Goal: Task Accomplishment & Management: Manage account settings

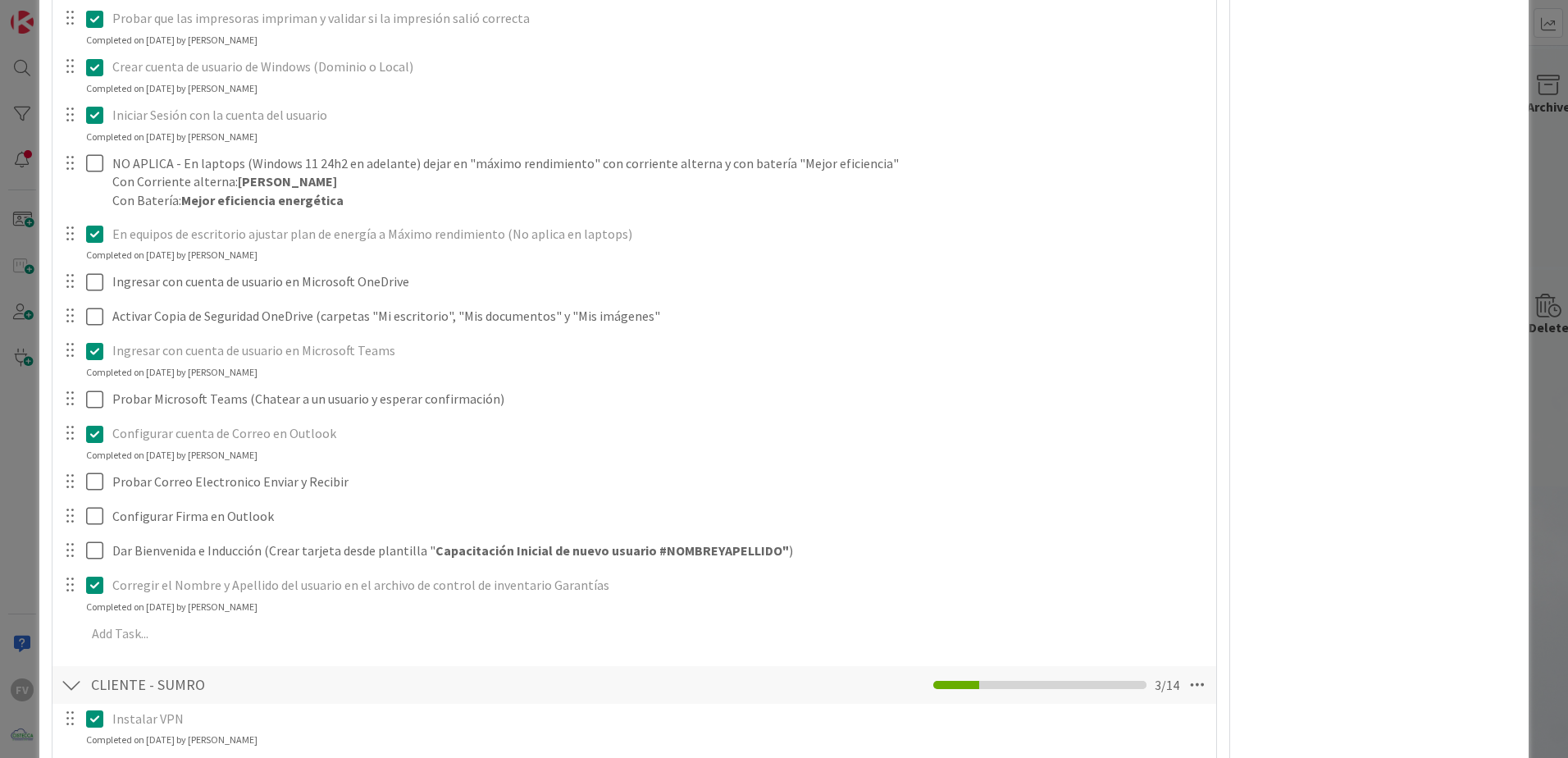
scroll to position [1230, 0]
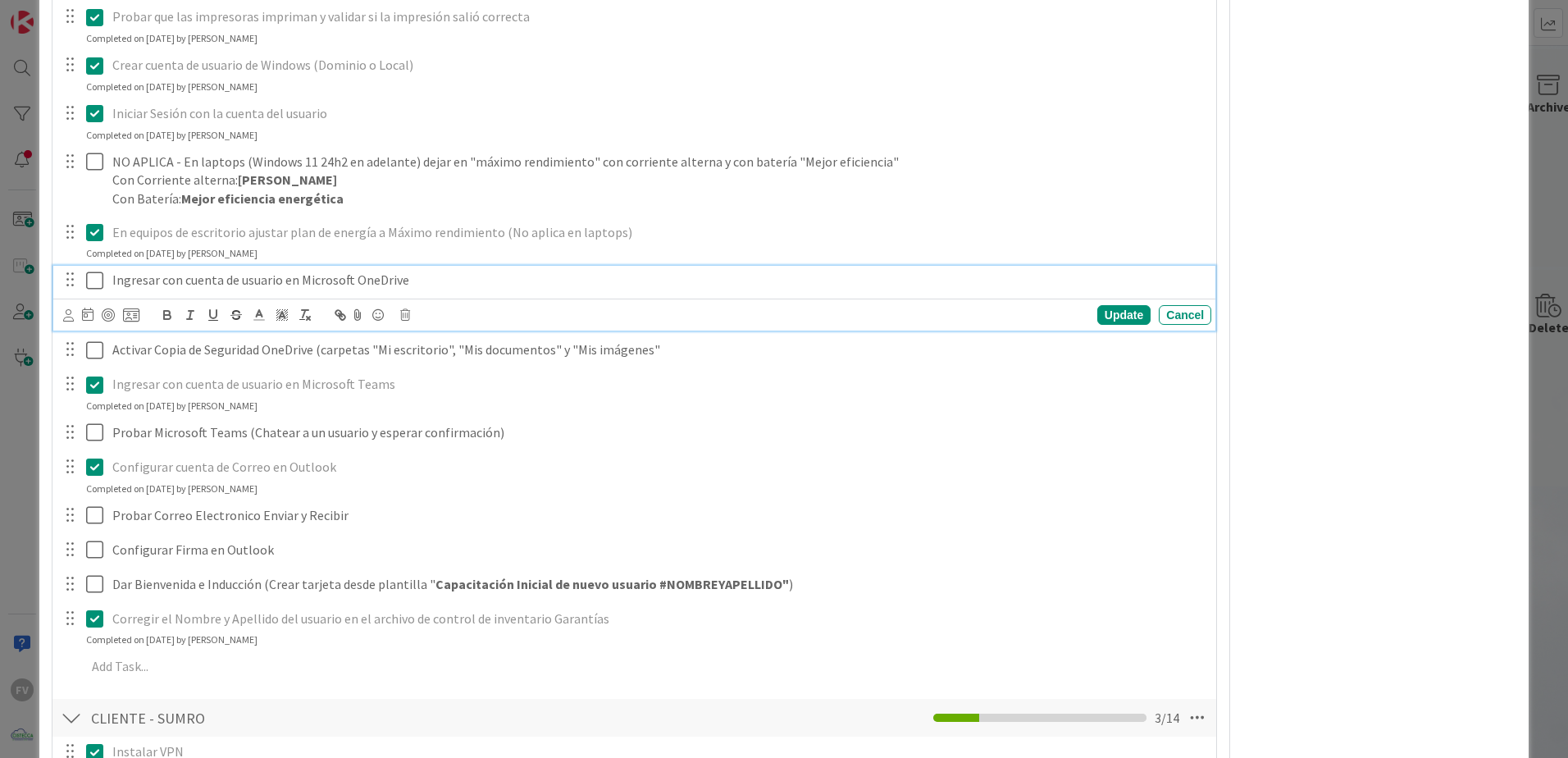
click at [97, 287] on icon at bounding box center [94, 280] width 17 height 20
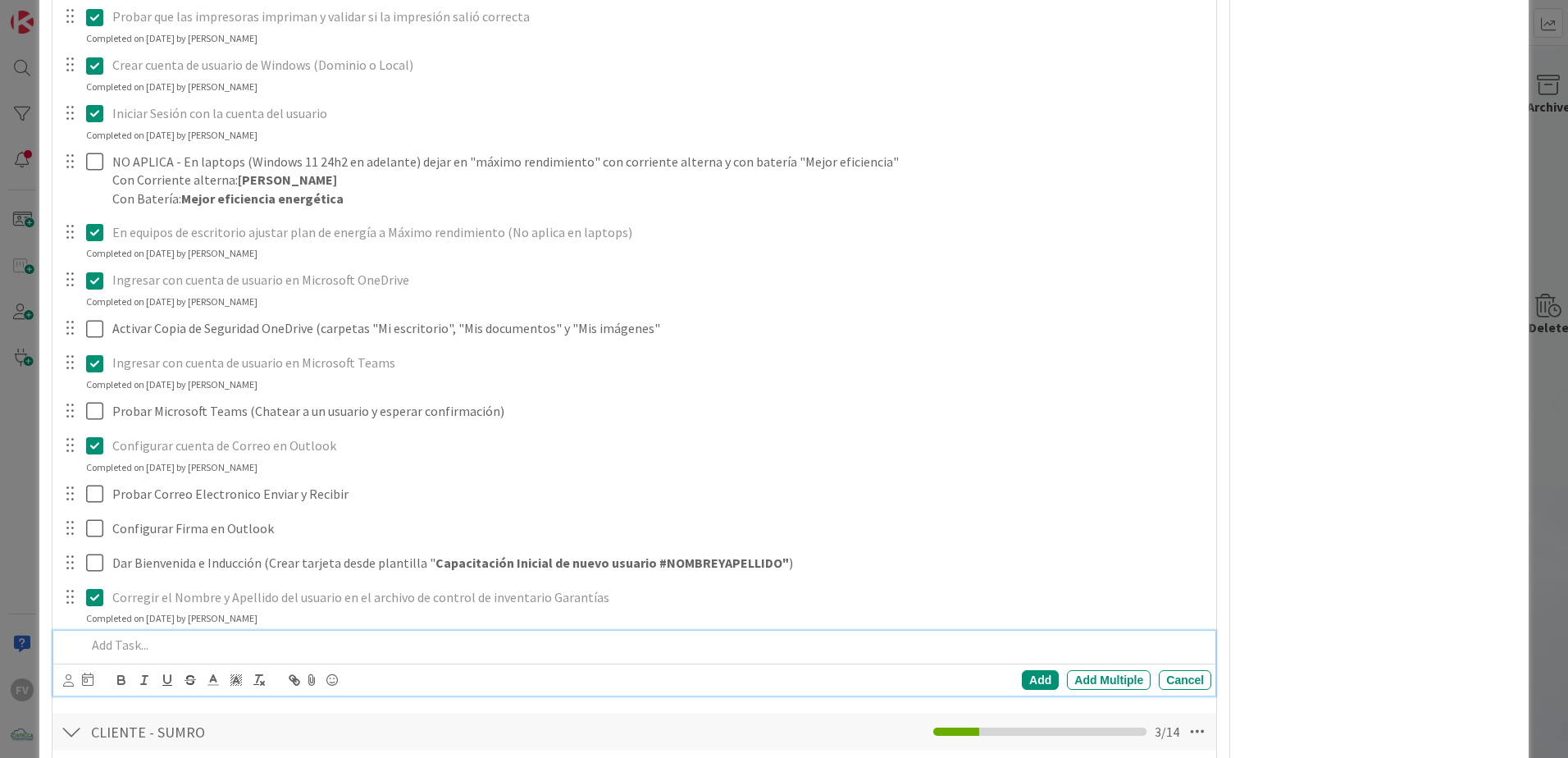
click at [288, 704] on div "**********" at bounding box center [634, 249] width 1148 height 2222
click at [1338, 360] on div "FV Owner Watchers NO PLANIFICADO Metrics Links Exit Criteria Dates Mirrors" at bounding box center [1379, 167] width 274 height 2667
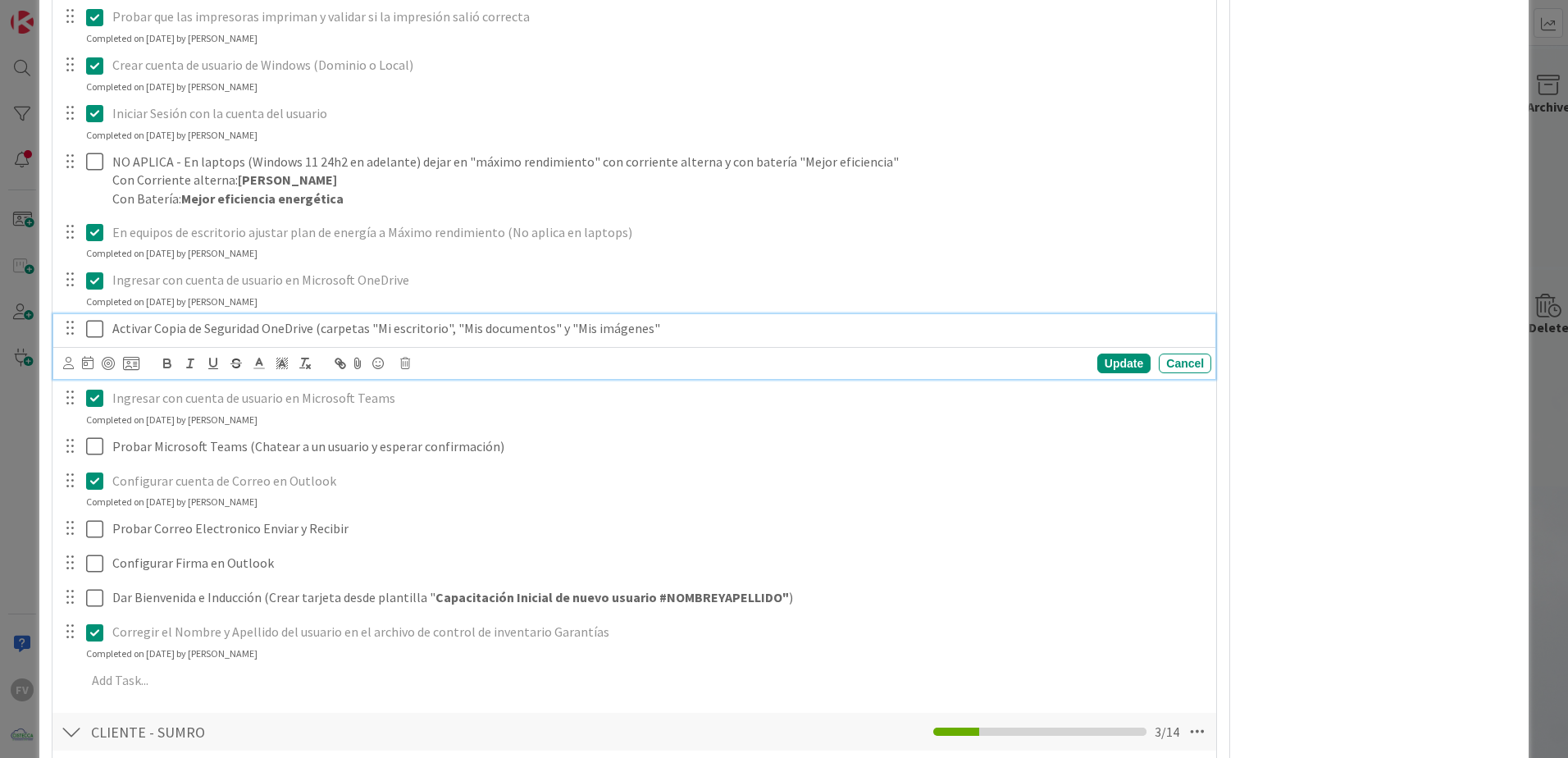
click at [88, 326] on icon at bounding box center [94, 329] width 17 height 20
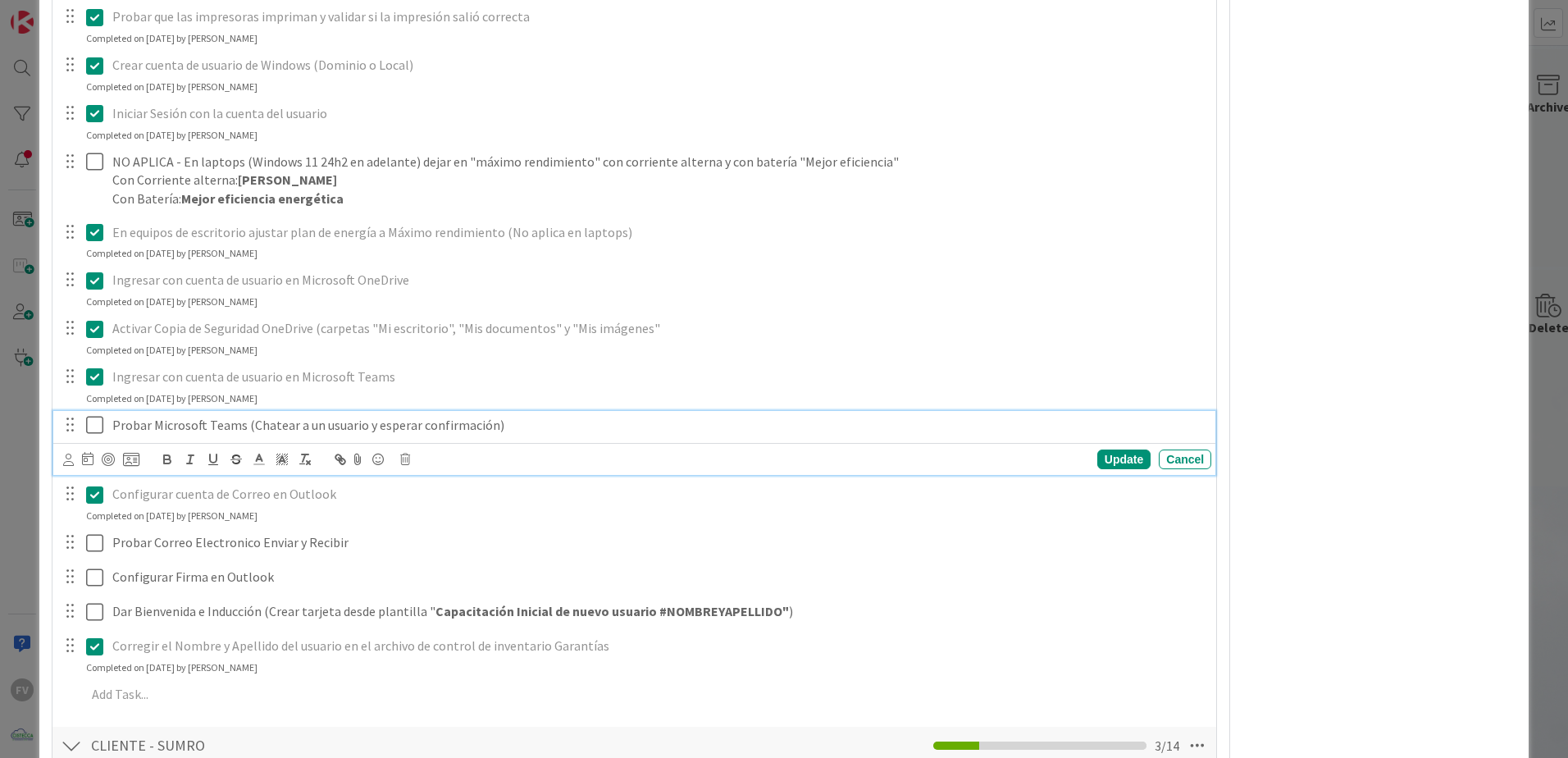
click at [100, 420] on icon at bounding box center [94, 424] width 17 height 20
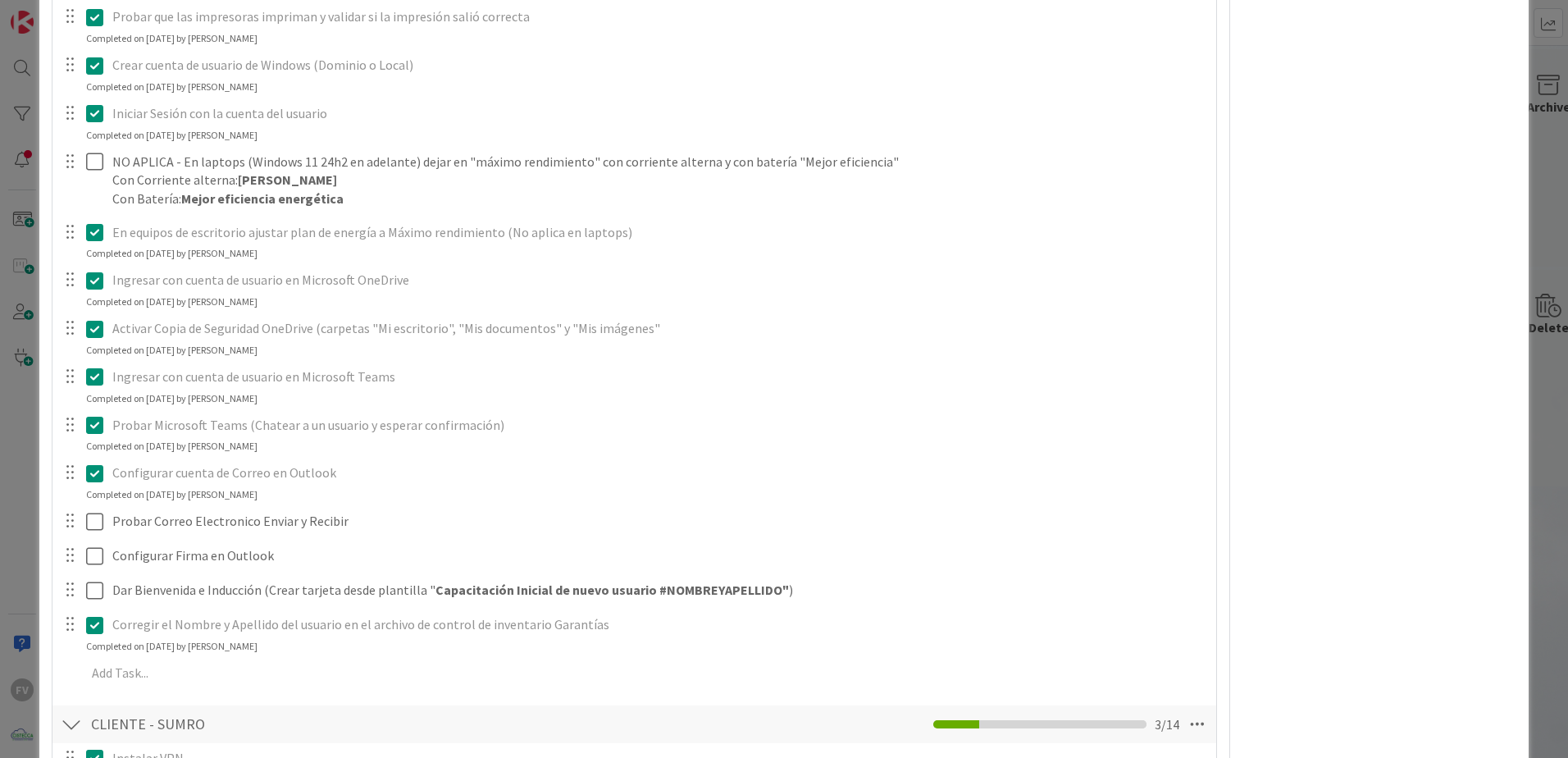
scroll to position [1641, 0]
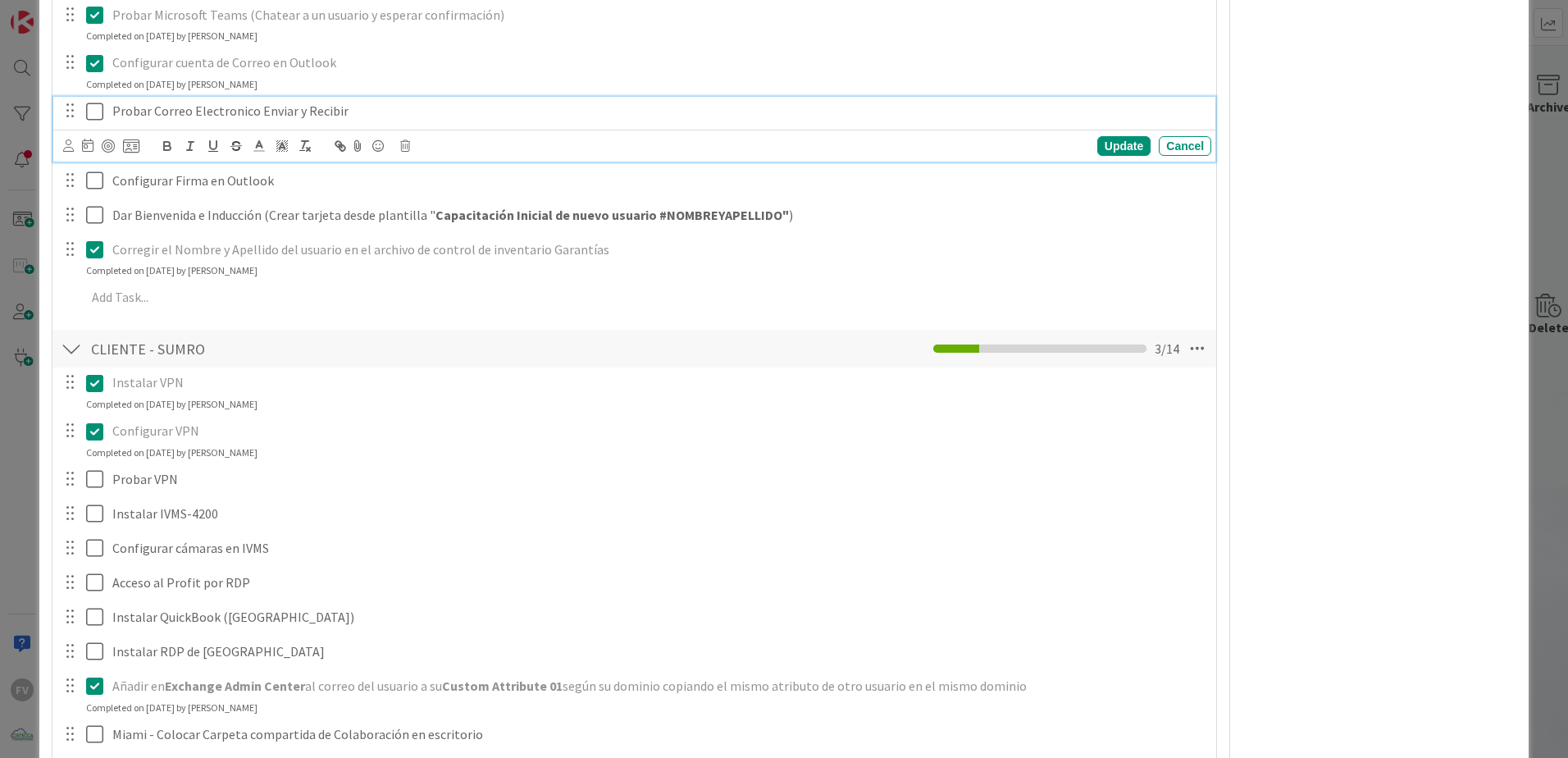
click at [103, 113] on icon at bounding box center [94, 111] width 17 height 20
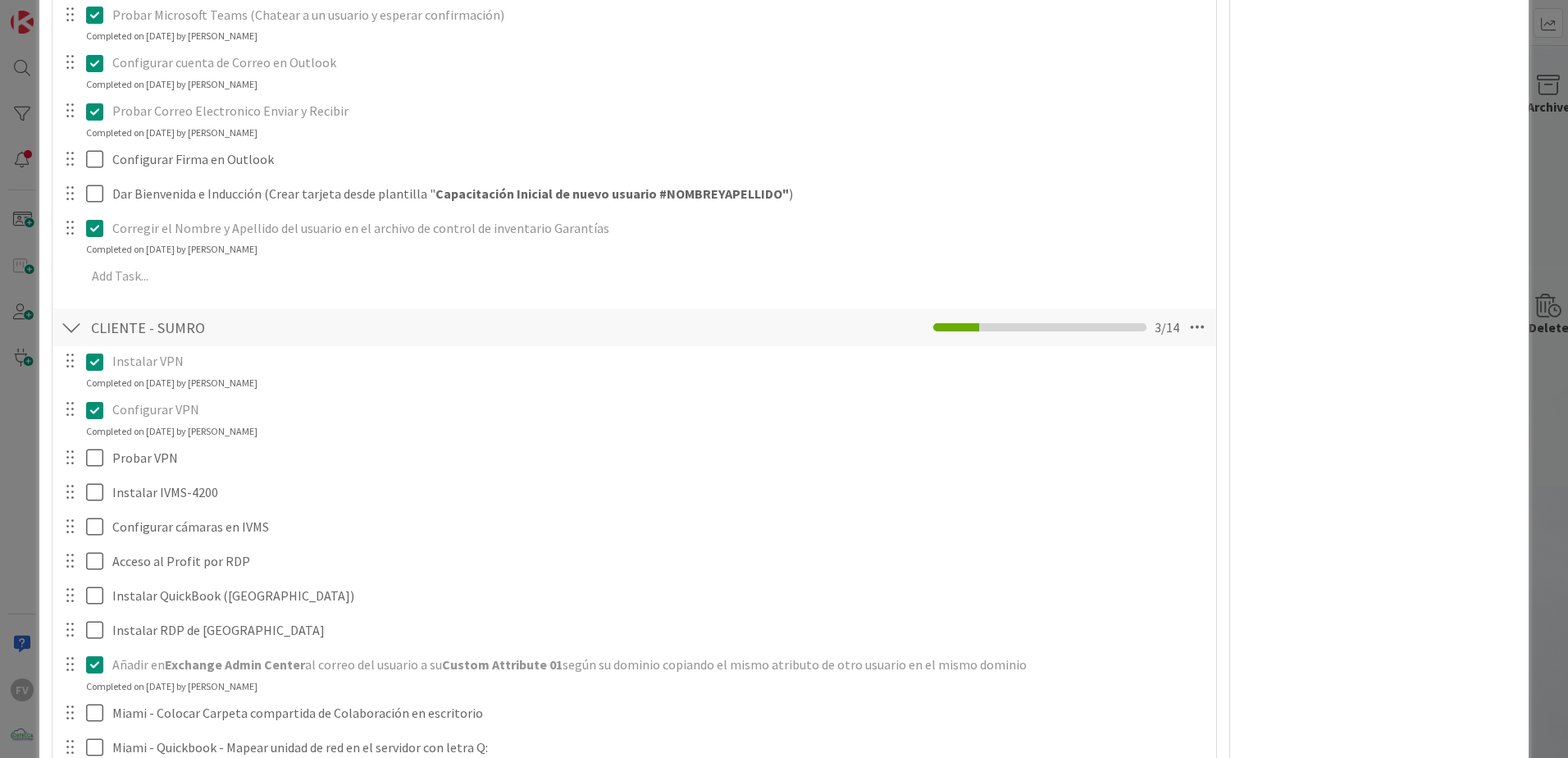
scroll to position [1887, 0]
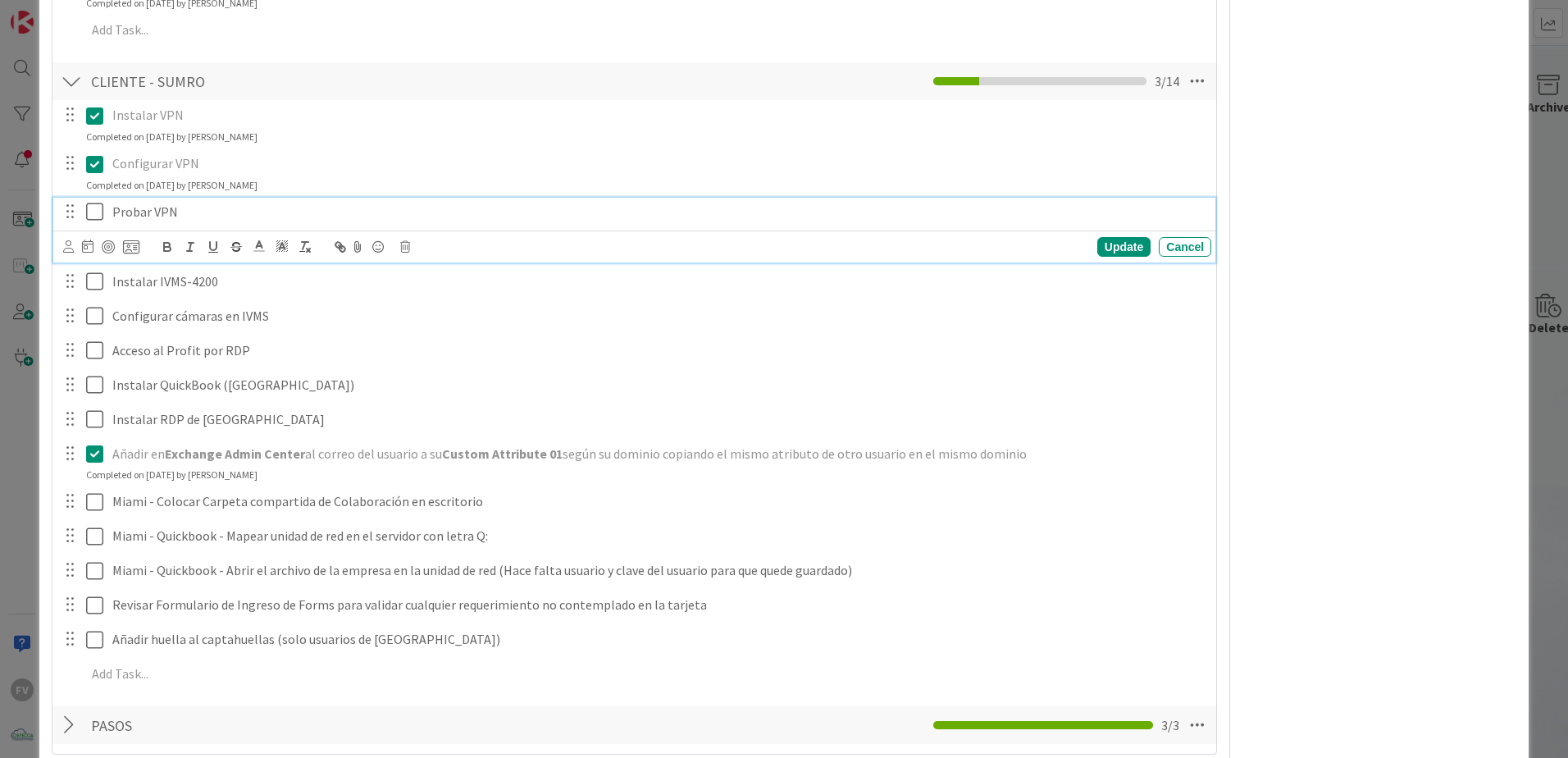
click at [93, 212] on icon at bounding box center [94, 211] width 17 height 20
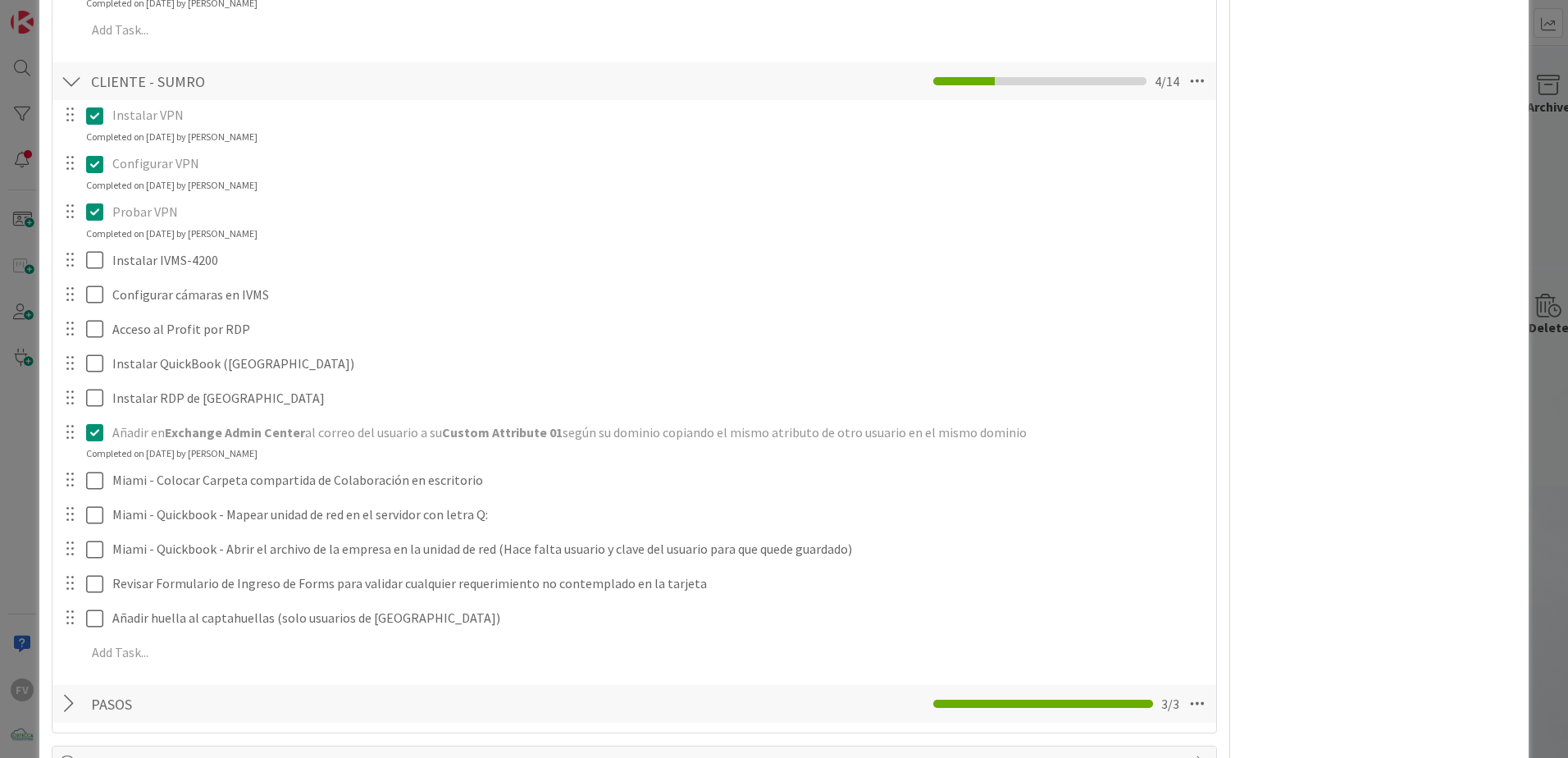
scroll to position [1969, 0]
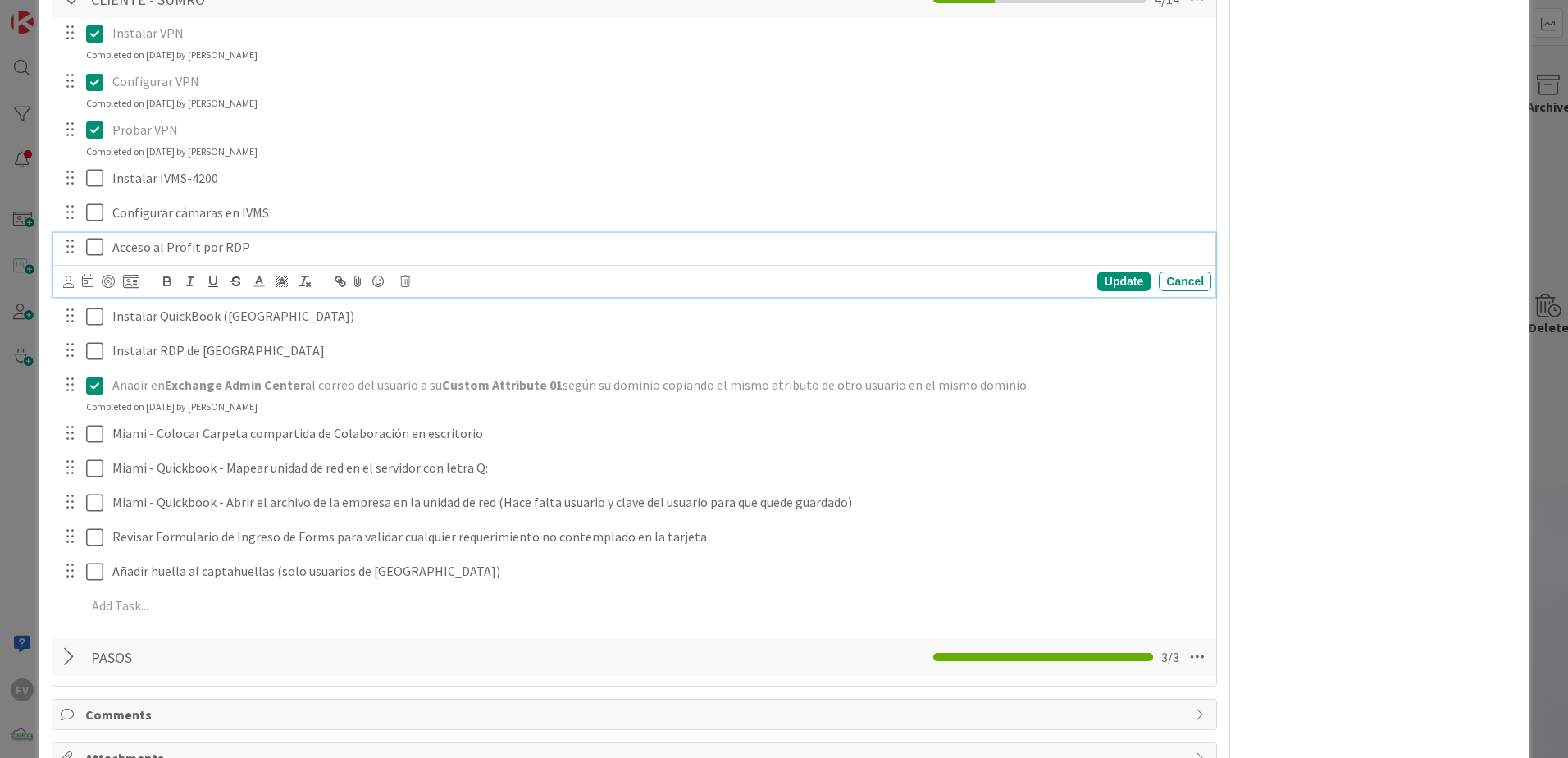
click at [99, 249] on icon at bounding box center [94, 246] width 17 height 20
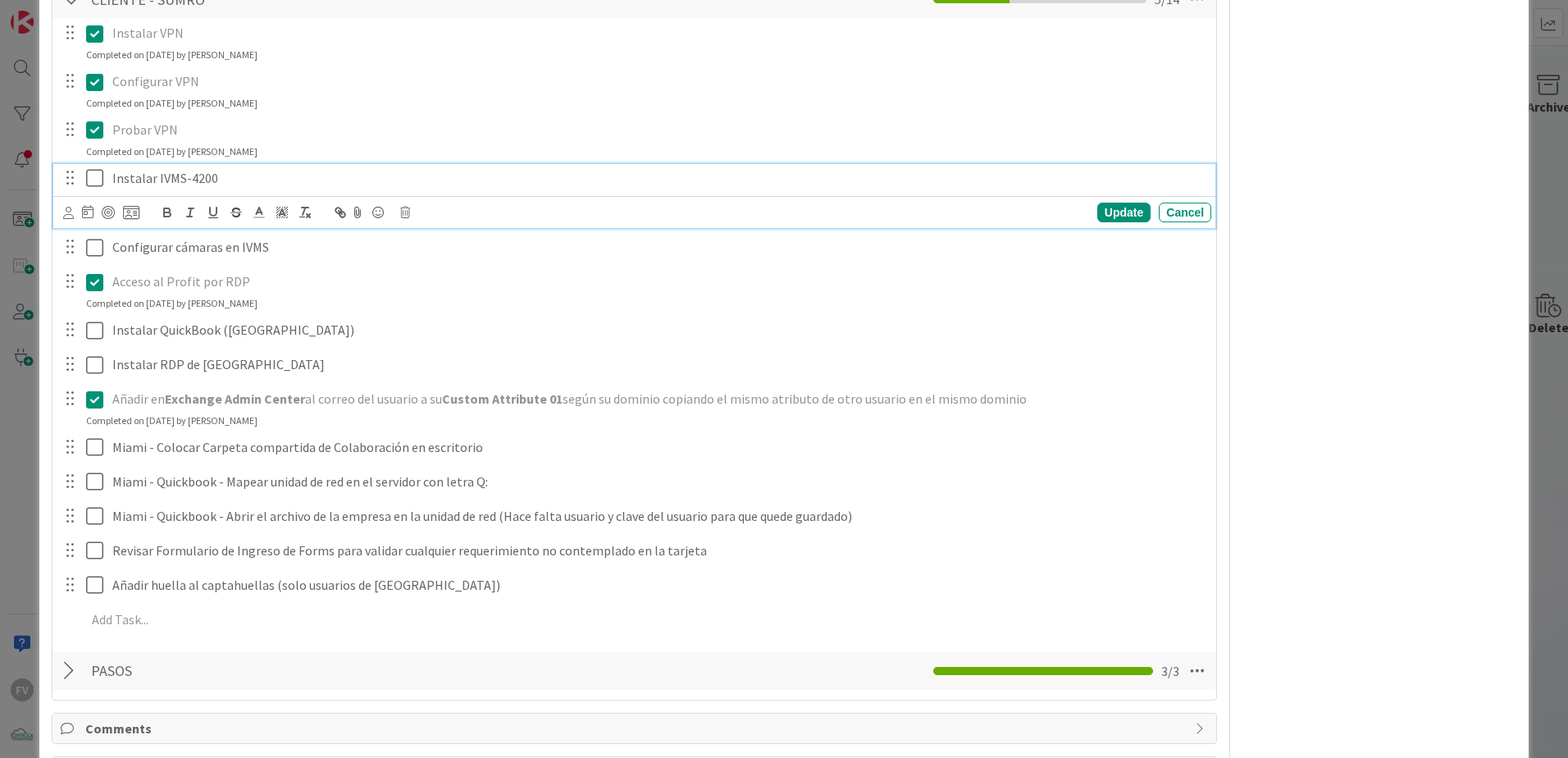
click at [107, 178] on div "Instalar IVMS-4200" at bounding box center [658, 178] width 1105 height 29
drag, startPoint x: 107, startPoint y: 178, endPoint x: 180, endPoint y: 177, distance: 73.0
click at [180, 177] on div "NO APLICA - Instalar IVMS-4200" at bounding box center [658, 178] width 1105 height 29
drag, startPoint x: 1103, startPoint y: 213, endPoint x: 1080, endPoint y: 212, distance: 23.0
click at [1103, 212] on div "Update" at bounding box center [1124, 212] width 54 height 20
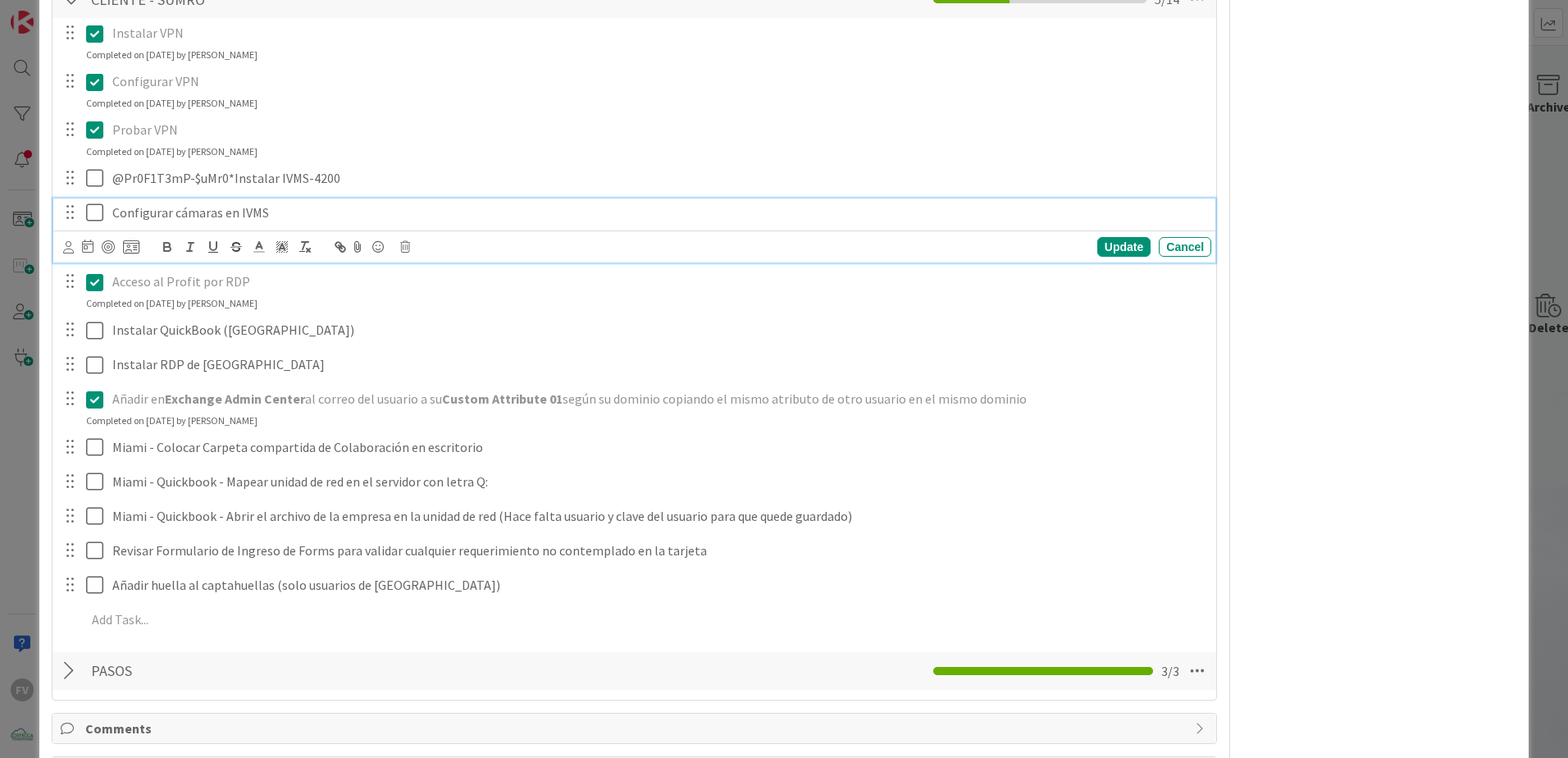
click at [120, 212] on p "Configurar cámaras en IVMS" at bounding box center [658, 212] width 1092 height 19
click at [110, 214] on div "Configurar cámaras en IVMS" at bounding box center [658, 213] width 1105 height 29
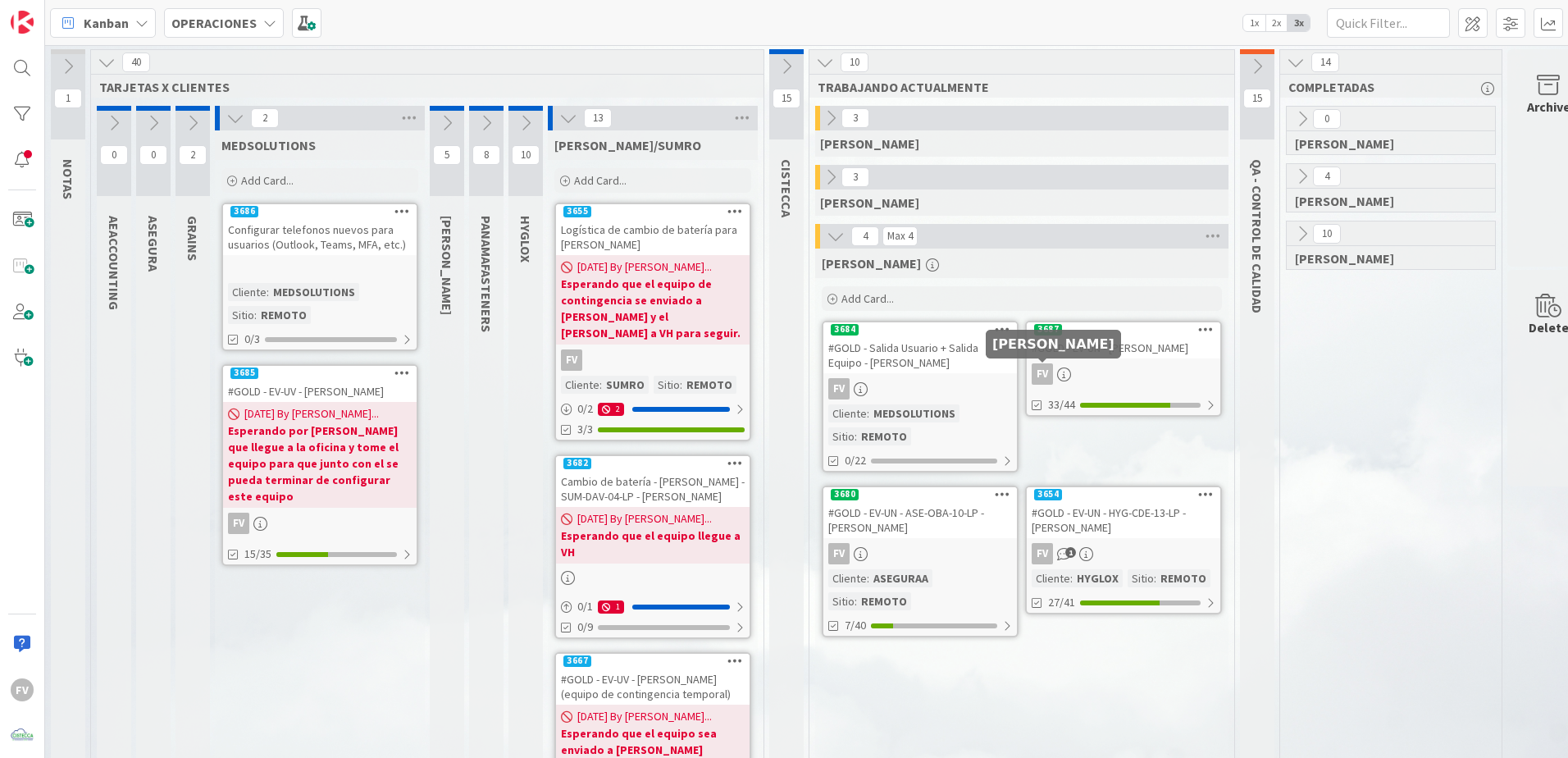
click at [1104, 325] on div "3687" at bounding box center [1124, 329] width 194 height 14
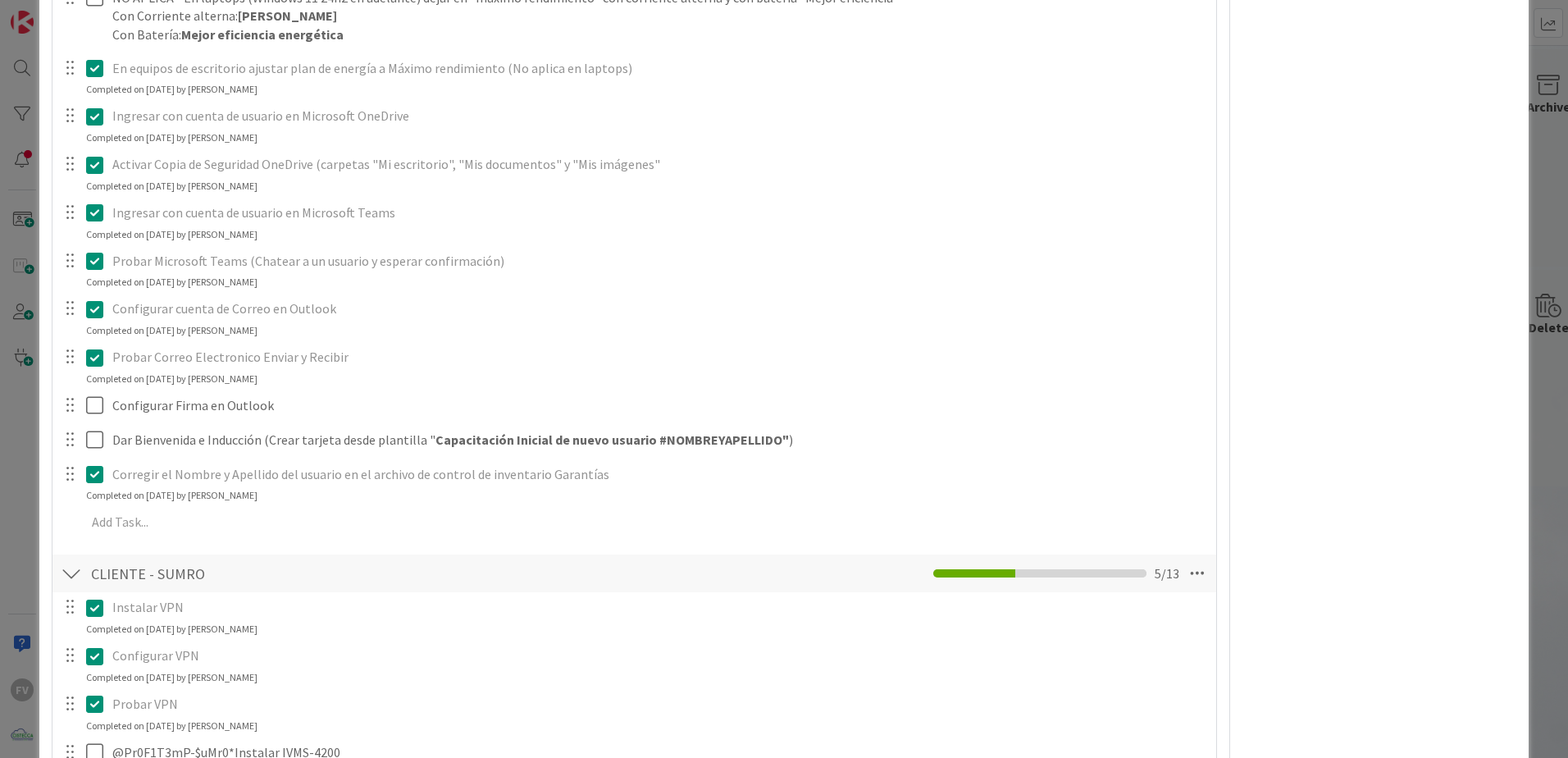
scroll to position [1805, 0]
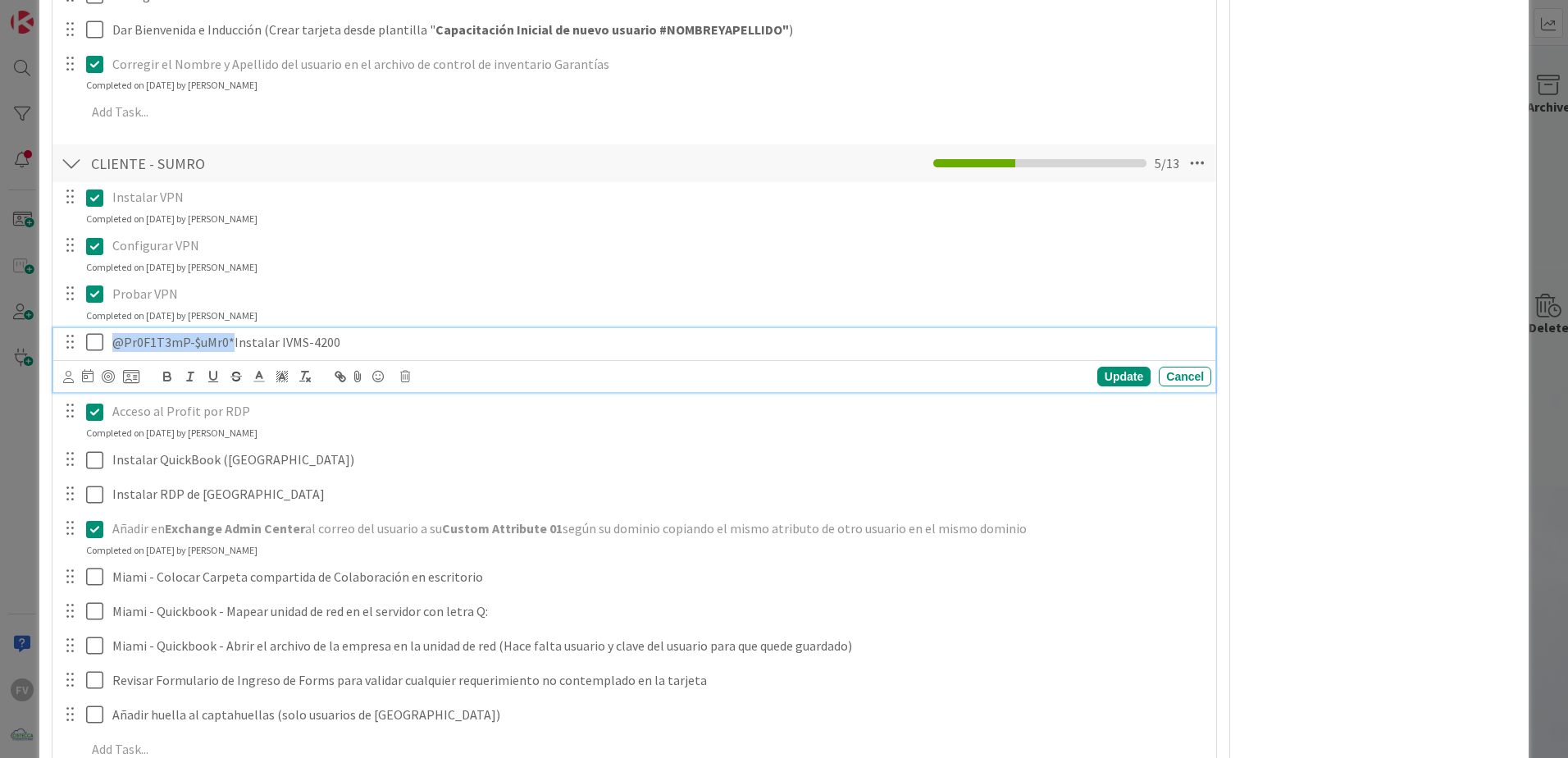
drag, startPoint x: 114, startPoint y: 343, endPoint x: 230, endPoint y: 342, distance: 116.0
click at [230, 342] on p "@Pr0F1T3mP-$uMr0*Instalar IVMS-4200" at bounding box center [658, 342] width 1092 height 19
drag, startPoint x: 1188, startPoint y: 376, endPoint x: 1059, endPoint y: 354, distance: 130.9
click at [1188, 374] on div "Cancel" at bounding box center [1185, 376] width 53 height 20
drag, startPoint x: 112, startPoint y: 342, endPoint x: 228, endPoint y: 324, distance: 117.4
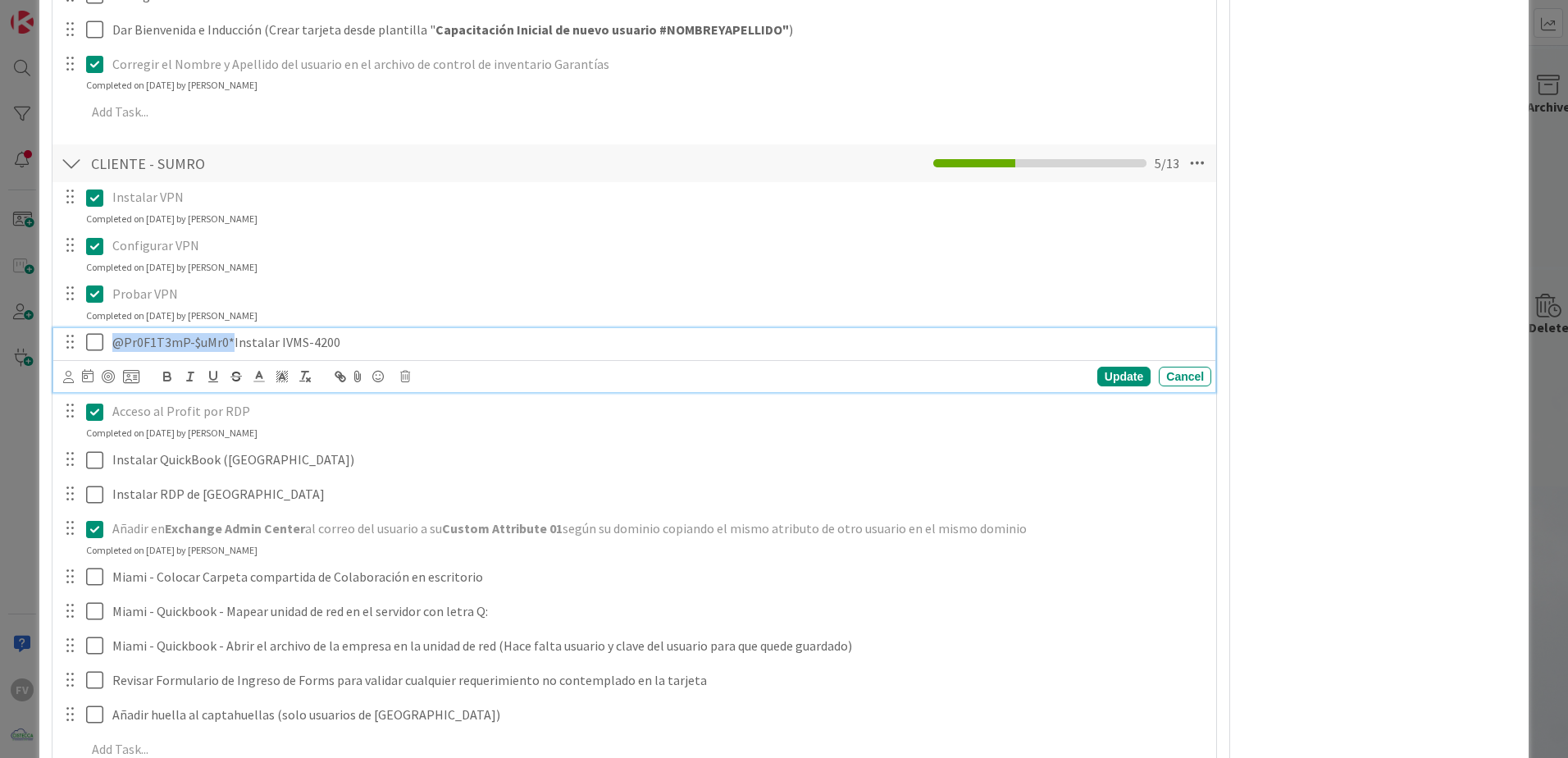
click at [228, 324] on div "Instalar VPN Update Cancel Completed on [DATE] by [PERSON_NAME] Configurar VPN …" at bounding box center [634, 475] width 1148 height 587
drag, startPoint x: 114, startPoint y: 339, endPoint x: 182, endPoint y: 343, distance: 68.1
click at [182, 343] on p "NO APLICA - Instalar IVMS-4200" at bounding box center [658, 342] width 1092 height 19
copy p "NO APLICA -"
drag, startPoint x: 1114, startPoint y: 375, endPoint x: 1097, endPoint y: 376, distance: 17.0
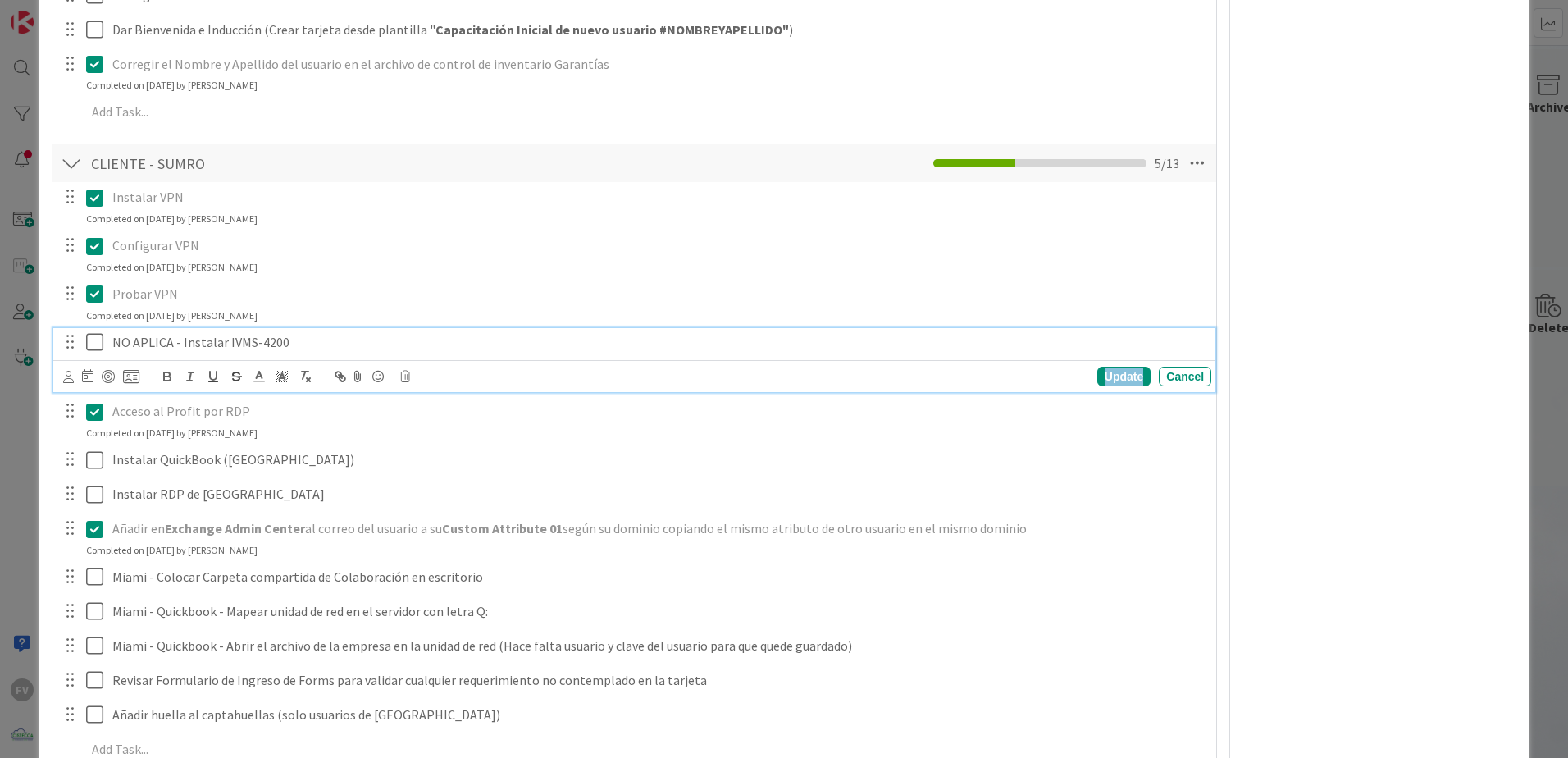
click at [1116, 373] on div "Update" at bounding box center [1124, 376] width 54 height 20
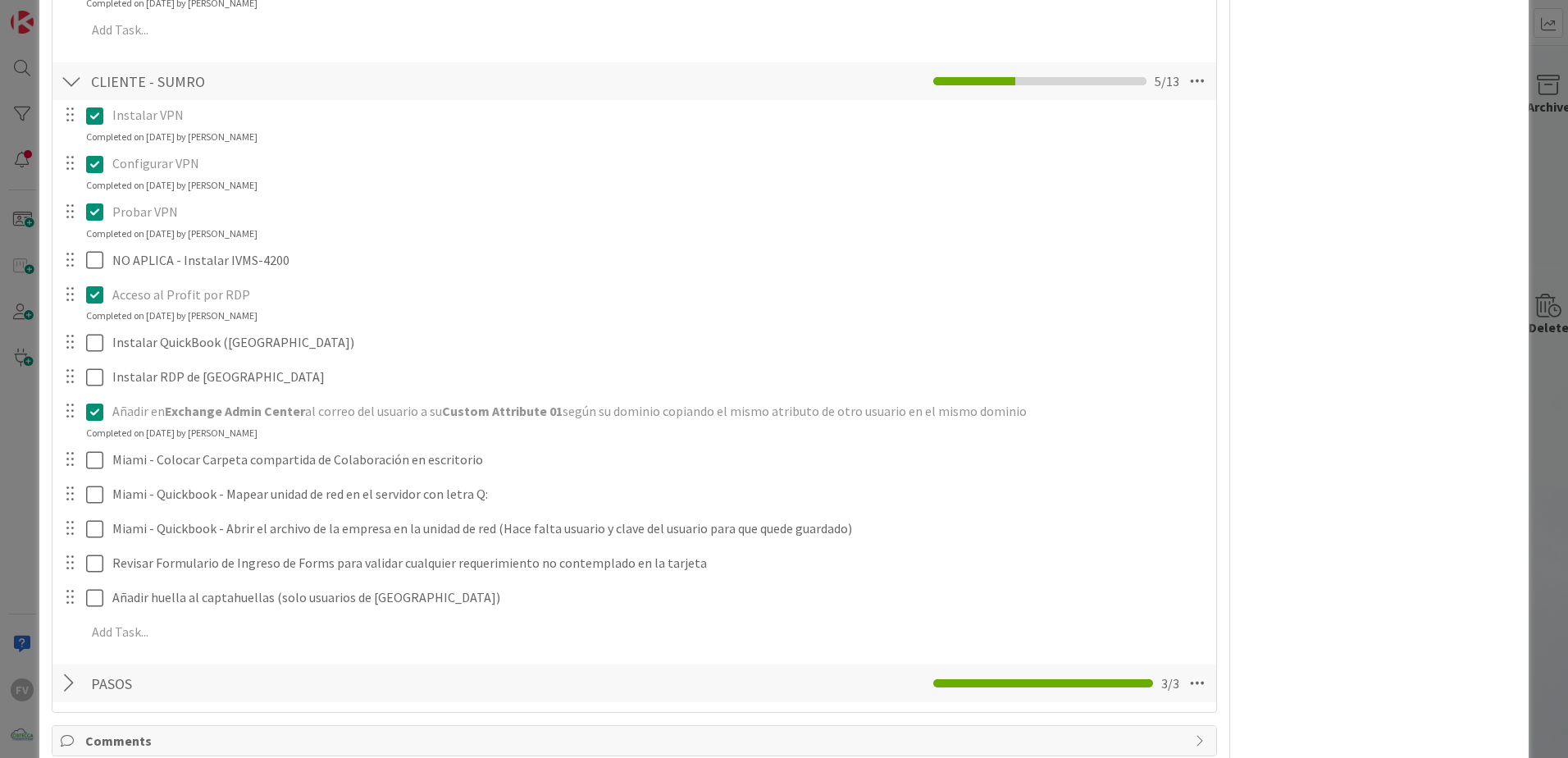
scroll to position [1969, 0]
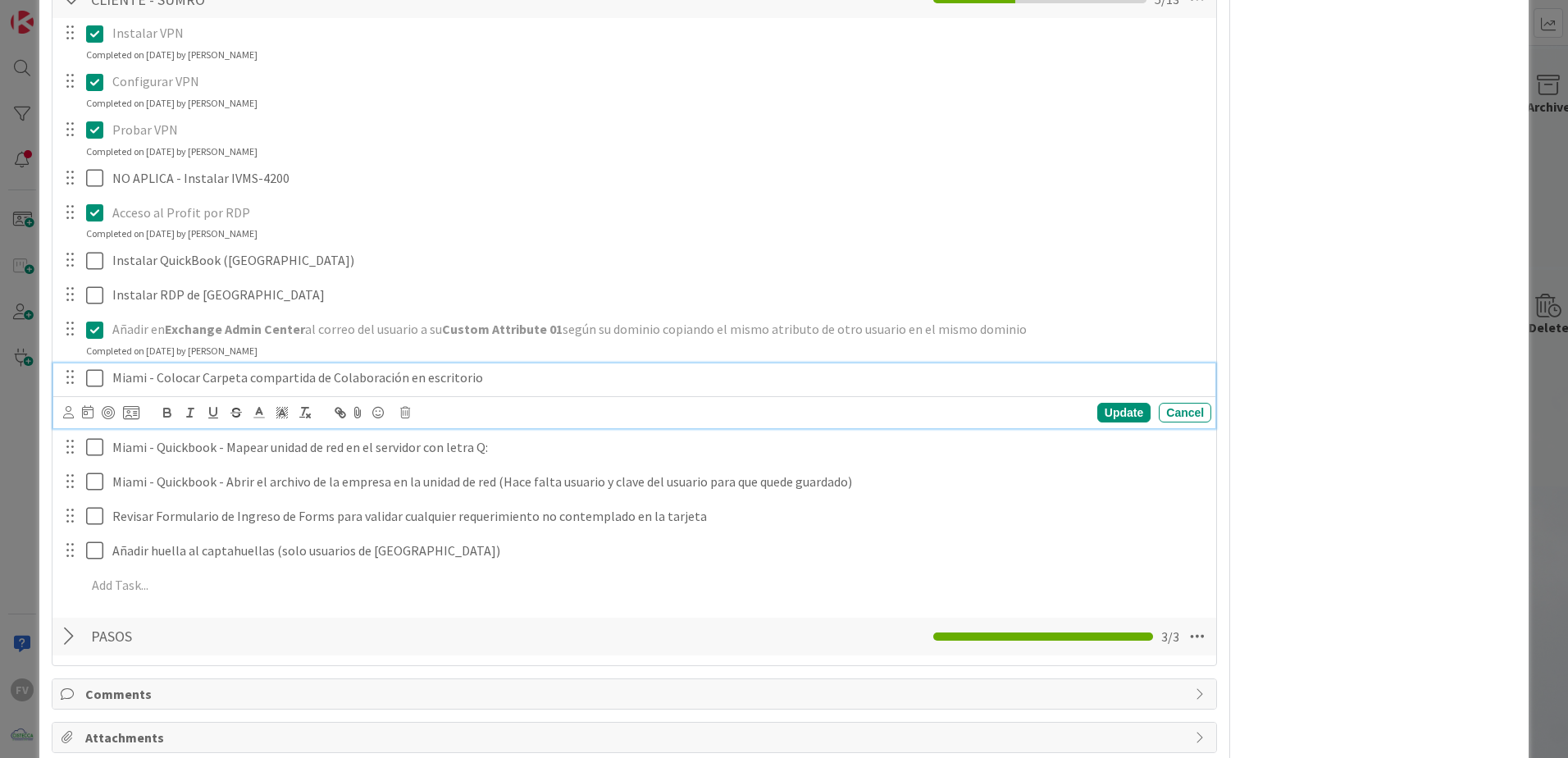
click at [109, 383] on div "Miami - Colocar Carpeta compartida de Colaboración en escritorio" at bounding box center [658, 378] width 1105 height 29
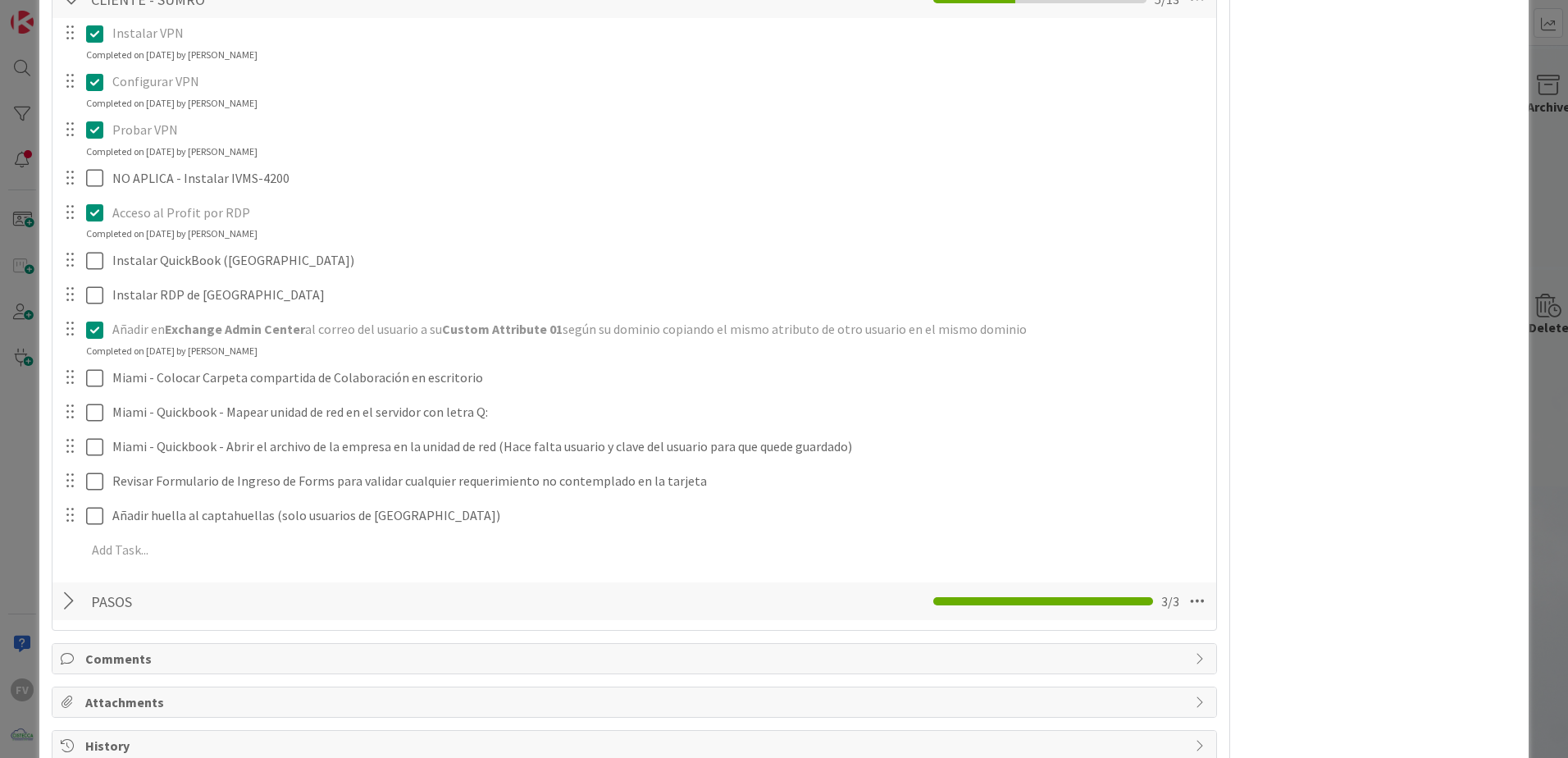
scroll to position [2007, 0]
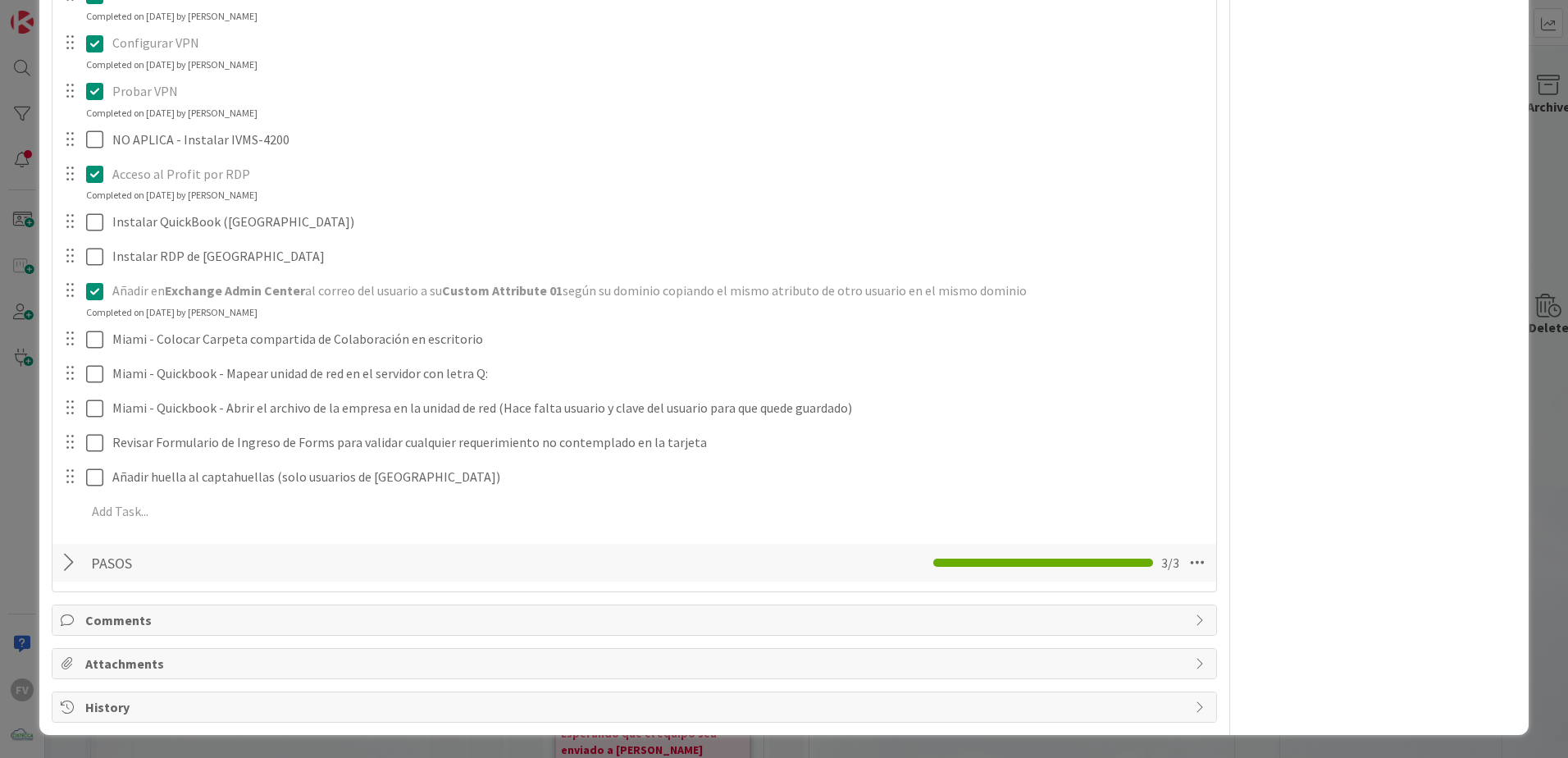
click at [76, 566] on div at bounding box center [71, 563] width 21 height 30
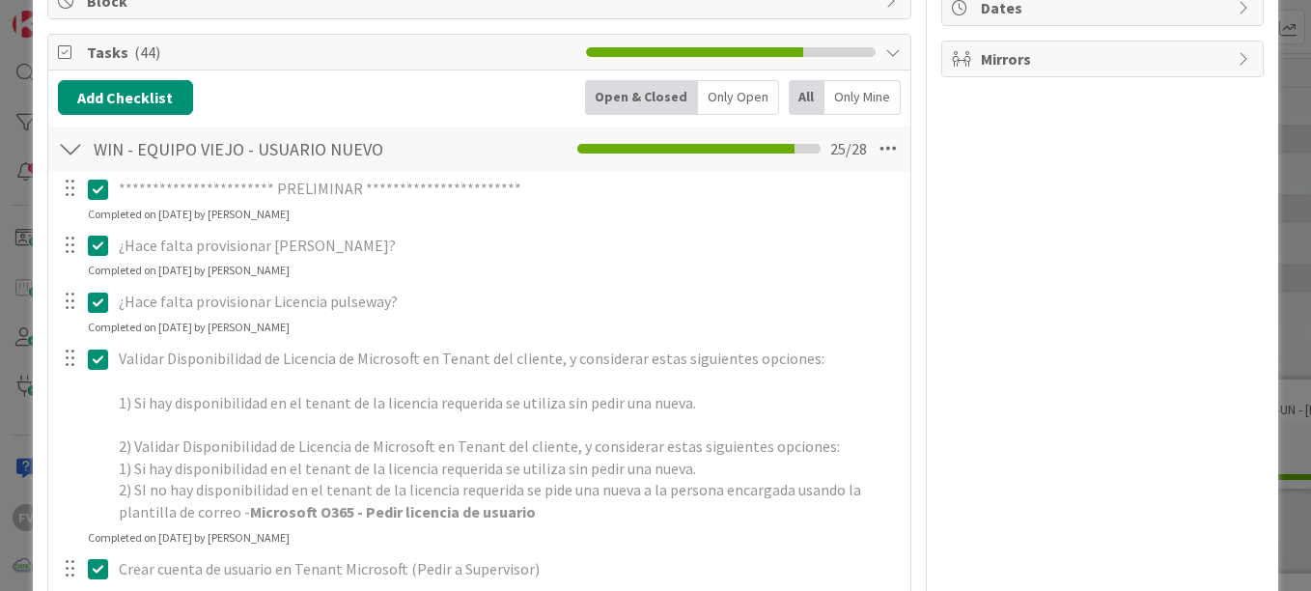
scroll to position [0, 0]
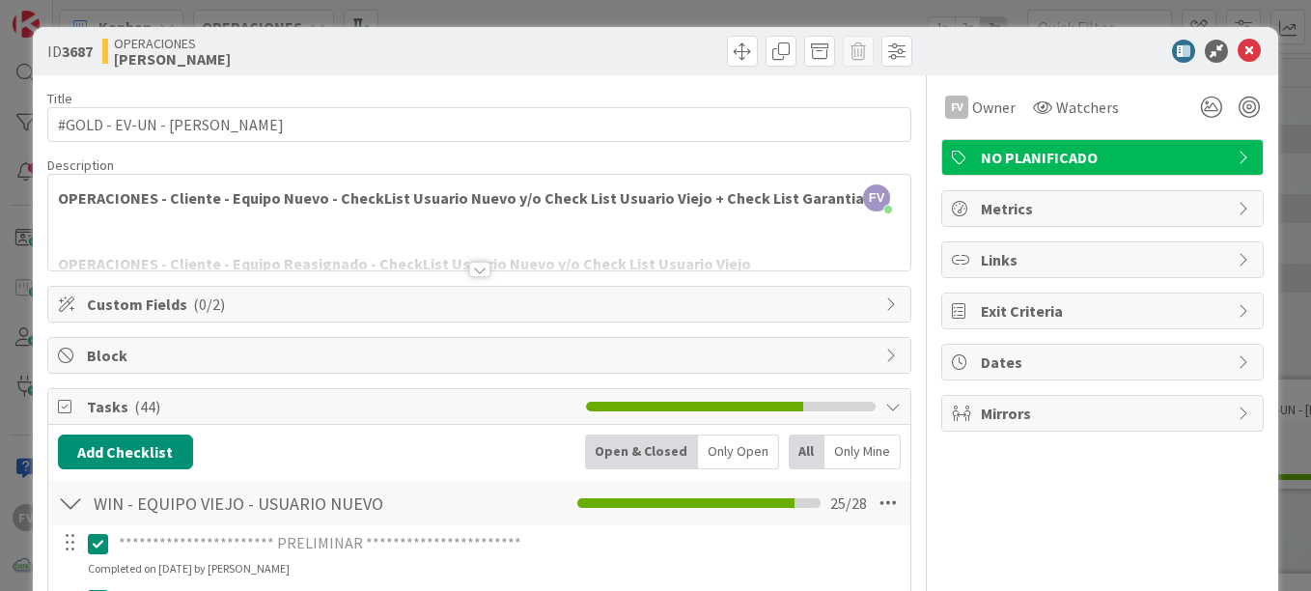
click at [65, 504] on div at bounding box center [70, 503] width 25 height 35
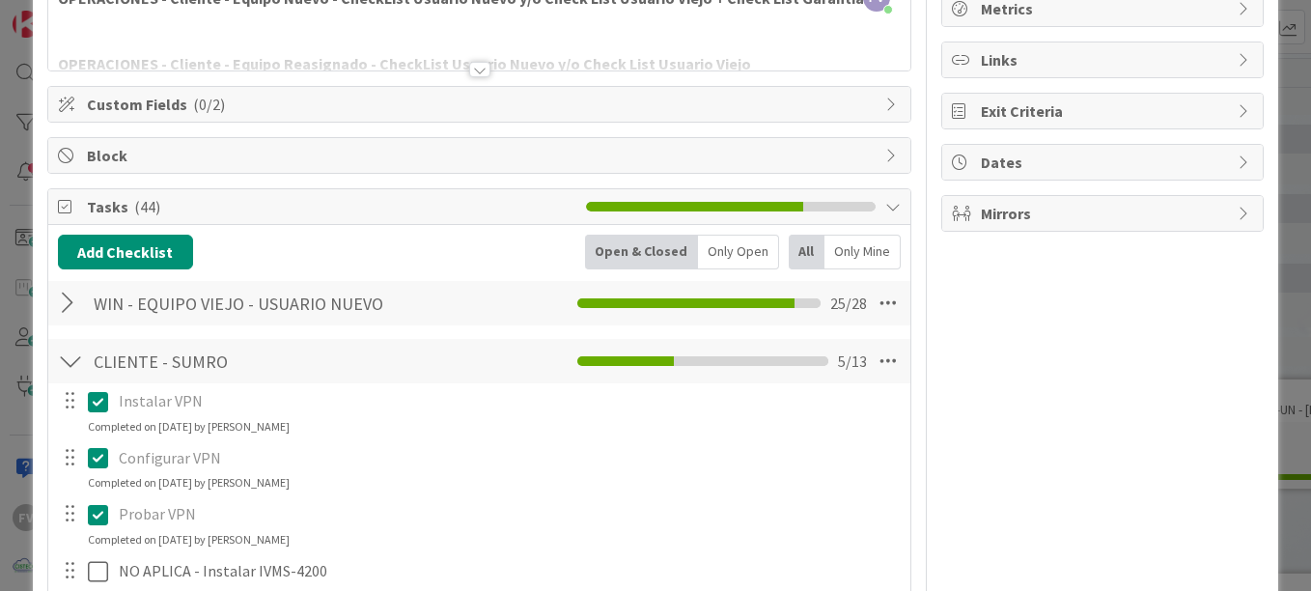
scroll to position [193, 0]
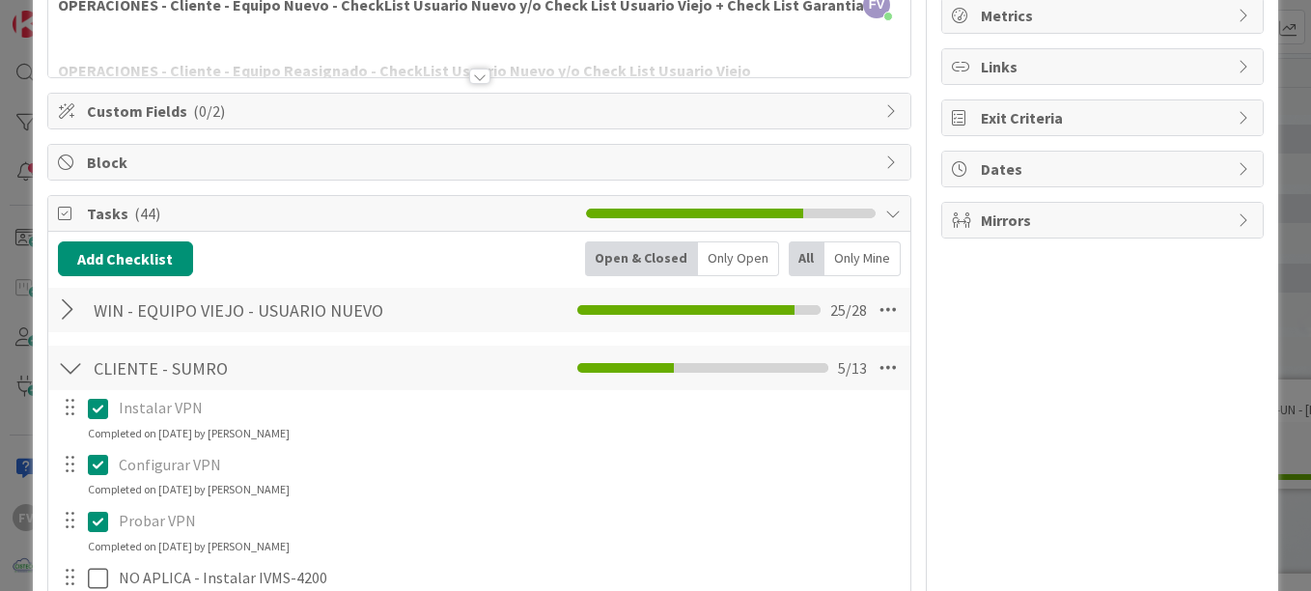
click at [76, 308] on div at bounding box center [70, 310] width 25 height 35
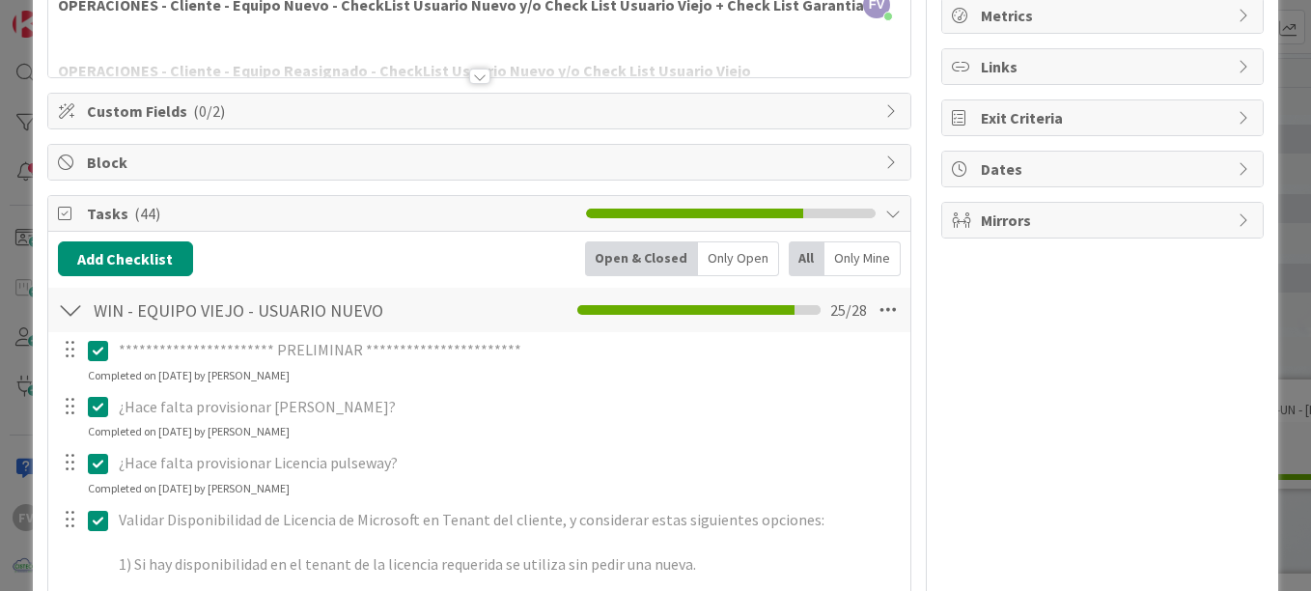
scroll to position [97, 0]
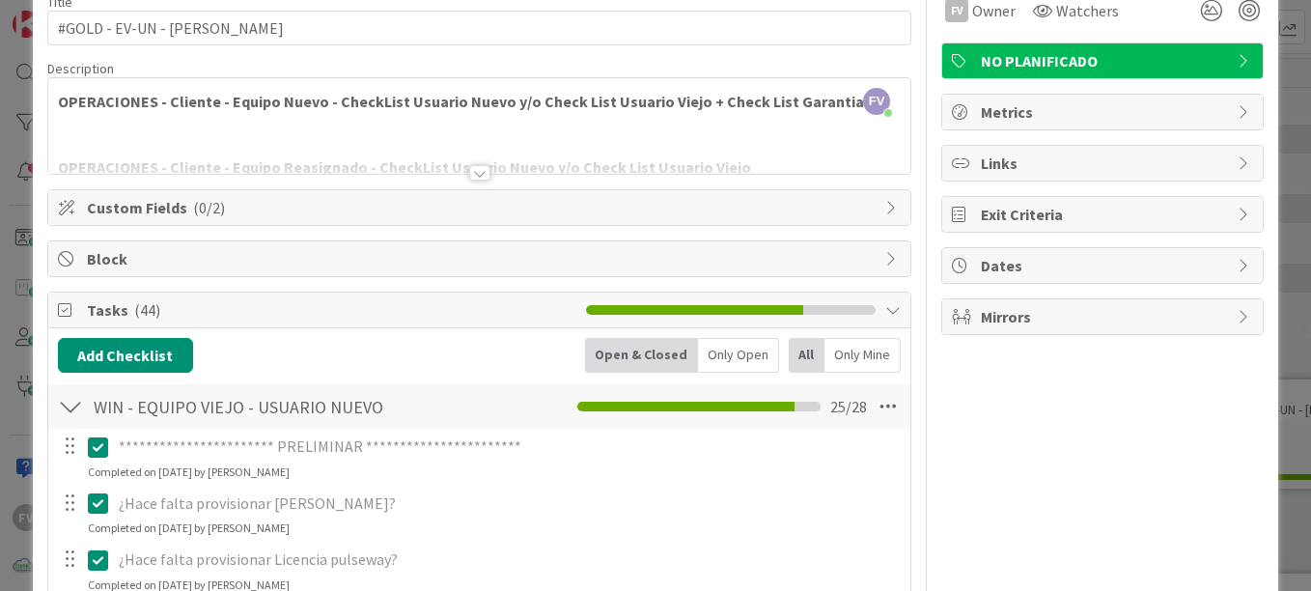
click at [160, 214] on span "Custom Fields ( 0/2 )" at bounding box center [481, 207] width 789 height 23
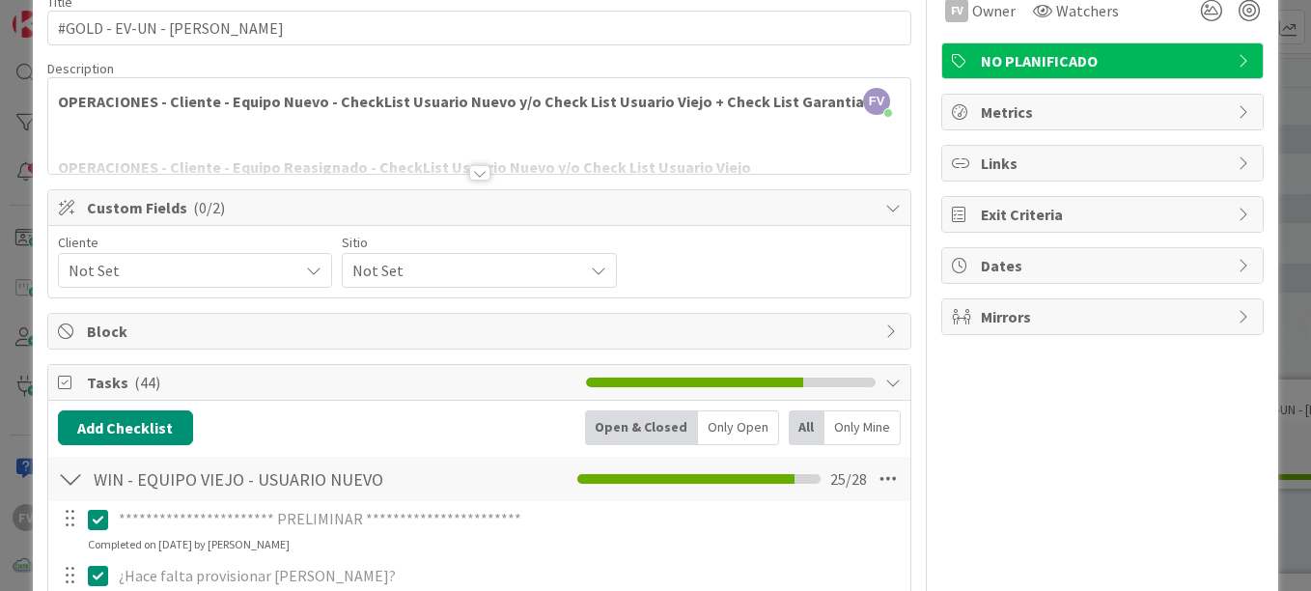
click at [164, 265] on span "Not Set" at bounding box center [179, 270] width 220 height 27
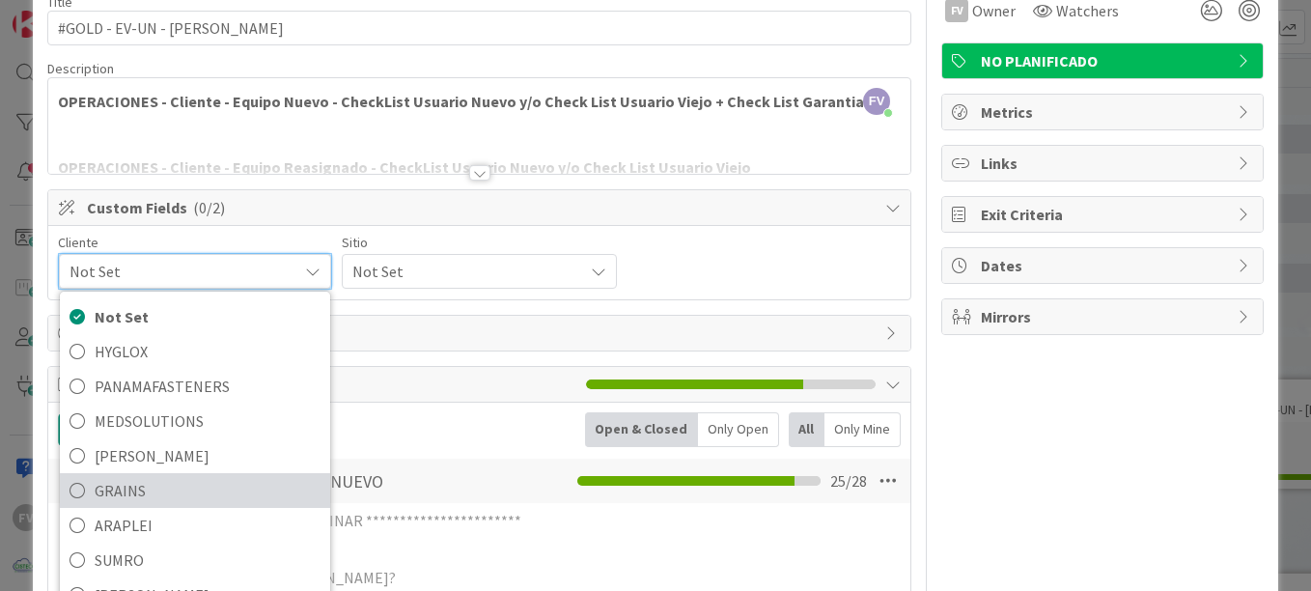
scroll to position [83, 0]
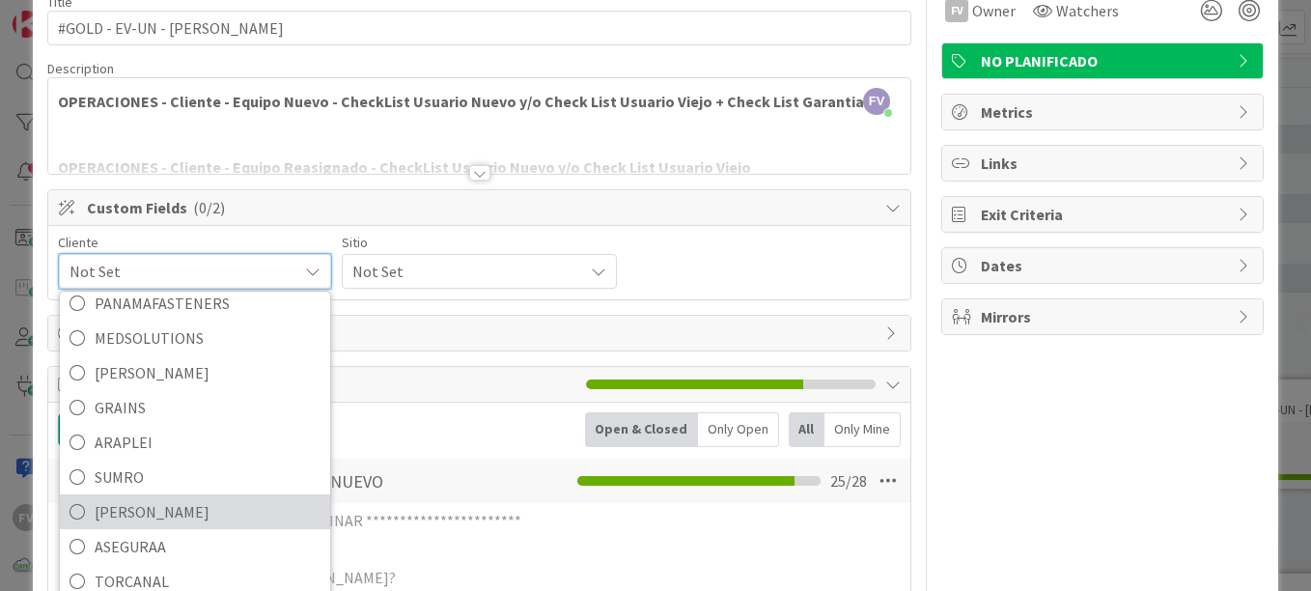
drag, startPoint x: 147, startPoint y: 504, endPoint x: 169, endPoint y: 460, distance: 49.6
click at [147, 504] on span "[PERSON_NAME]" at bounding box center [208, 511] width 226 height 29
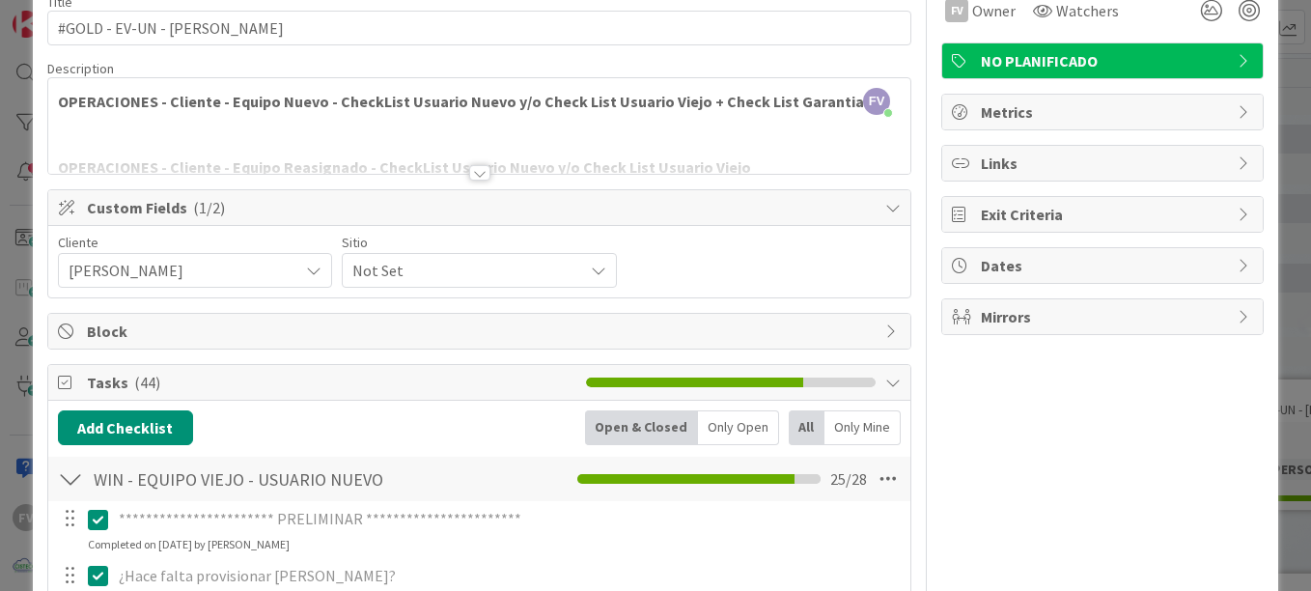
click at [365, 280] on span "Not Set" at bounding box center [462, 270] width 220 height 27
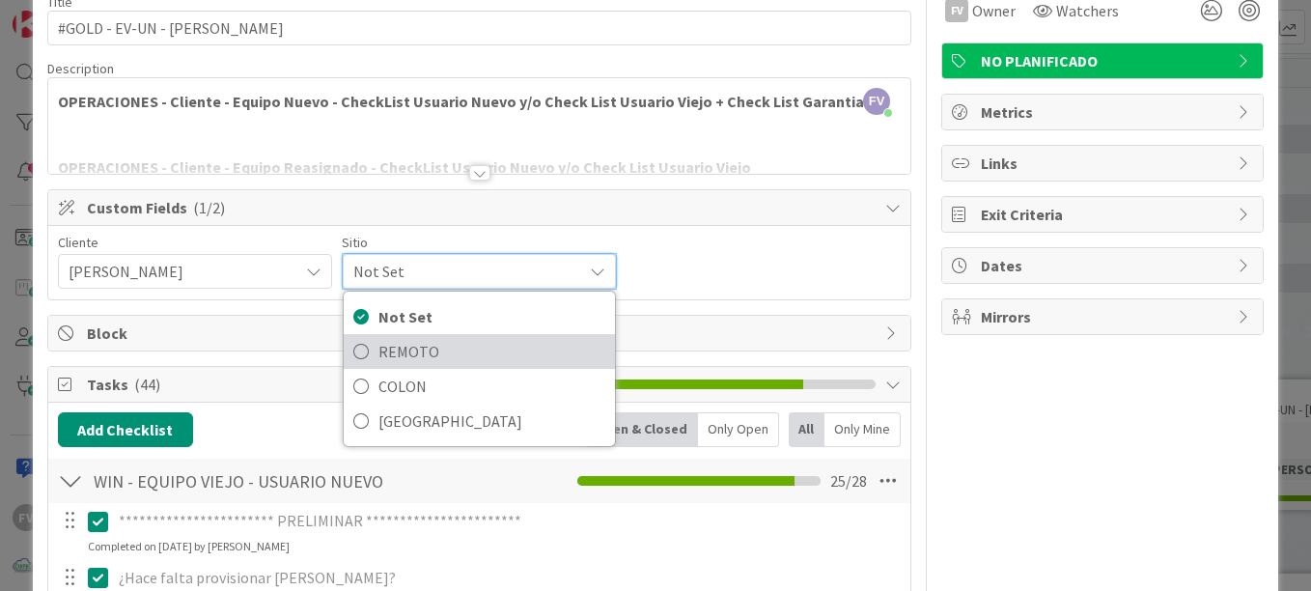
click at [403, 344] on span "REMOTO" at bounding box center [491, 351] width 226 height 29
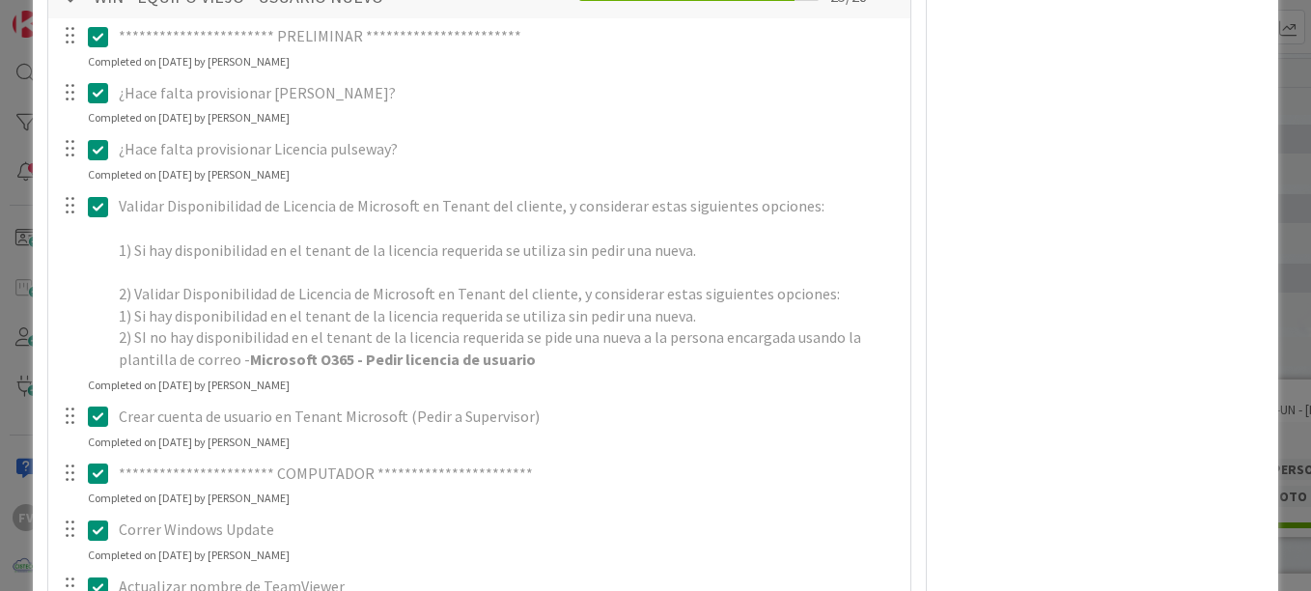
scroll to position [386, 0]
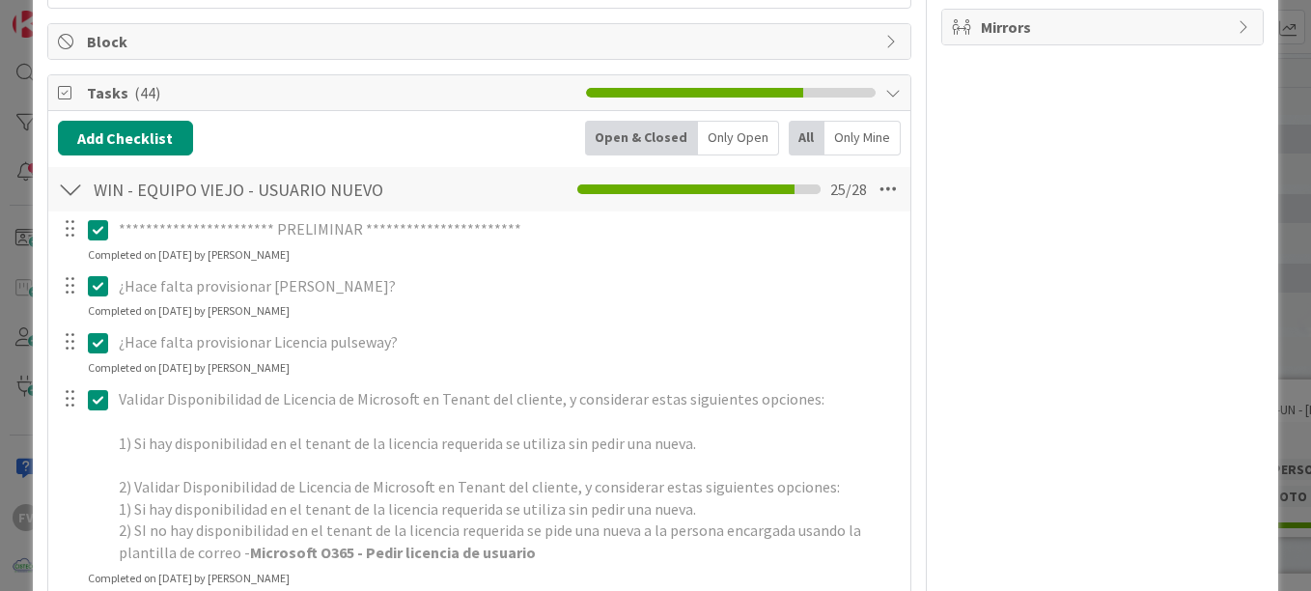
click at [72, 195] on div at bounding box center [70, 189] width 25 height 35
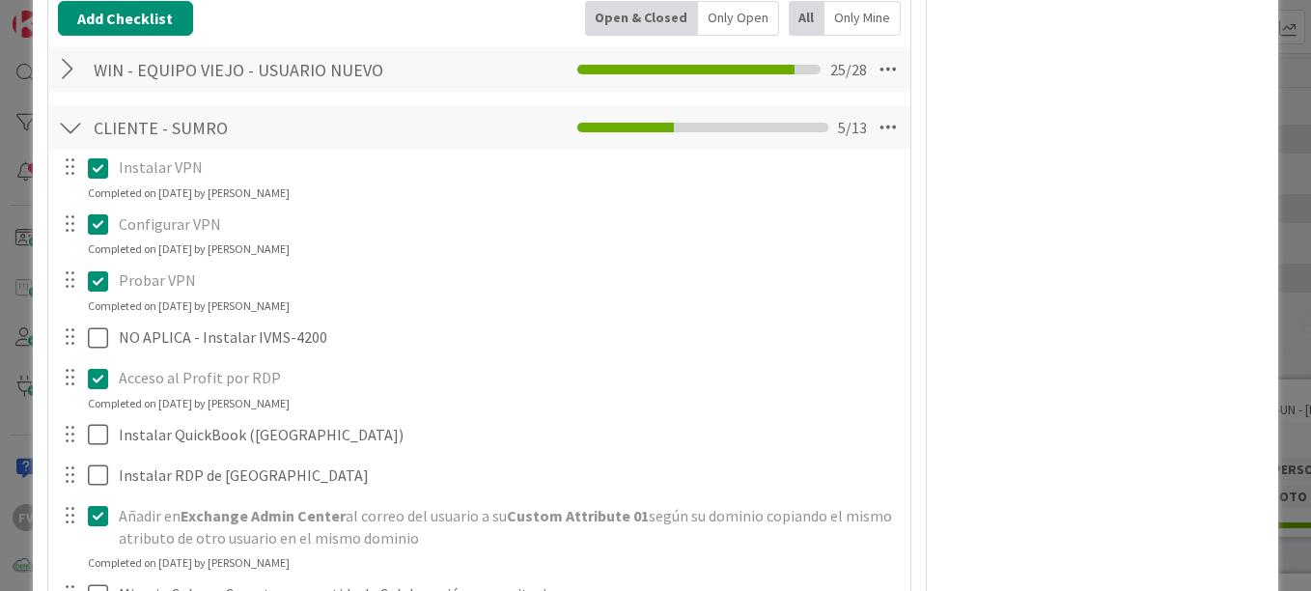
scroll to position [483, 0]
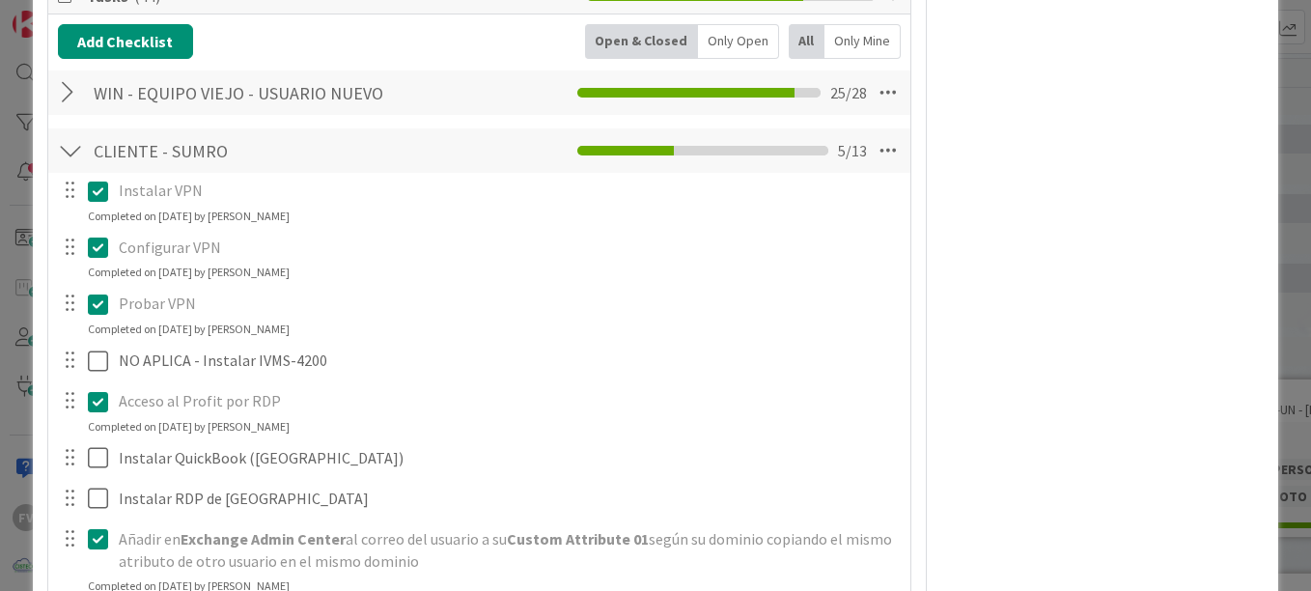
click at [25, 203] on div "ID 3687 OPERACIONES [PERSON_NAME] Title 30 / 128 #GOLD - EV-UN - [PERSON_NAME] …" at bounding box center [655, 295] width 1311 height 591
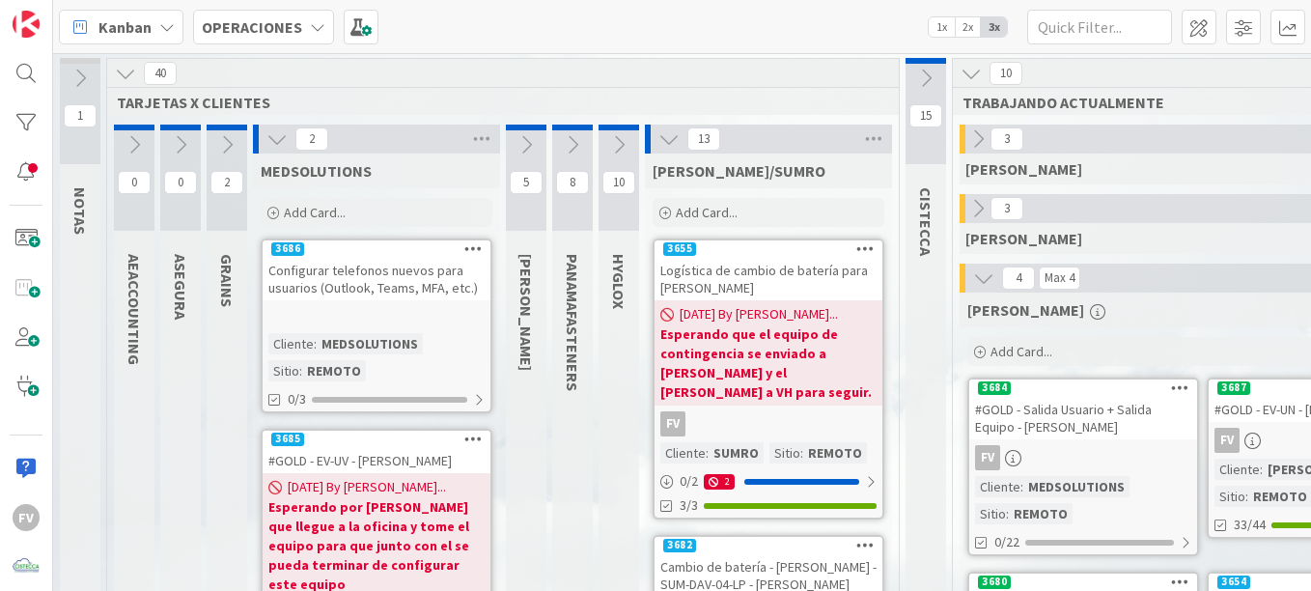
click at [272, 133] on icon at bounding box center [276, 138] width 21 height 21
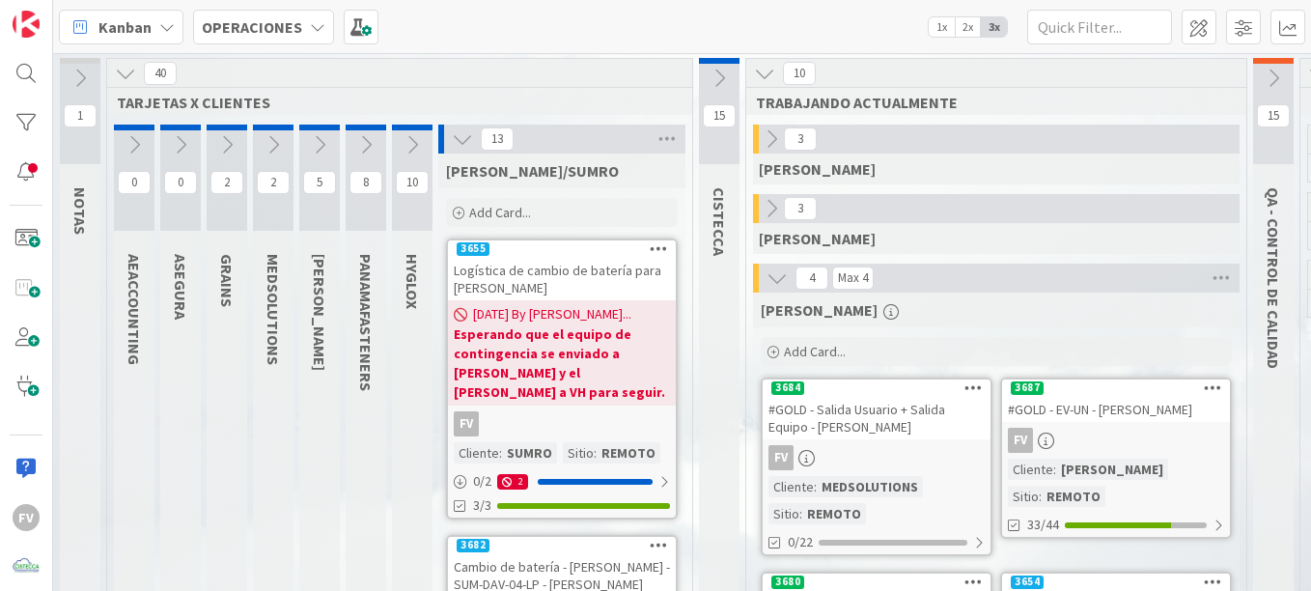
click at [125, 67] on icon at bounding box center [125, 73] width 21 height 21
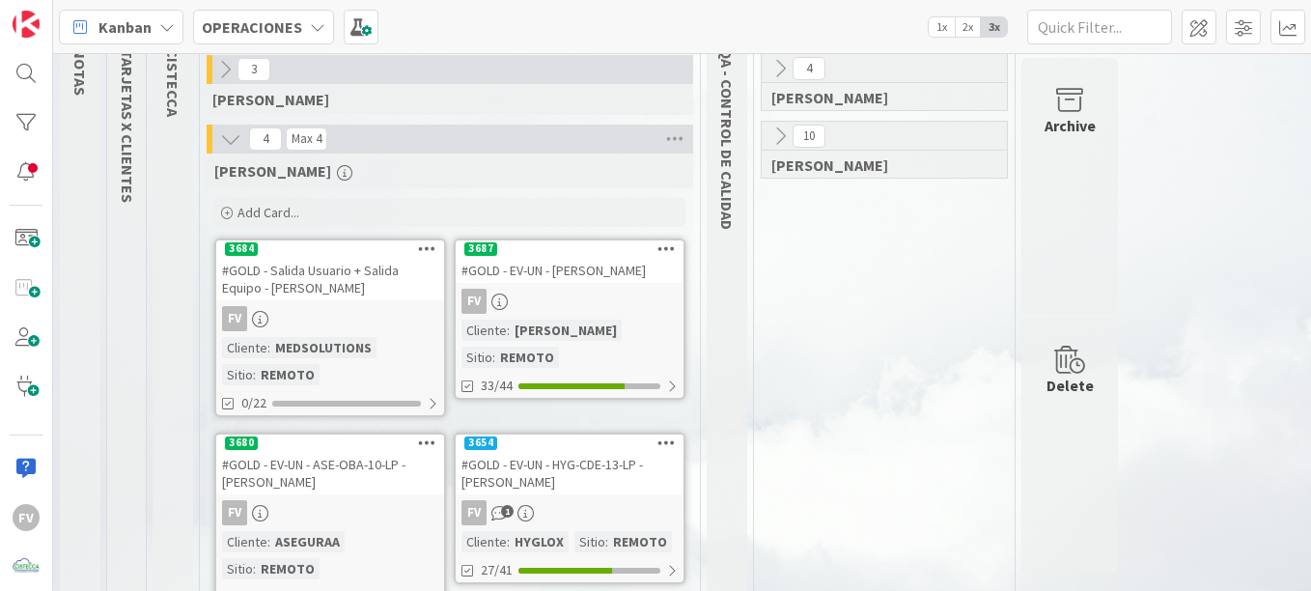
scroll to position [195, 0]
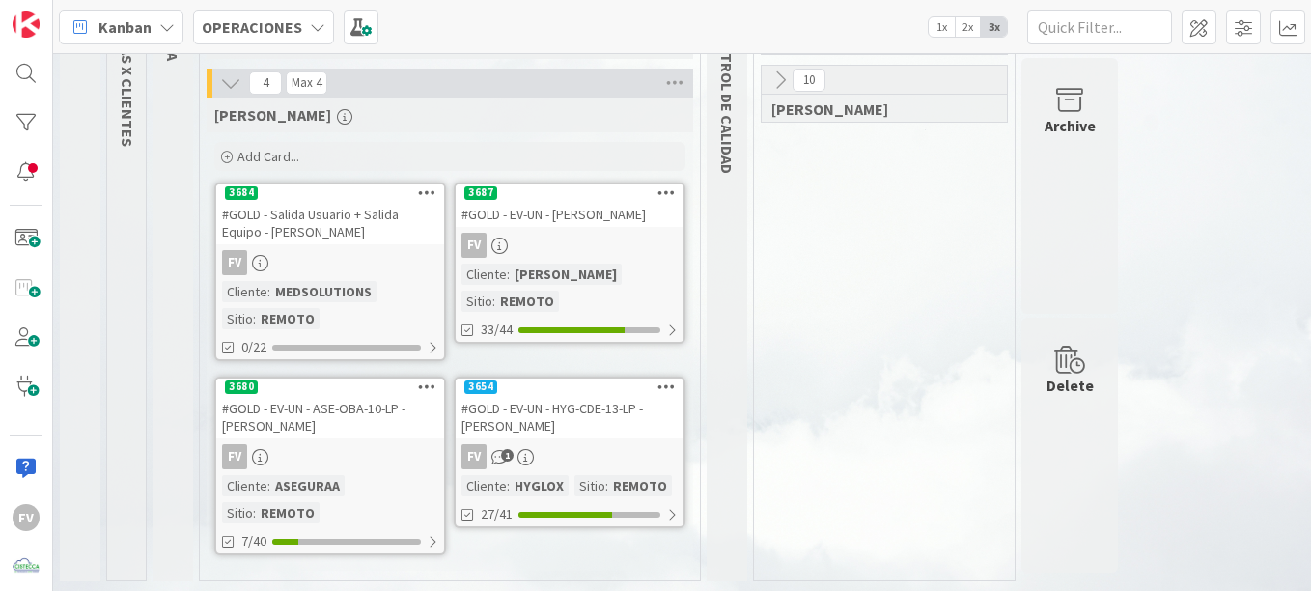
click at [344, 272] on div "FV" at bounding box center [330, 262] width 228 height 25
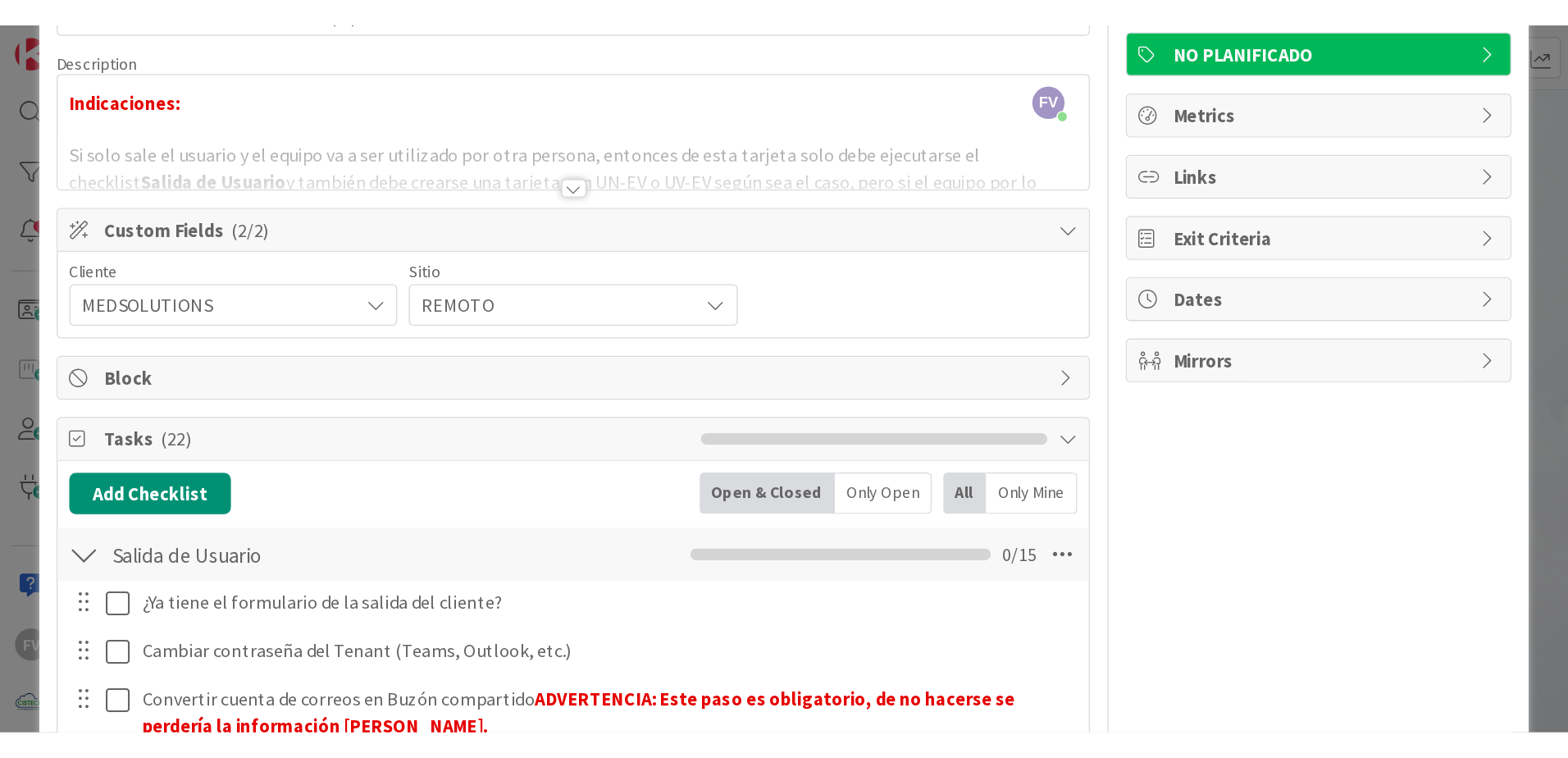
scroll to position [82, 0]
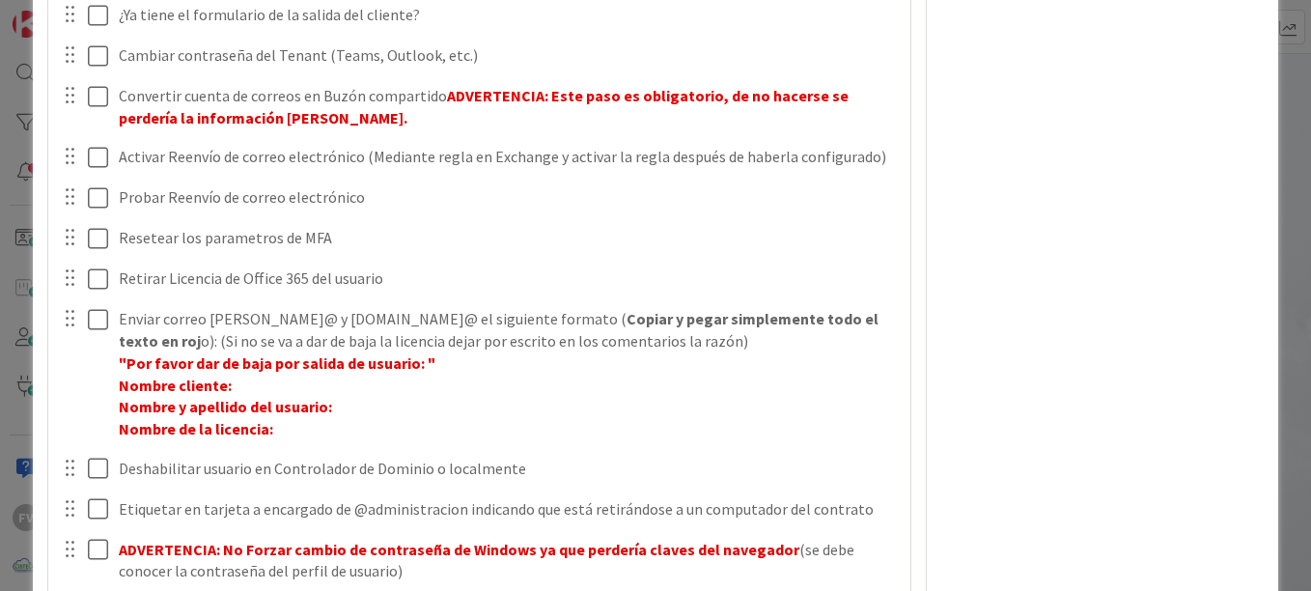
scroll to position [579, 0]
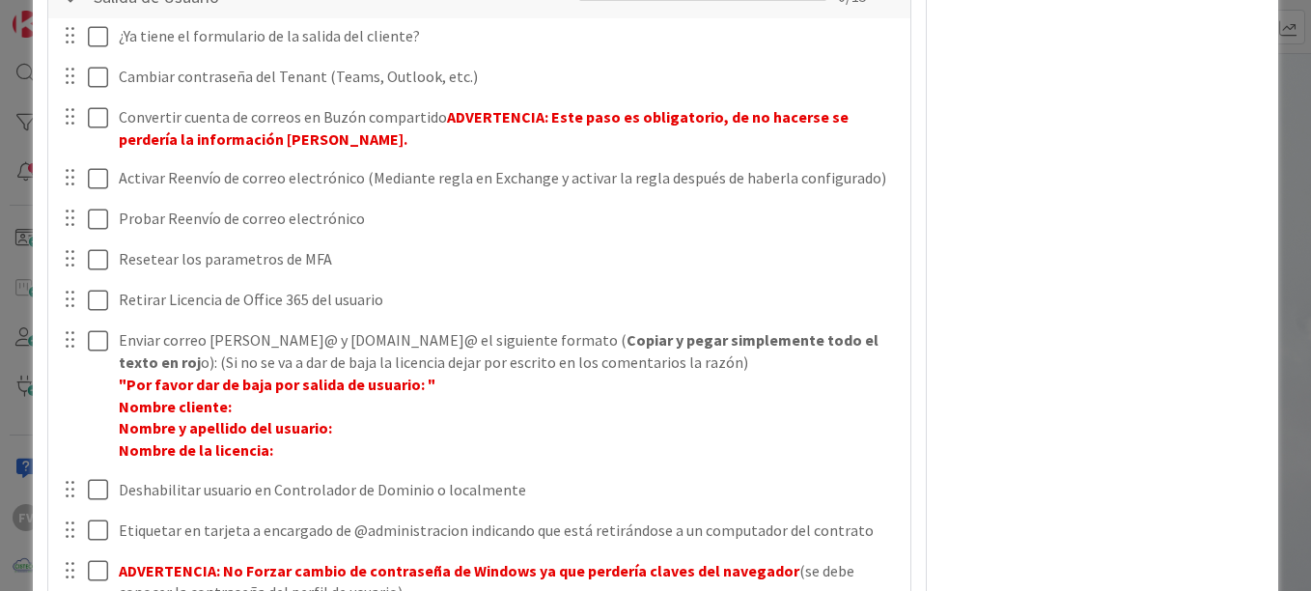
click at [9, 227] on div "ID 3684 OPERACIONES [PERSON_NAME] Title 53 / 128 #GOLD - Salida Usuario + Salid…" at bounding box center [655, 295] width 1311 height 591
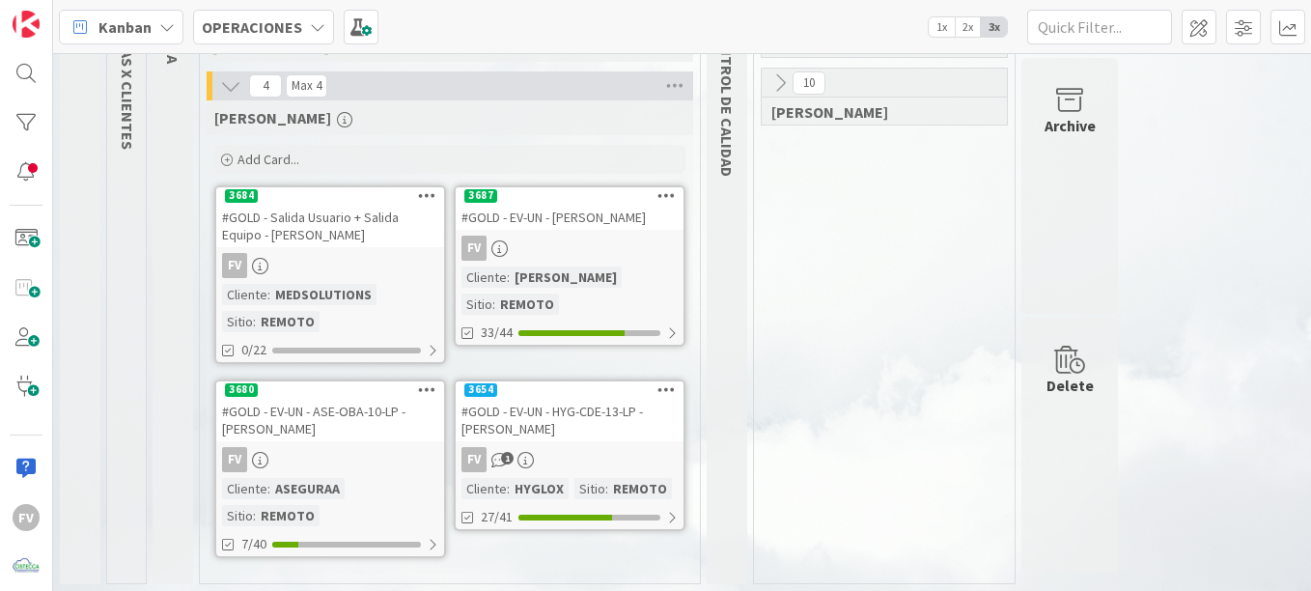
scroll to position [195, 0]
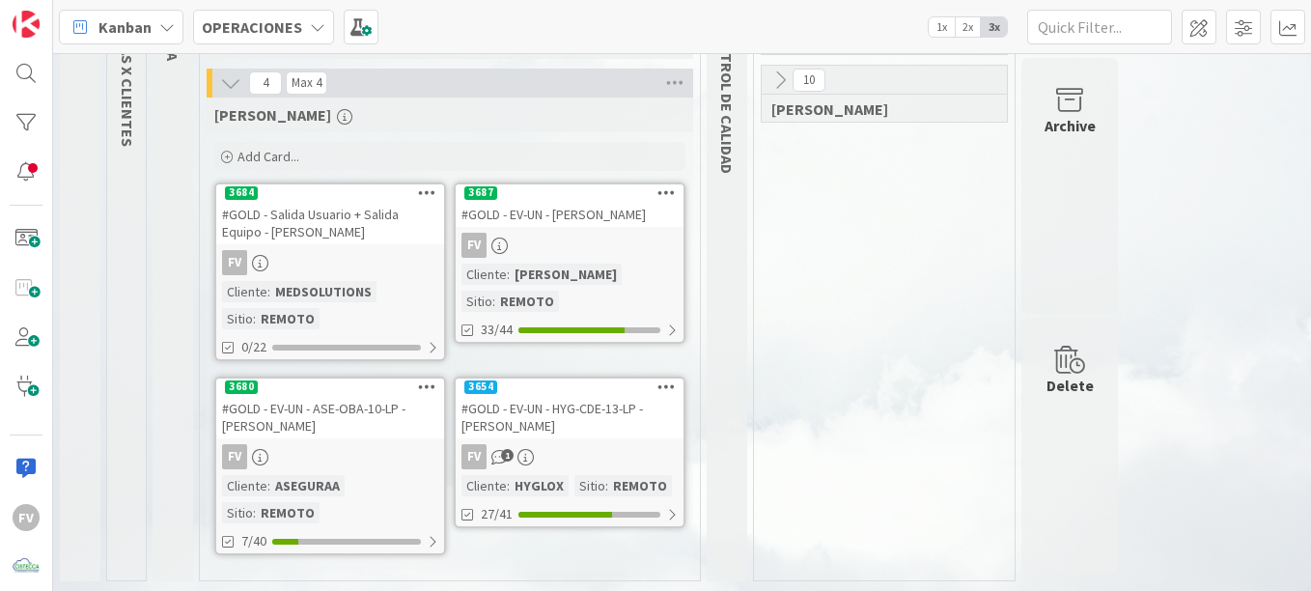
click at [514, 211] on div "#GOLD - EV-UN - [PERSON_NAME]" at bounding box center [570, 214] width 228 height 25
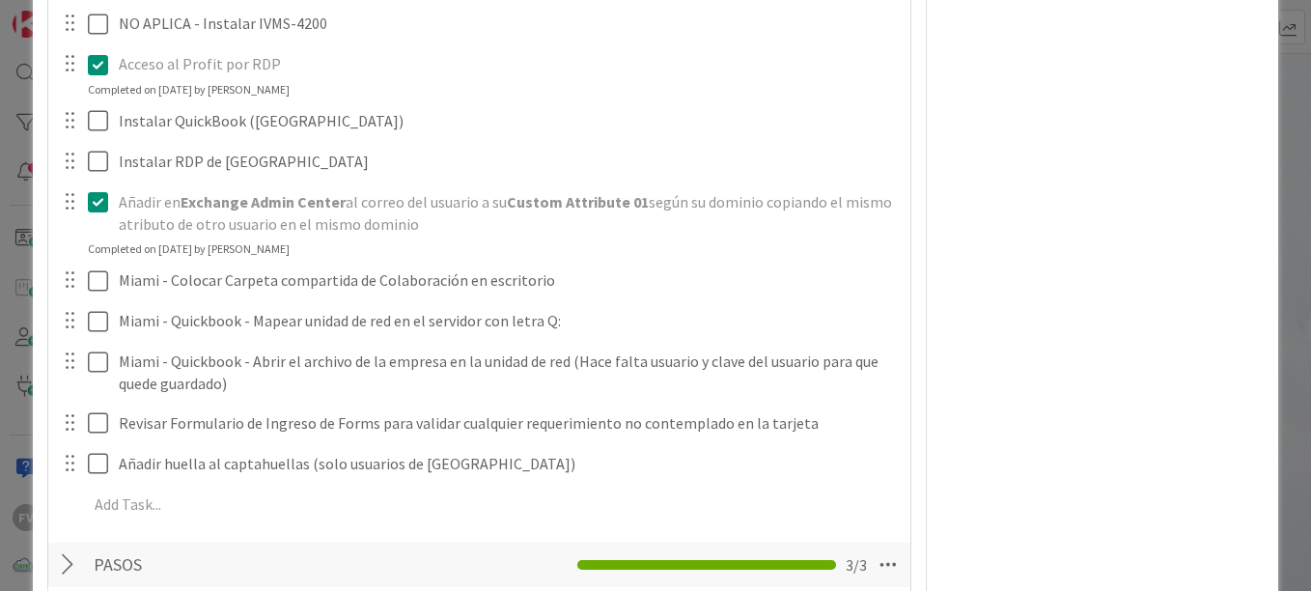
scroll to position [772, 0]
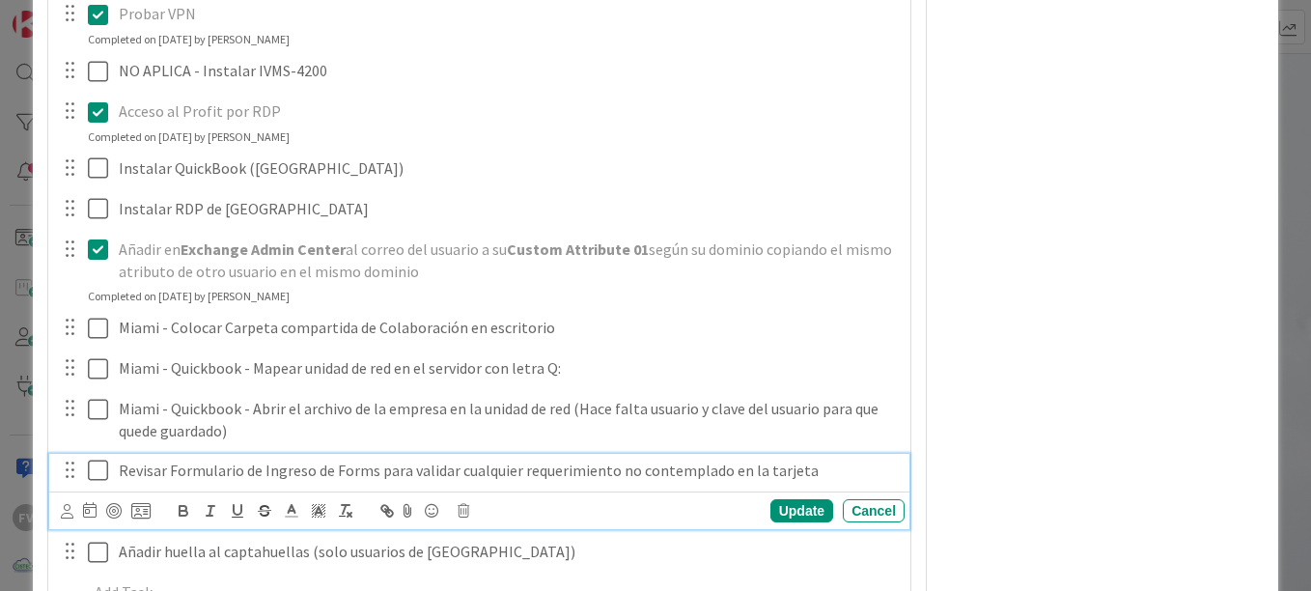
click at [100, 475] on icon at bounding box center [98, 470] width 20 height 23
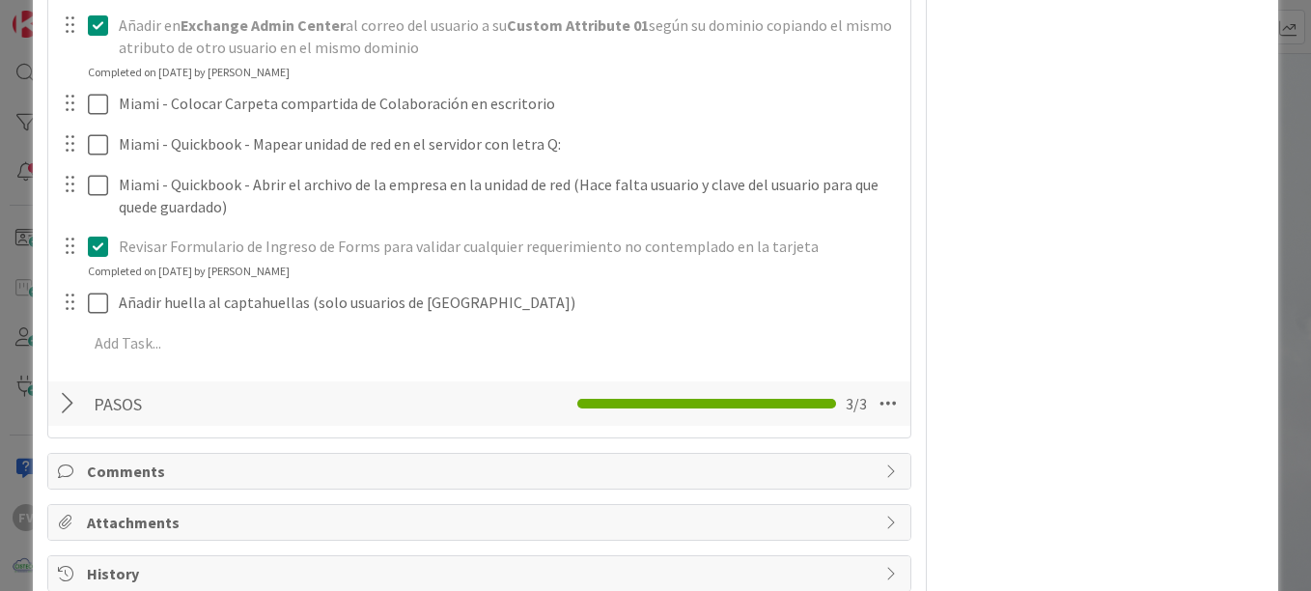
scroll to position [1039, 0]
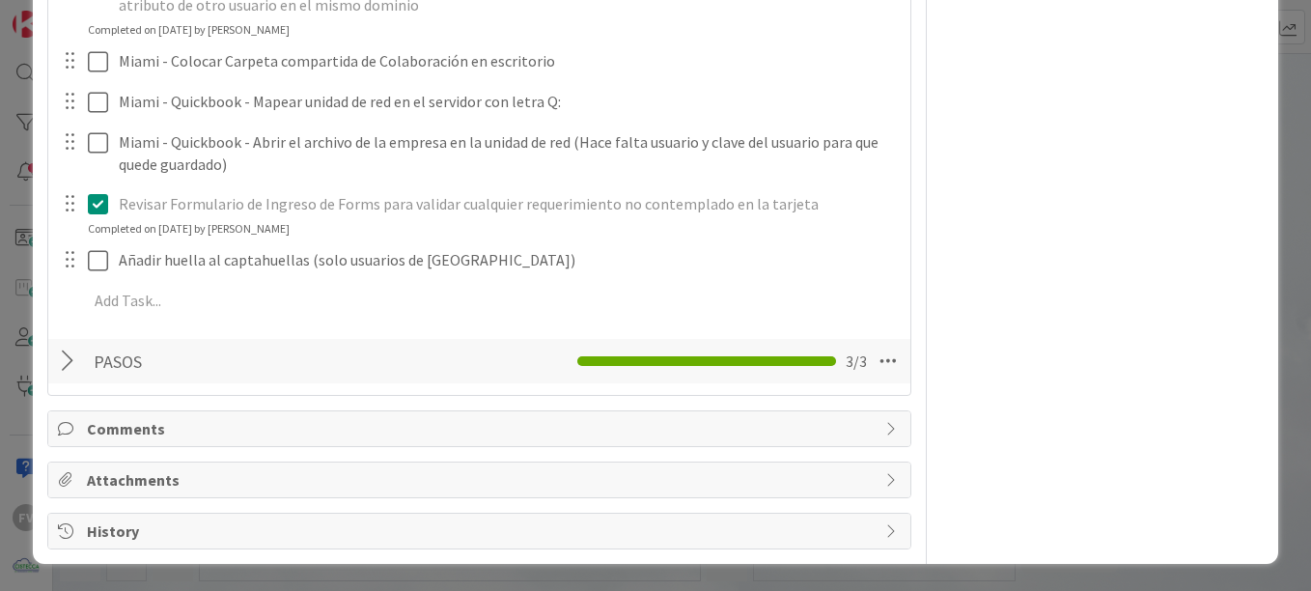
click at [59, 351] on div at bounding box center [70, 361] width 25 height 35
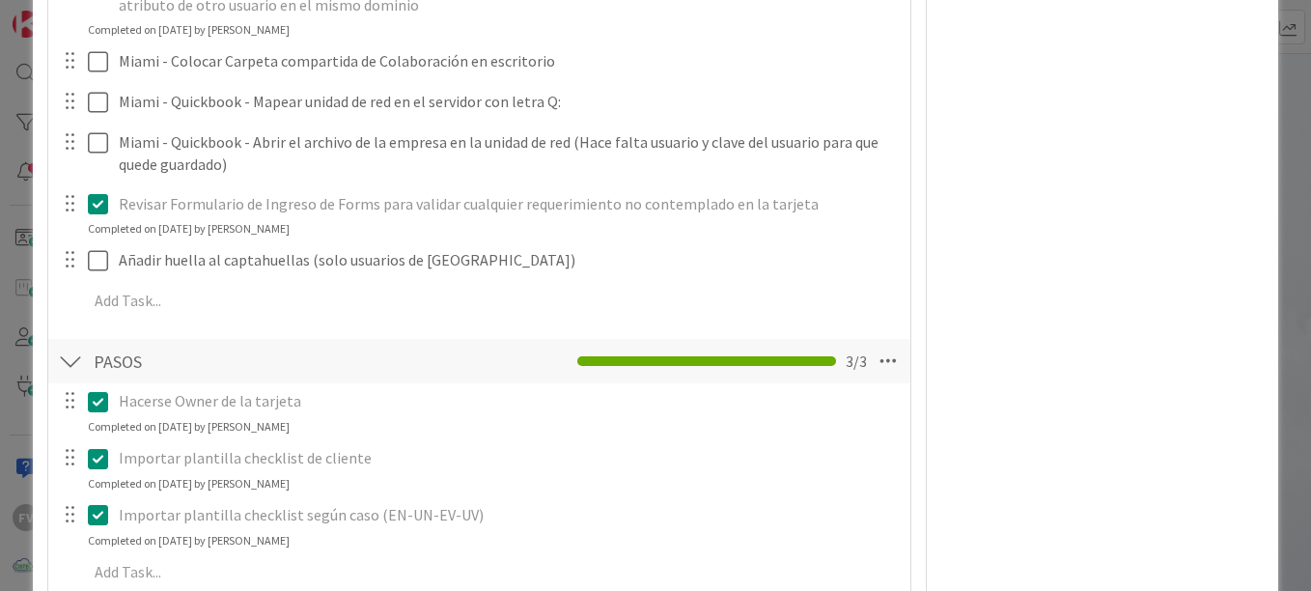
click at [69, 351] on div at bounding box center [70, 361] width 25 height 35
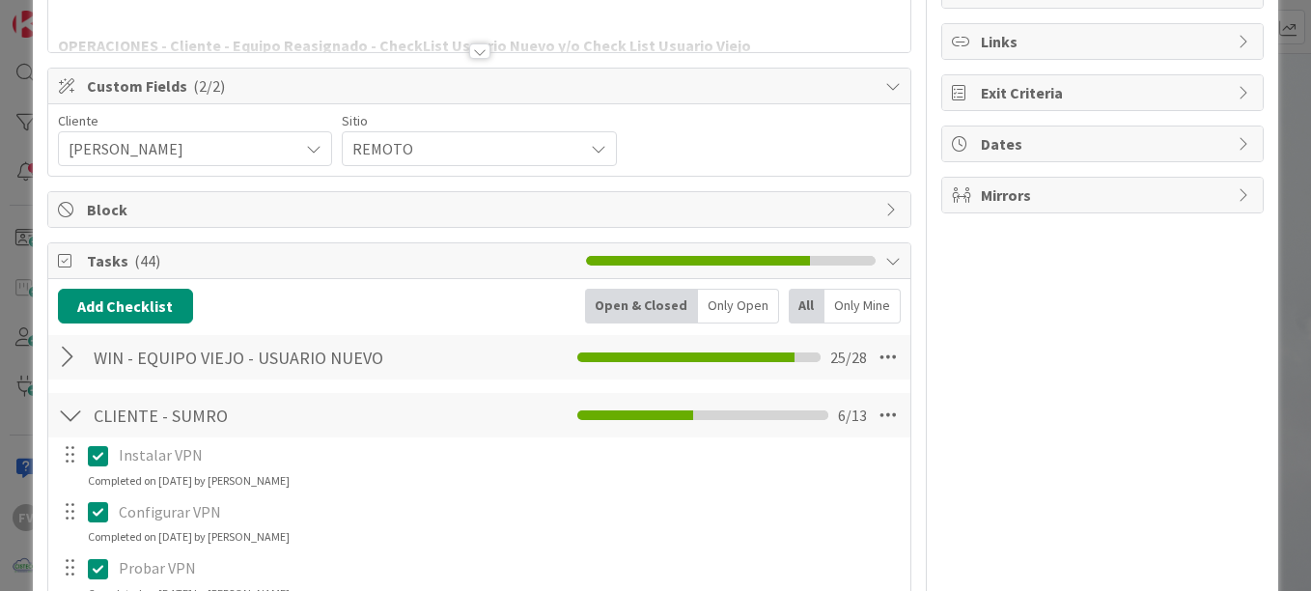
scroll to position [170, 0]
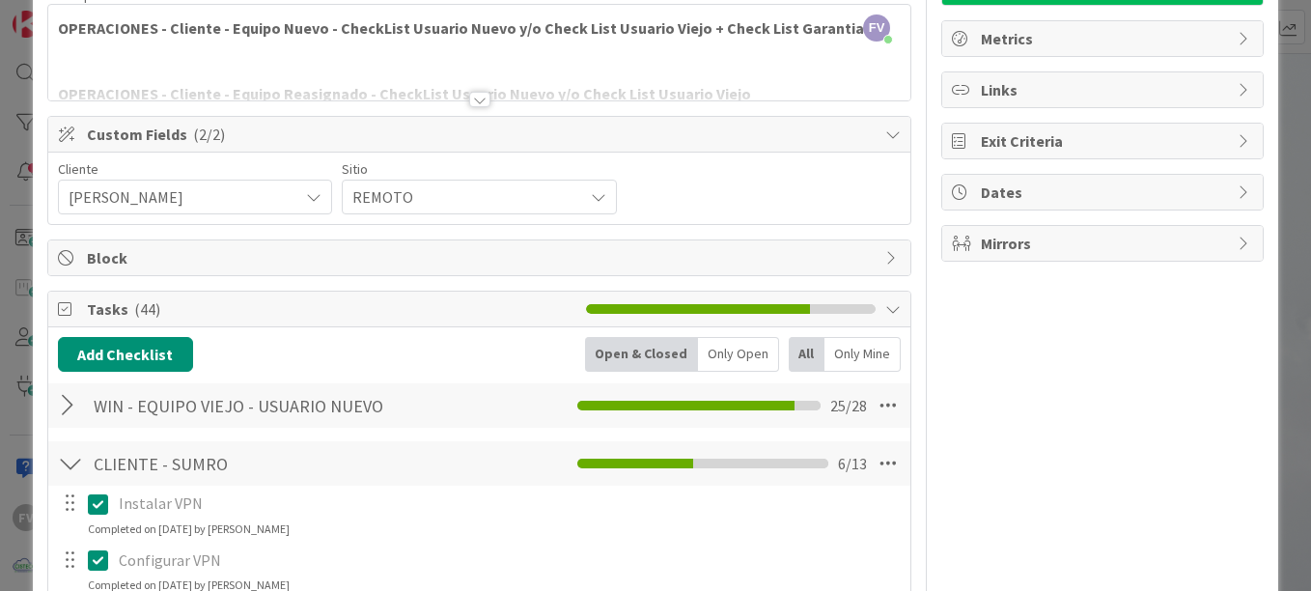
click at [68, 468] on div at bounding box center [70, 463] width 25 height 35
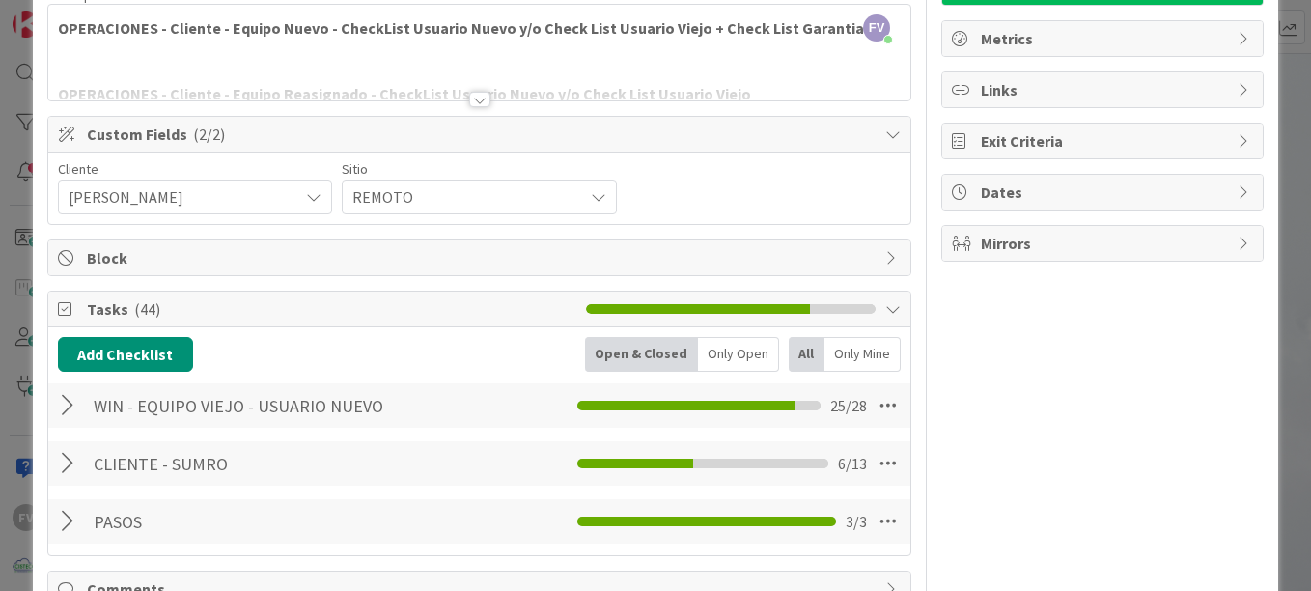
click at [73, 520] on div at bounding box center [70, 521] width 25 height 35
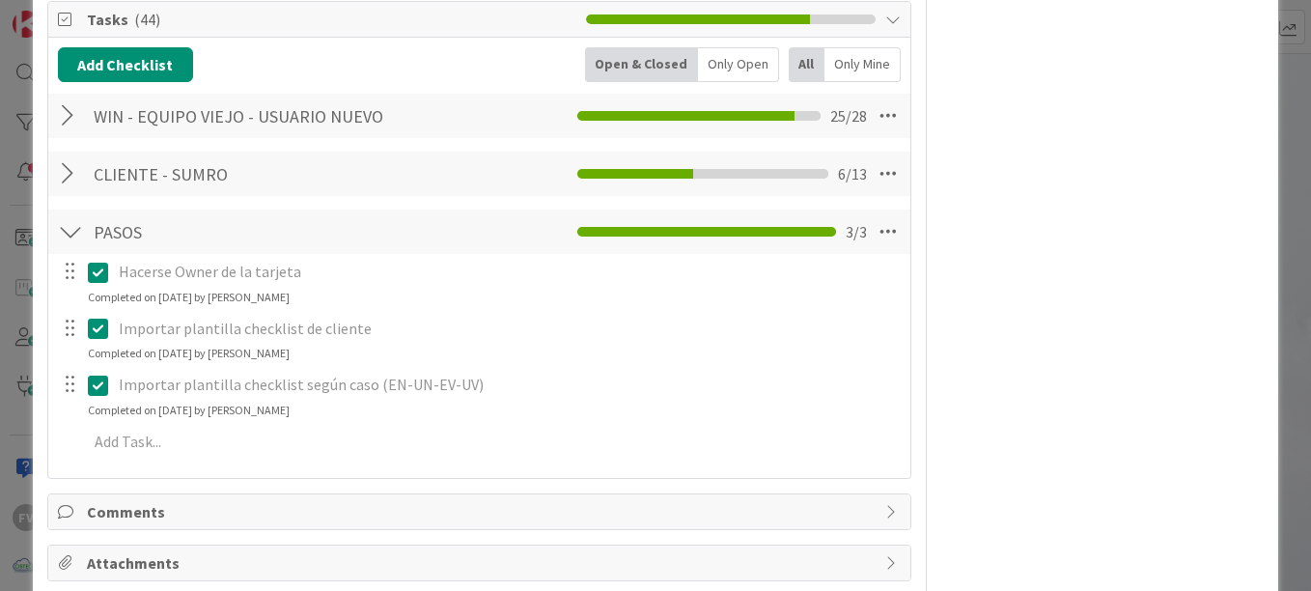
click at [74, 229] on div at bounding box center [70, 231] width 25 height 35
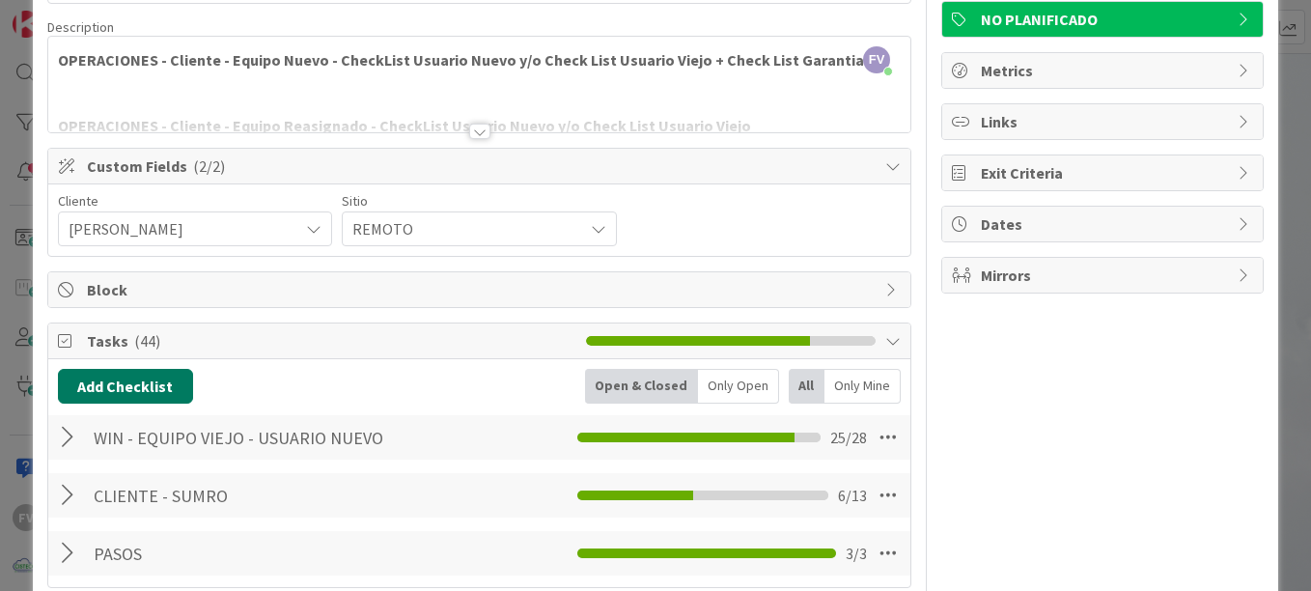
scroll to position [137, 0]
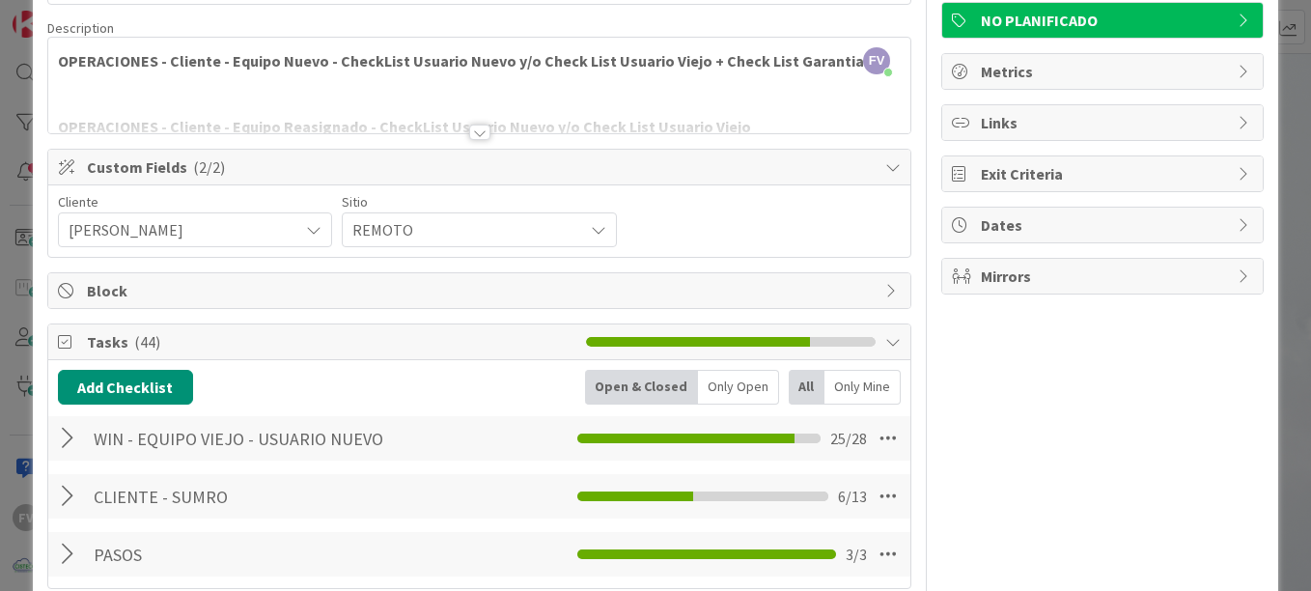
click at [77, 421] on div at bounding box center [70, 438] width 25 height 35
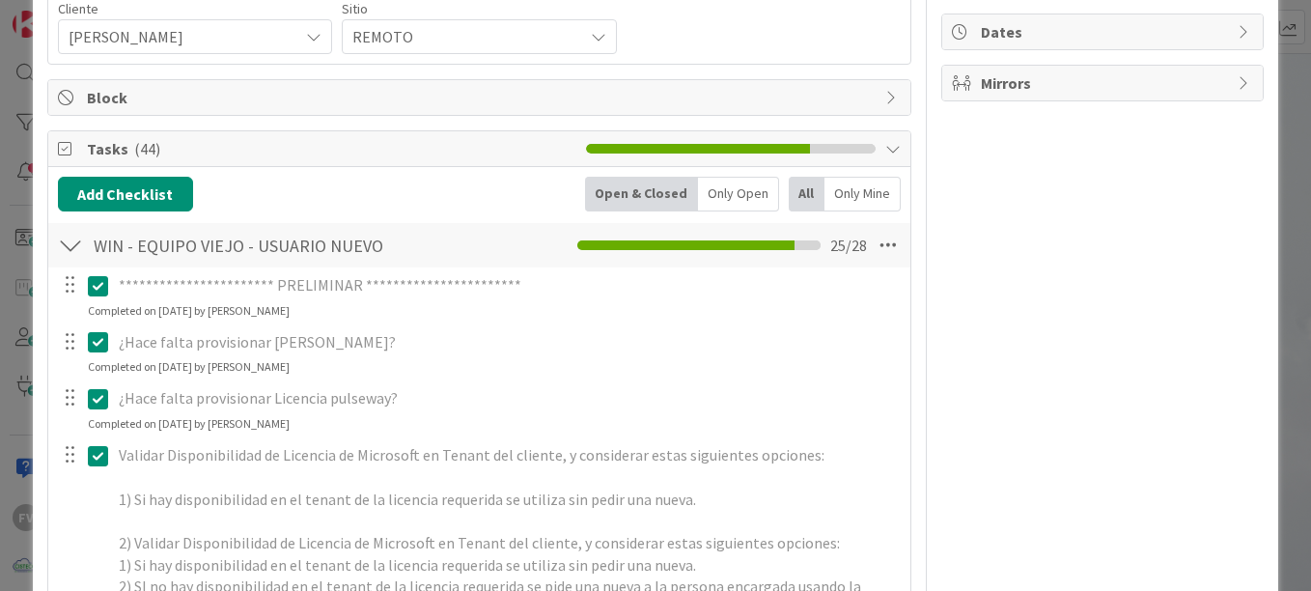
scroll to position [234, 0]
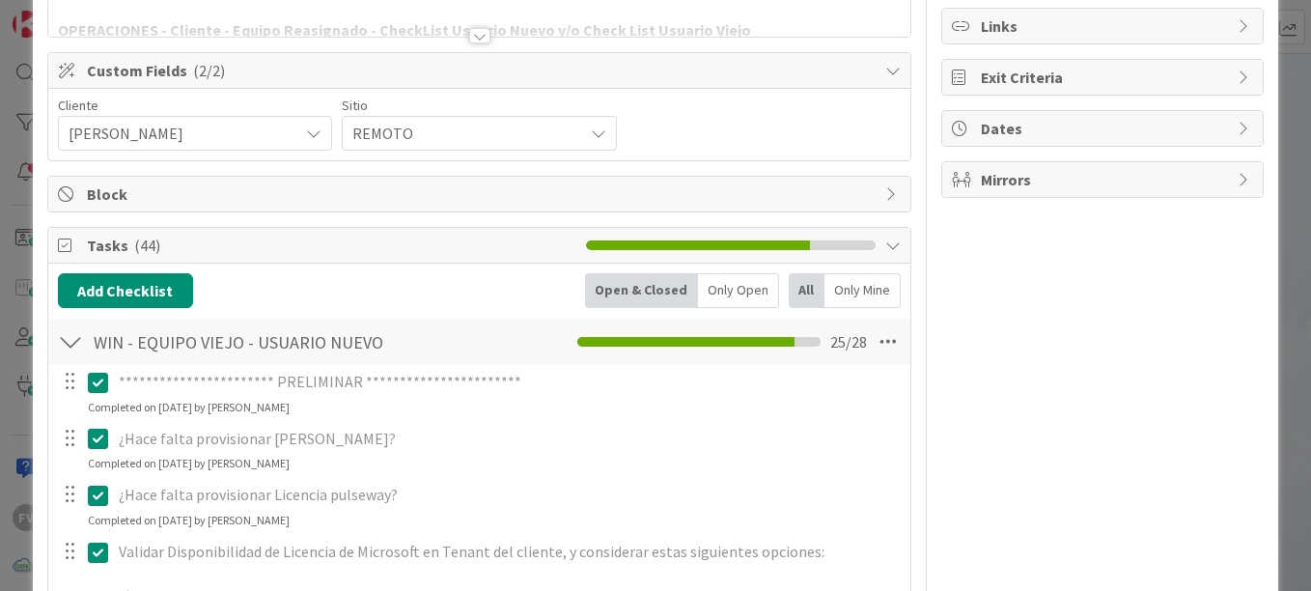
click at [80, 348] on div at bounding box center [70, 341] width 25 height 35
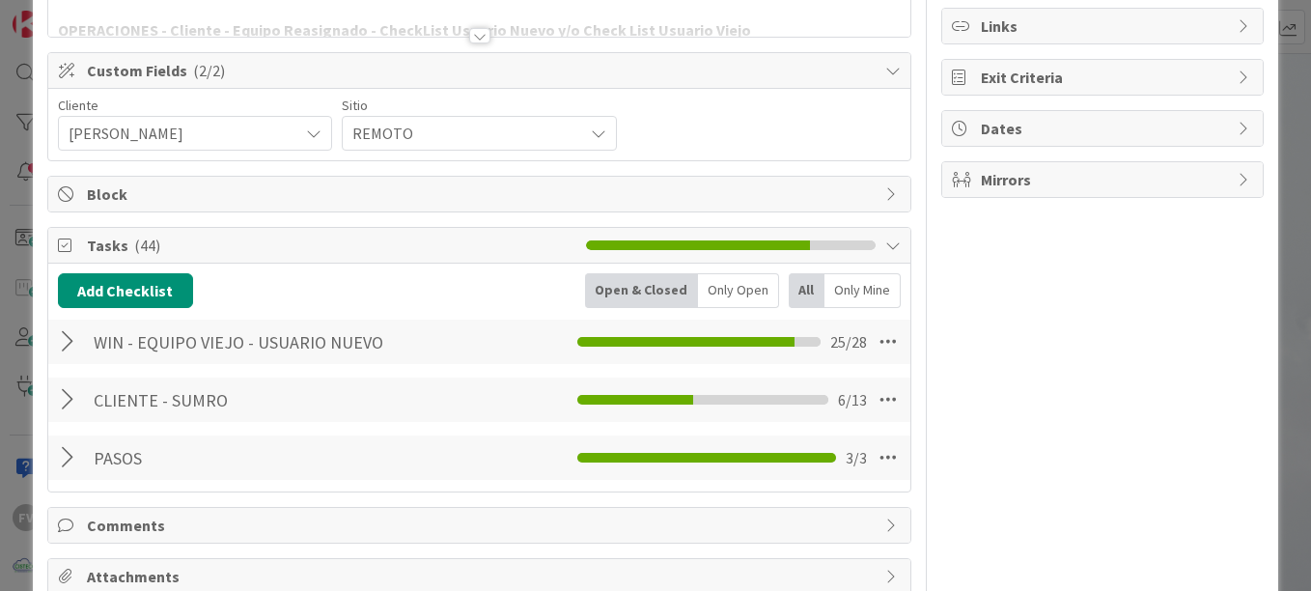
click at [72, 399] on div at bounding box center [70, 399] width 25 height 35
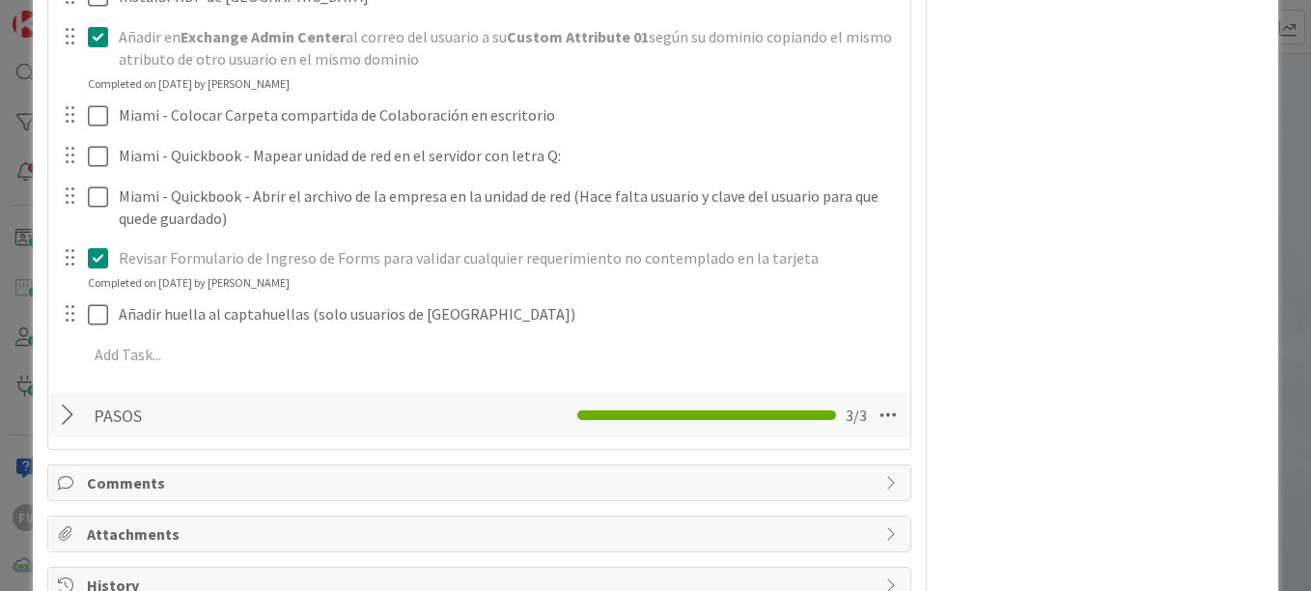
scroll to position [460, 0]
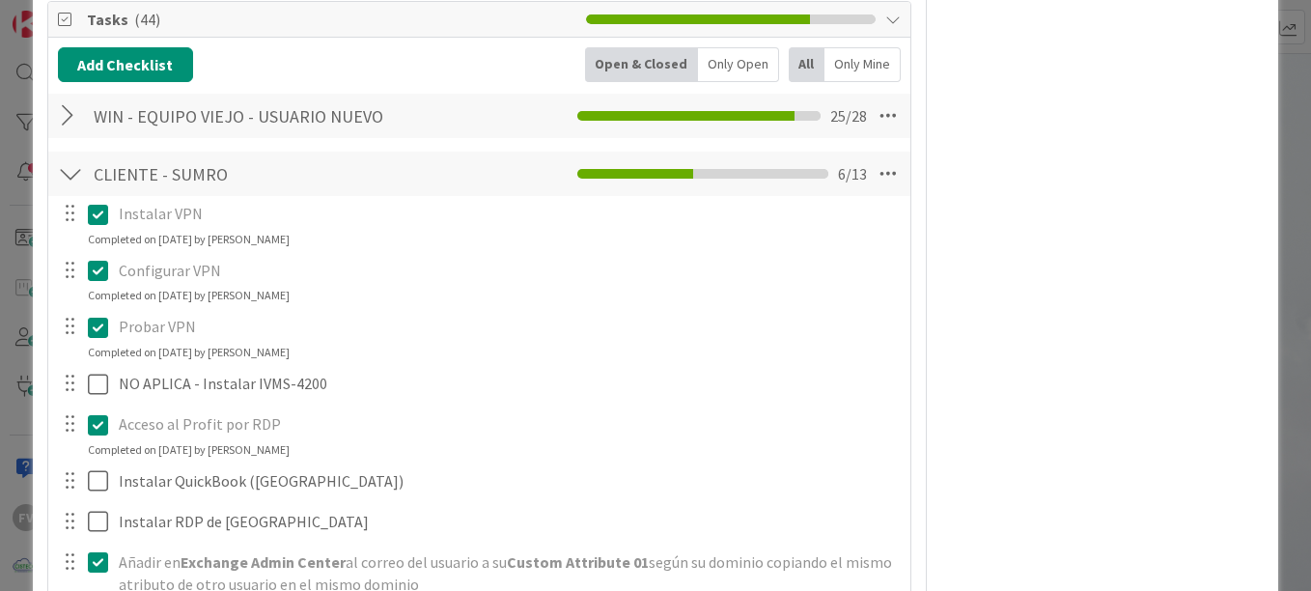
click at [68, 172] on div at bounding box center [70, 173] width 25 height 35
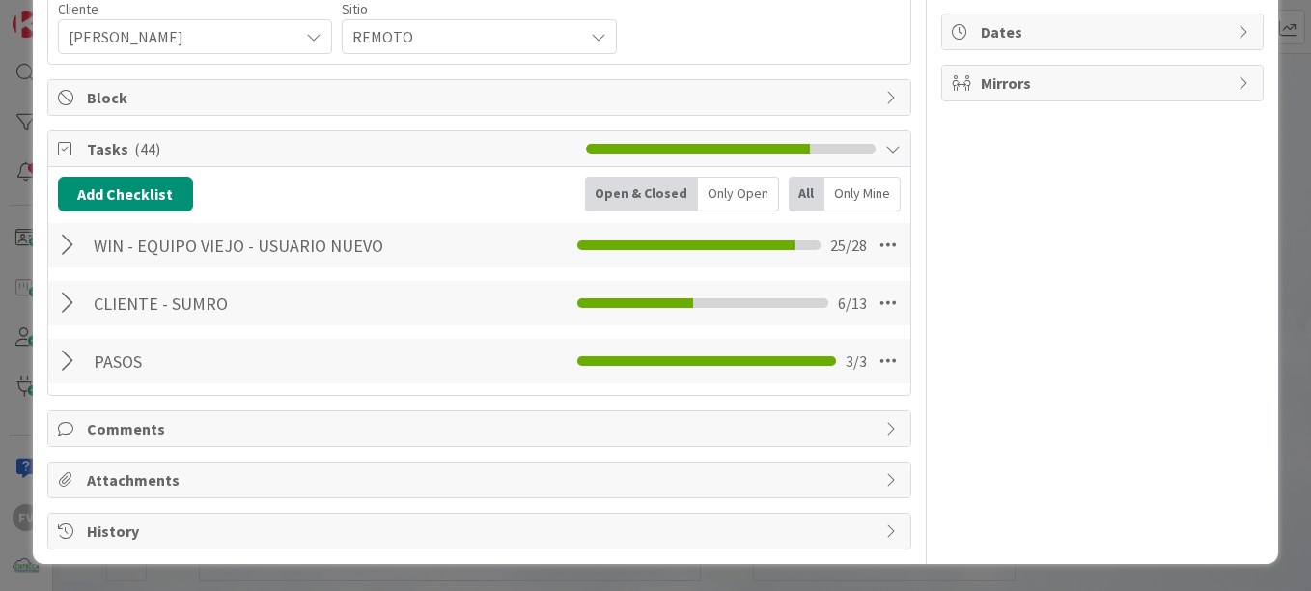
click at [84, 384] on div "PASOS Checklist Name 5 / 64 PASOS 3 / 3" at bounding box center [479, 361] width 862 height 48
click at [69, 354] on div at bounding box center [70, 361] width 25 height 35
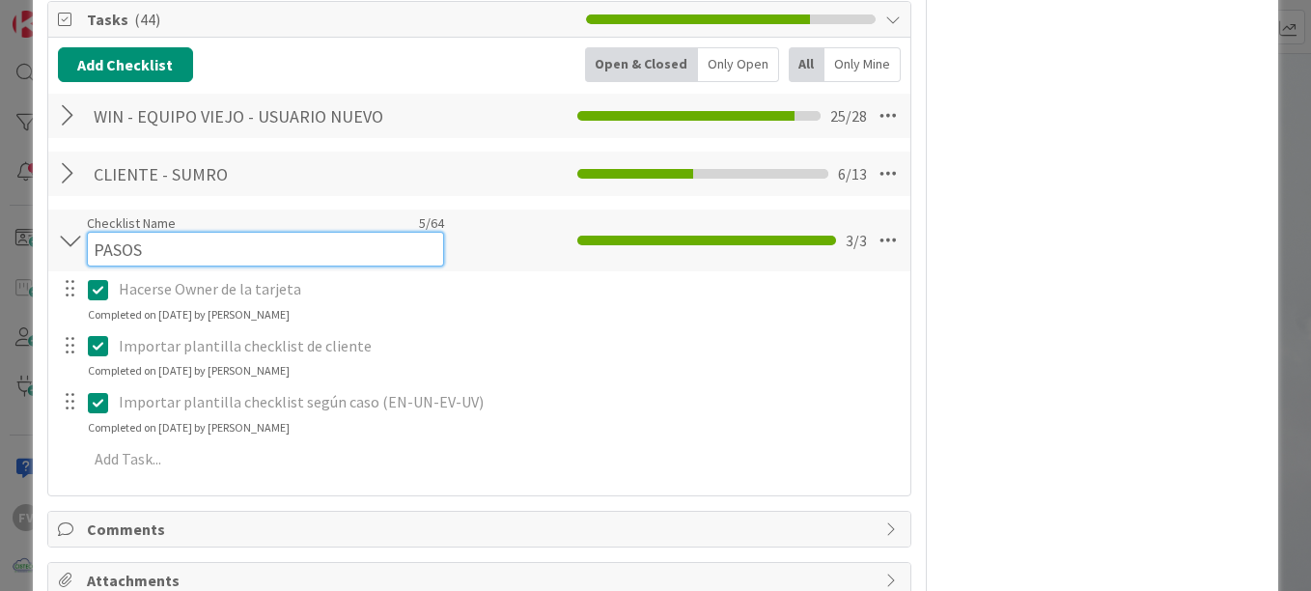
click at [87, 232] on div "Checklist Name 5 / 64 PASOS" at bounding box center [265, 240] width 357 height 52
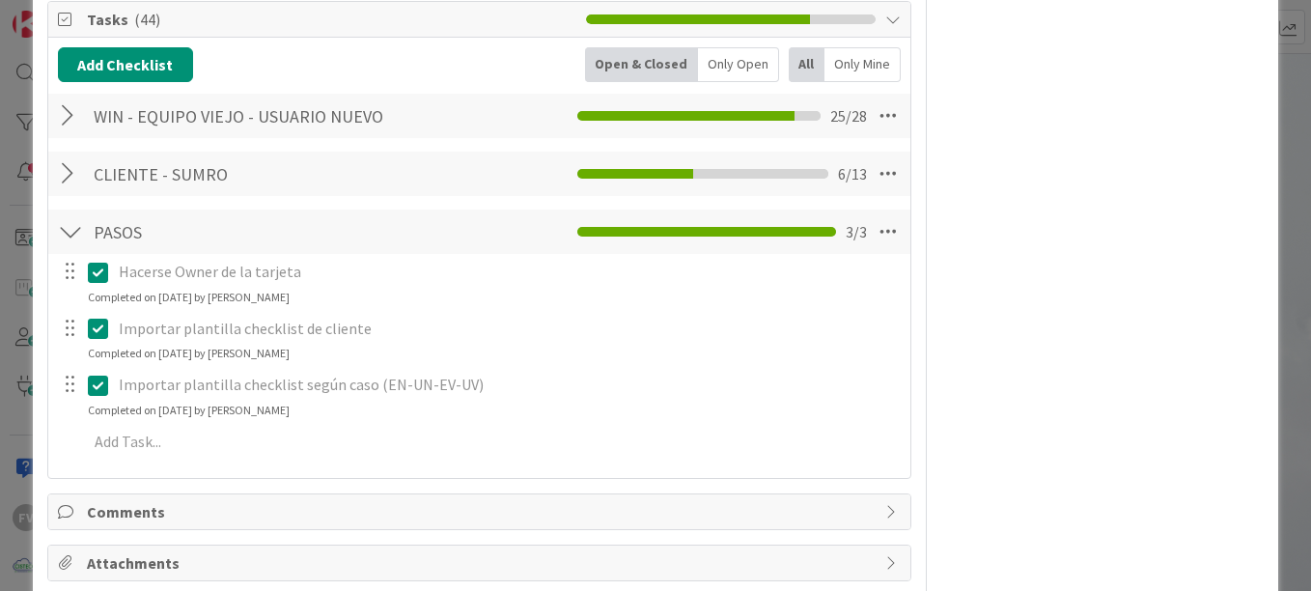
click at [78, 232] on div at bounding box center [70, 231] width 25 height 35
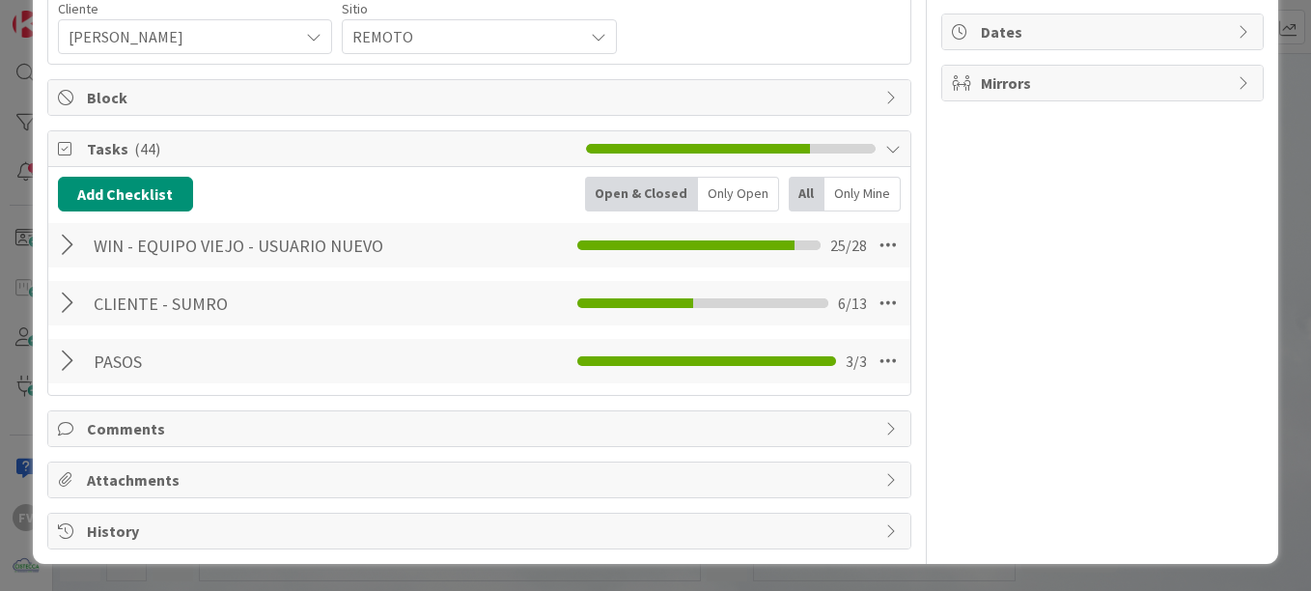
scroll to position [330, 0]
click at [66, 241] on div at bounding box center [70, 245] width 25 height 35
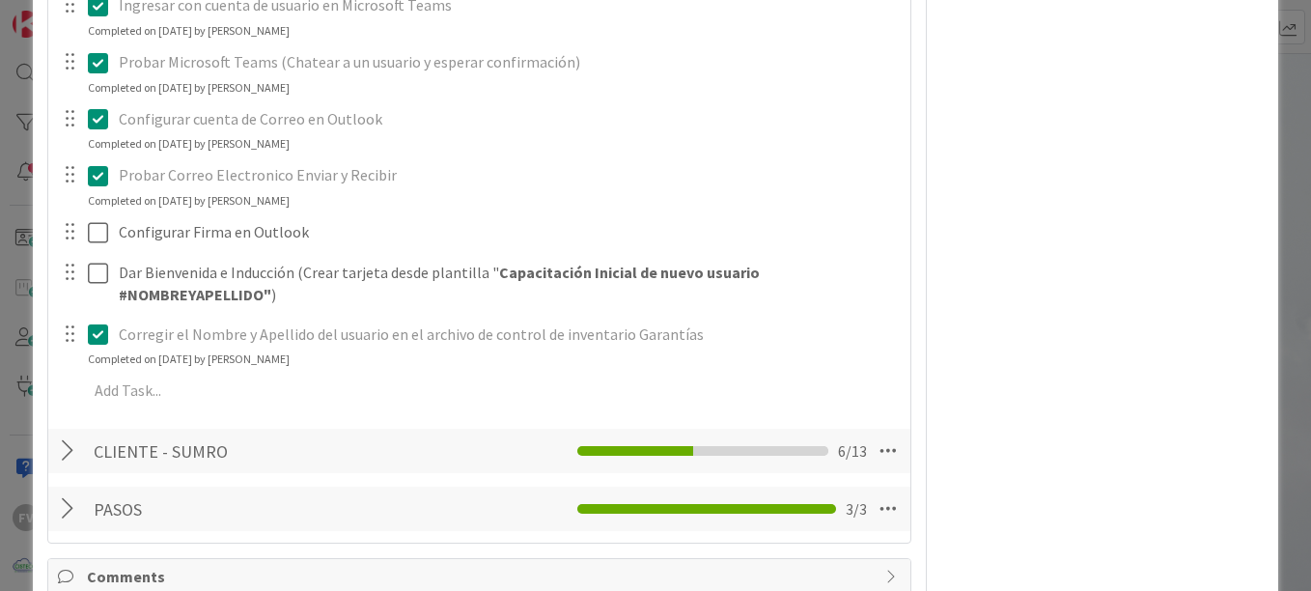
scroll to position [2101, 0]
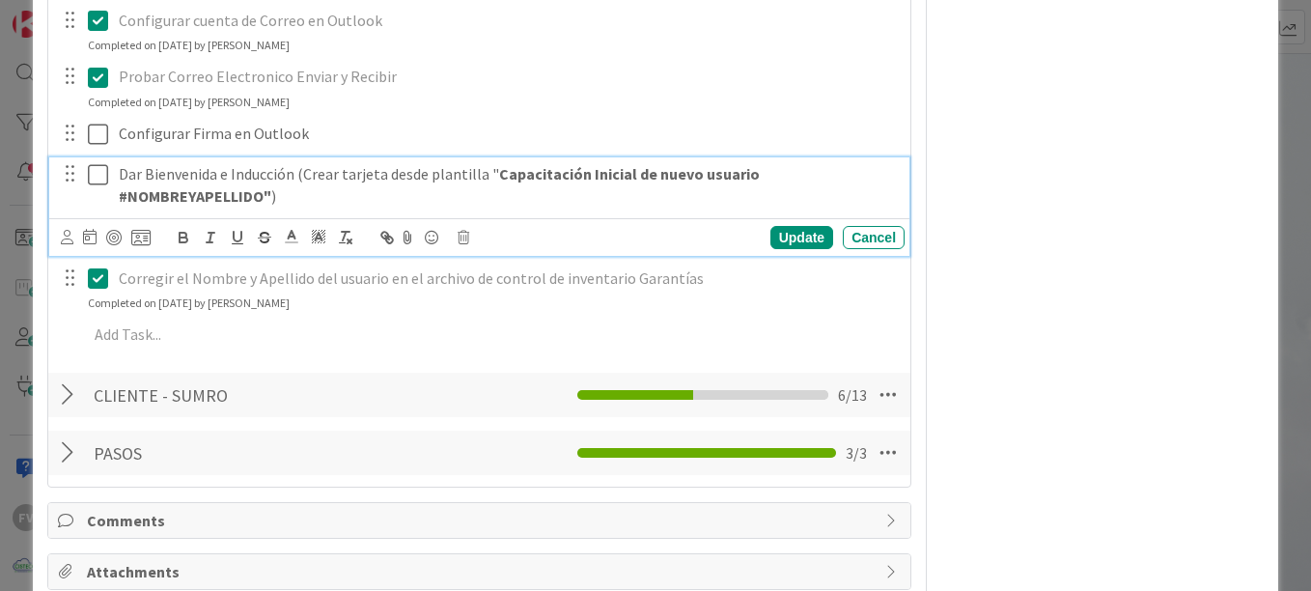
click at [109, 170] on button at bounding box center [99, 174] width 23 height 31
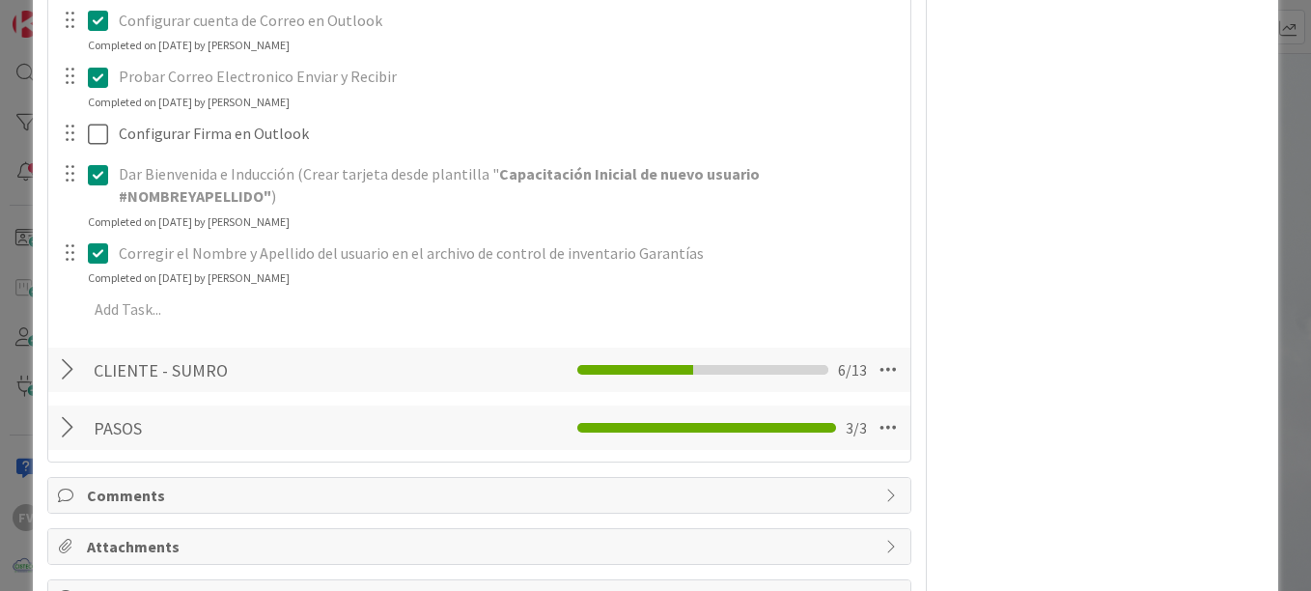
click at [8, 160] on div "**********" at bounding box center [655, 295] width 1311 height 591
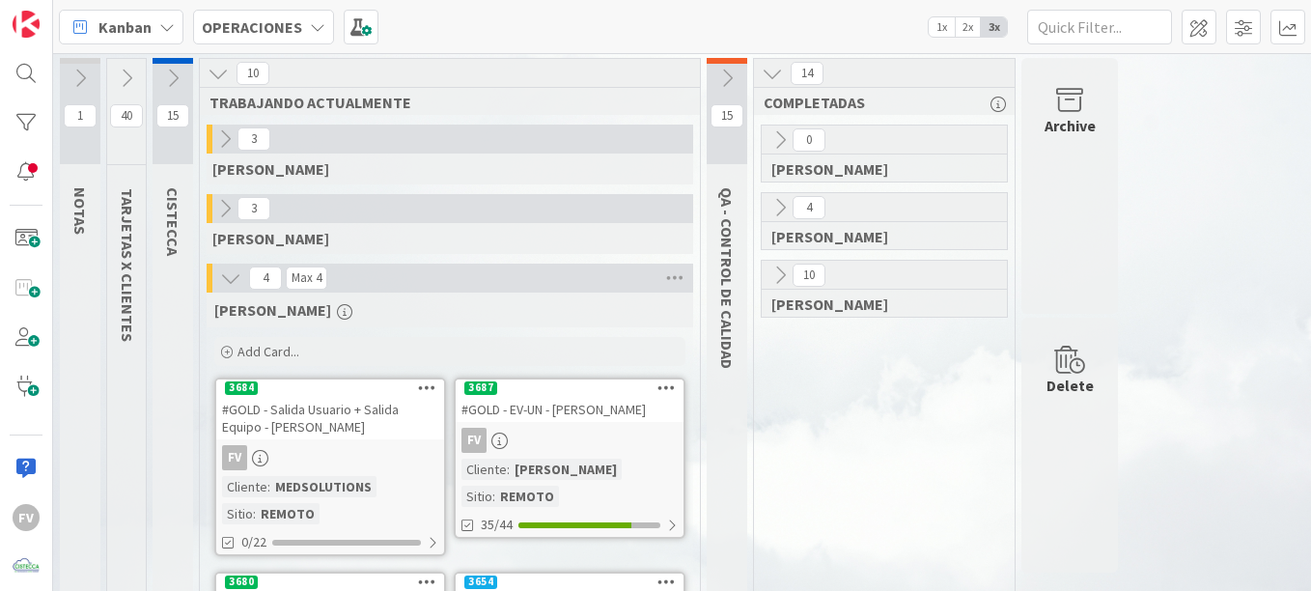
click at [135, 72] on icon at bounding box center [126, 78] width 21 height 21
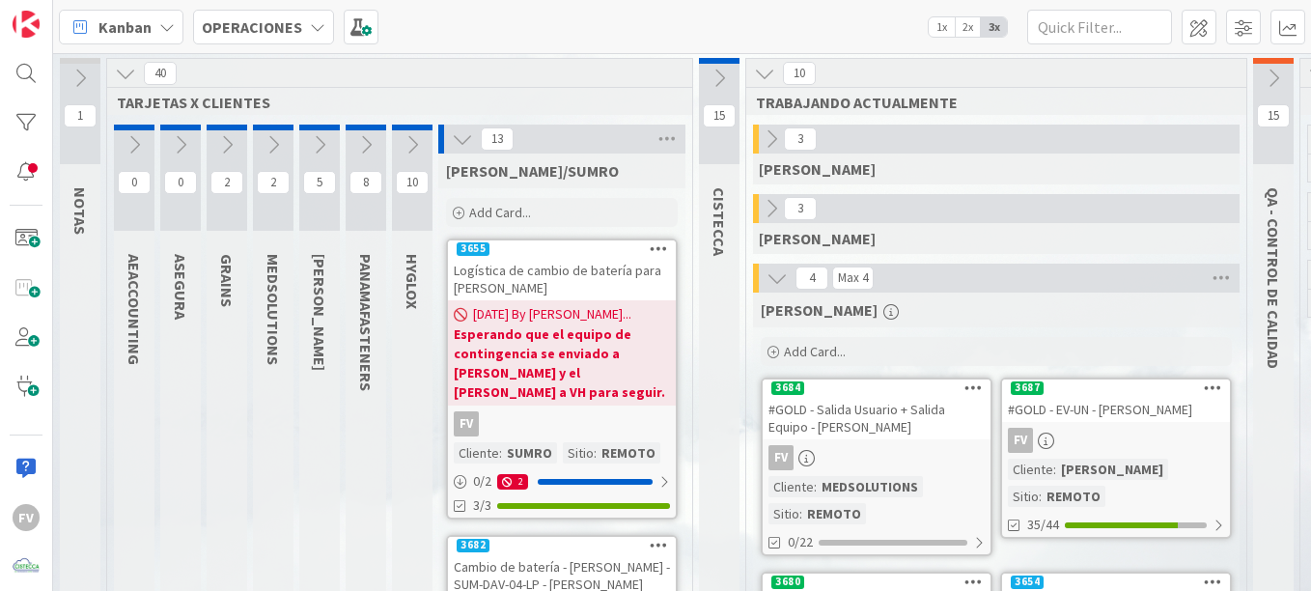
click at [409, 140] on icon at bounding box center [412, 144] width 21 height 21
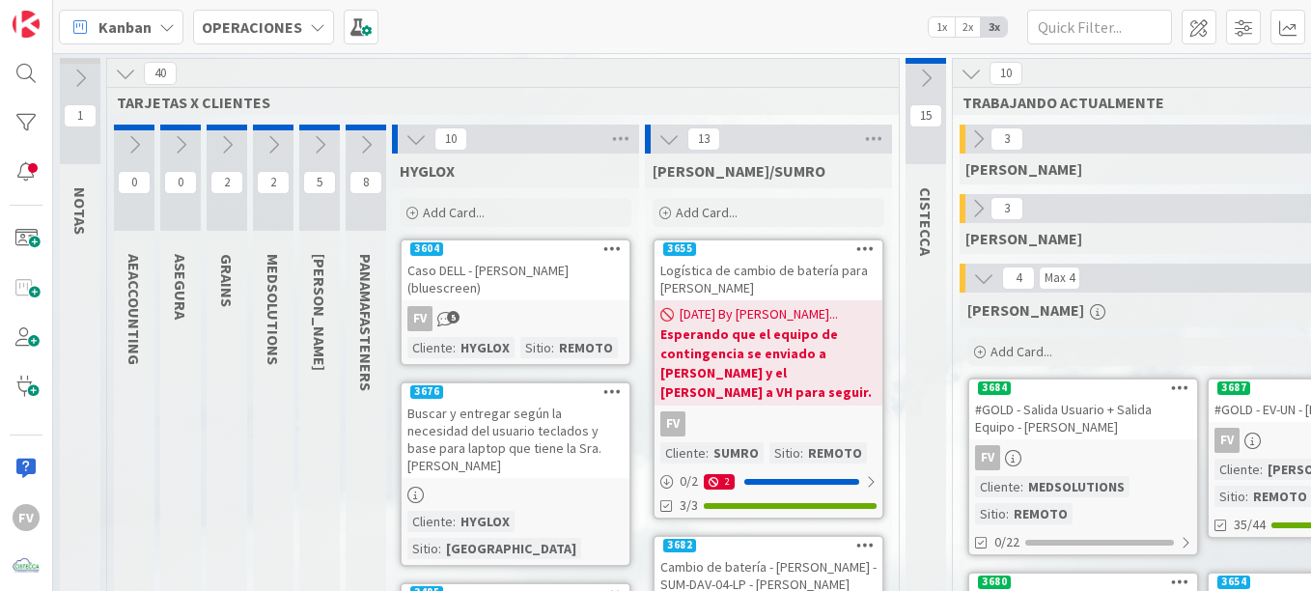
click at [439, 204] on span "Add Card..." at bounding box center [454, 212] width 62 height 17
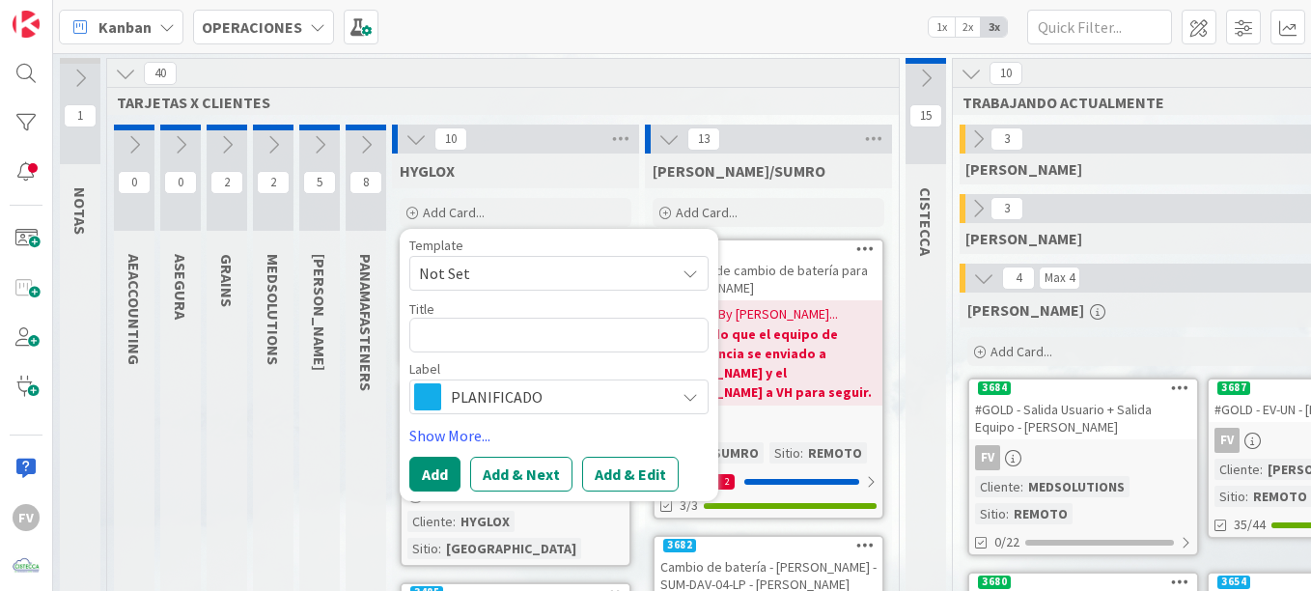
click at [419, 147] on icon at bounding box center [415, 138] width 21 height 21
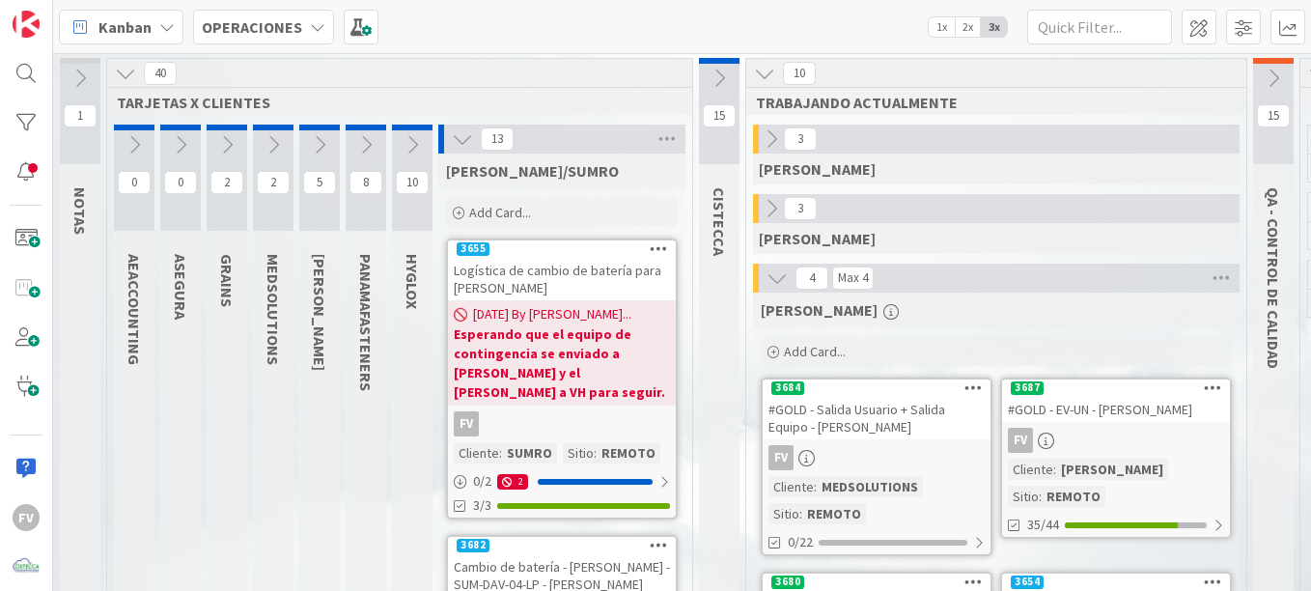
click at [529, 217] on span "Add Card..." at bounding box center [500, 212] width 62 height 17
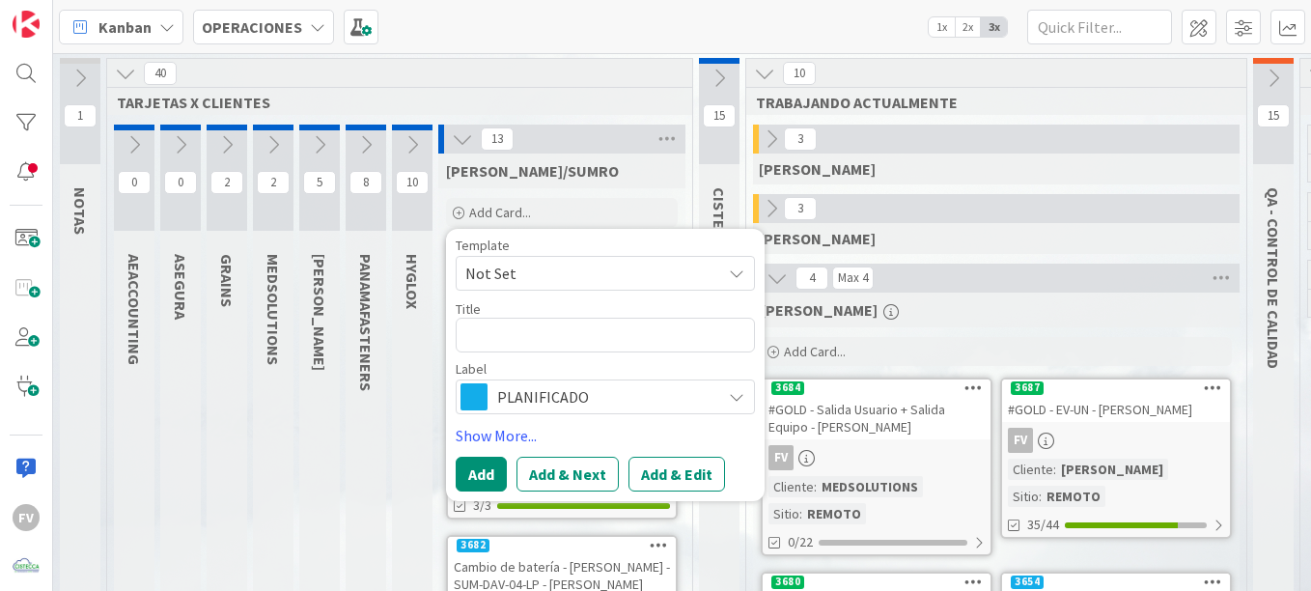
click at [515, 264] on span "Not Set" at bounding box center [585, 273] width 241 height 25
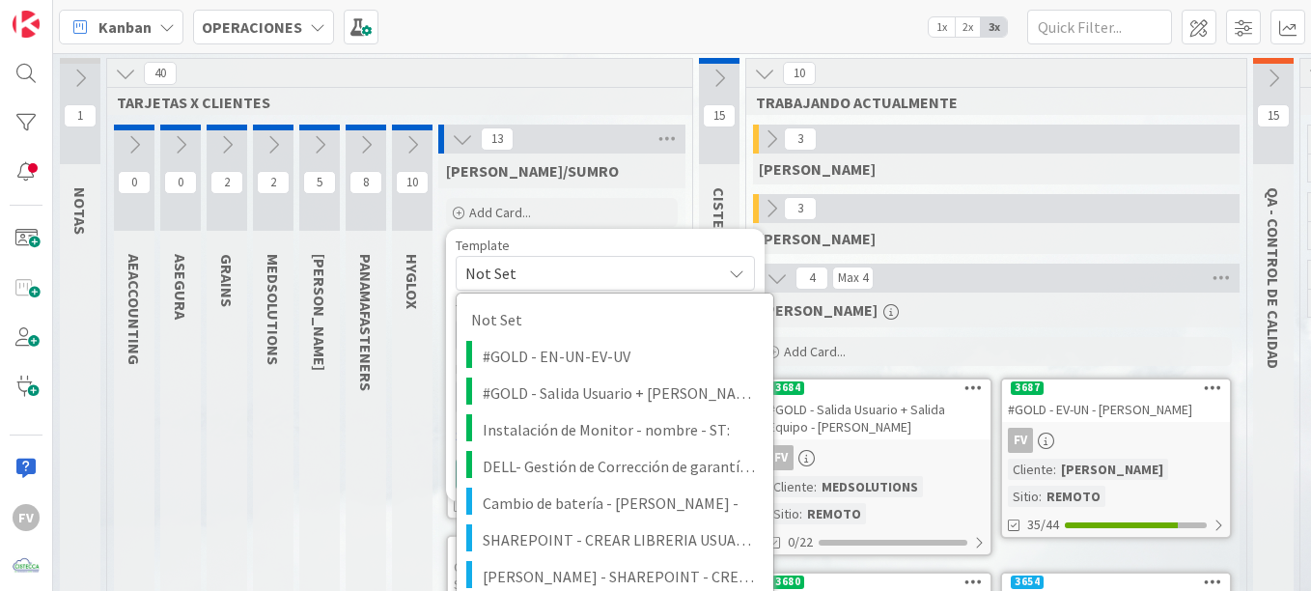
click at [530, 251] on div "Template" at bounding box center [605, 245] width 299 height 14
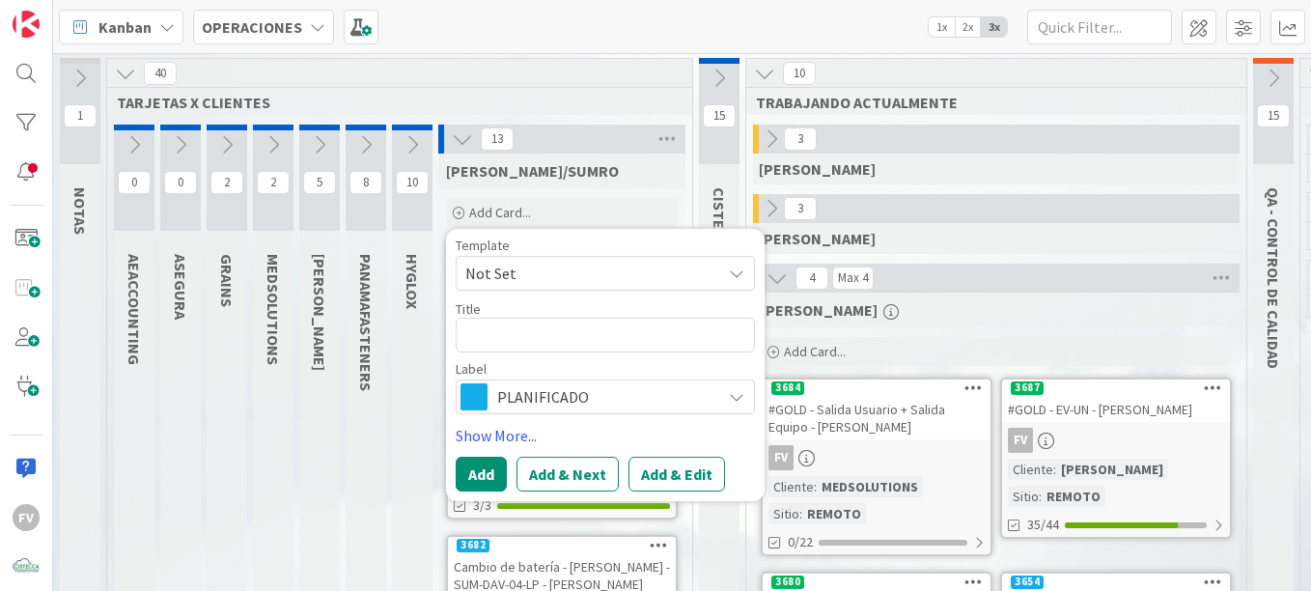
click at [571, 291] on div "Template Not Set Not Set #GOLD - EN-UN-EV-UV #GOLD - Salida Usuario + Salida Eq…" at bounding box center [605, 326] width 299 height 176
click at [516, 344] on textarea at bounding box center [605, 335] width 299 height 35
click at [559, 275] on span "Not Set" at bounding box center [585, 273] width 241 height 25
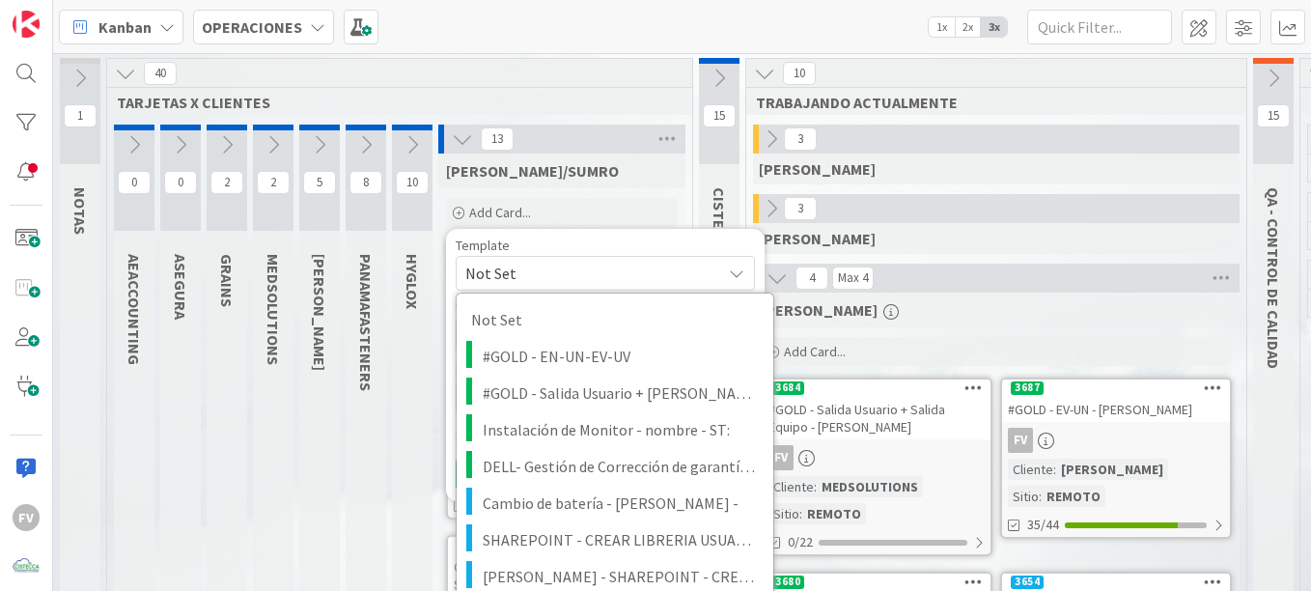
click at [584, 241] on div "Template" at bounding box center [605, 245] width 299 height 14
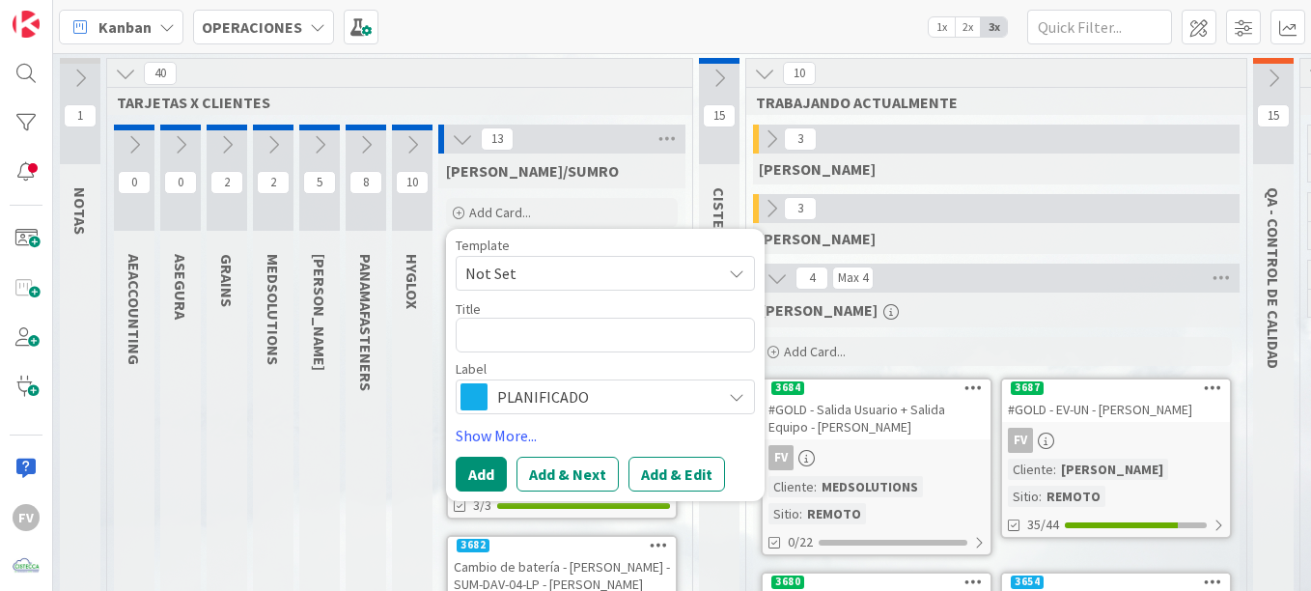
click at [544, 278] on span "Not Set" at bounding box center [585, 273] width 241 height 25
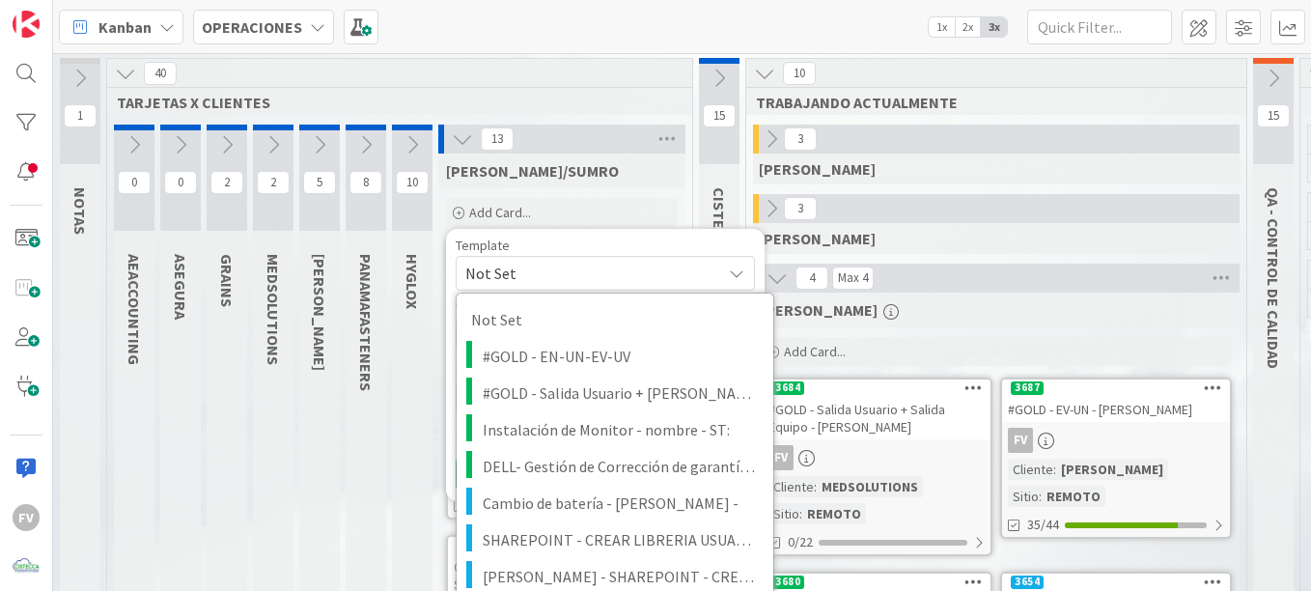
click at [627, 255] on div "Template Not Set Not Set #GOLD - EN-UN-EV-UV #GOLD - Salida Usuario + Salida Eq…" at bounding box center [605, 264] width 299 height 52
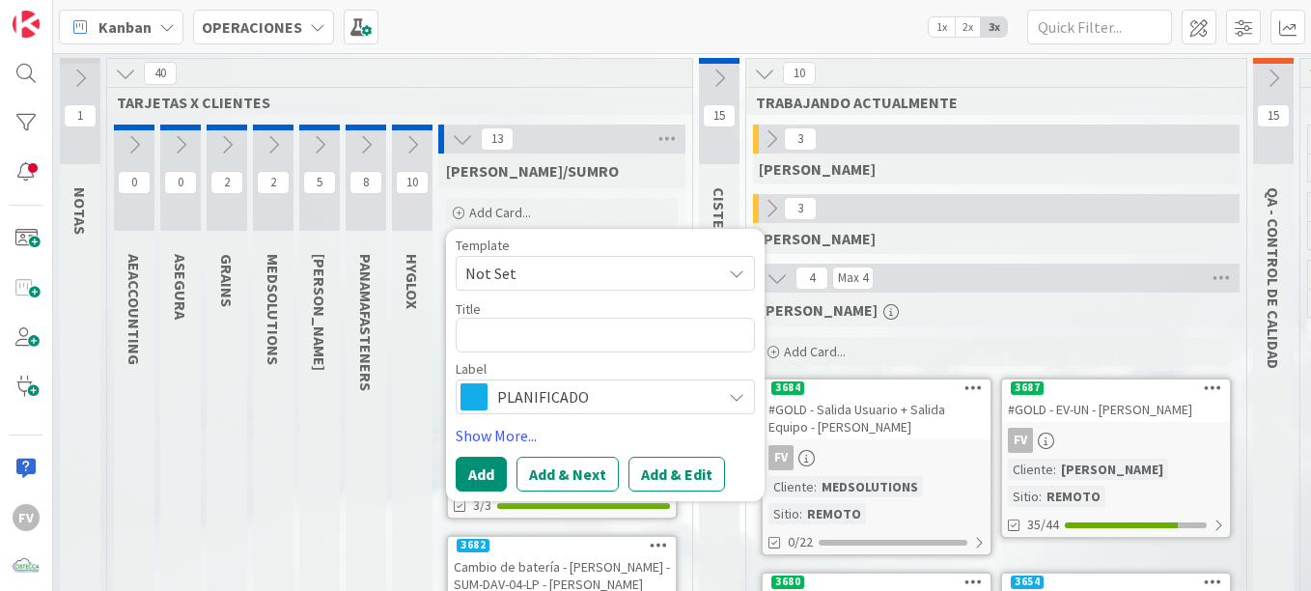
click at [619, 270] on span "Not Set" at bounding box center [585, 273] width 241 height 25
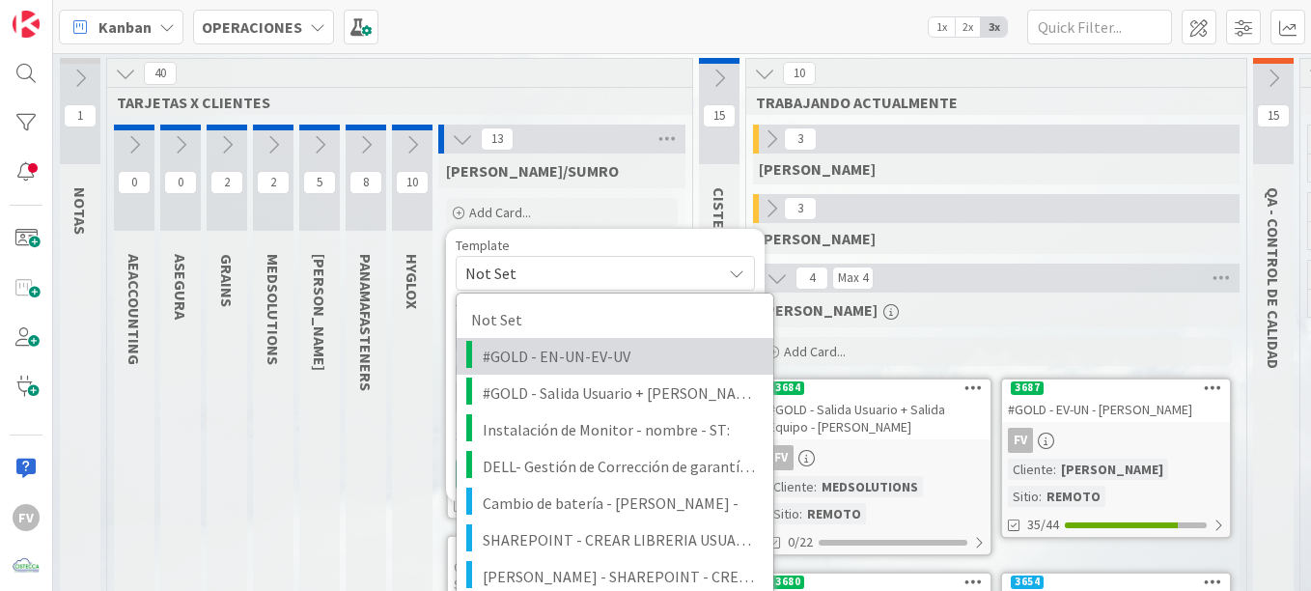
click at [603, 345] on span "#GOLD - EN-UN-EV-UV" at bounding box center [621, 356] width 276 height 25
type textarea "x"
type textarea "#GOLD - EN-UN-EV-UV"
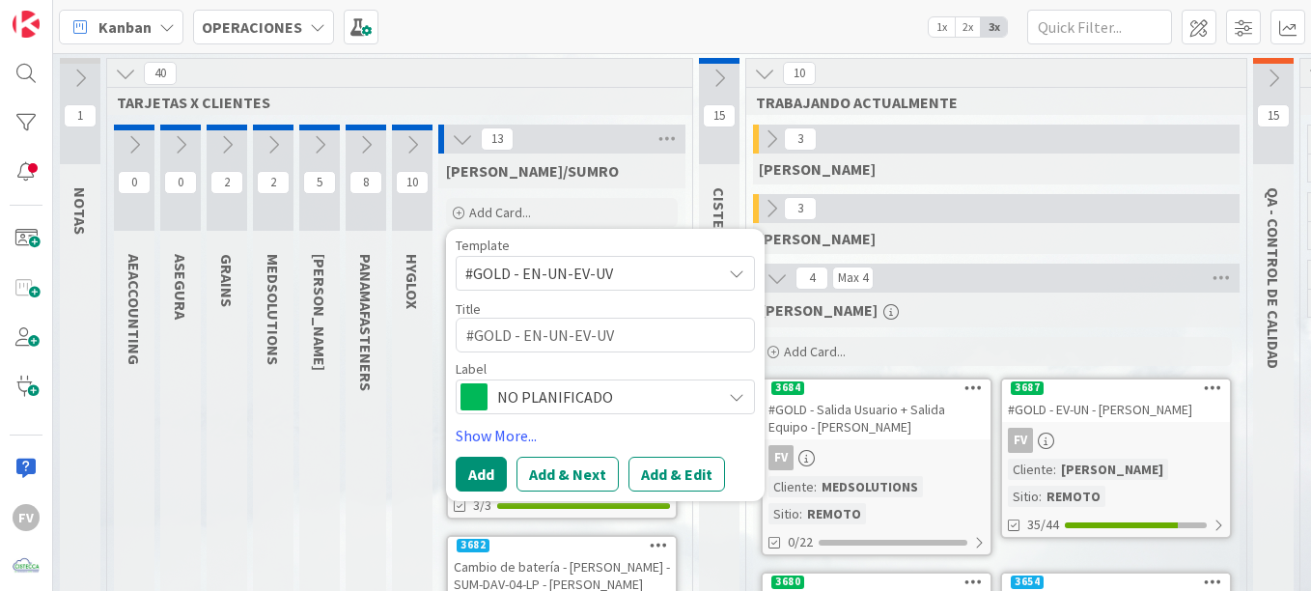
click at [611, 277] on span "#GOLD - EN-UN-EV-UV" at bounding box center [585, 273] width 241 height 25
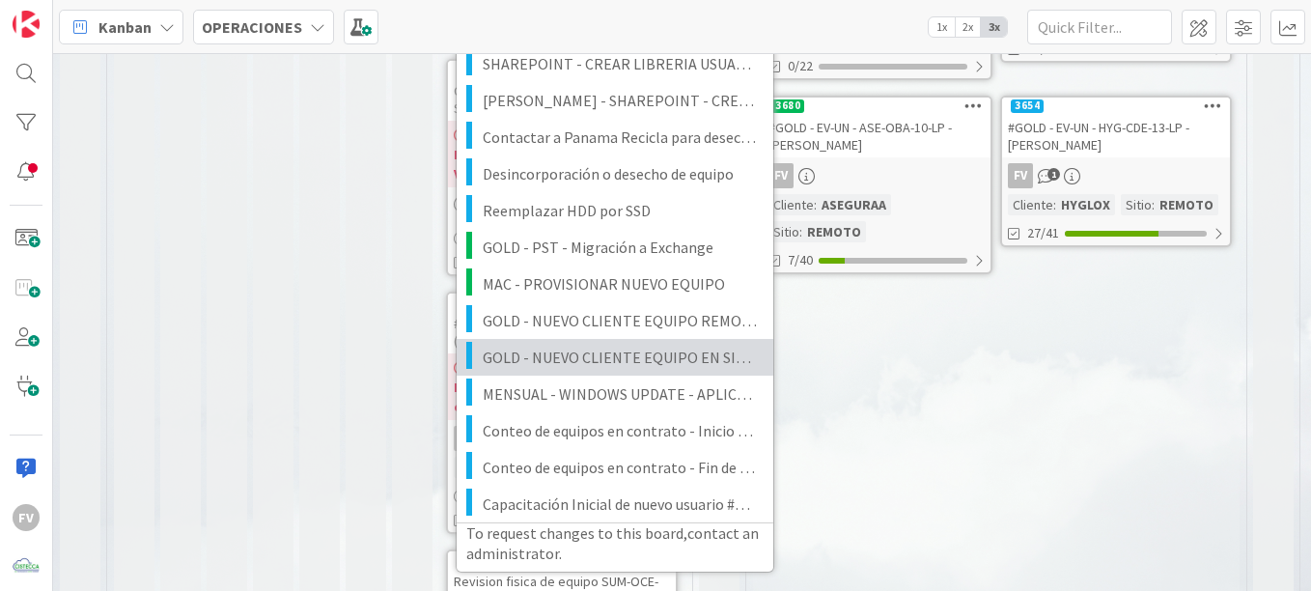
scroll to position [579, 0]
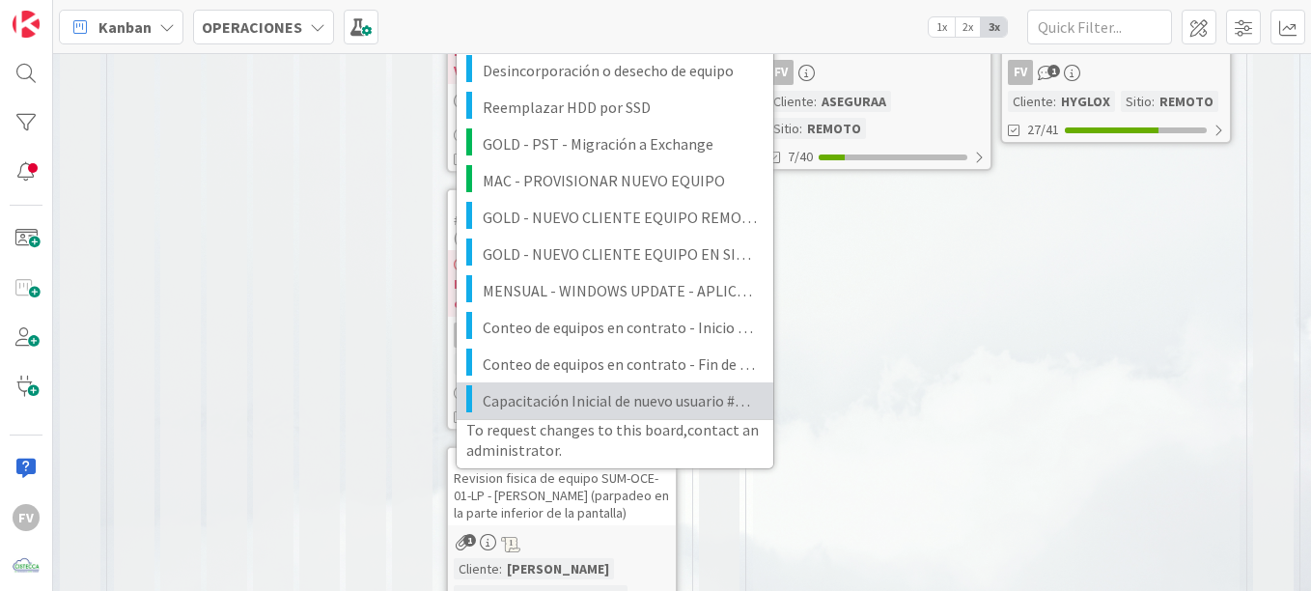
click at [607, 416] on link "Capacitación Inicial de nuevo usuario #NOMBREYAPELLIDO" at bounding box center [615, 400] width 317 height 37
type textarea "x"
type textarea "Capacitación Inicial de nuevo usuario #NOMBREYAPELLIDO"
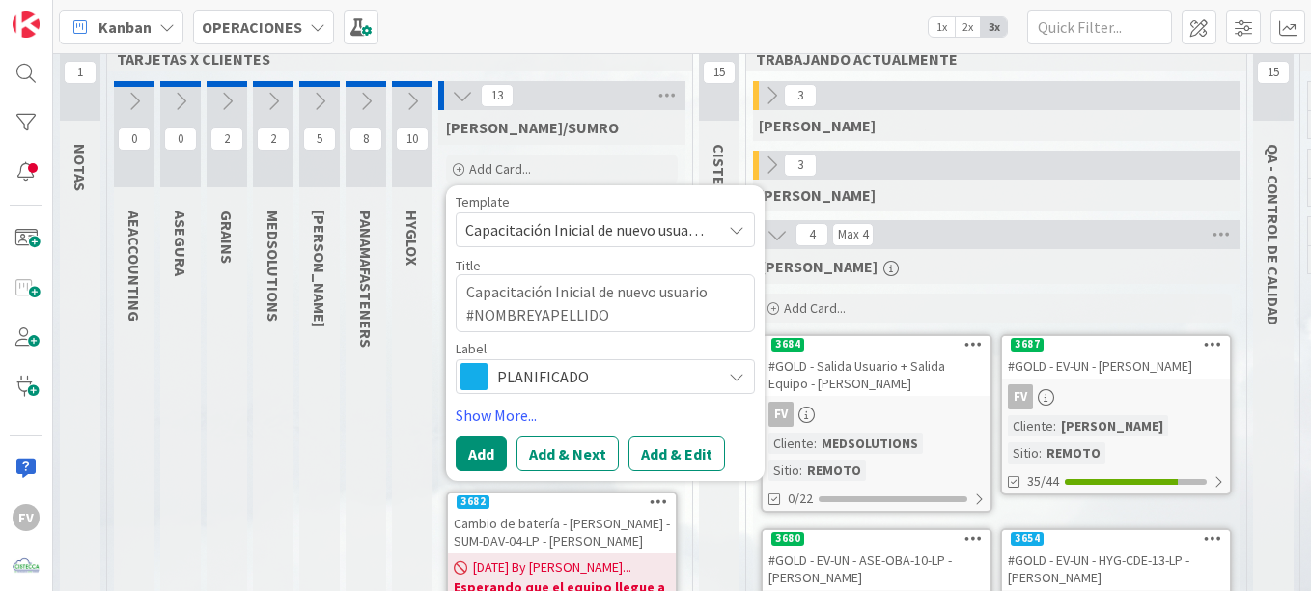
scroll to position [0, 0]
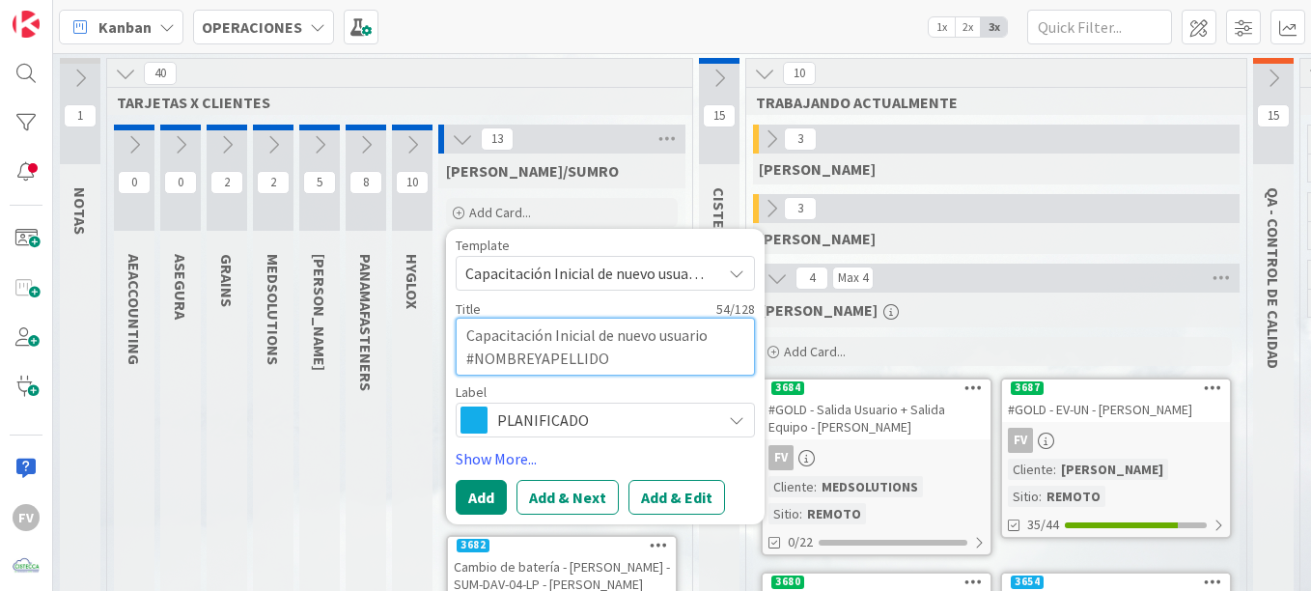
drag, startPoint x: 630, startPoint y: 353, endPoint x: 476, endPoint y: 360, distance: 154.6
click at [476, 360] on textarea "Capacitación Inicial de nuevo usuario #NOMBREYAPELLIDO" at bounding box center [605, 347] width 299 height 58
type textarea "x"
type textarea "Capacitación Inicial de nuevo usuario #M"
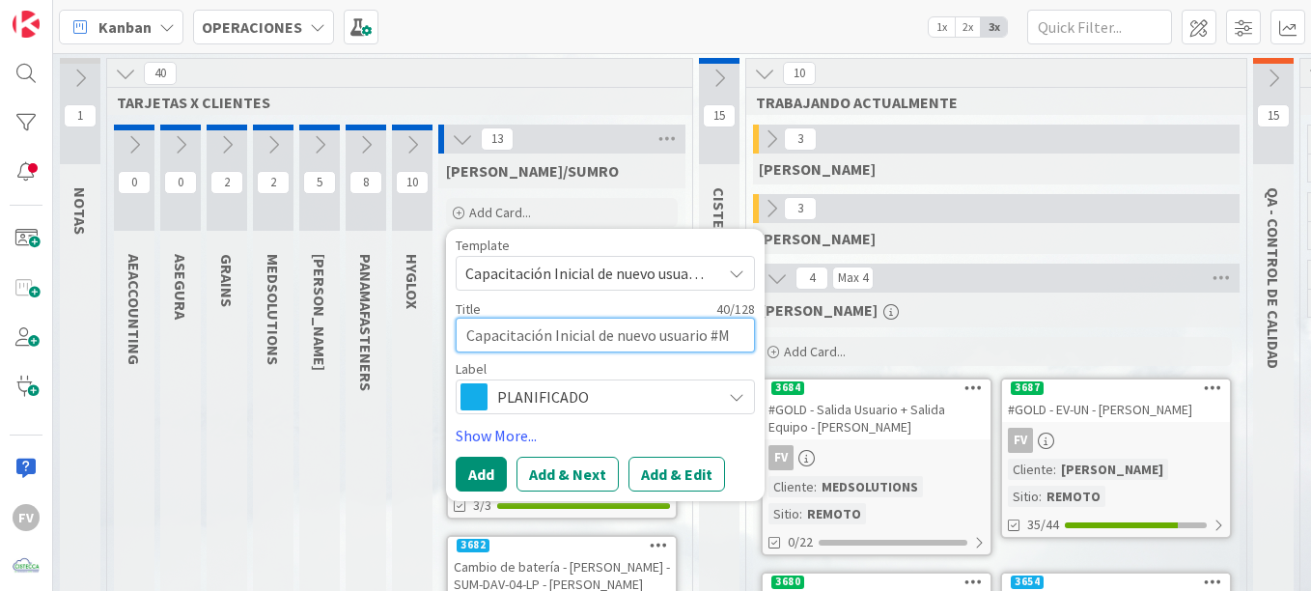
type textarea "x"
type textarea "Capacitación Inicial de nuevo usuario #Ma"
type textarea "x"
type textarea "Capacitación Inicial de nuevo usuario #Mar"
type textarea "x"
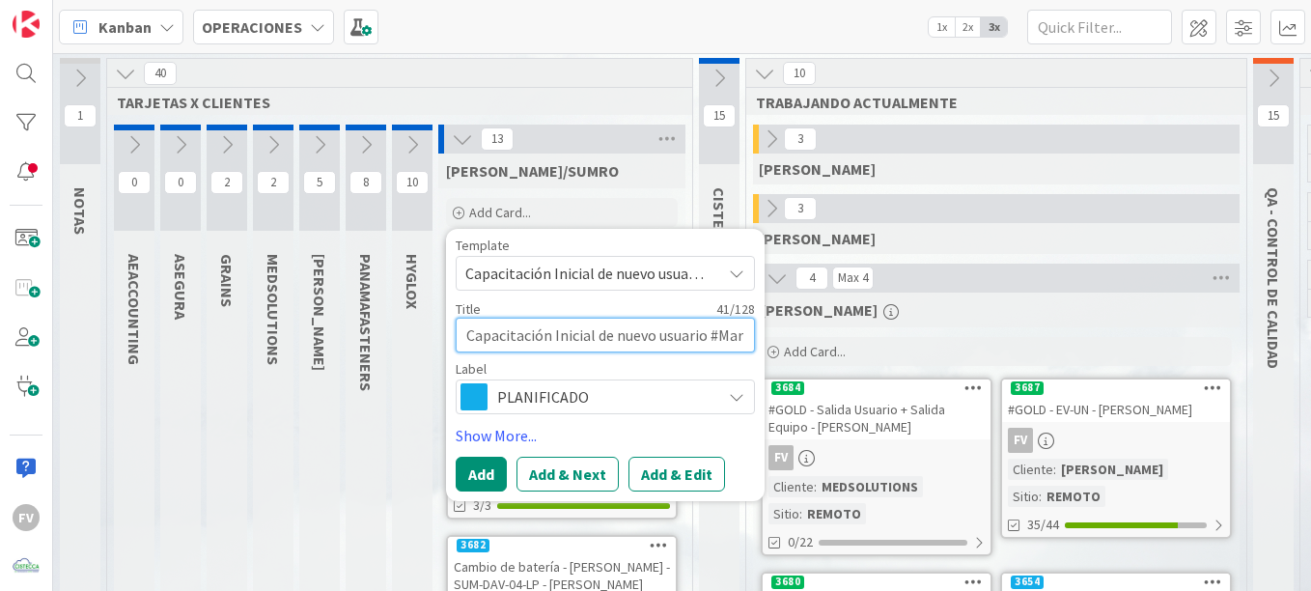
type textarea "Capacitación Inicial de nuevo usuario #[PERSON_NAME]"
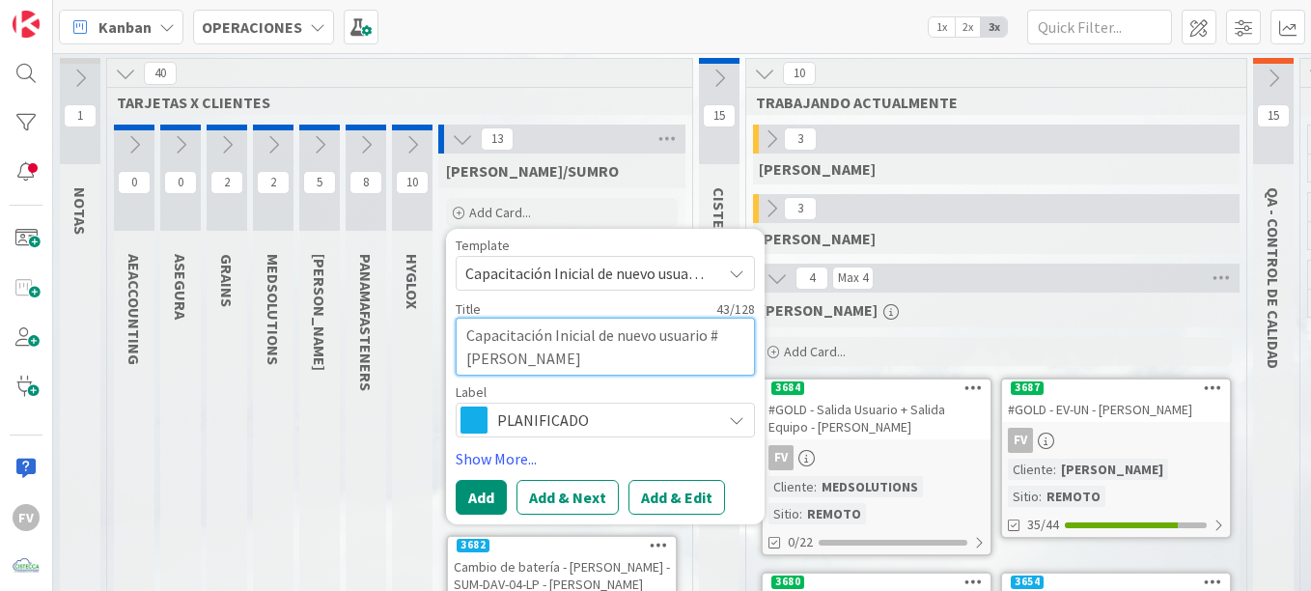
type textarea "x"
type textarea "Capacitación Inicial de nuevo usuario #[PERSON_NAME]"
type textarea "x"
type textarea "Capacitación Inicial de nuevo usuario #[PERSON_NAME]"
type textarea "x"
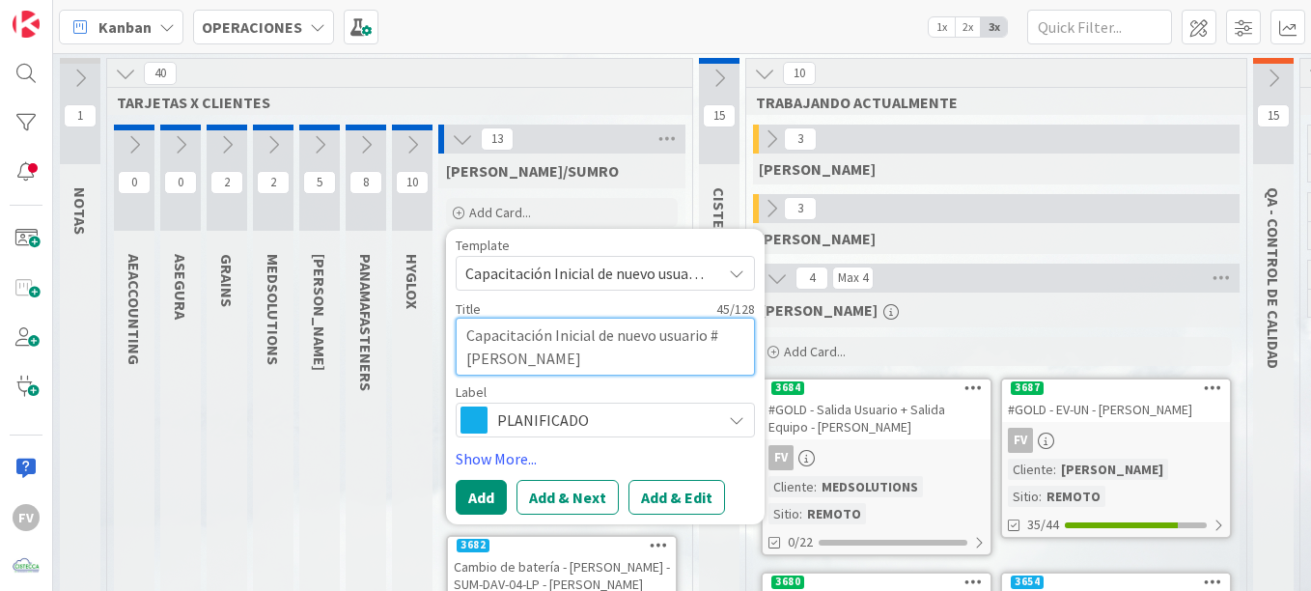
type textarea "Capacitación Inicial de nuevo usuario #[PERSON_NAME]"
type textarea "x"
type textarea "Capacitación Inicial de nuevo usuario #[PERSON_NAME]"
type textarea "x"
type textarea "Capacitación Inicial de nuevo usuario #[PERSON_NAME]"
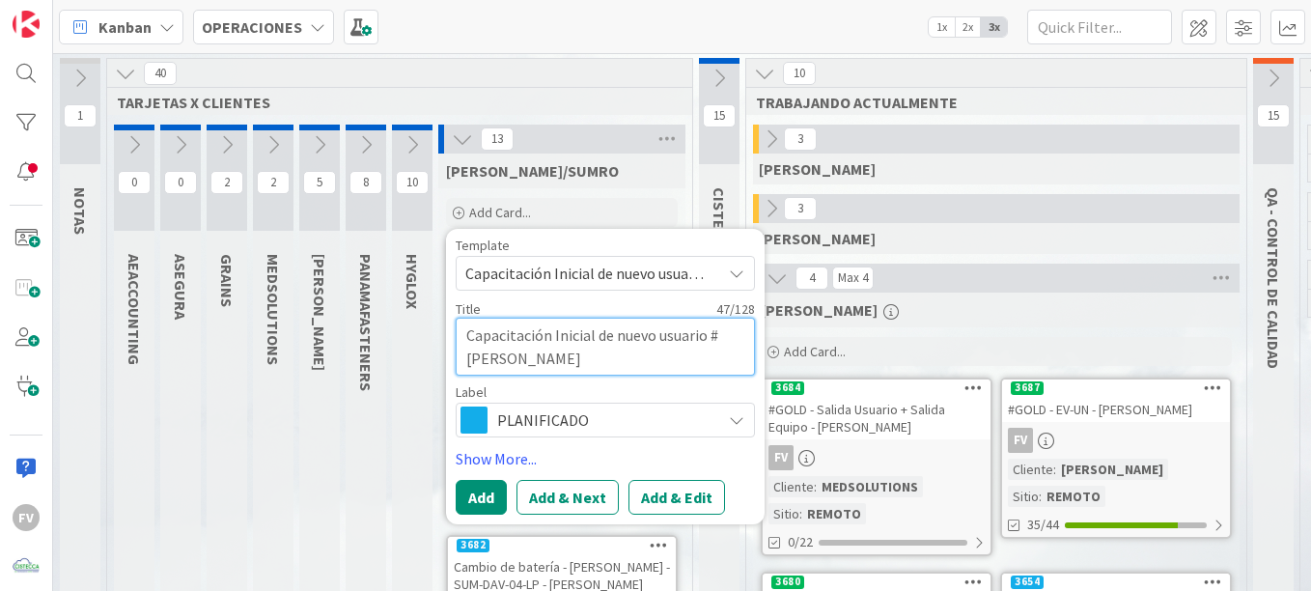
type textarea "x"
type textarea "Capacitación Inicial de nuevo usuario #[PERSON_NAME]"
type textarea "x"
type textarea "Capacitación Inicial de nuevo usuario #[PERSON_NAME]"
type textarea "x"
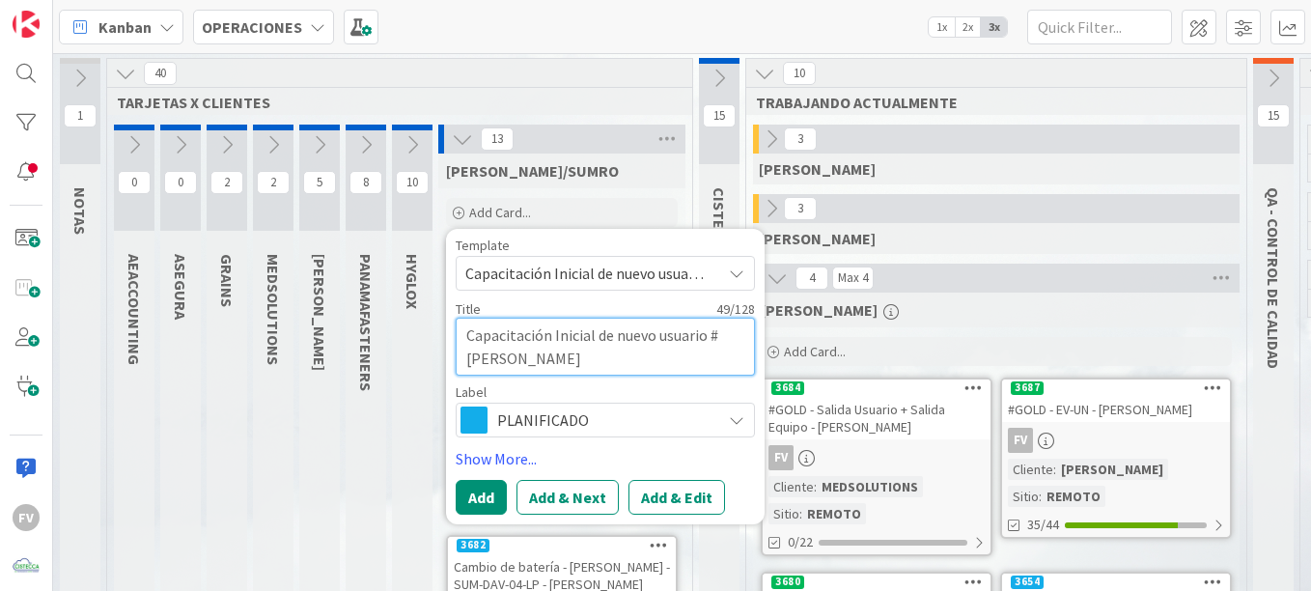
type textarea "Capacitación Inicial de nuevo usuario #[PERSON_NAME]"
type textarea "x"
type textarea "Capacitación Inicial de nuevo usuario #[PERSON_NAME]"
type textarea "x"
type textarea "Capacitación Inicial de nuevo usuario #[PERSON_NAME]"
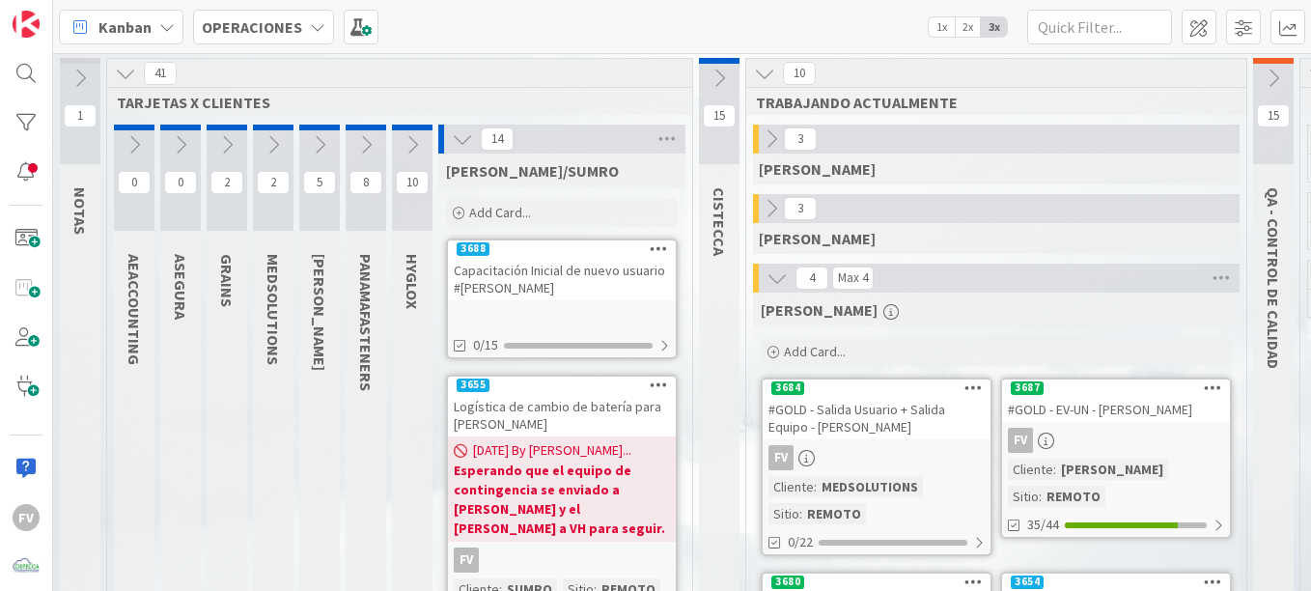
click at [568, 255] on div "3688" at bounding box center [562, 248] width 228 height 17
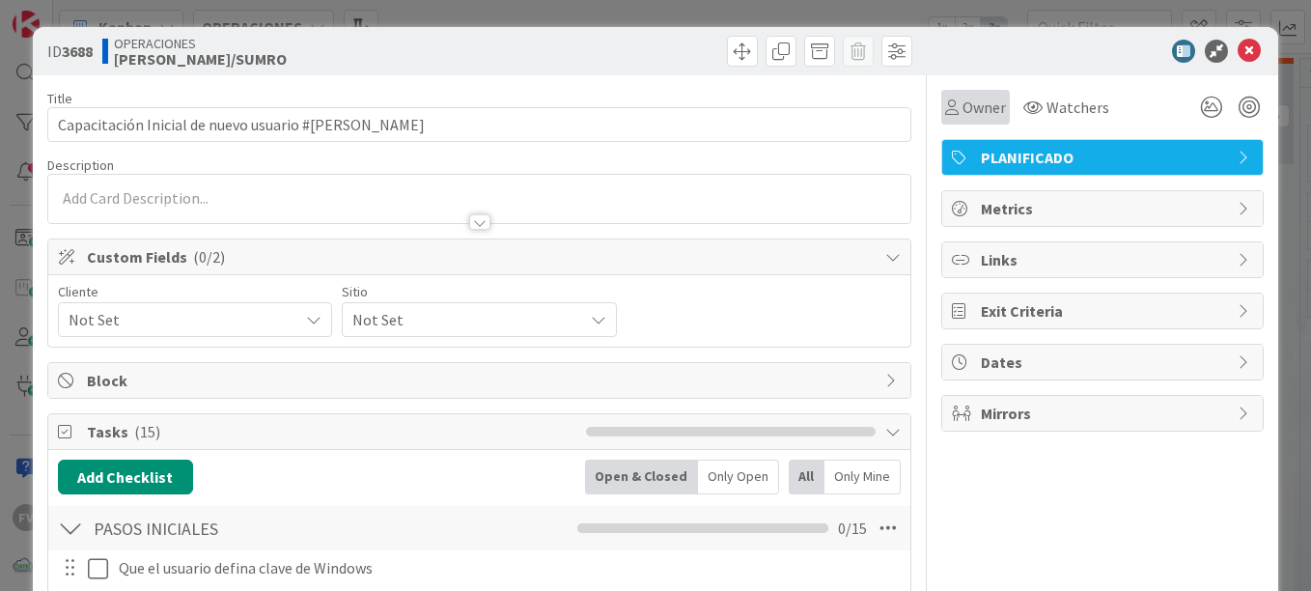
click at [941, 93] on div "Owner" at bounding box center [975, 107] width 69 height 35
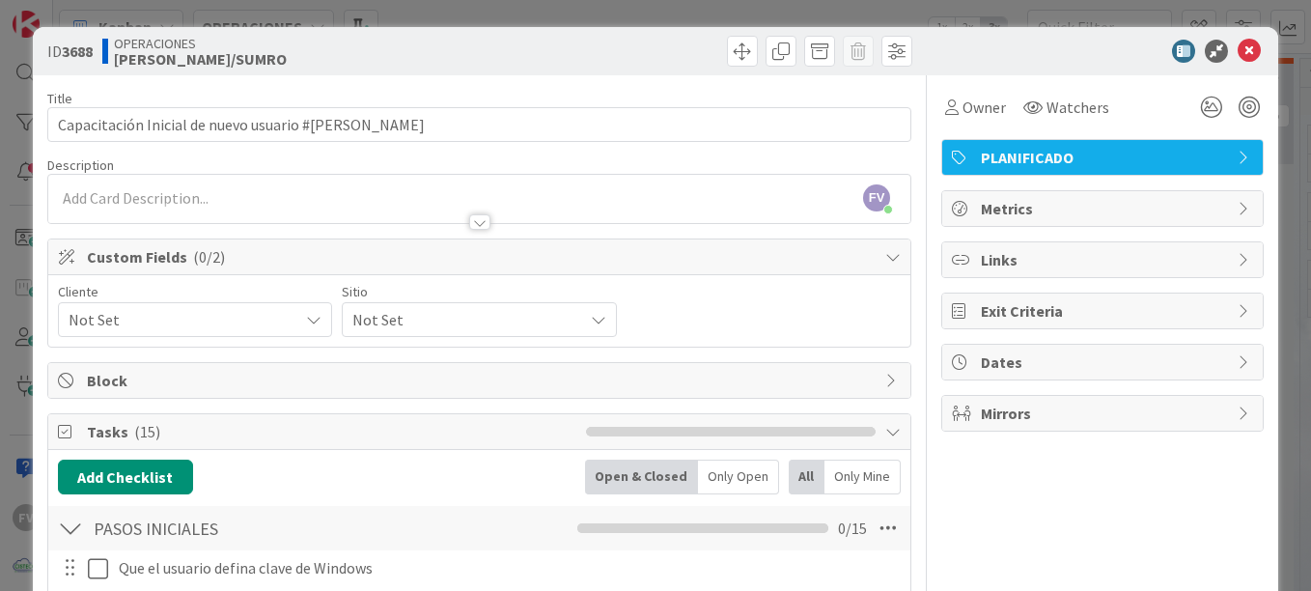
click at [181, 322] on span "Not Set" at bounding box center [179, 319] width 220 height 27
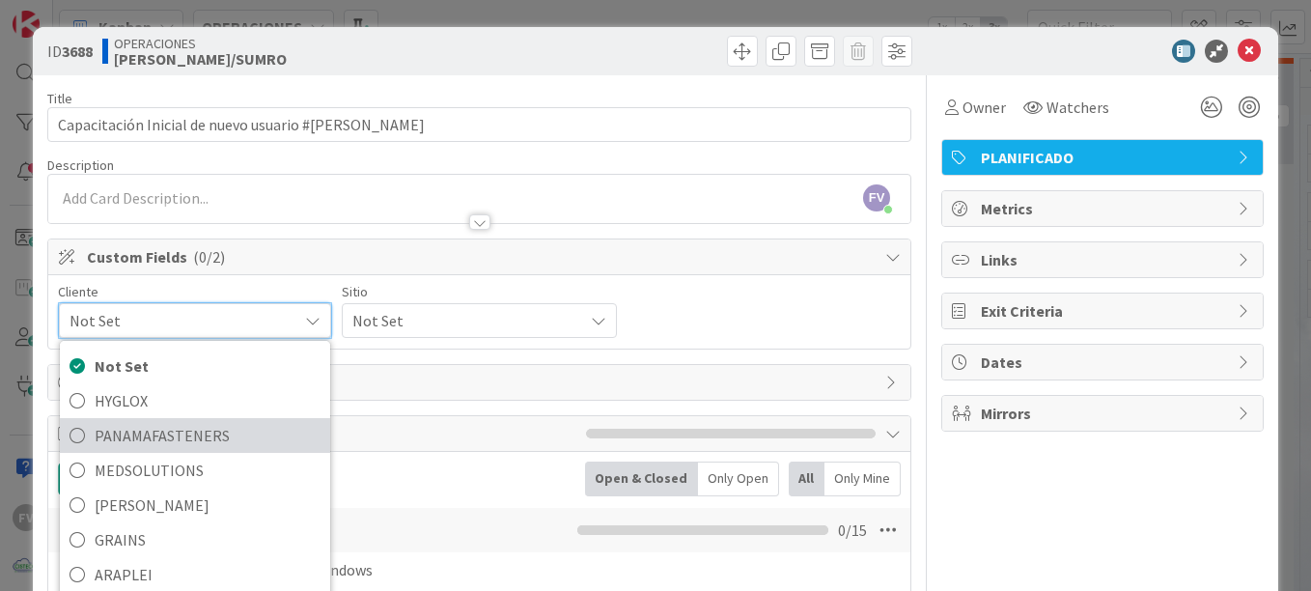
scroll to position [83, 0]
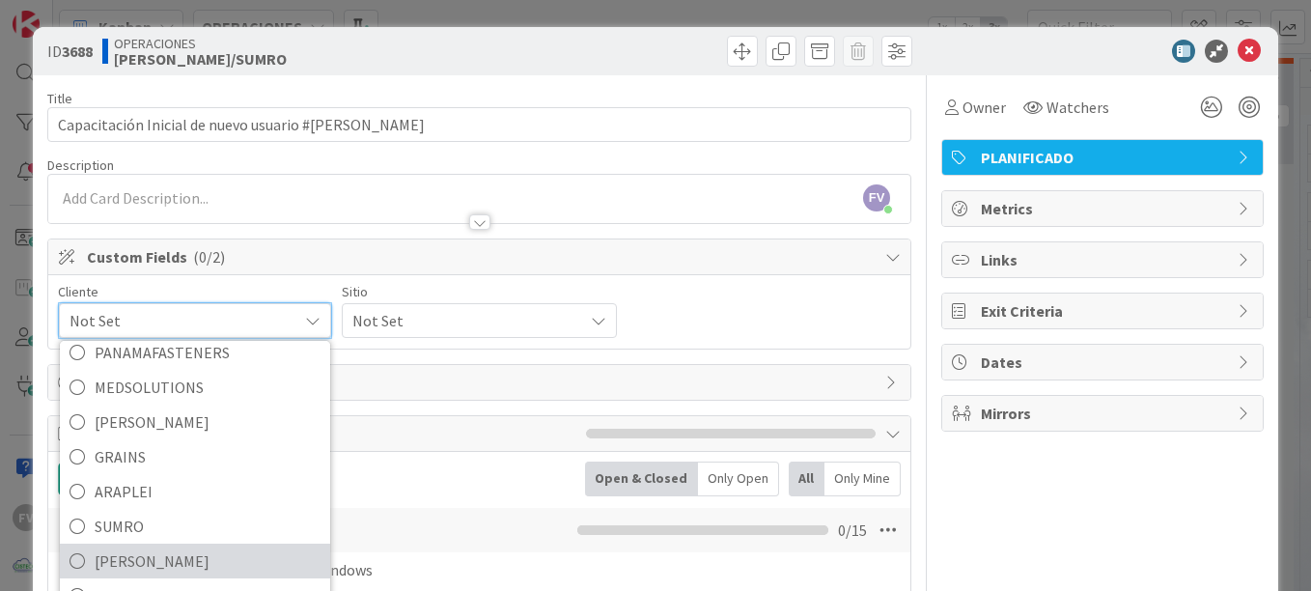
drag, startPoint x: 143, startPoint y: 559, endPoint x: 174, endPoint y: 513, distance: 55.7
click at [143, 559] on span "[PERSON_NAME]" at bounding box center [208, 560] width 226 height 29
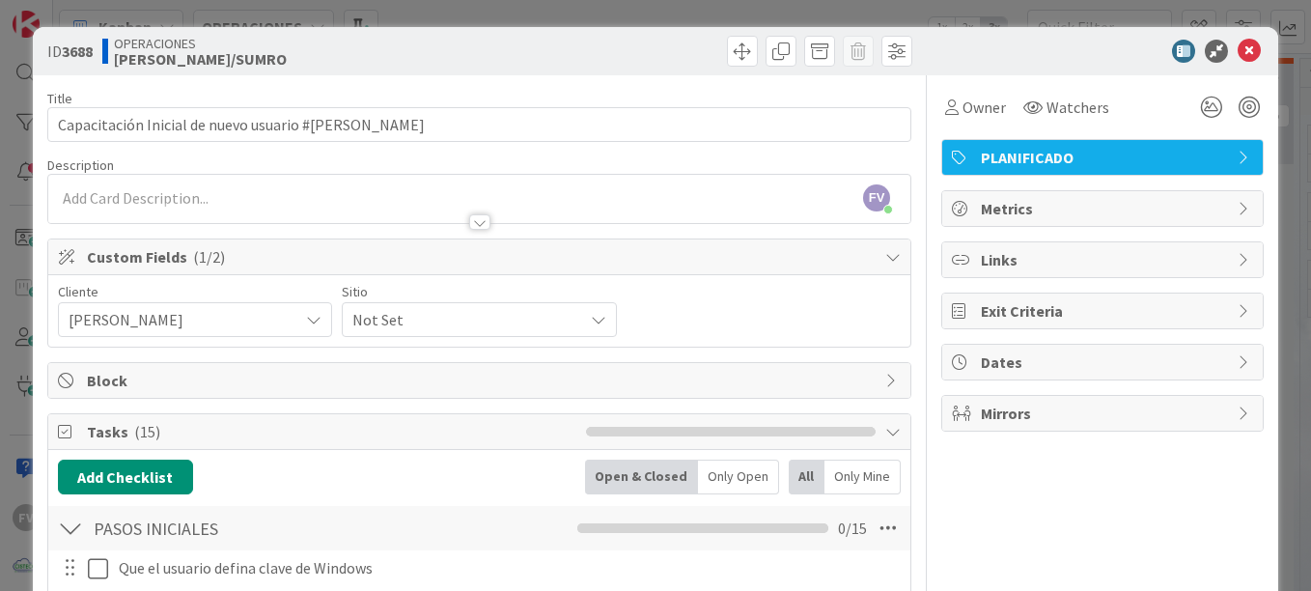
click at [449, 314] on span "Not Set" at bounding box center [462, 319] width 220 height 27
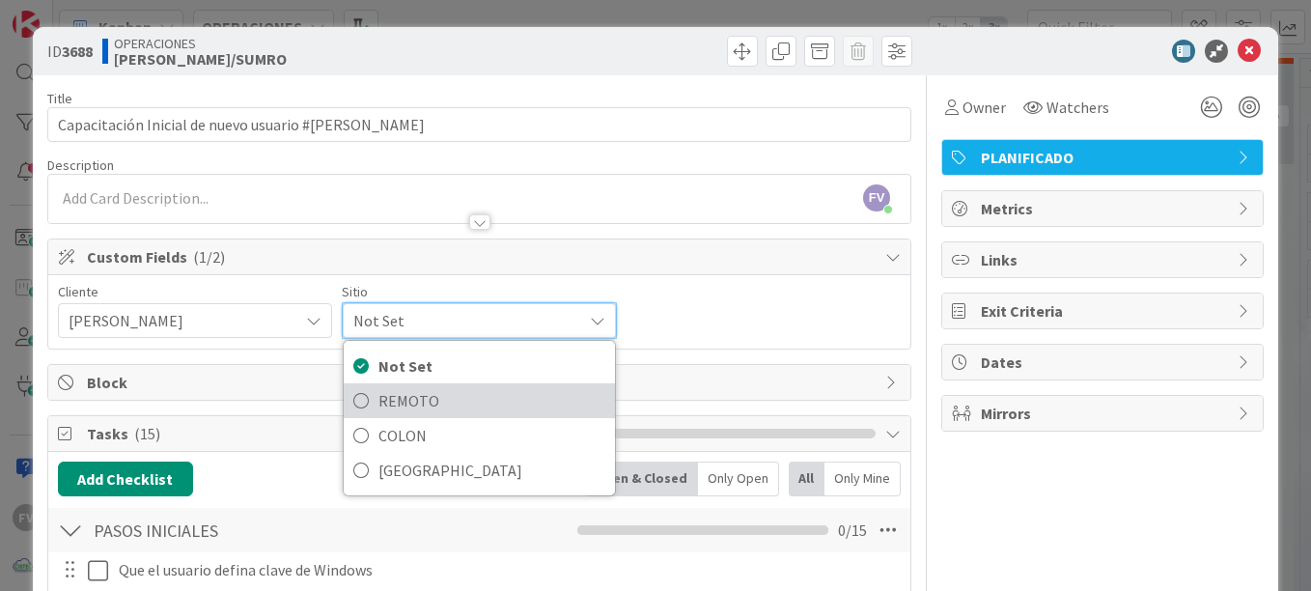
click at [437, 396] on span "REMOTO" at bounding box center [491, 400] width 226 height 29
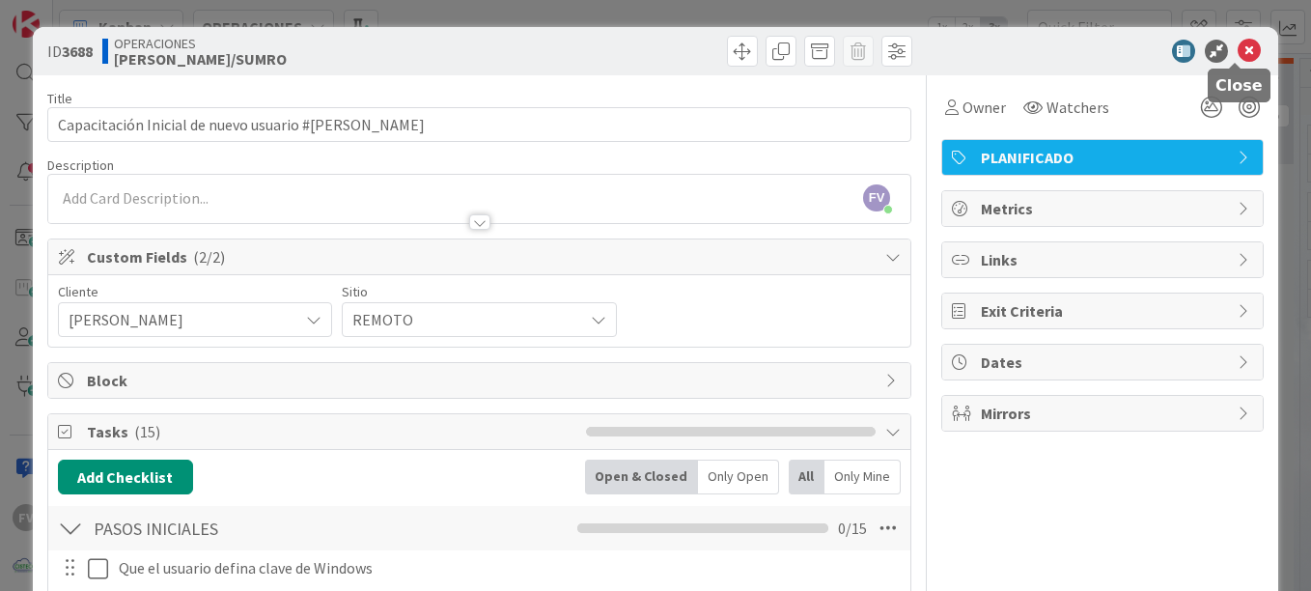
click at [1238, 46] on icon at bounding box center [1249, 51] width 23 height 23
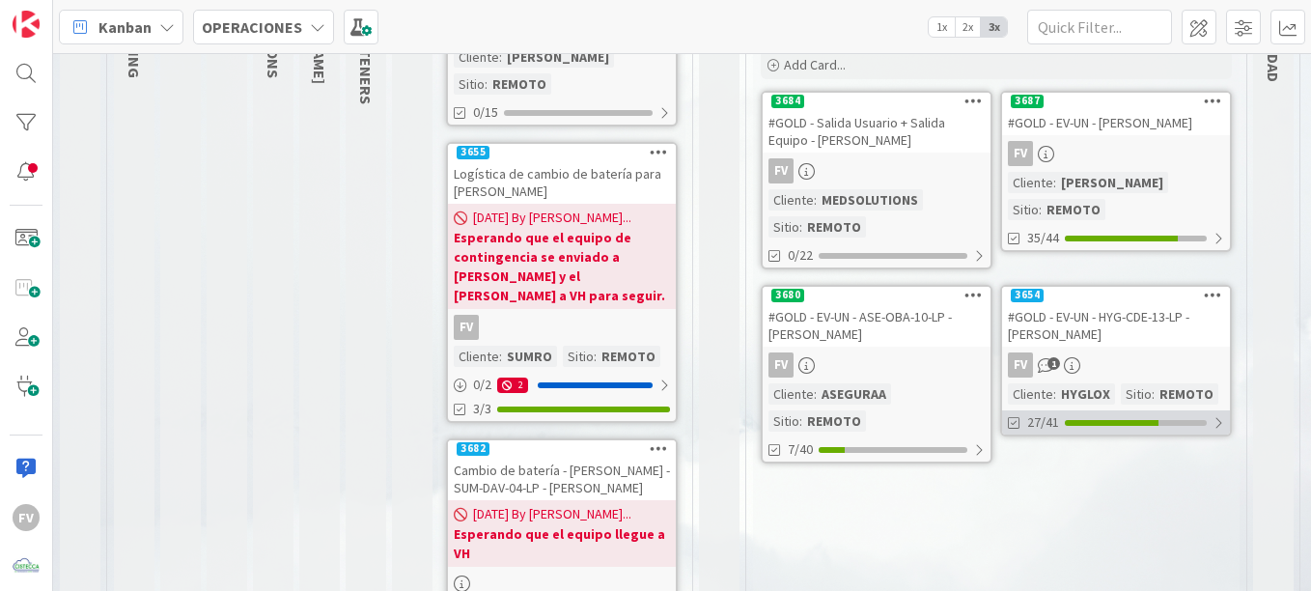
scroll to position [290, 0]
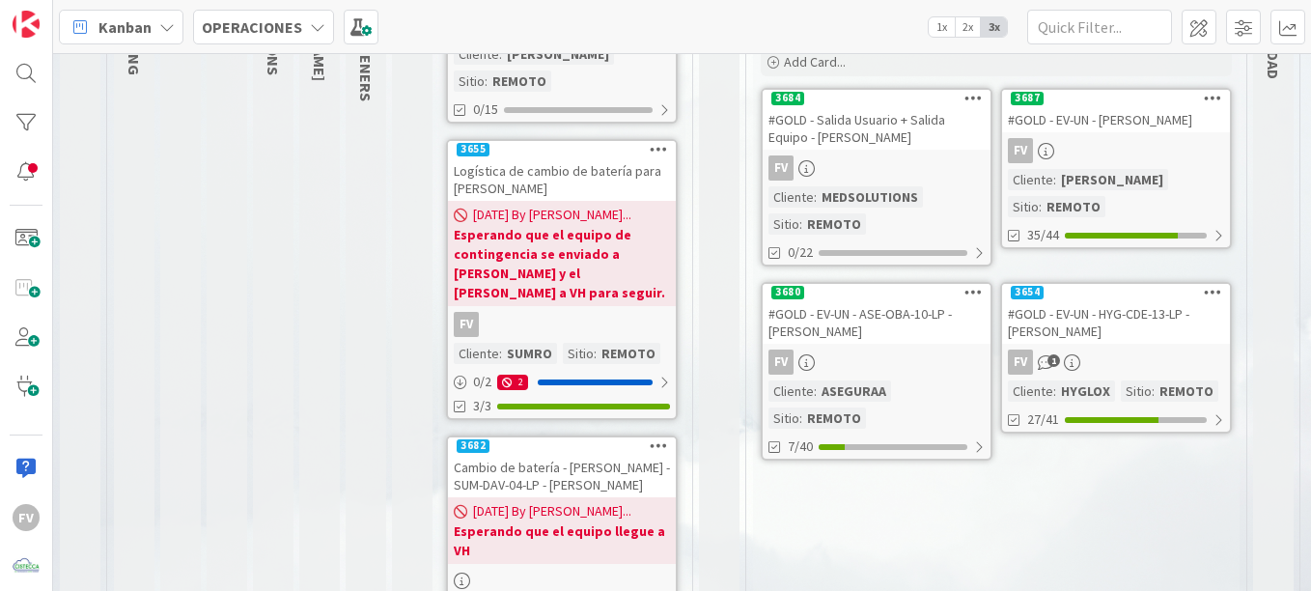
click at [1091, 333] on div "#GOLD - EV-UN - HYG-CDE-13-LP - [PERSON_NAME]" at bounding box center [1116, 322] width 228 height 42
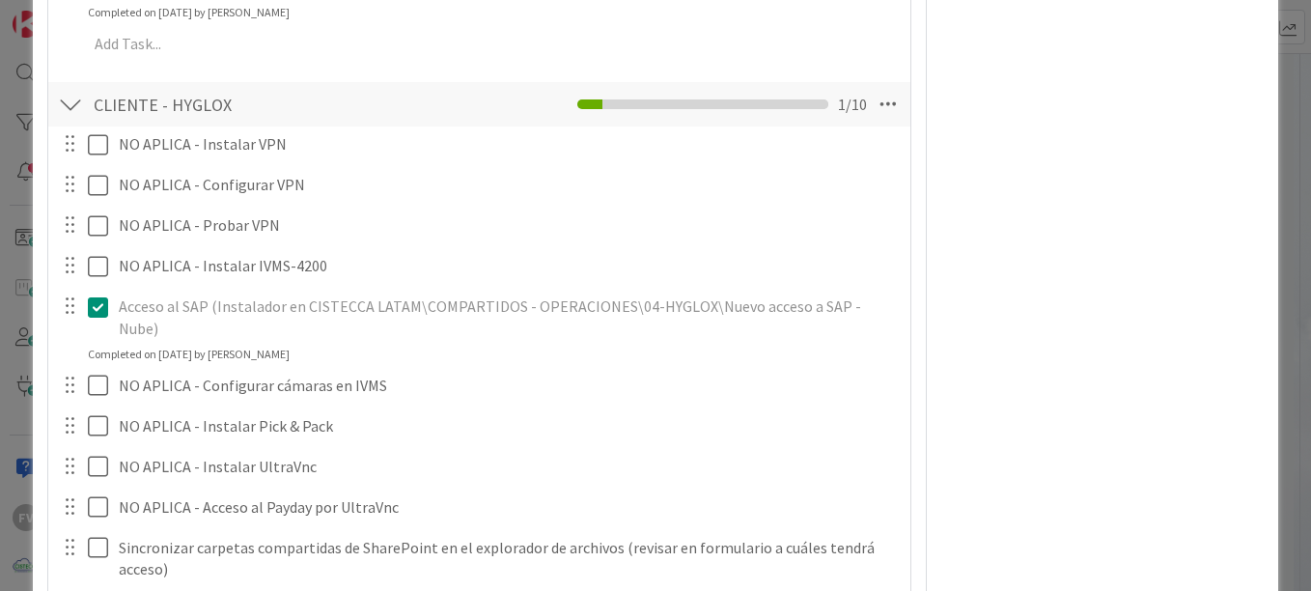
scroll to position [2314, 0]
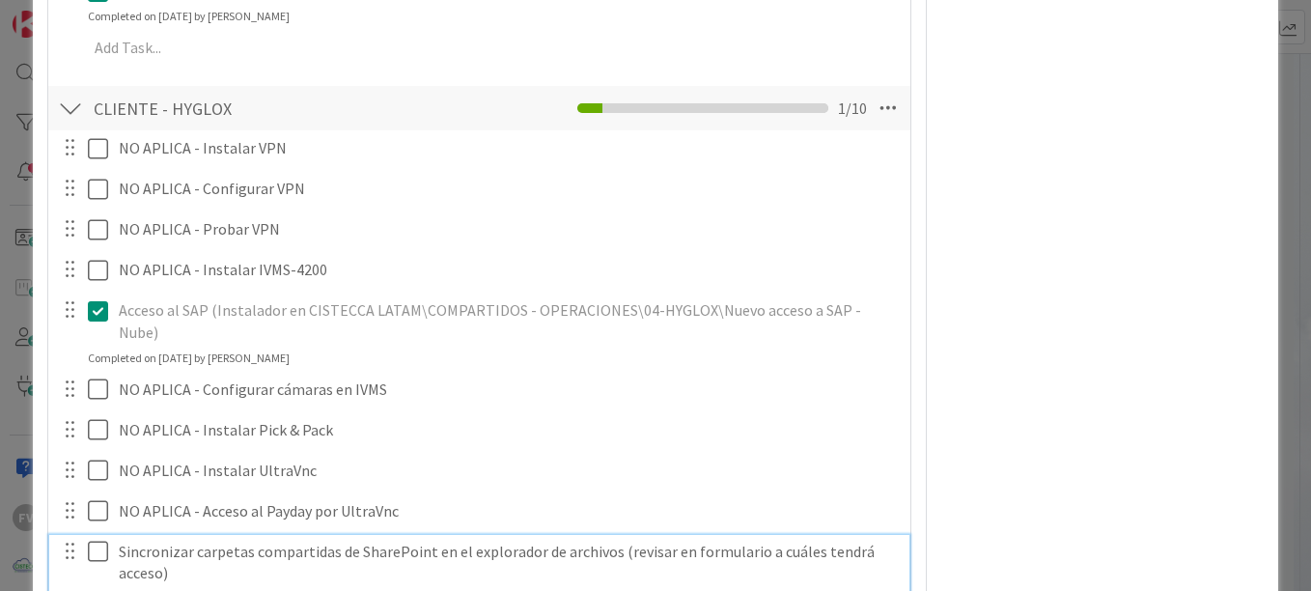
click at [106, 540] on icon at bounding box center [98, 551] width 20 height 23
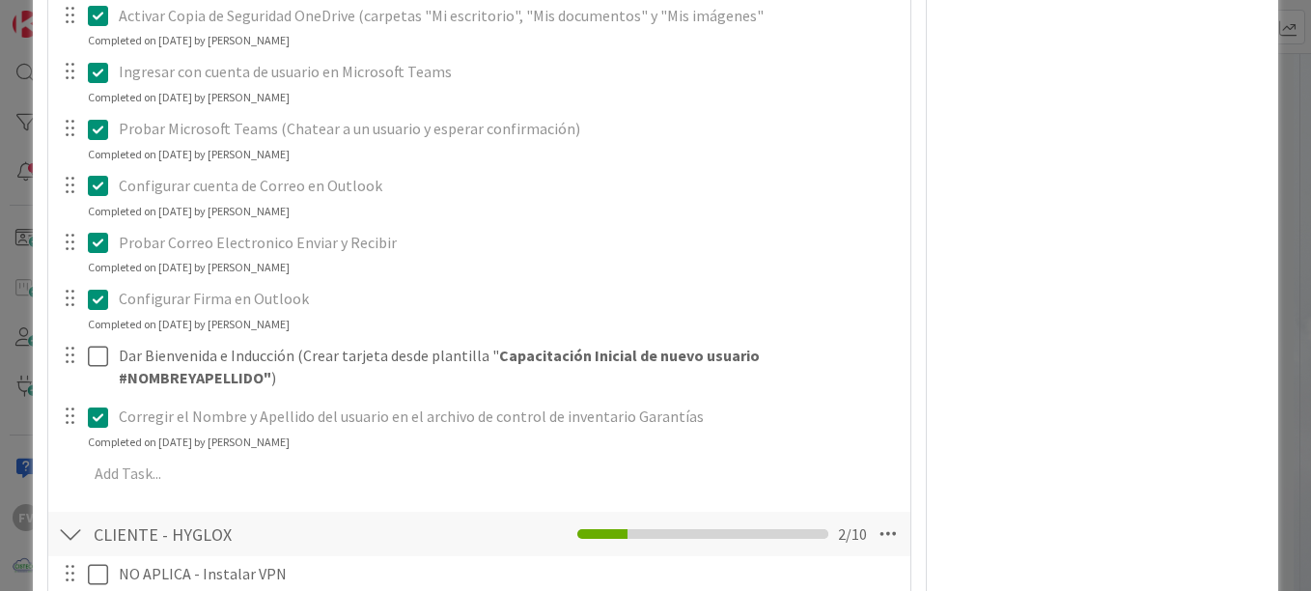
scroll to position [1831, 0]
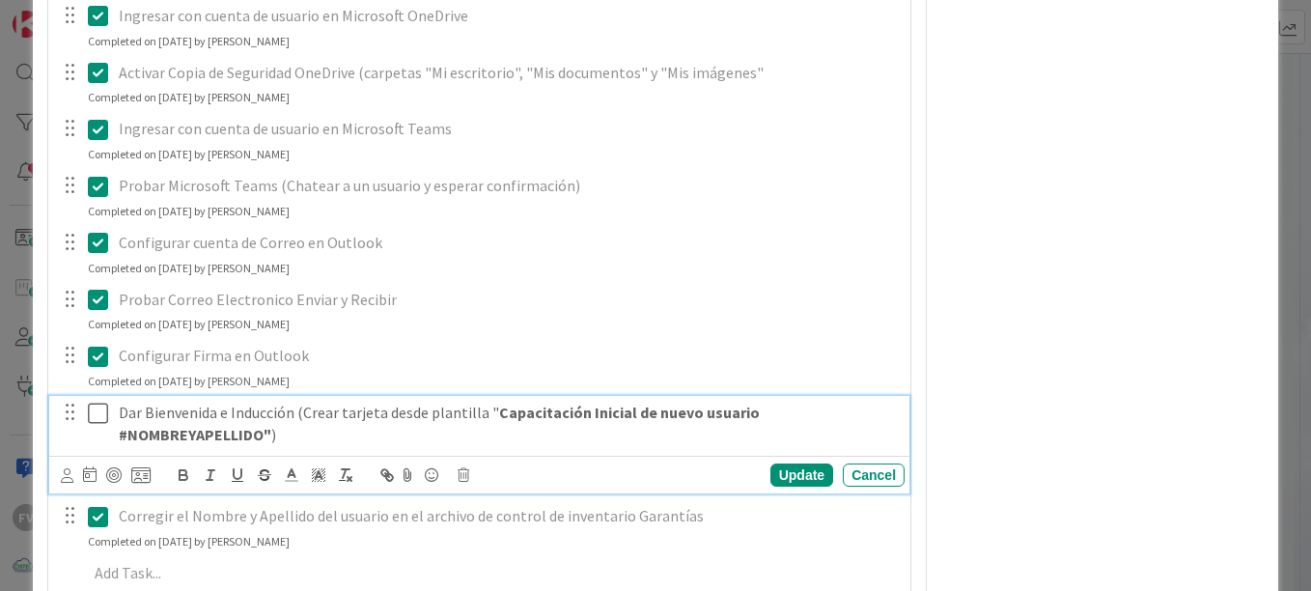
click at [105, 410] on icon at bounding box center [98, 413] width 20 height 23
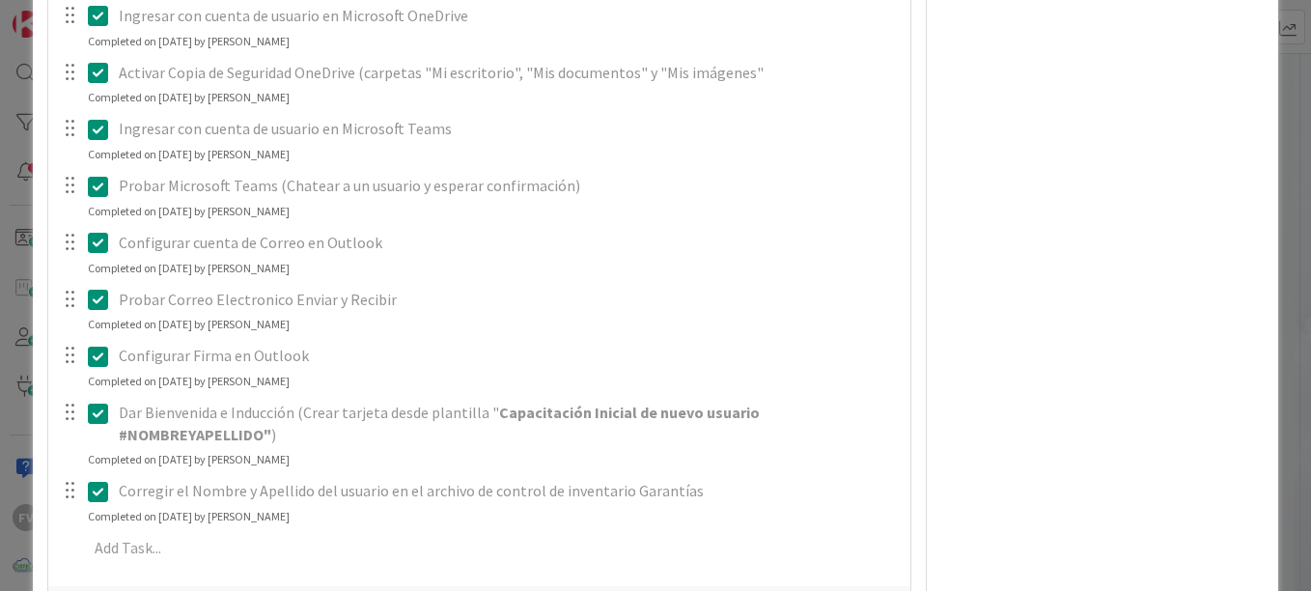
click at [0, 329] on html "FV Kanban OPERACIONES 1x 2x 3x 1 NOTAS 41 TARJETAS X CLIENTES 0 AEACCOUNTING 0 …" at bounding box center [655, 295] width 1311 height 591
click at [14, 337] on div "**********" at bounding box center [655, 295] width 1311 height 591
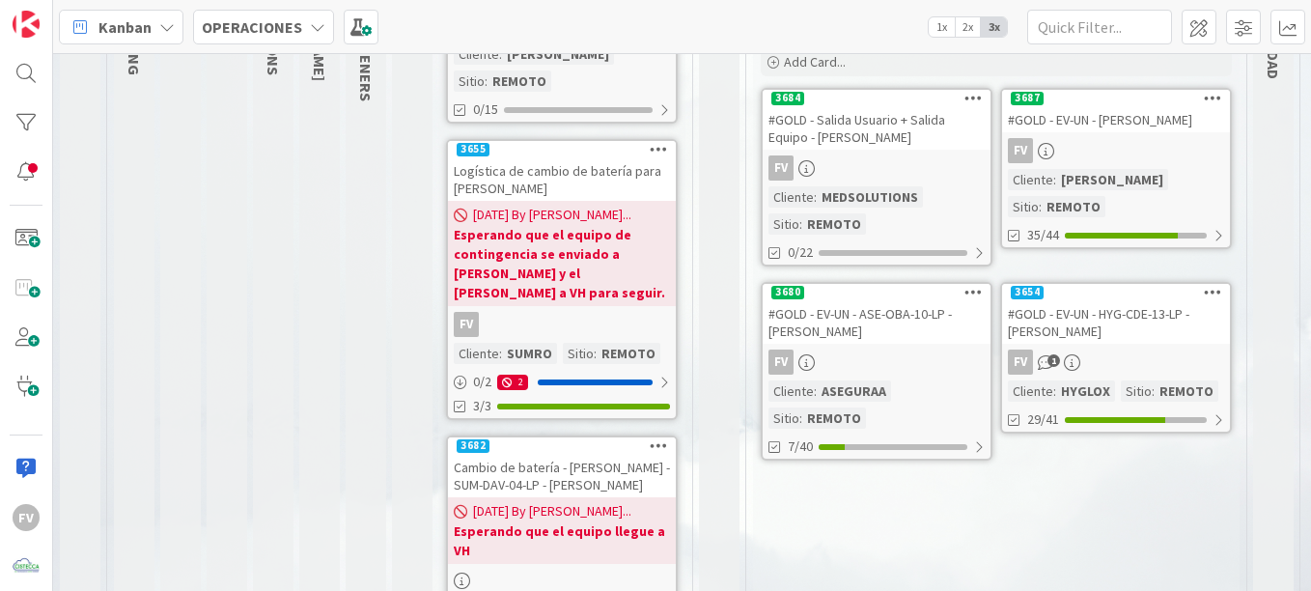
click at [1095, 129] on div "#GOLD - EV-UN - [PERSON_NAME]" at bounding box center [1116, 119] width 228 height 25
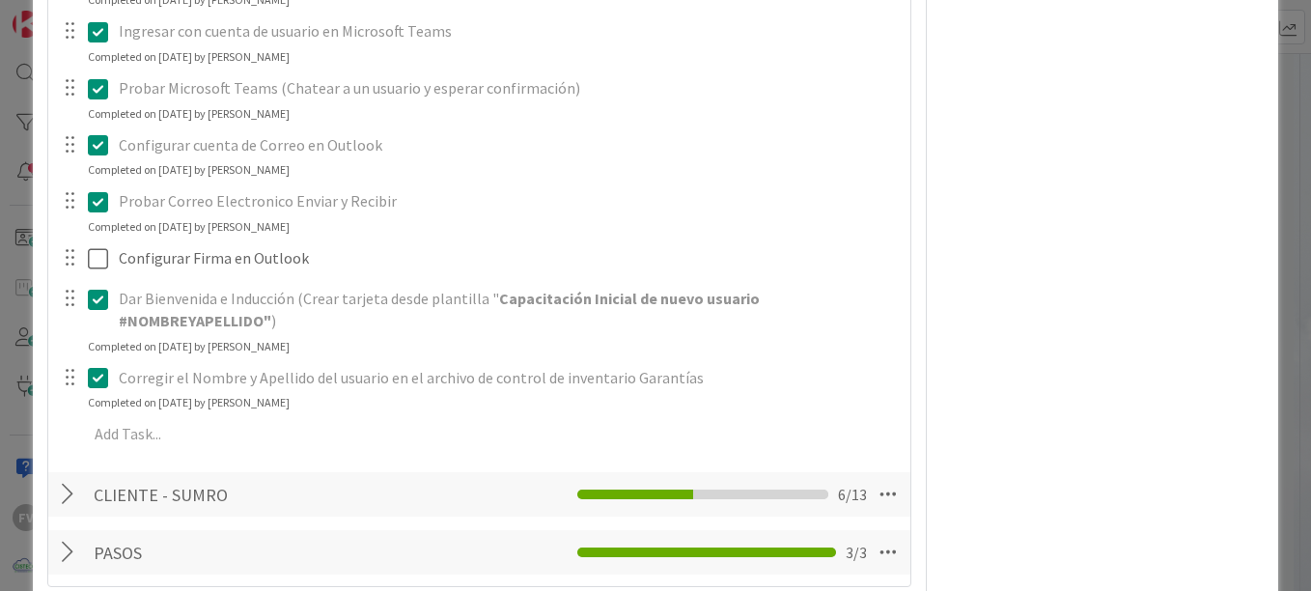
scroll to position [2167, 0]
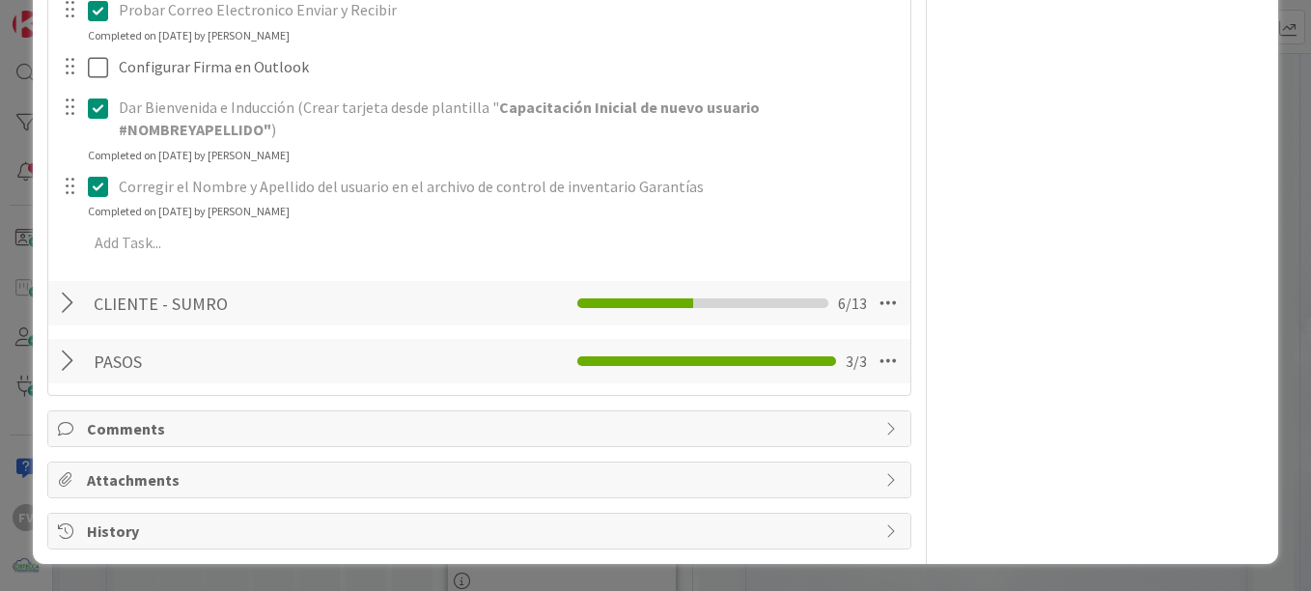
click at [55, 319] on div "CLIENTE - SUMRO Checklist Name 15 / 64 CLIENTE - SUMRO 6 / 13" at bounding box center [479, 303] width 862 height 44
click at [70, 309] on div at bounding box center [70, 303] width 25 height 35
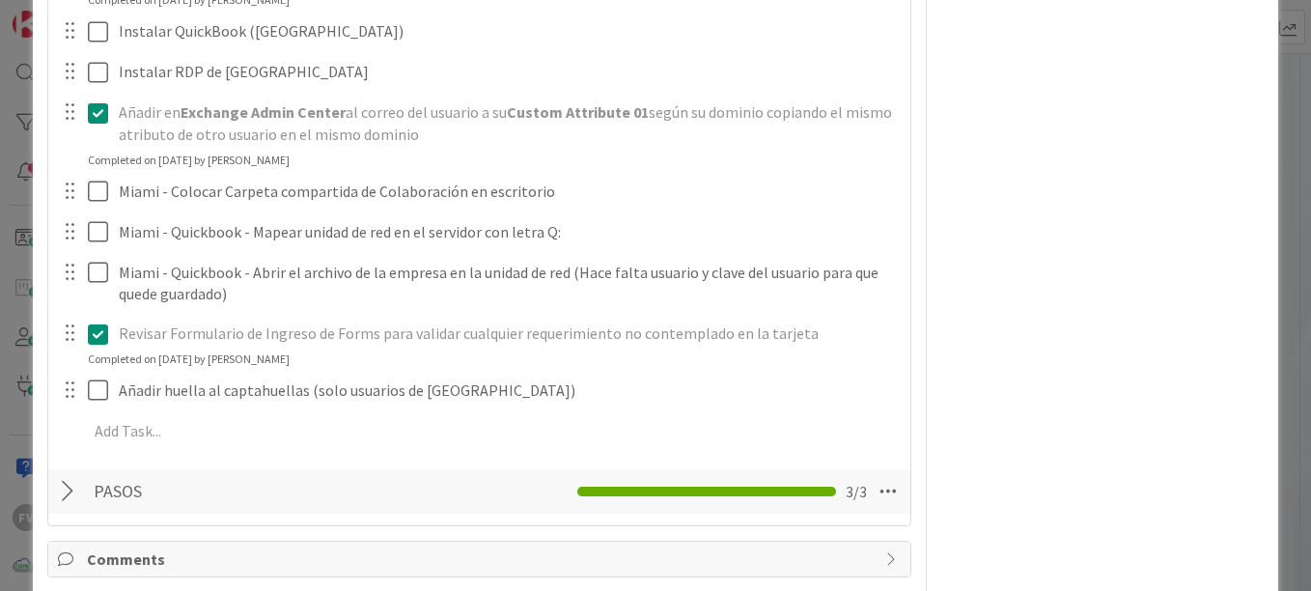
scroll to position [2843, 0]
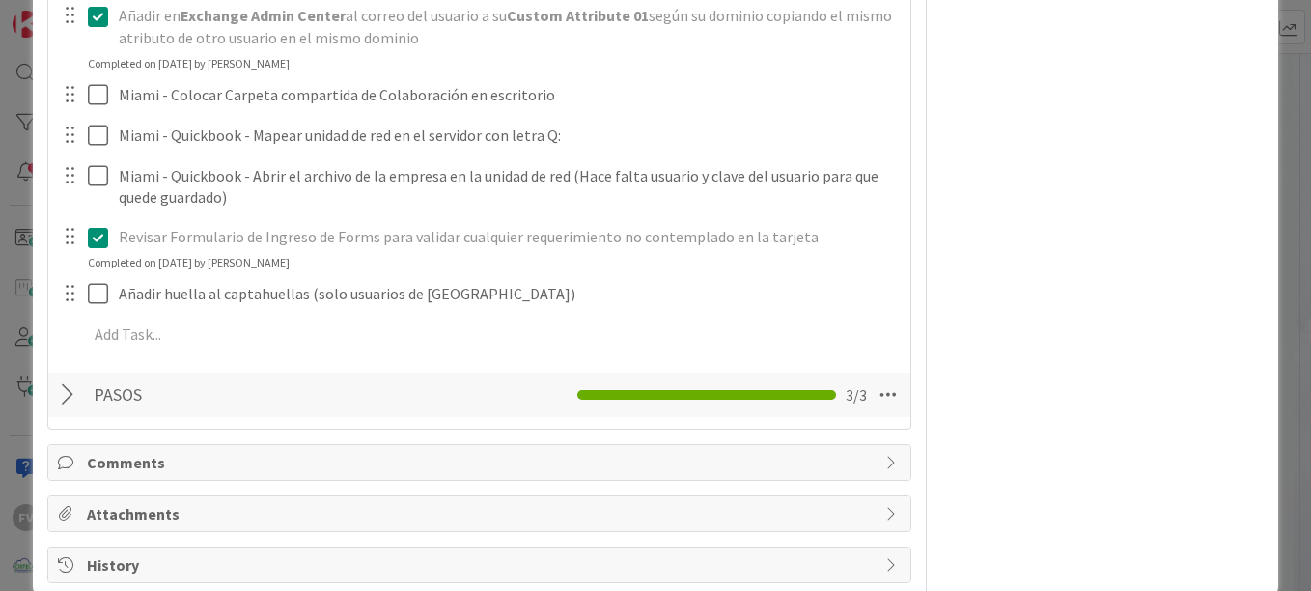
click at [72, 394] on div at bounding box center [70, 394] width 25 height 35
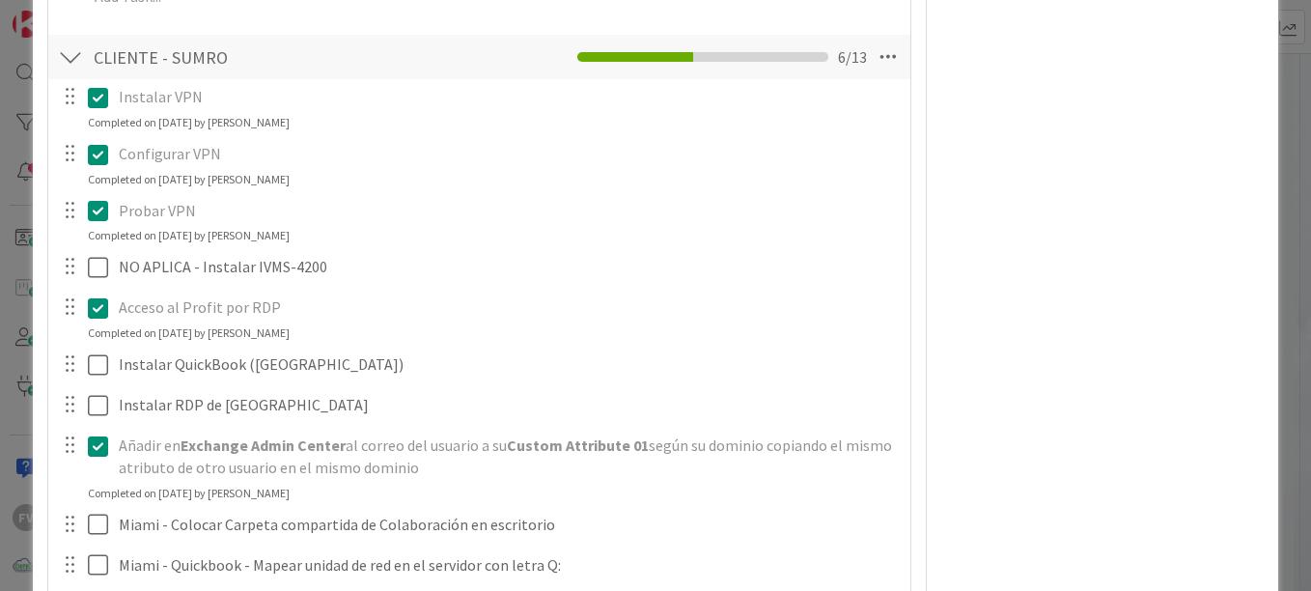
scroll to position [2317, 0]
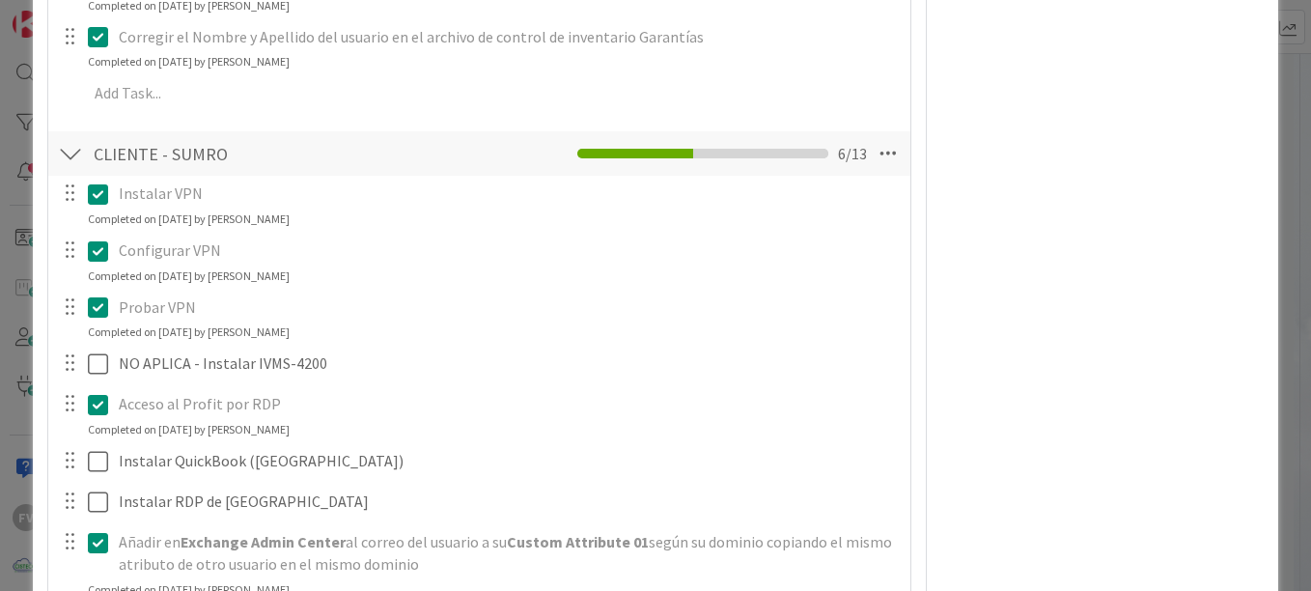
click at [1283, 81] on div "**********" at bounding box center [655, 295] width 1311 height 591
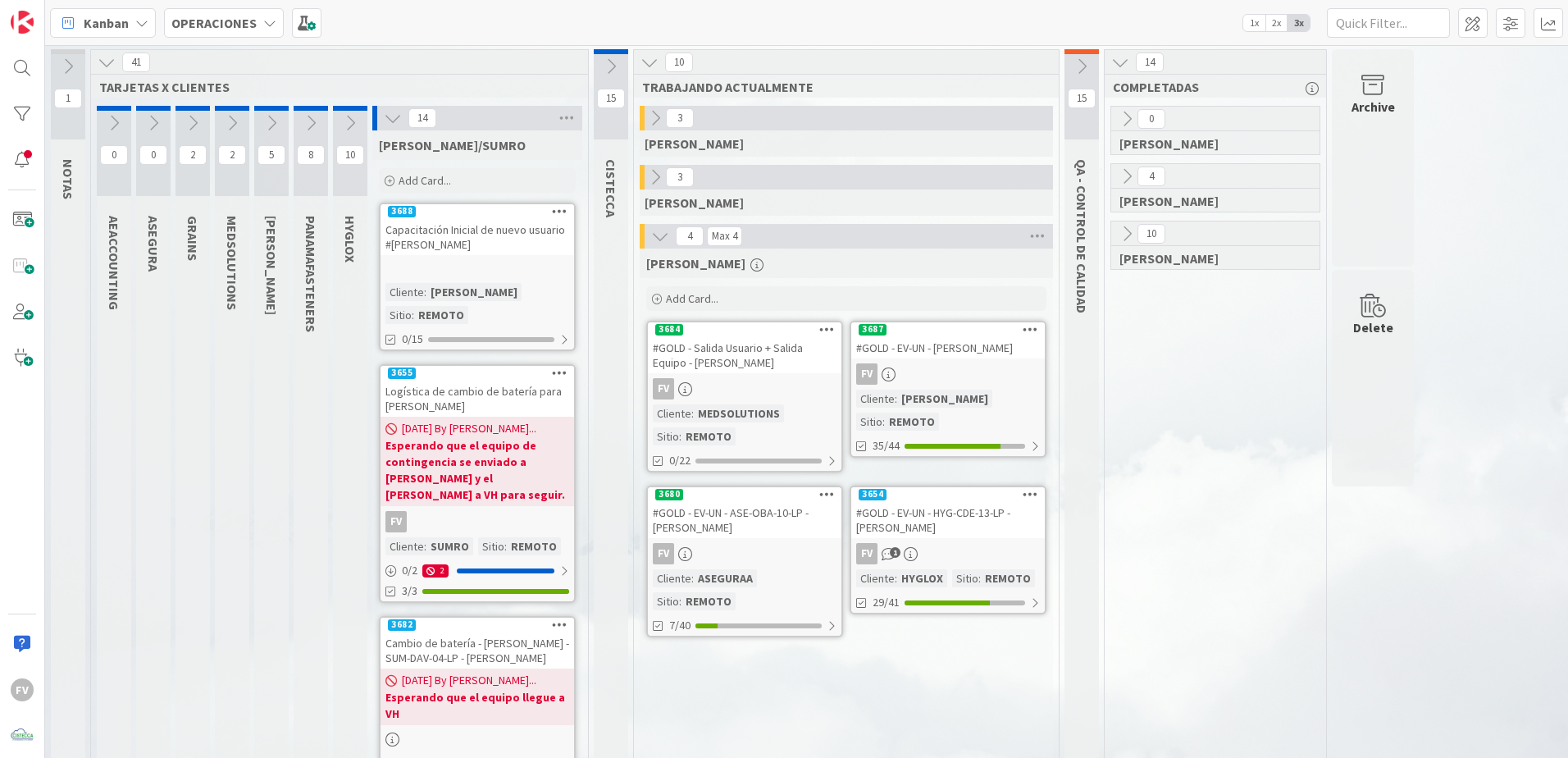
click at [1356, 116] on div "Archive" at bounding box center [1373, 158] width 82 height 218
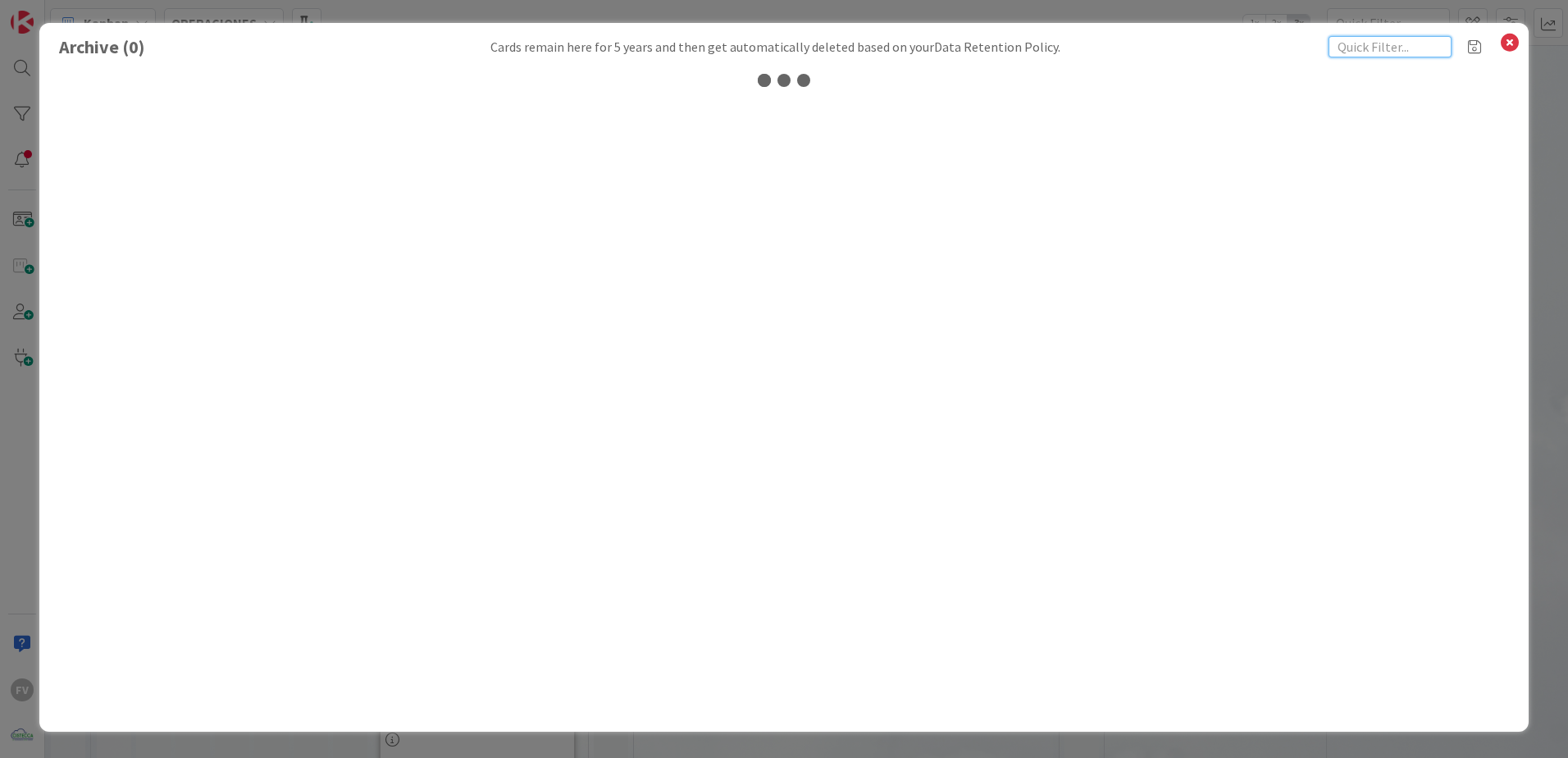
click at [1390, 42] on input "text" at bounding box center [1390, 46] width 123 height 21
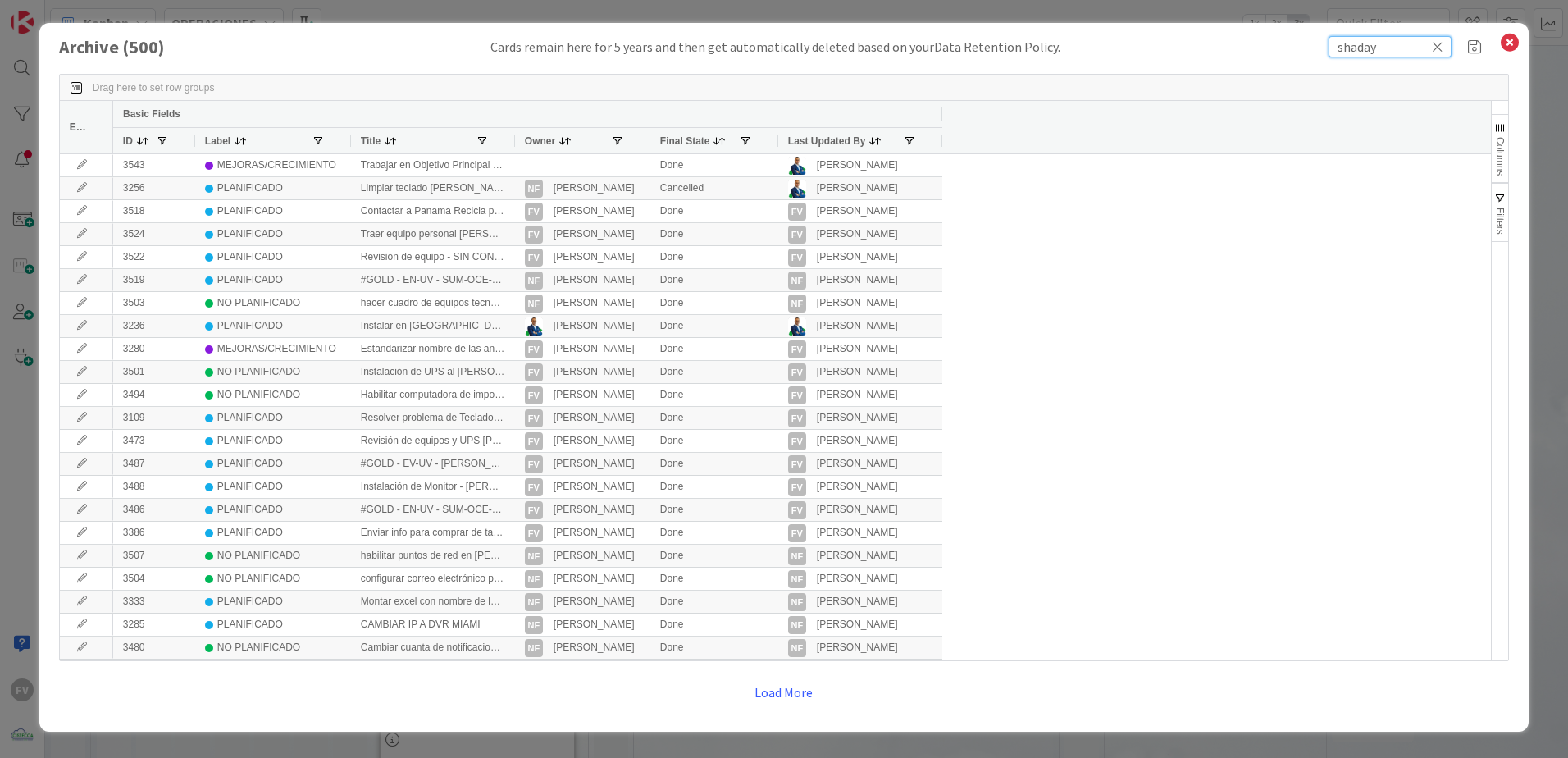
drag, startPoint x: 1388, startPoint y: 43, endPoint x: 1120, endPoint y: 56, distance: 268.3
click at [1169, 58] on div "Archive ( 500 ) Cards remain here for 5 years and then get automatically delete…" at bounding box center [783, 377] width 1489 height 709
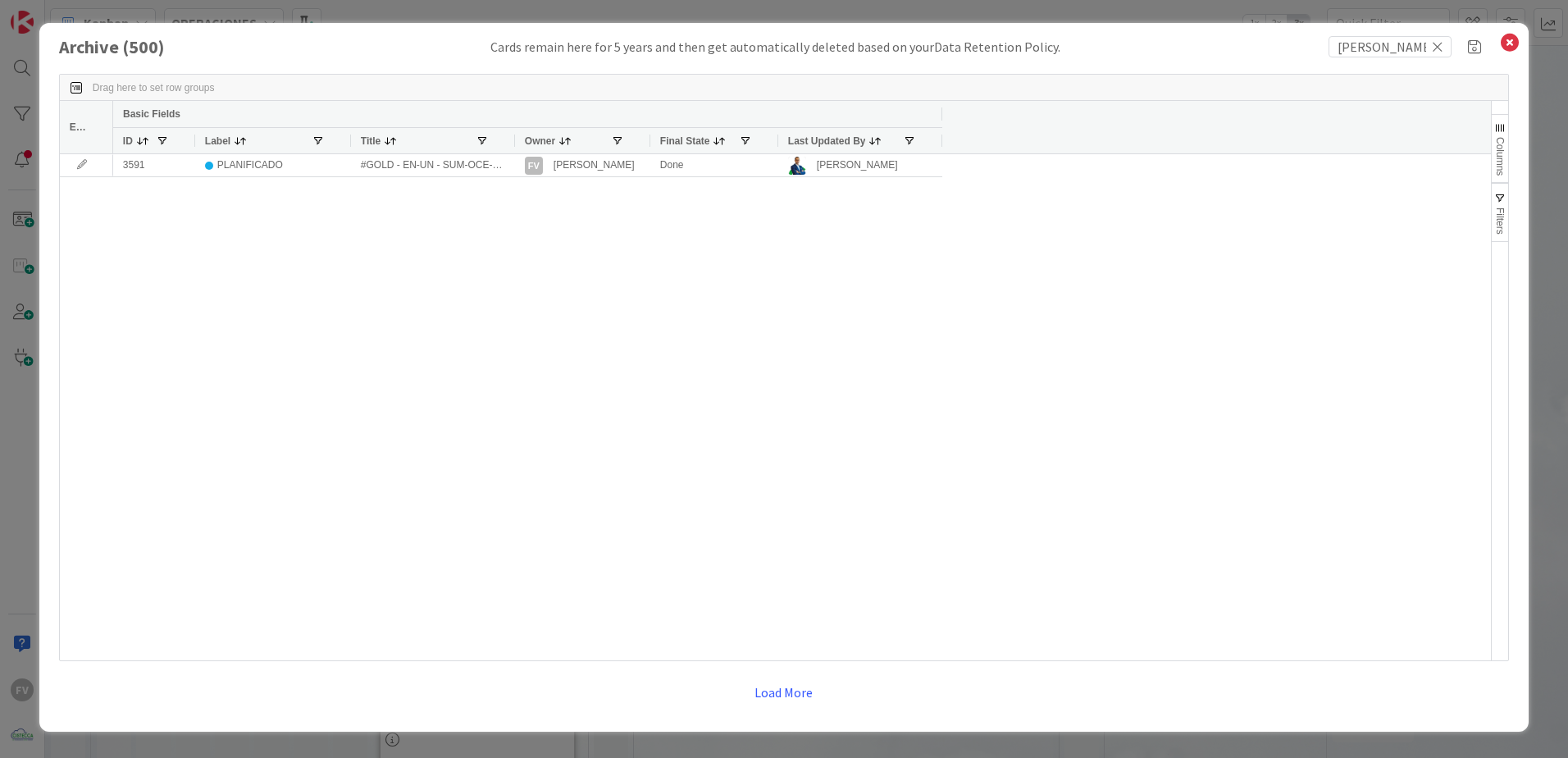
click at [510, 145] on div at bounding box center [514, 141] width 7 height 25
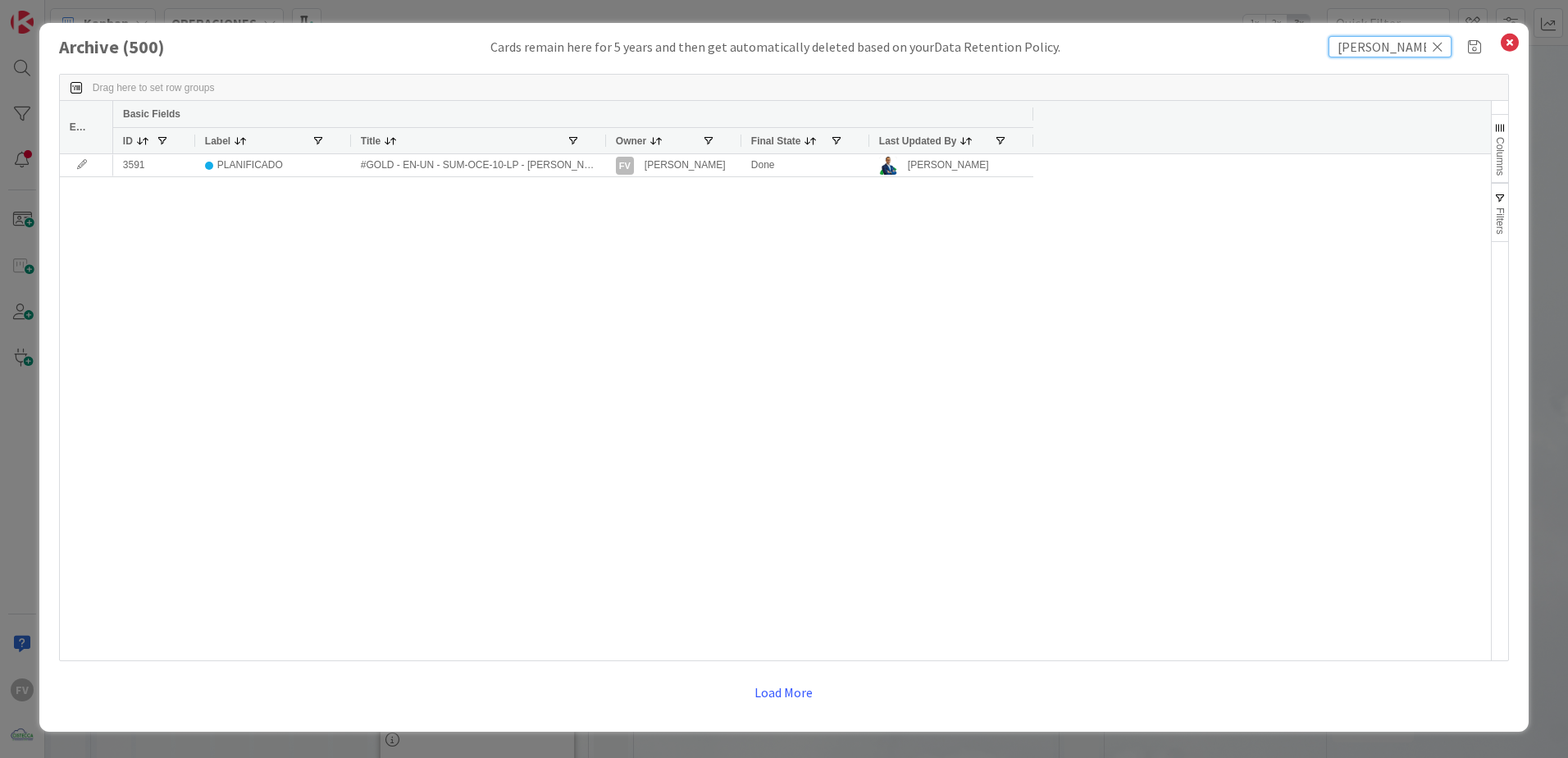
drag, startPoint x: 1396, startPoint y: 49, endPoint x: 1102, endPoint y: 50, distance: 294.0
click at [1102, 50] on div "Archive ( 500 ) Cards remain here for 5 years and then get automatically delete…" at bounding box center [784, 46] width 1450 height 21
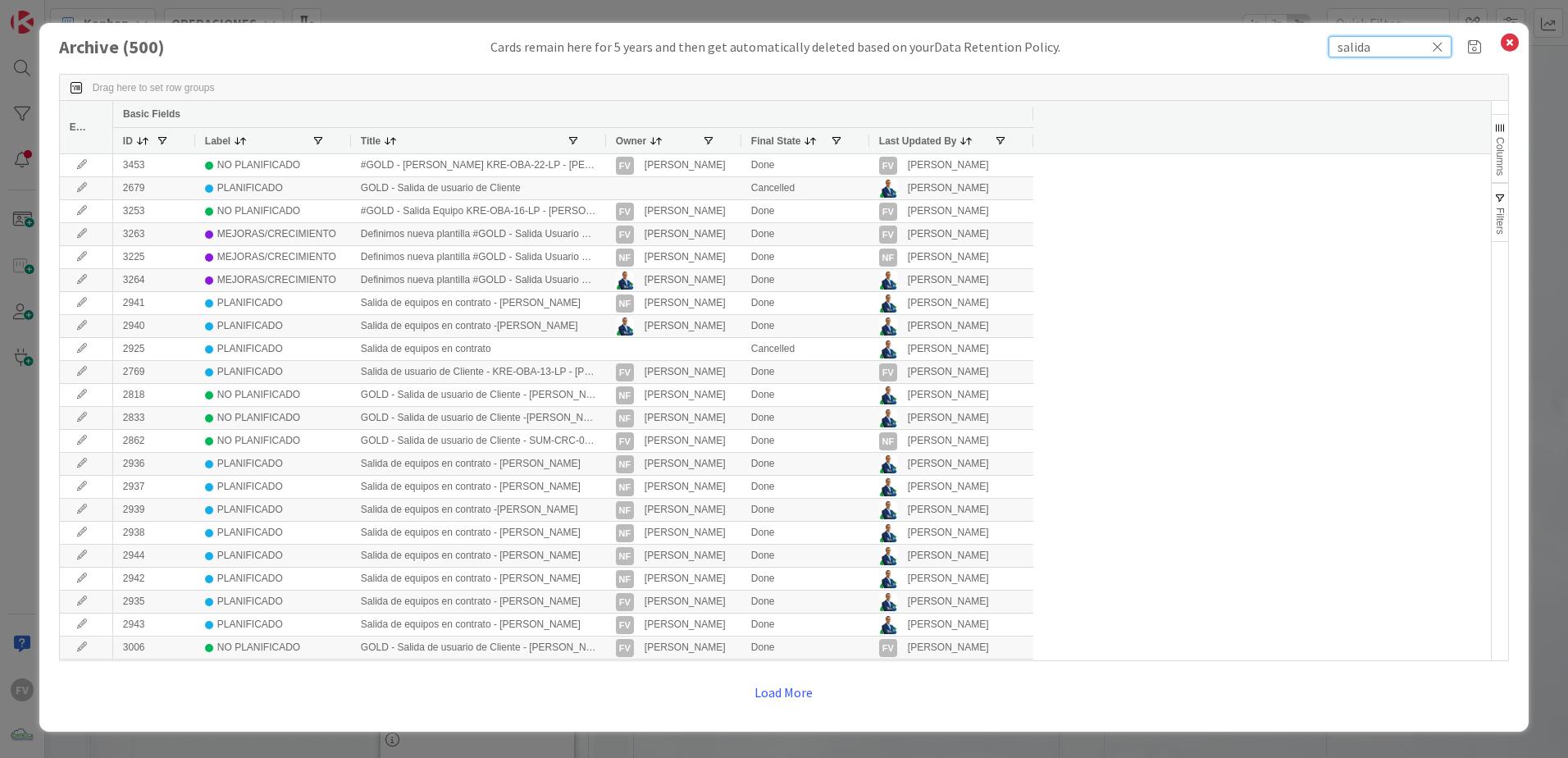
type input "salida"
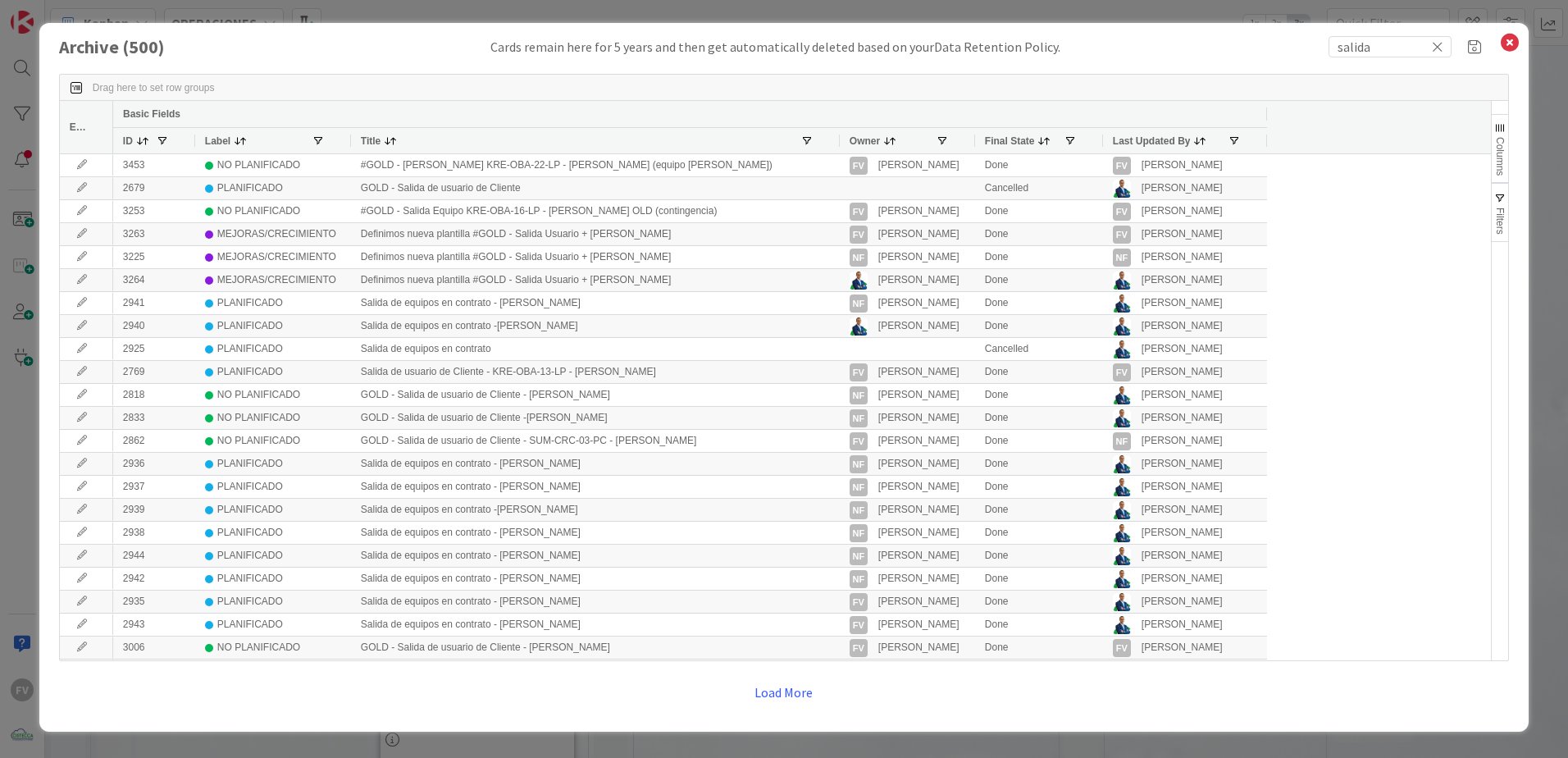
drag, startPoint x: 604, startPoint y: 138, endPoint x: 967, endPoint y: 137, distance: 363.0
click at [842, 137] on div at bounding box center [839, 141] width 7 height 25
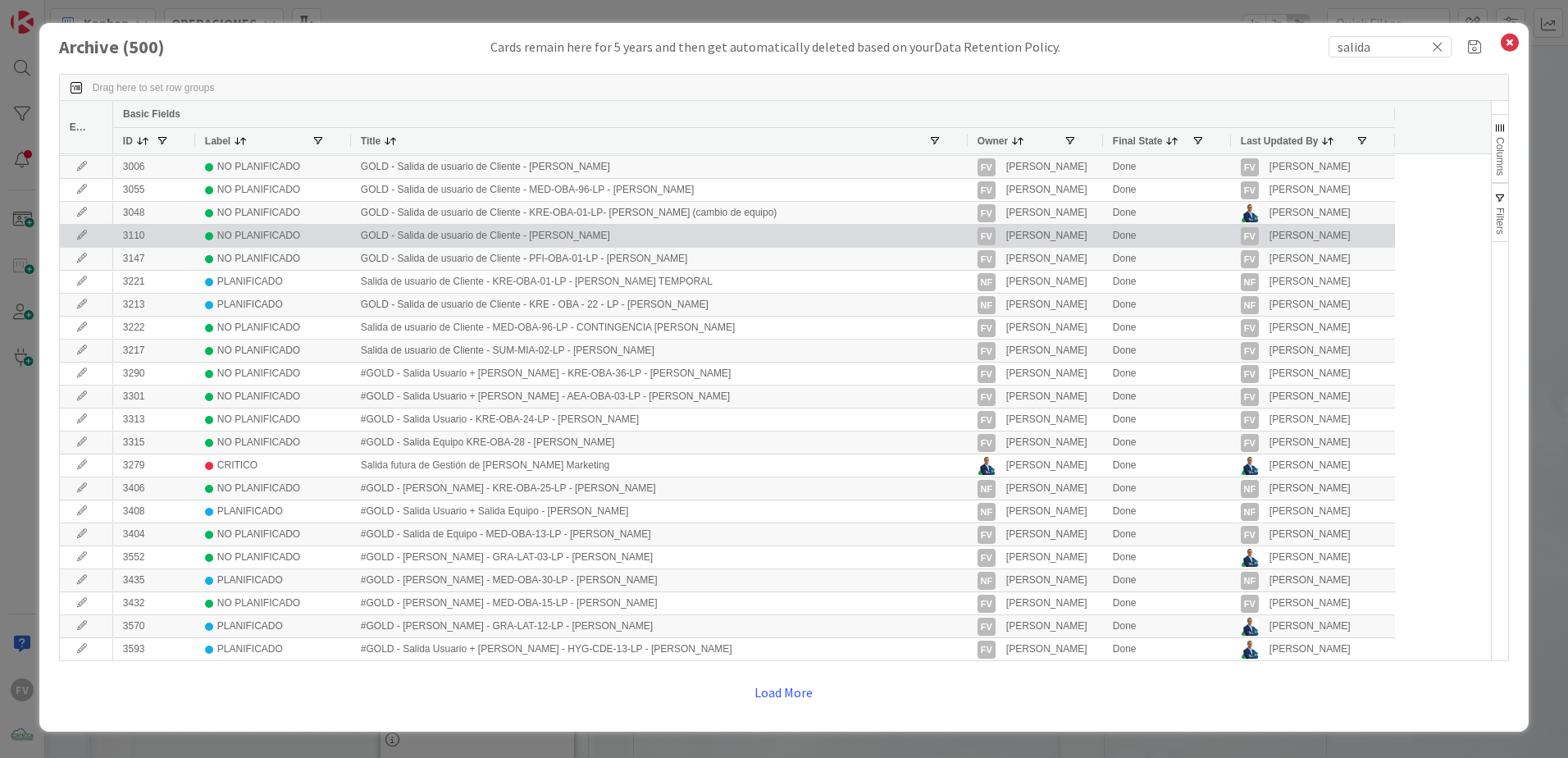
scroll to position [482, 0]
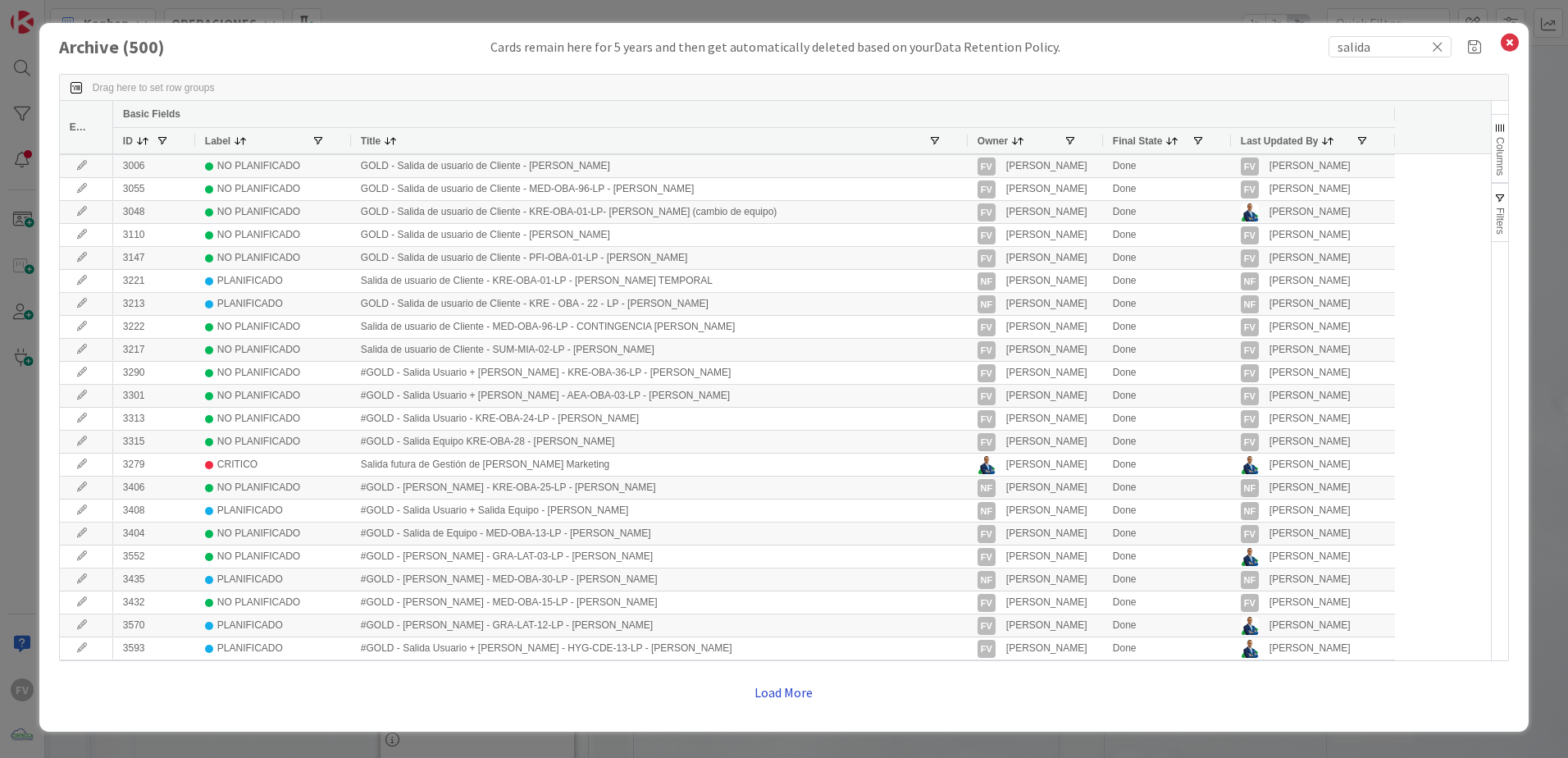
click at [786, 687] on button "Load More" at bounding box center [784, 692] width 80 height 30
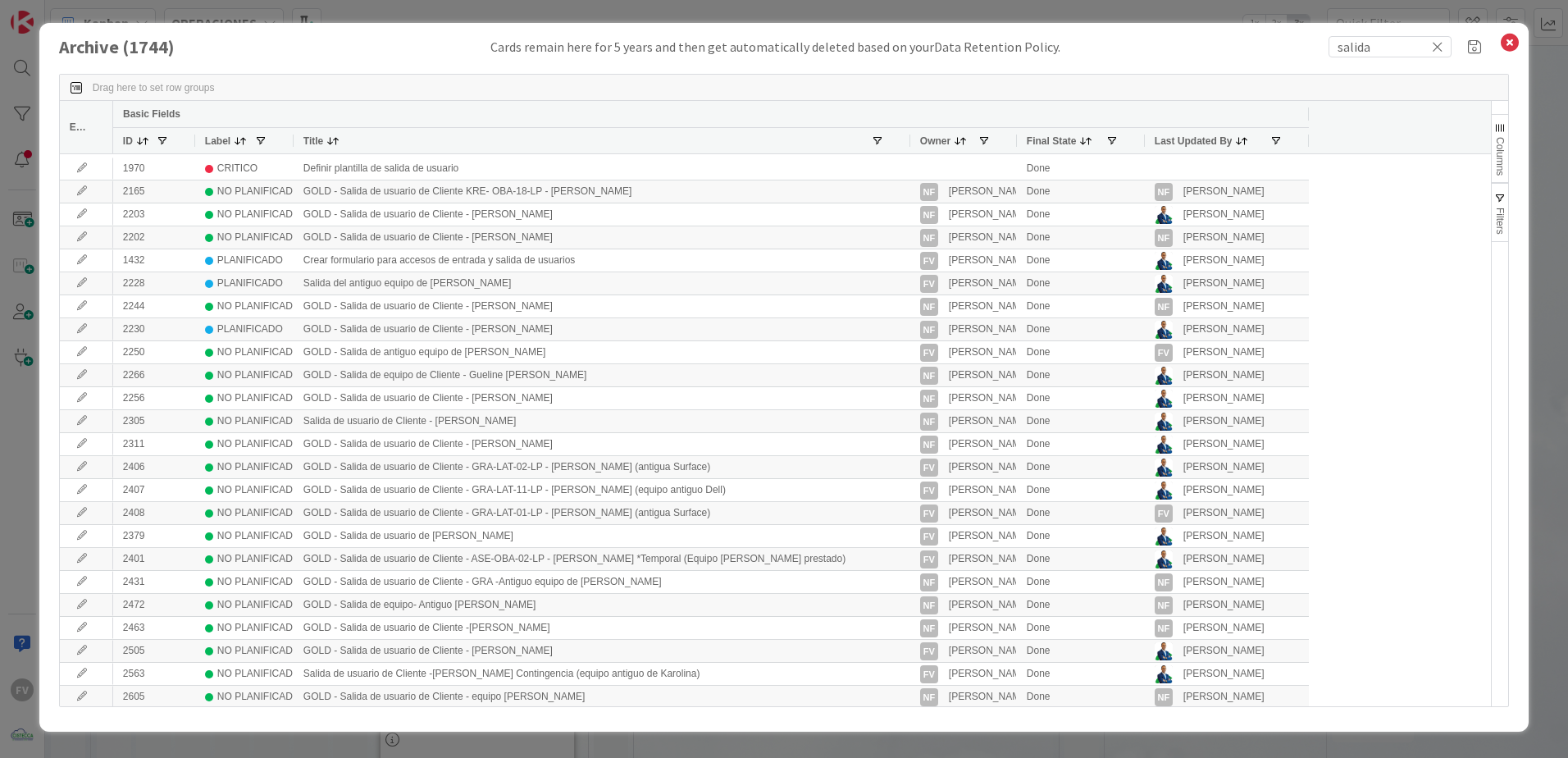
scroll to position [1078, 0]
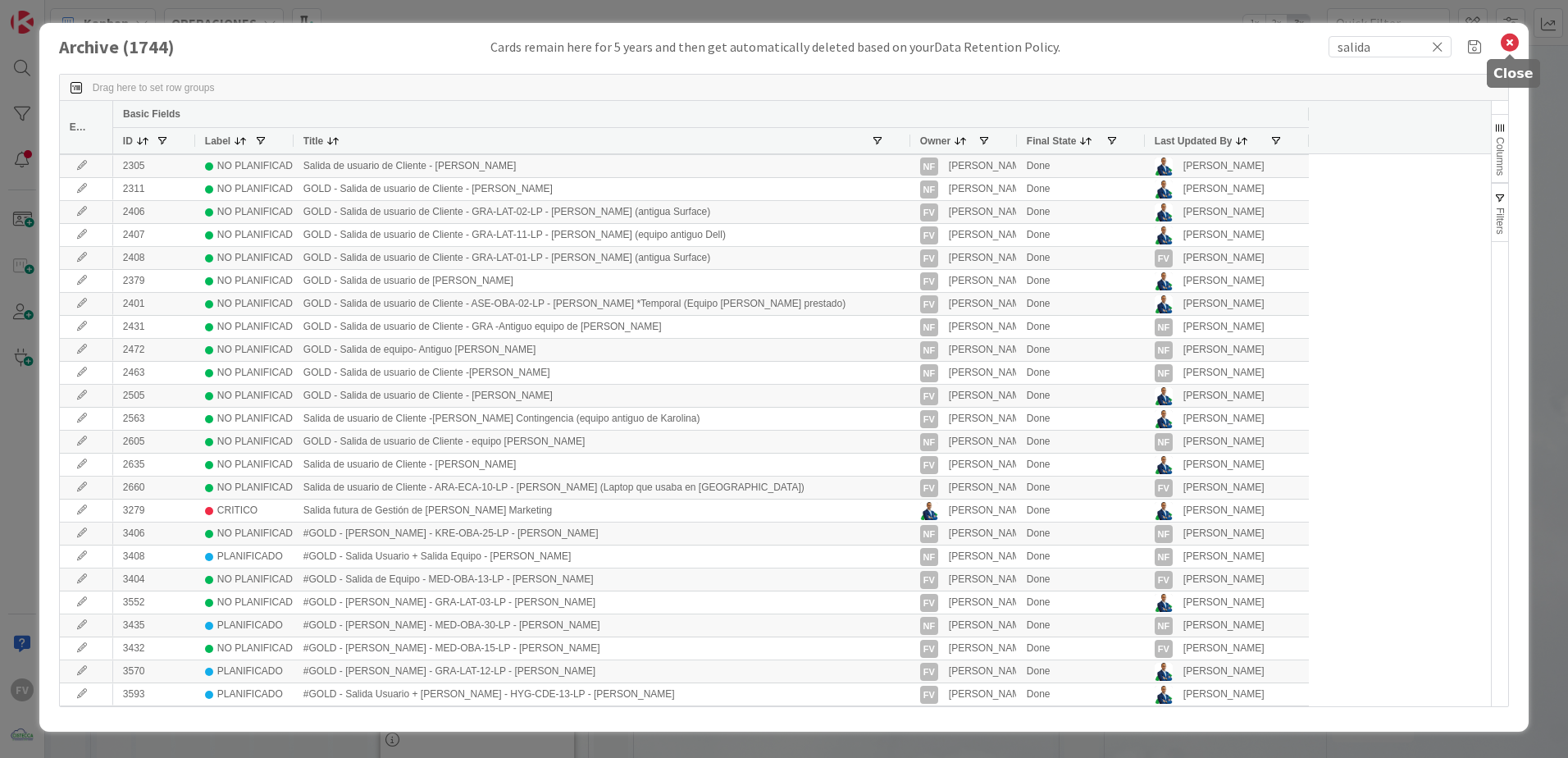
click at [1514, 45] on icon at bounding box center [1509, 42] width 21 height 23
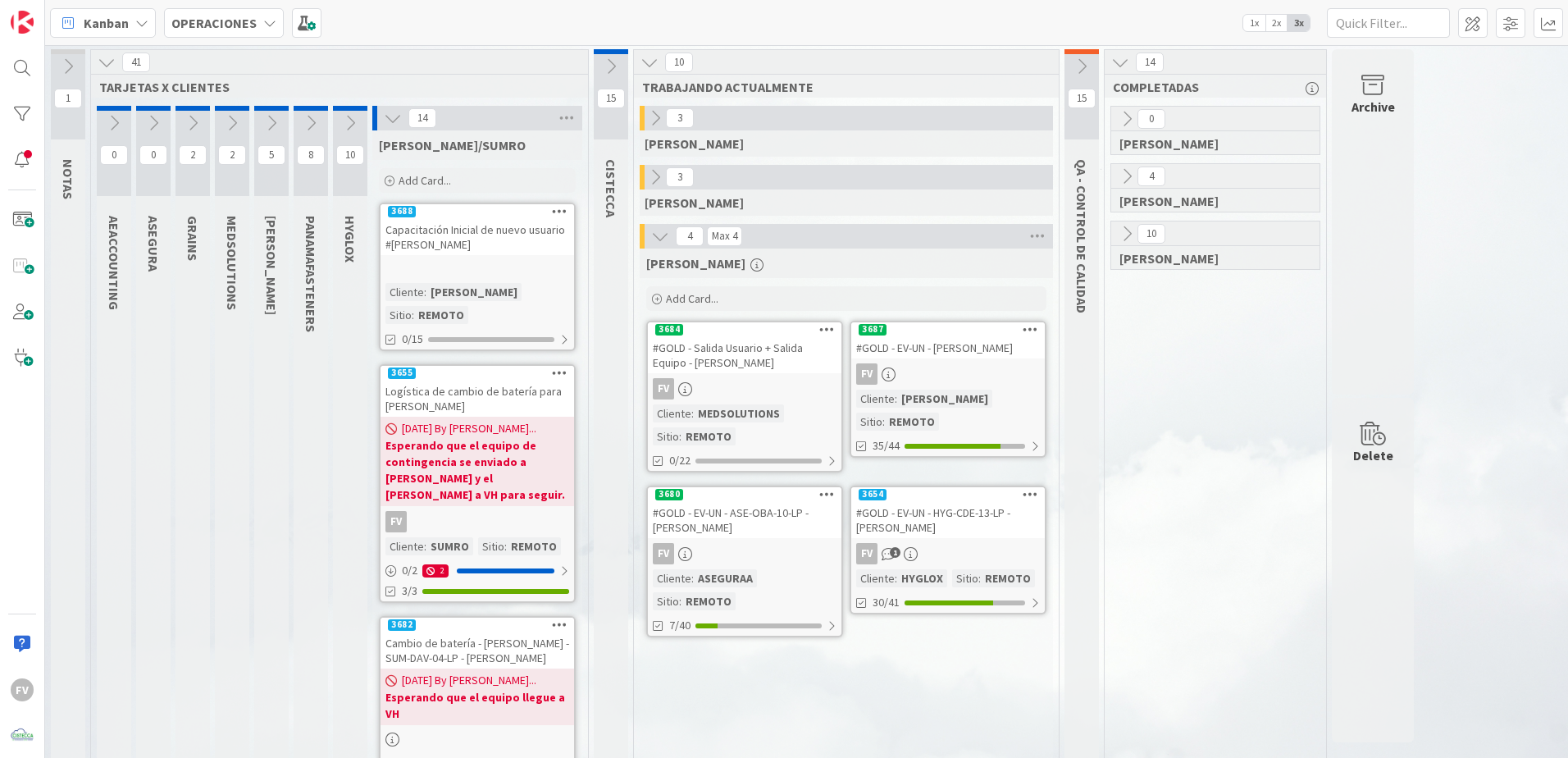
click at [352, 119] on icon at bounding box center [350, 122] width 18 height 18
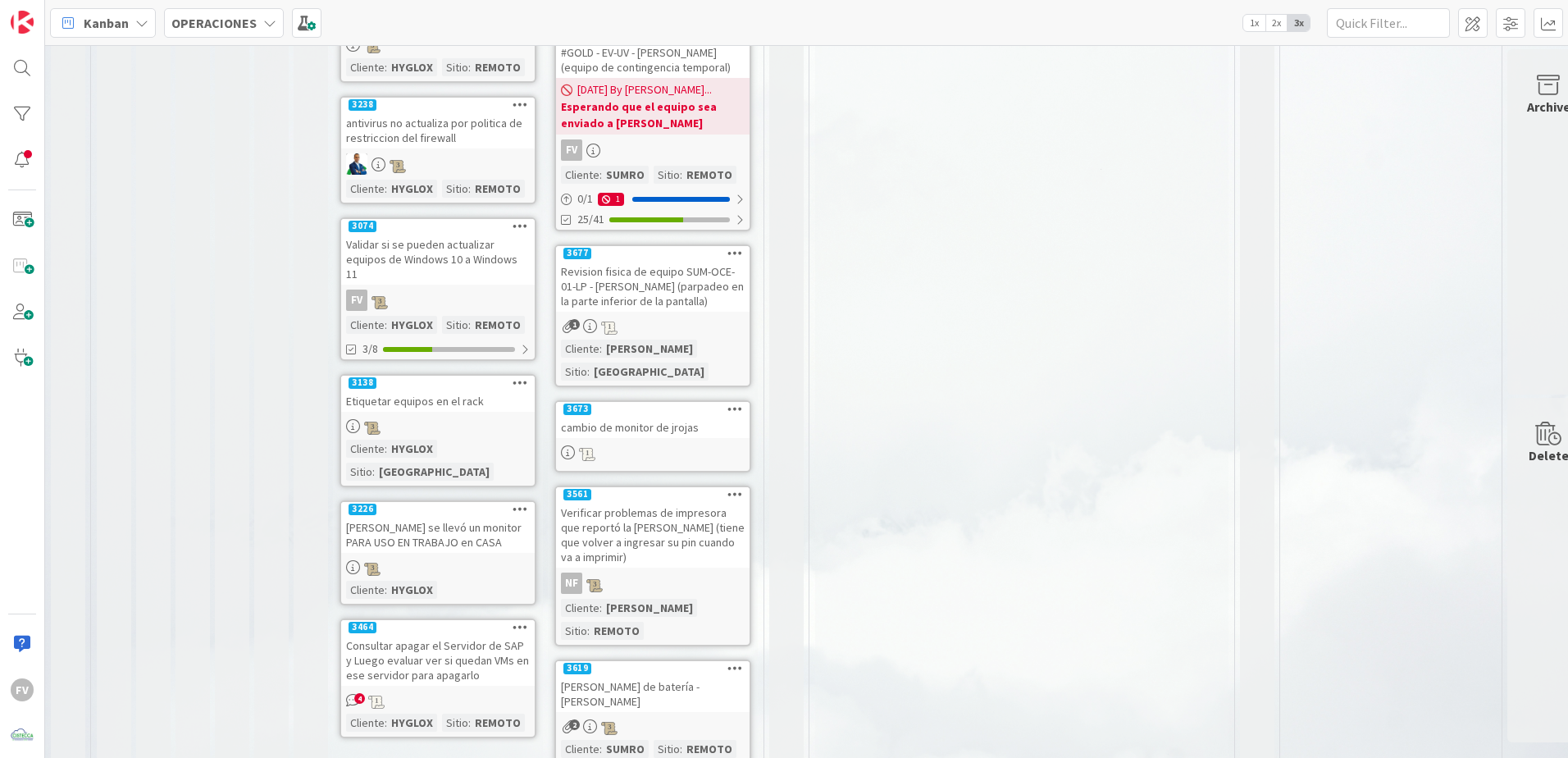
scroll to position [820, 0]
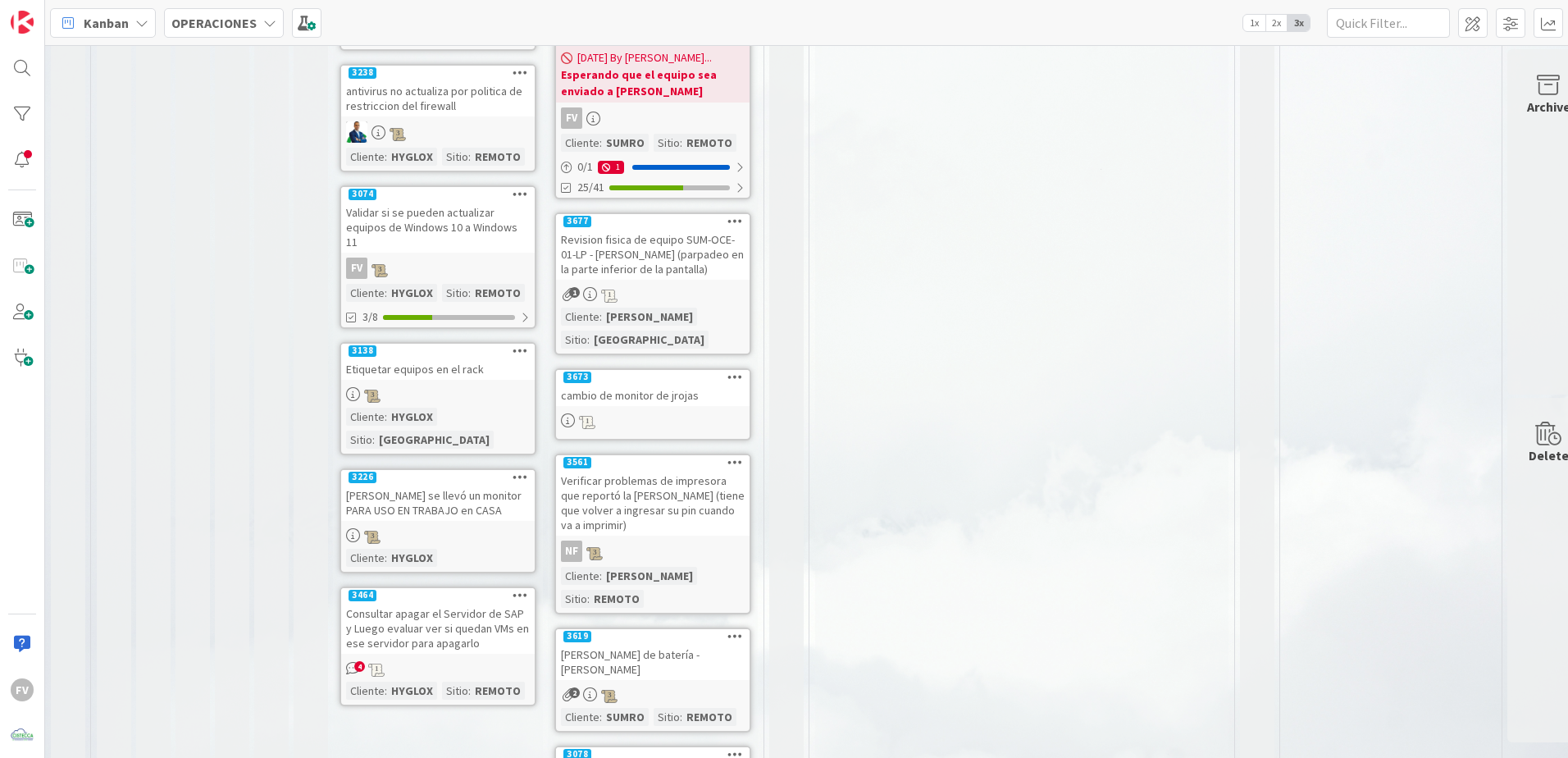
click at [469, 385] on div at bounding box center [438, 393] width 194 height 18
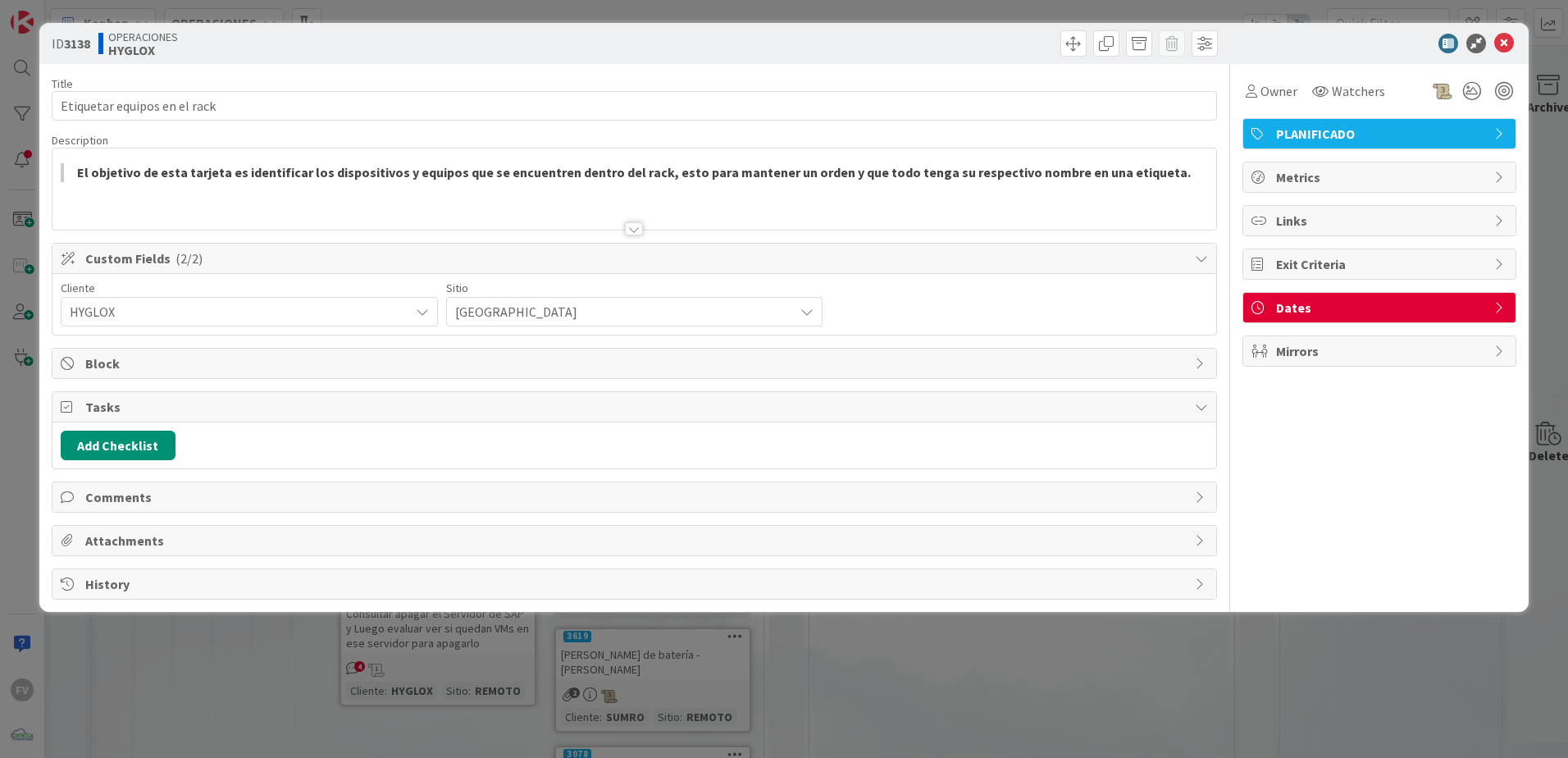
click at [339, 411] on span "Tasks" at bounding box center [635, 406] width 1101 height 20
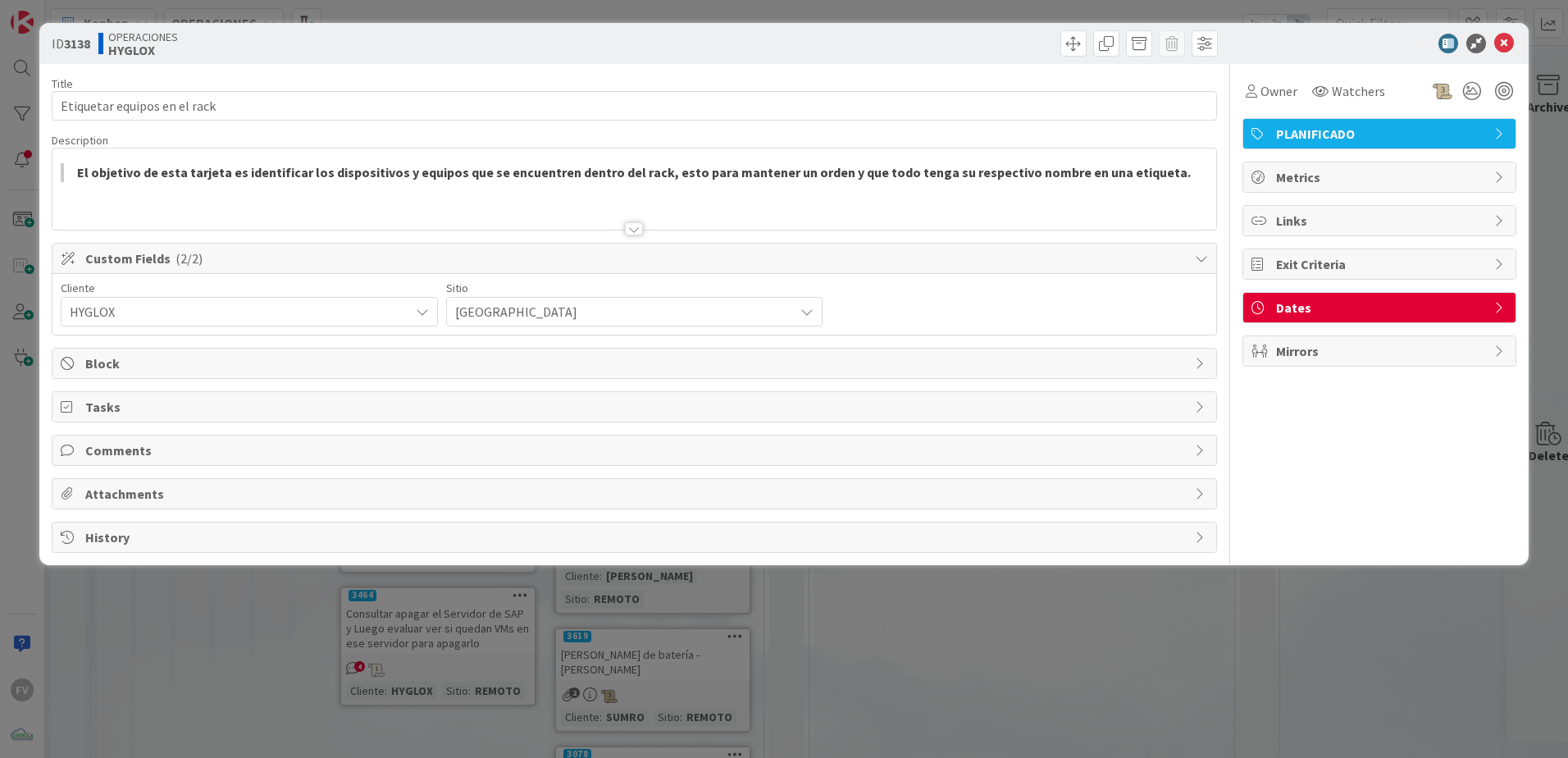
click at [453, 272] on div "Custom Fields ( 2/2 )" at bounding box center [635, 259] width 1164 height 31
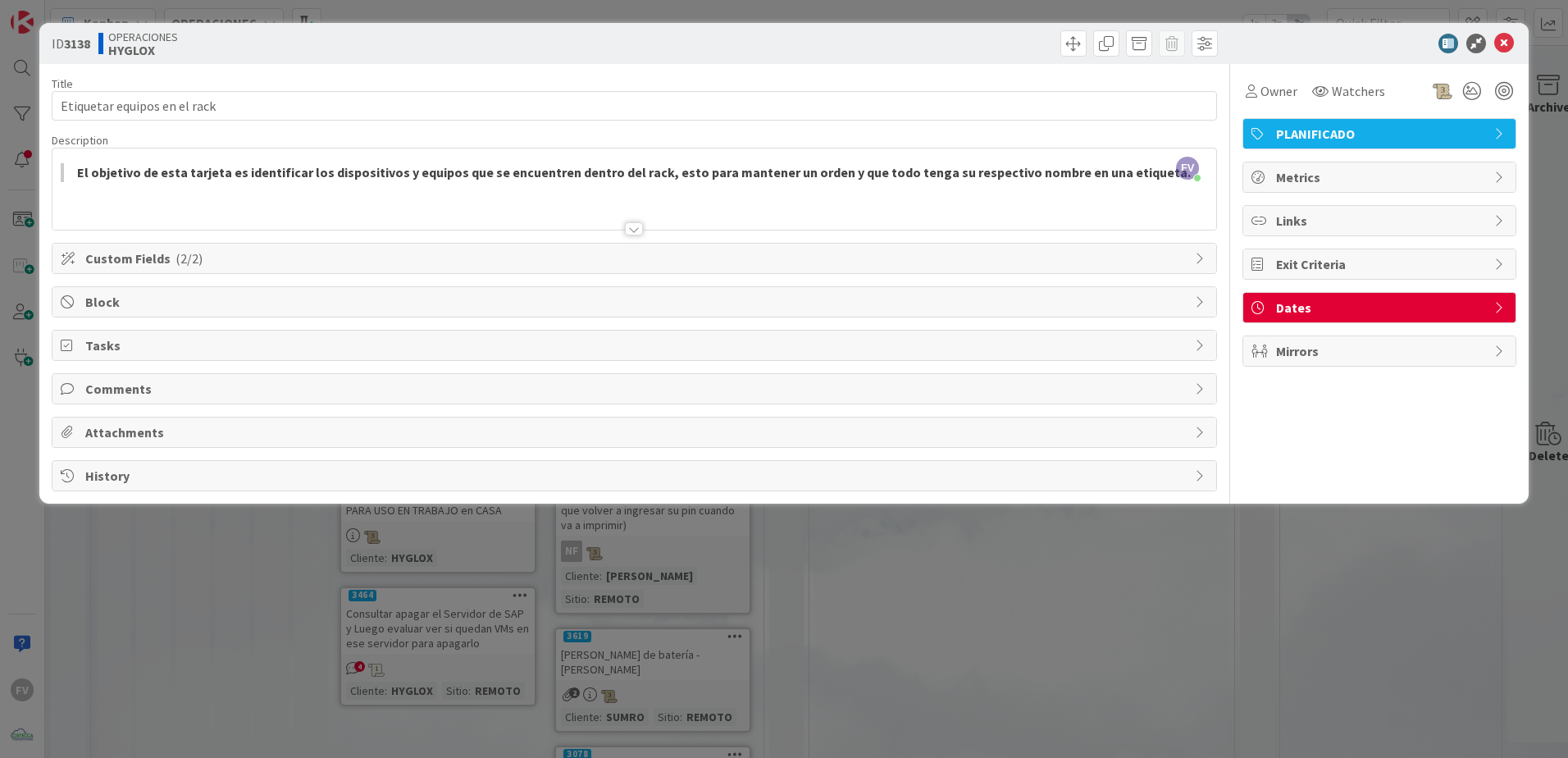
click at [499, 644] on div "ID 3138 OPERACIONES HYGLOX Title 28 / 128 Etiquetar equipos en el rack Descript…" at bounding box center [784, 379] width 1568 height 758
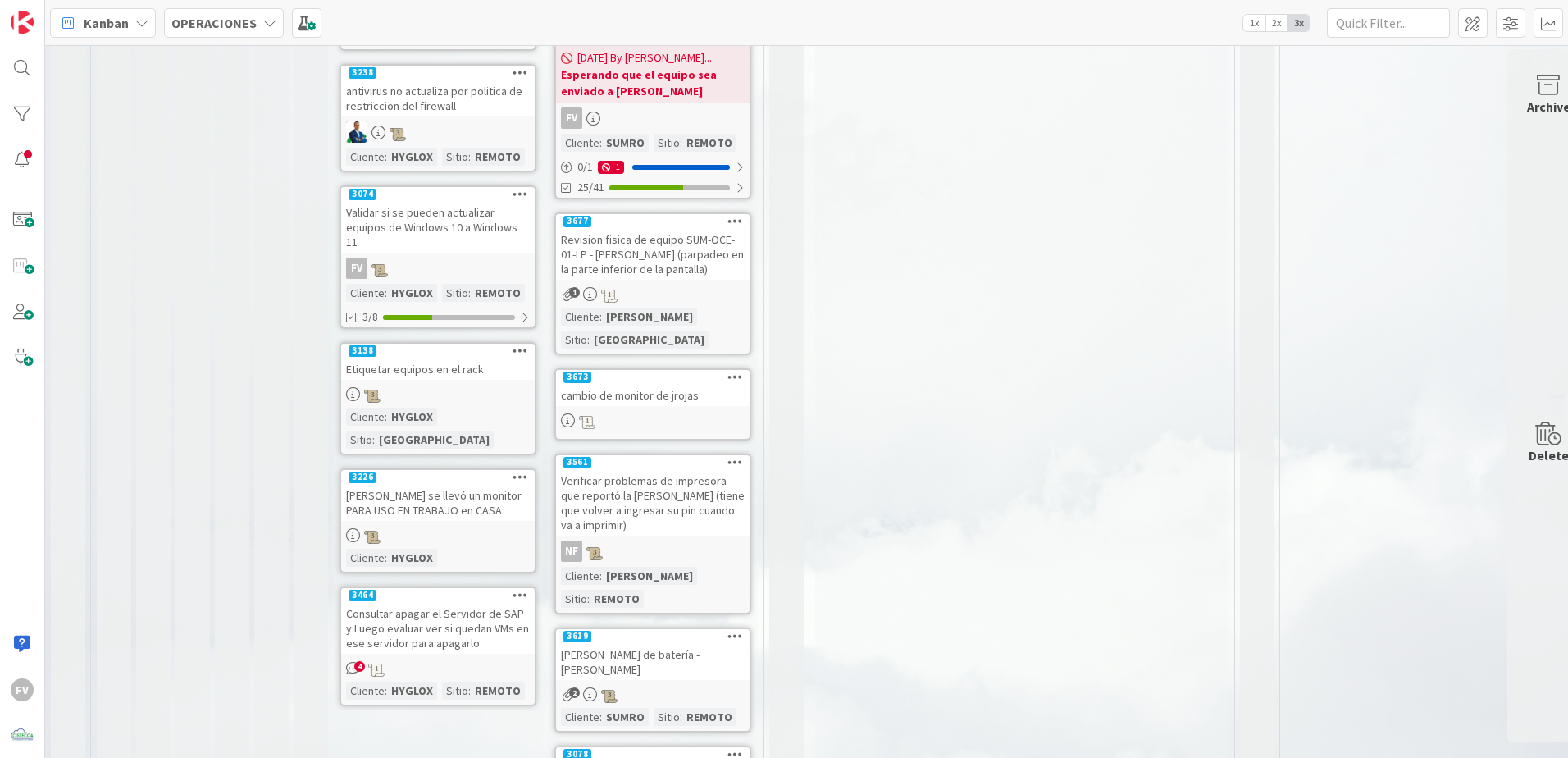
click at [438, 603] on div "Consultar apagar el Servidor de SAP y Luego evaluar ver si quedan VMs en ese se…" at bounding box center [438, 629] width 194 height 51
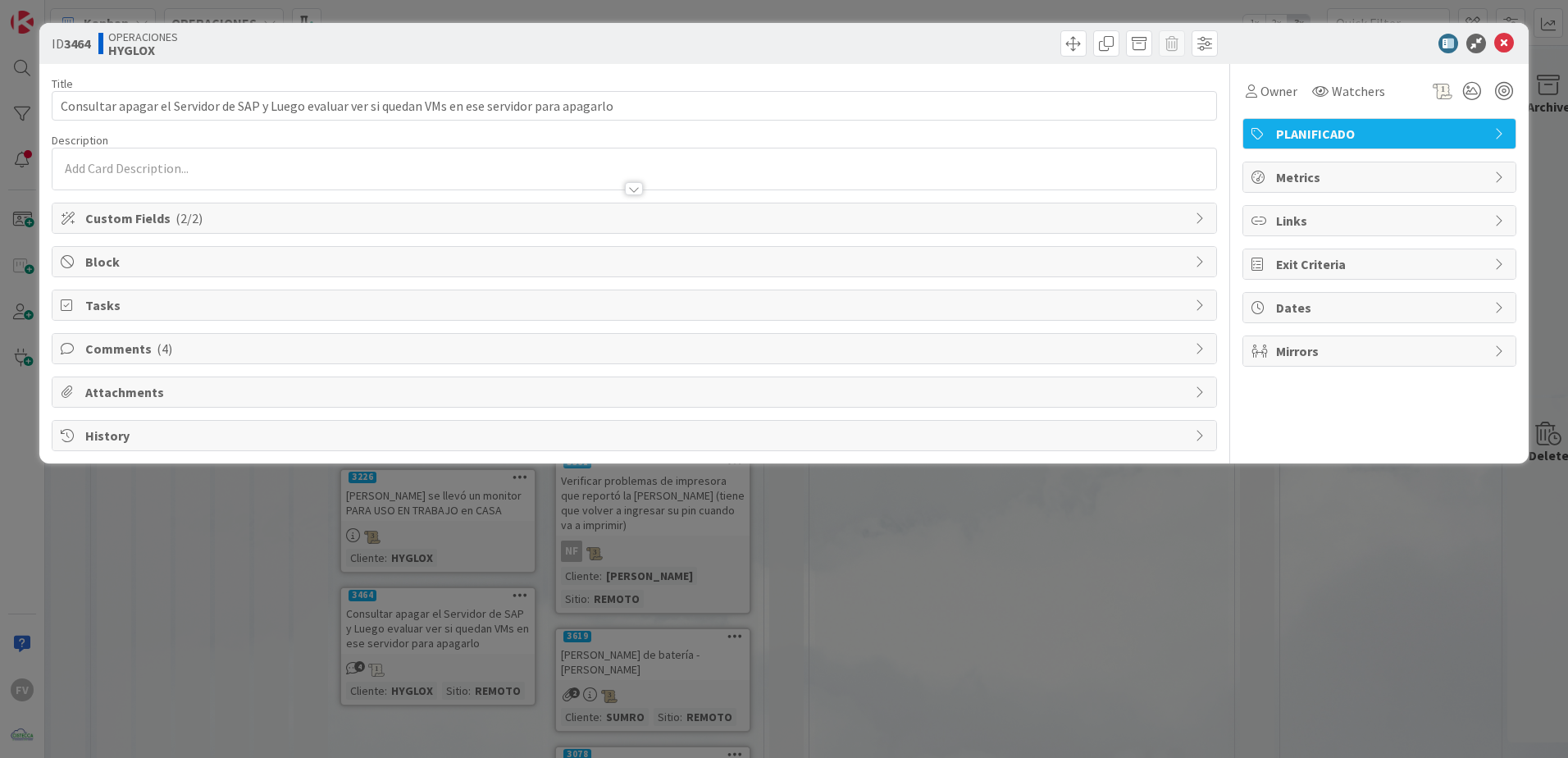
click at [764, 620] on div "ID 3464 OPERACIONES HYGLOX Title 99 / 128 Consultar apagar el Servidor de SAP y…" at bounding box center [784, 379] width 1568 height 758
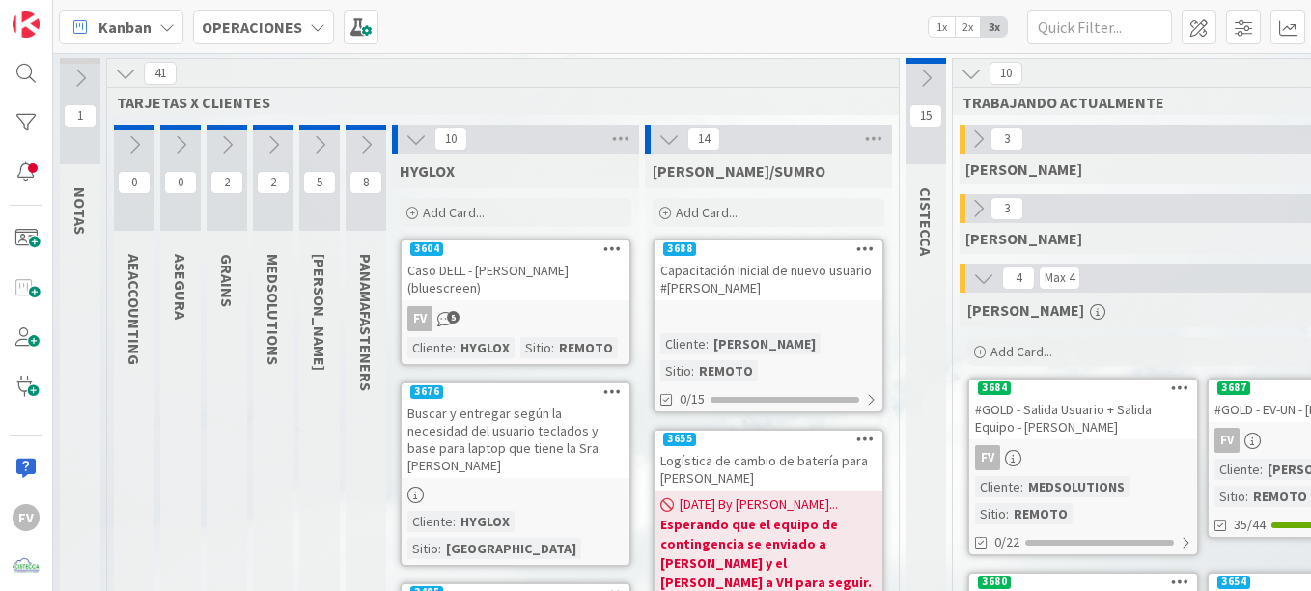
click at [972, 207] on icon at bounding box center [977, 208] width 21 height 21
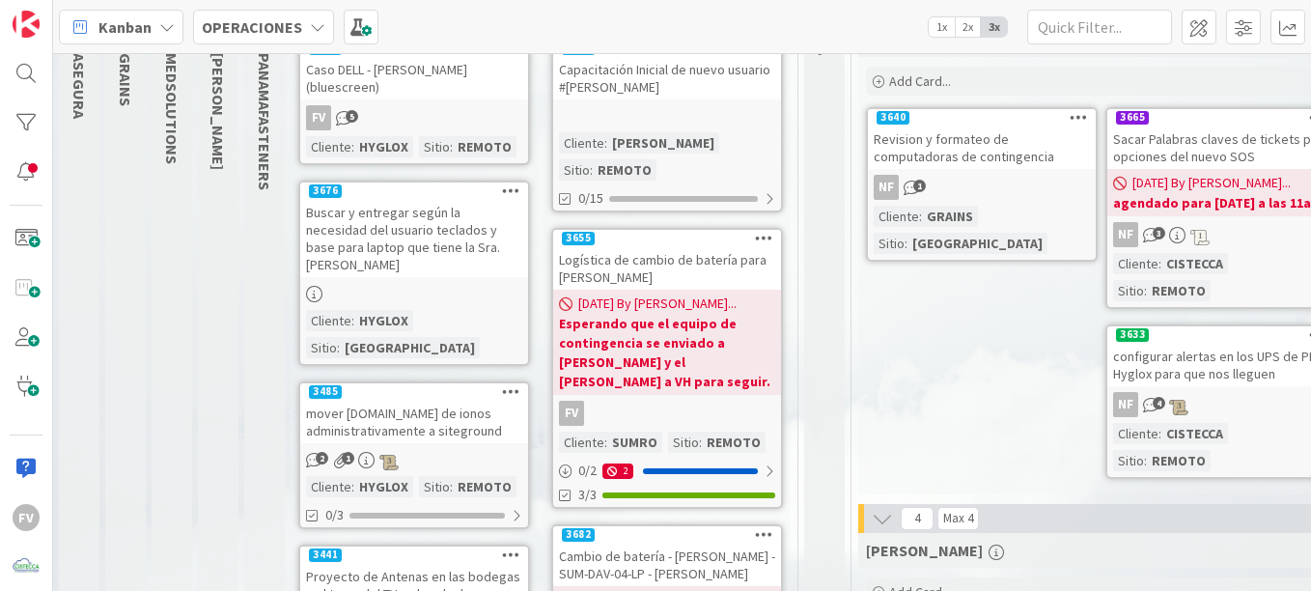
scroll to position [201, 169]
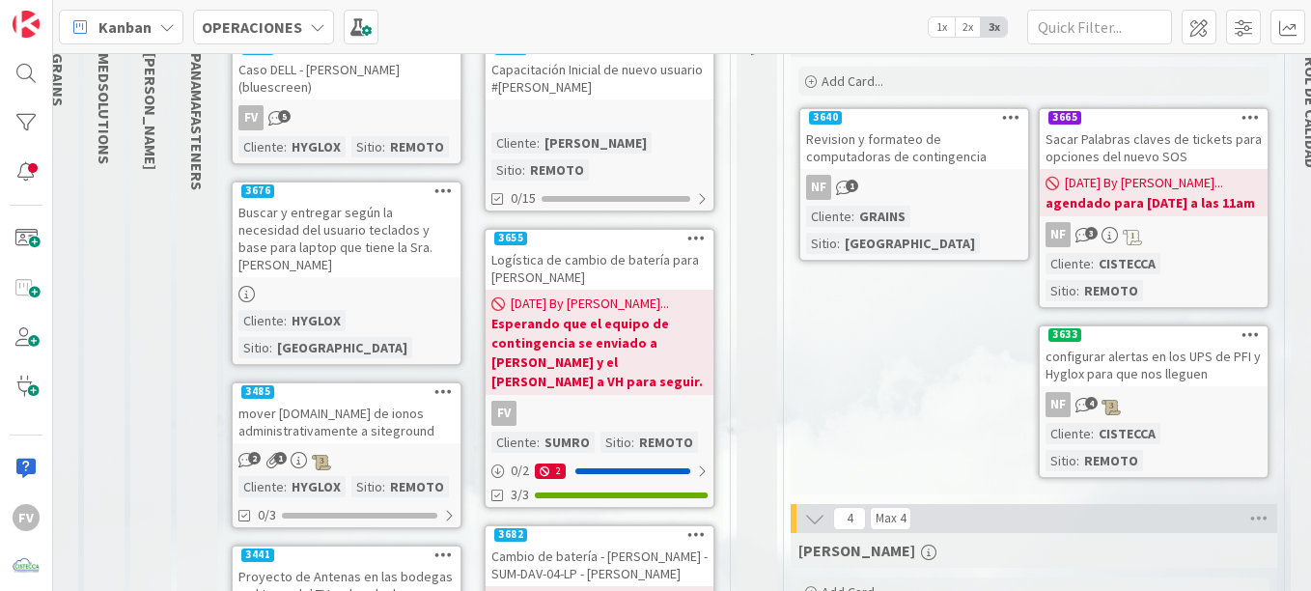
click at [872, 123] on div "3640" at bounding box center [914, 117] width 228 height 17
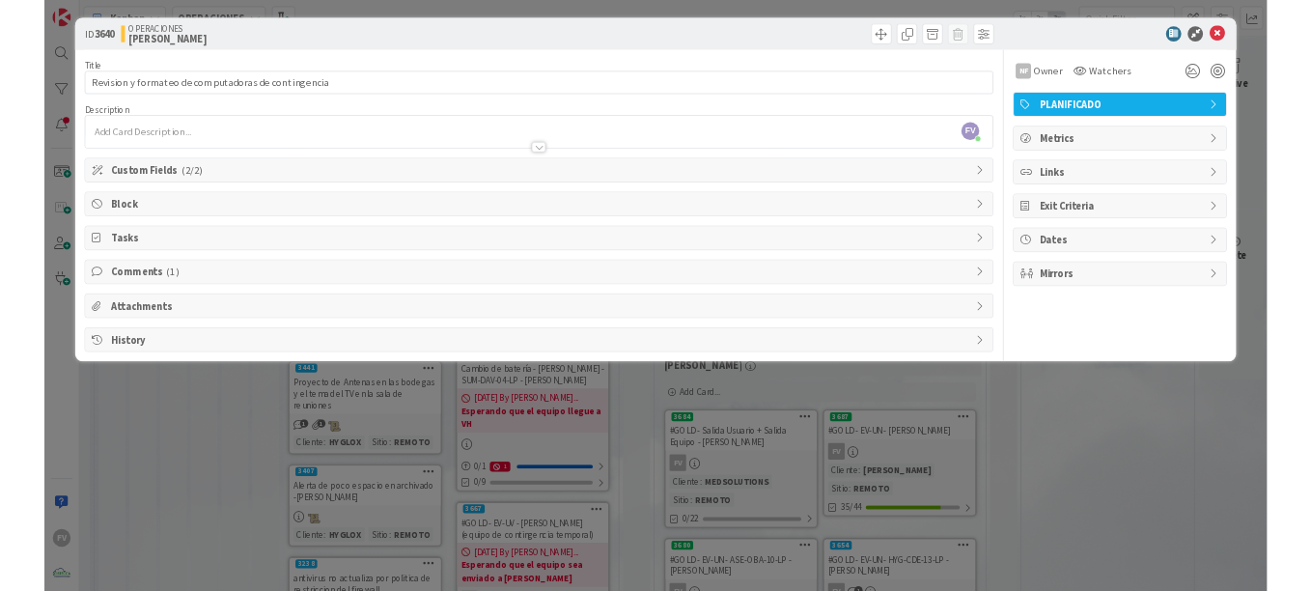
scroll to position [201, 46]
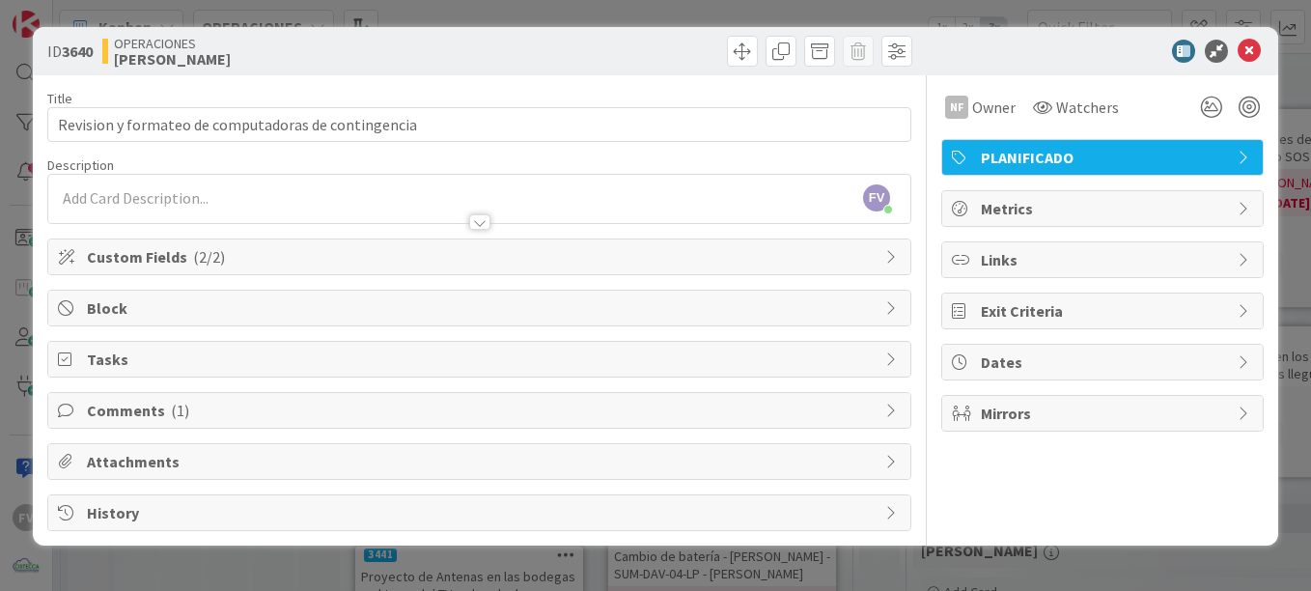
click at [171, 402] on span "( 1 )" at bounding box center [180, 410] width 18 height 19
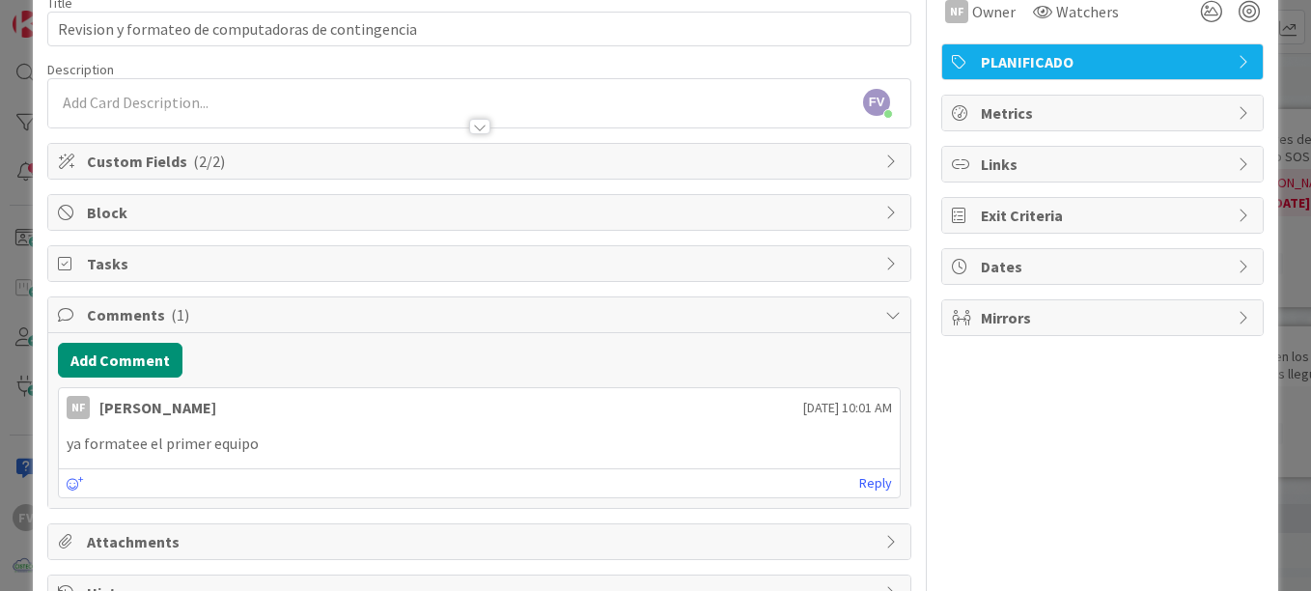
scroll to position [97, 0]
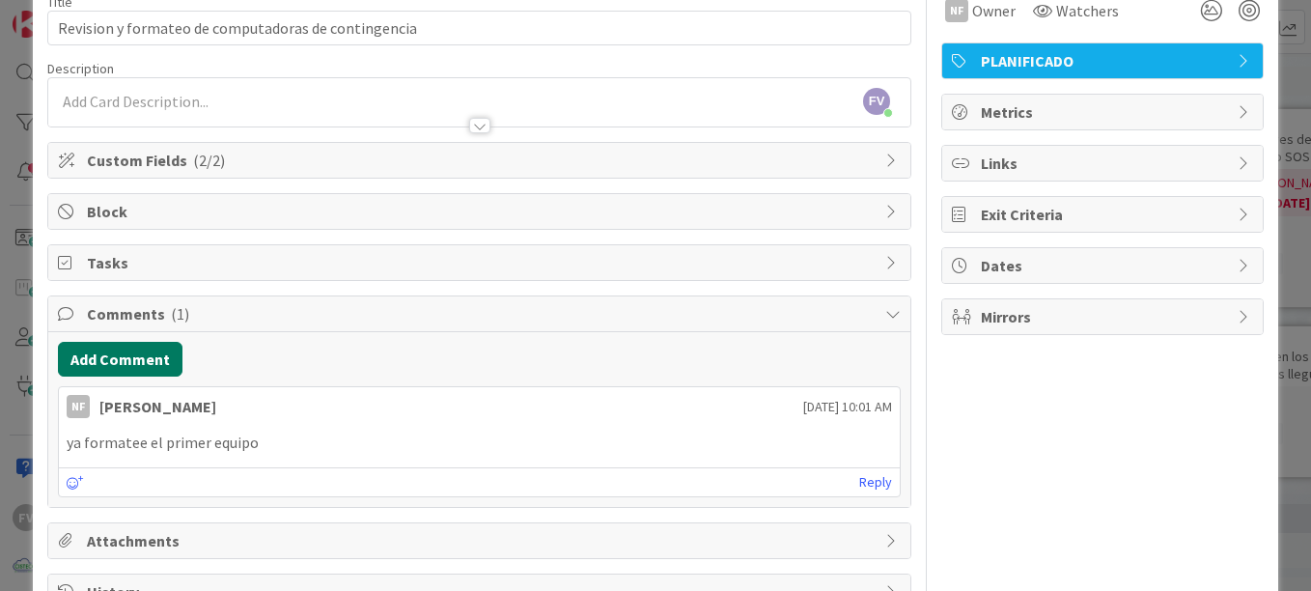
click at [129, 345] on button "Add Comment" at bounding box center [120, 359] width 125 height 35
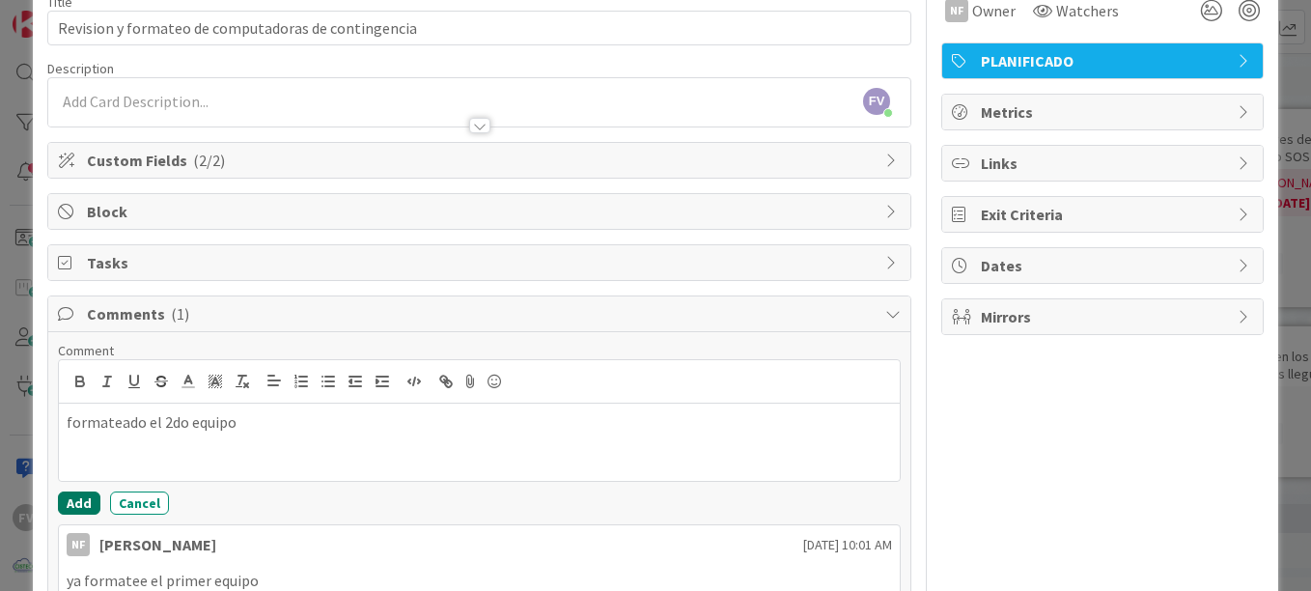
click at [75, 507] on button "Add" at bounding box center [79, 502] width 42 height 23
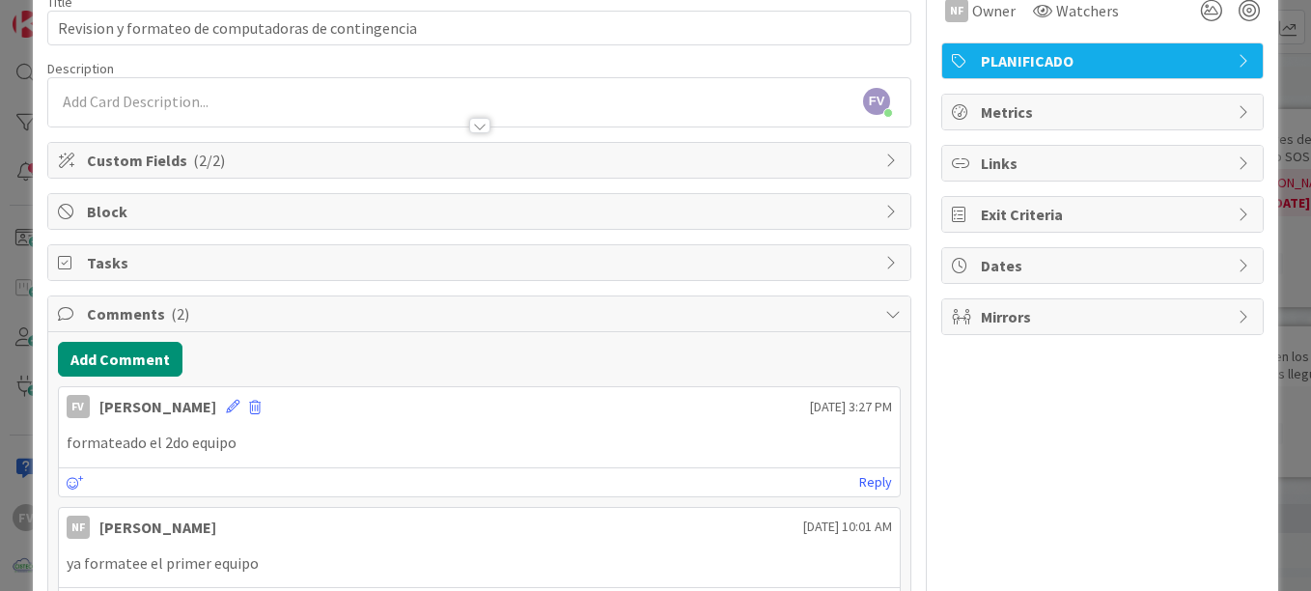
click at [23, 385] on div "ID 3640 OPERACIONES [PERSON_NAME] Title 51 / 128 Revision y formateo de computa…" at bounding box center [655, 295] width 1311 height 591
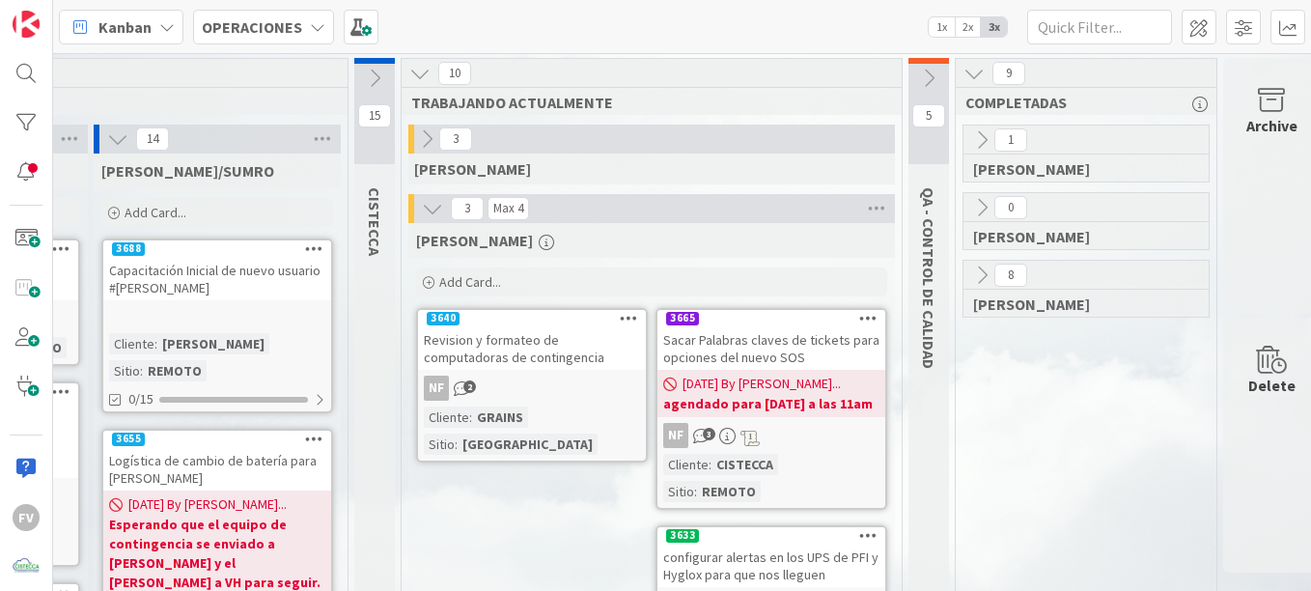
scroll to position [0, 581]
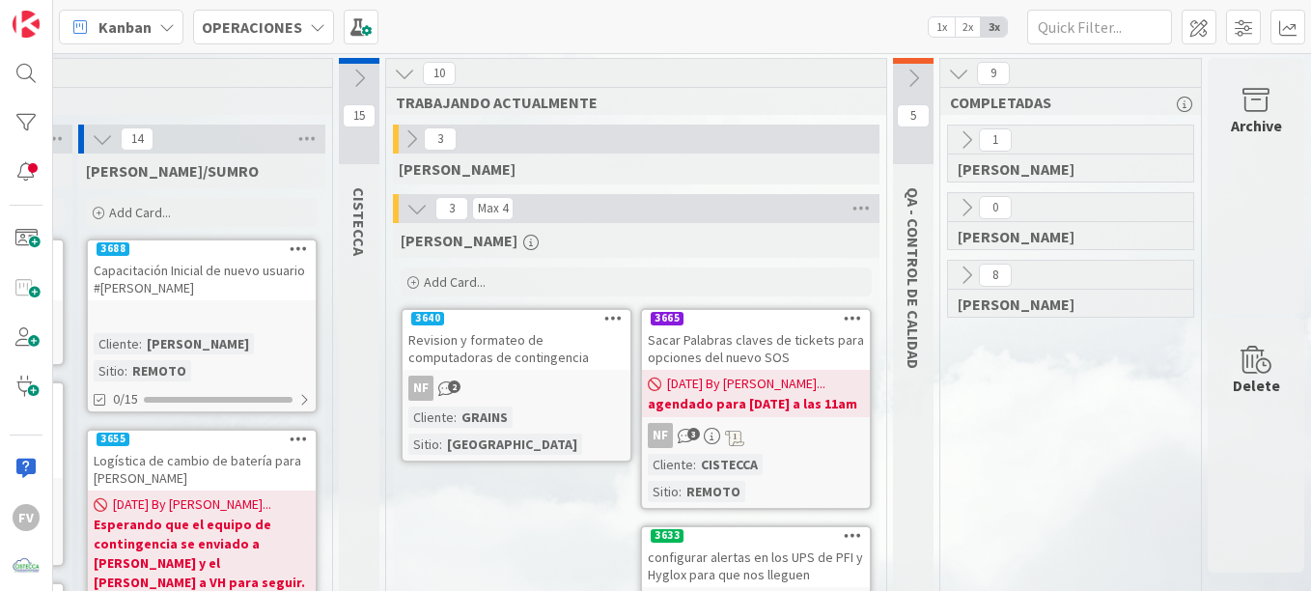
click at [903, 84] on icon at bounding box center [913, 78] width 21 height 21
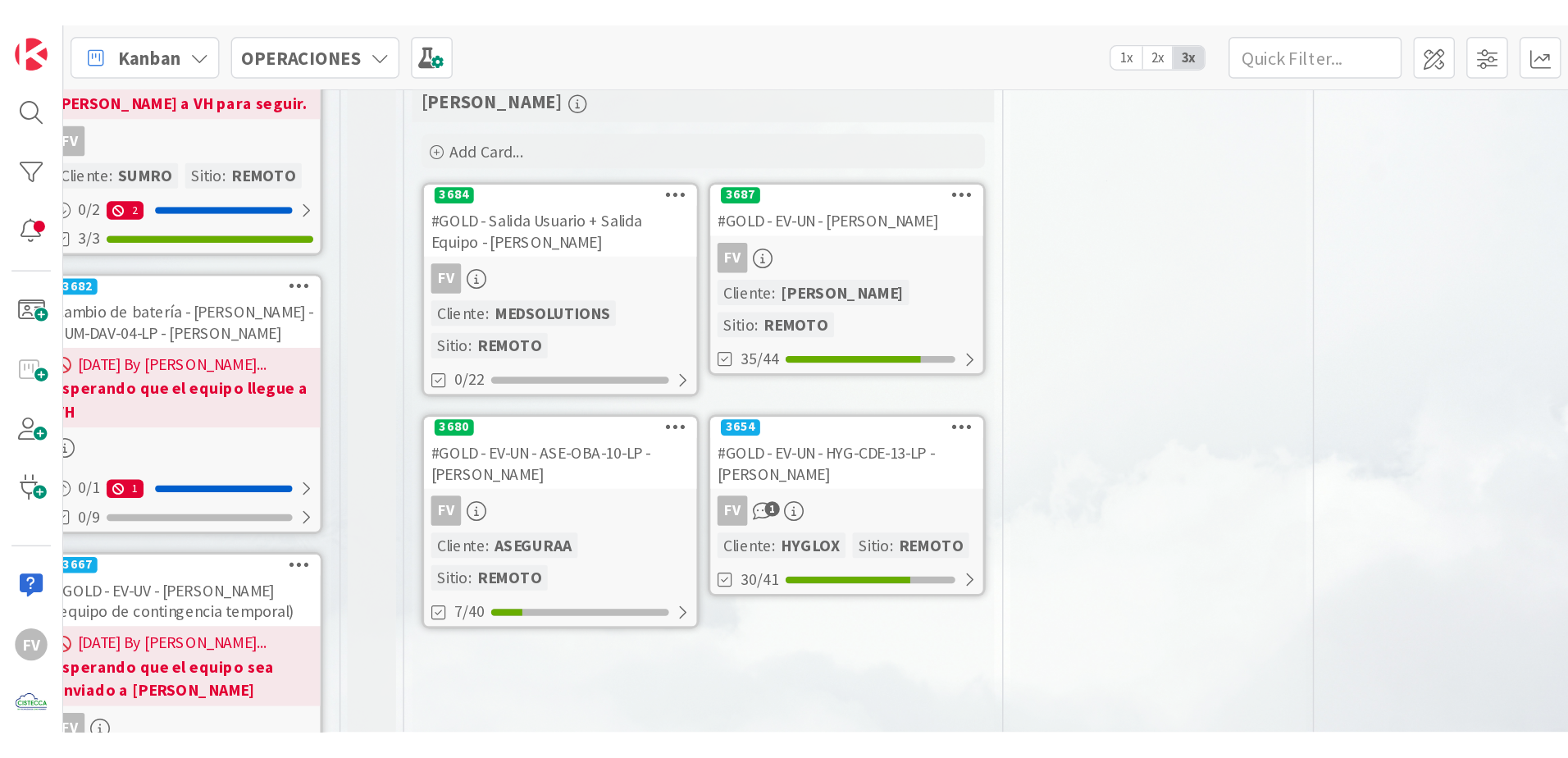
scroll to position [500, 522]
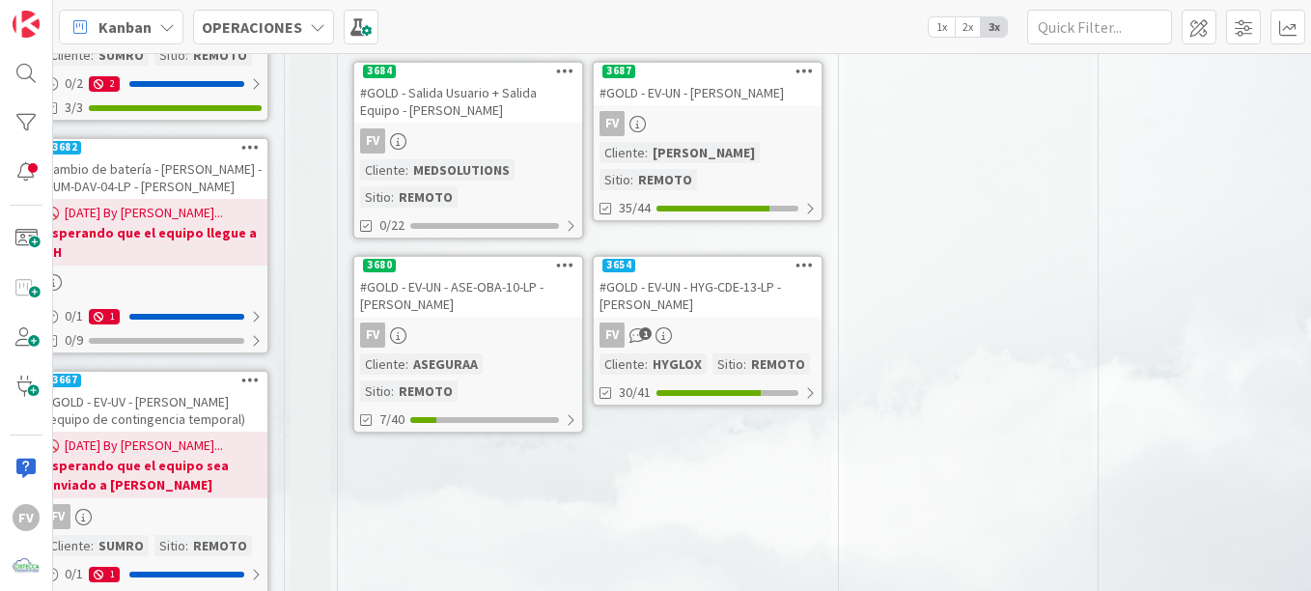
click at [687, 286] on div "#GOLD - EV-UN - HYG-CDE-13-LP - [PERSON_NAME]" at bounding box center [708, 295] width 228 height 42
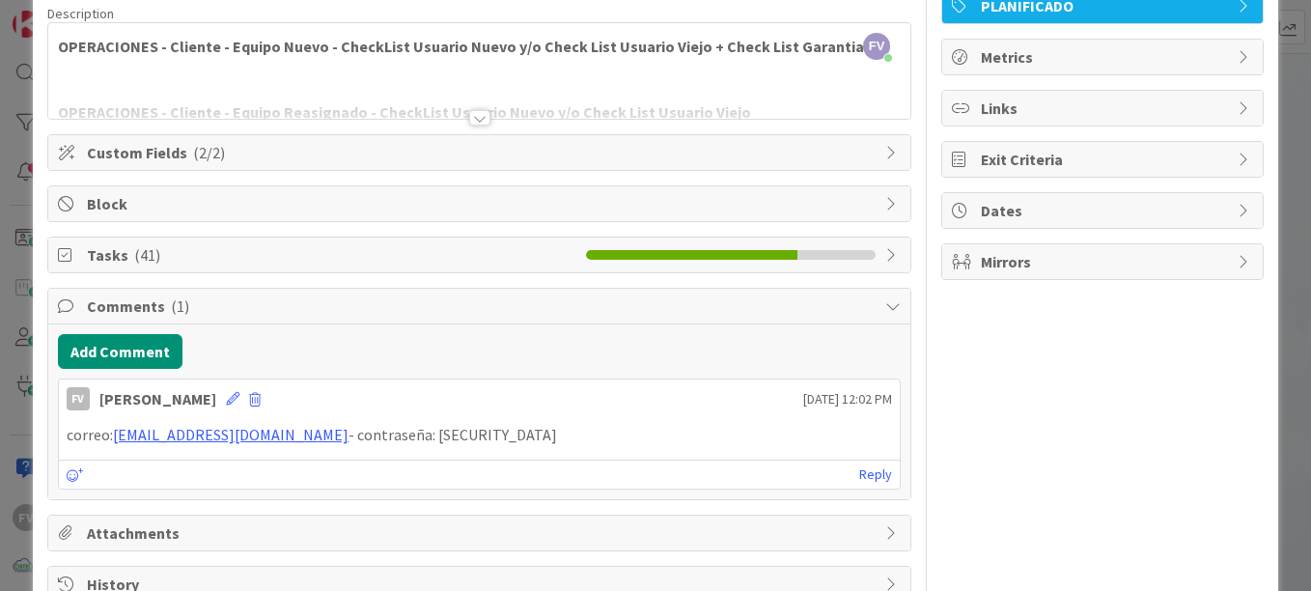
scroll to position [193, 0]
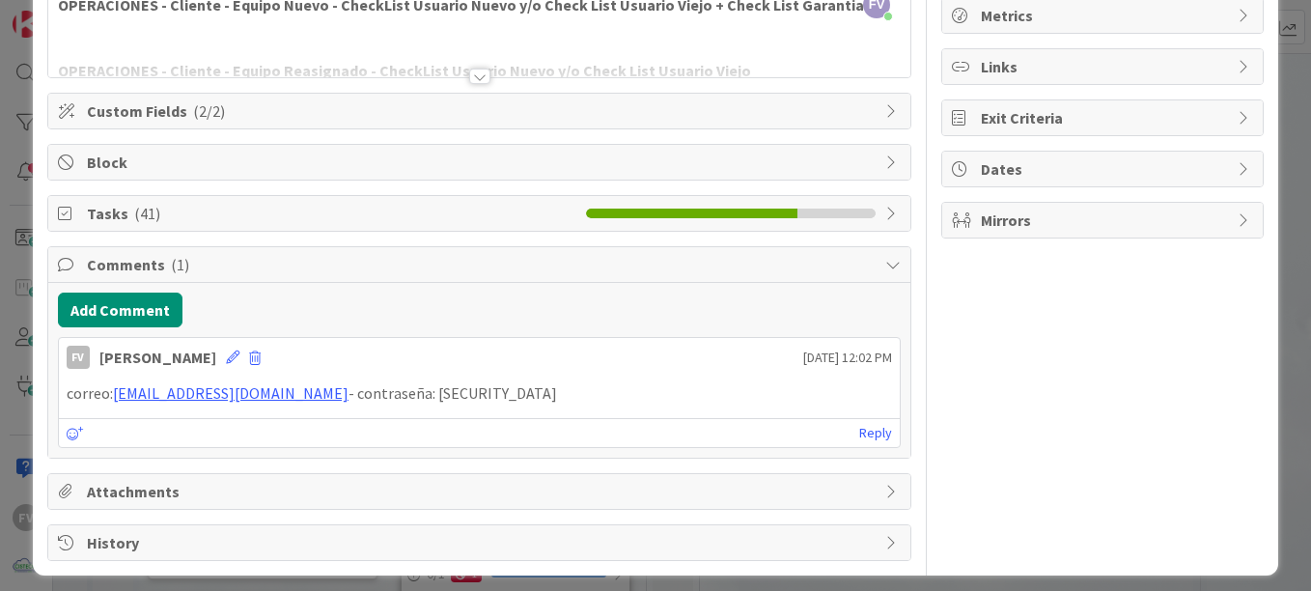
click at [134, 218] on span "( 41 )" at bounding box center [147, 213] width 26 height 19
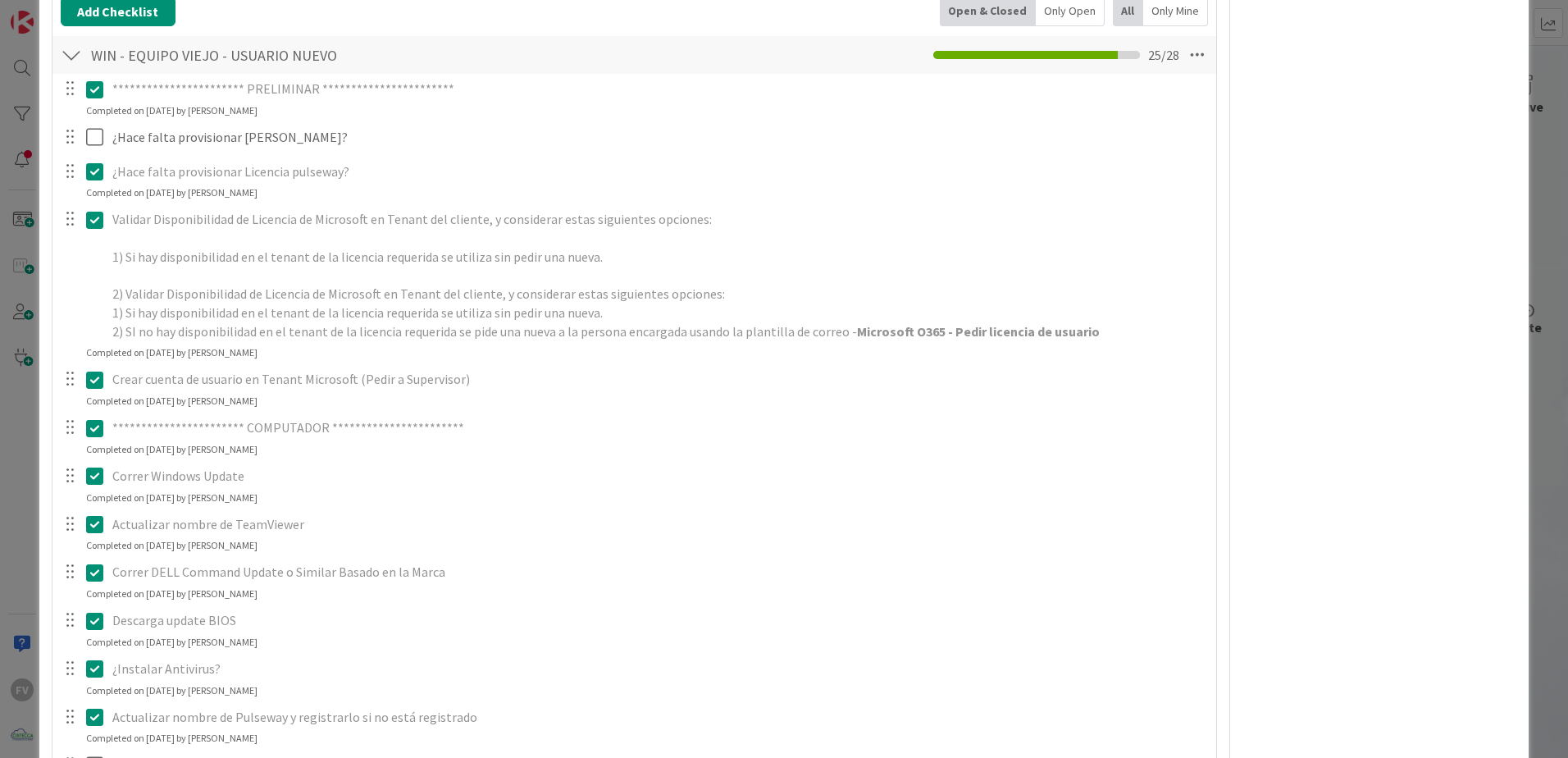
scroll to position [208, 0]
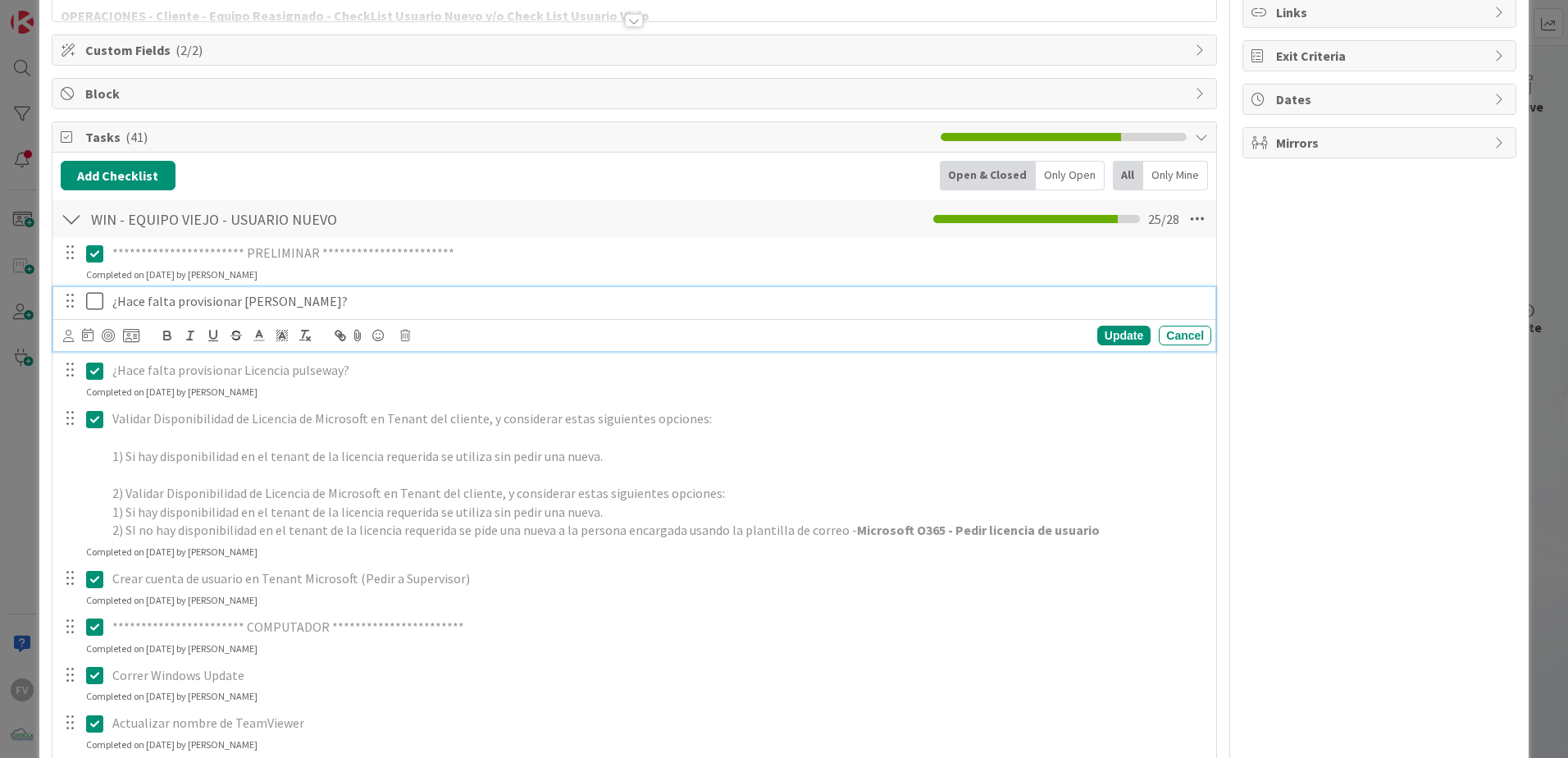
click at [93, 305] on icon at bounding box center [94, 301] width 17 height 20
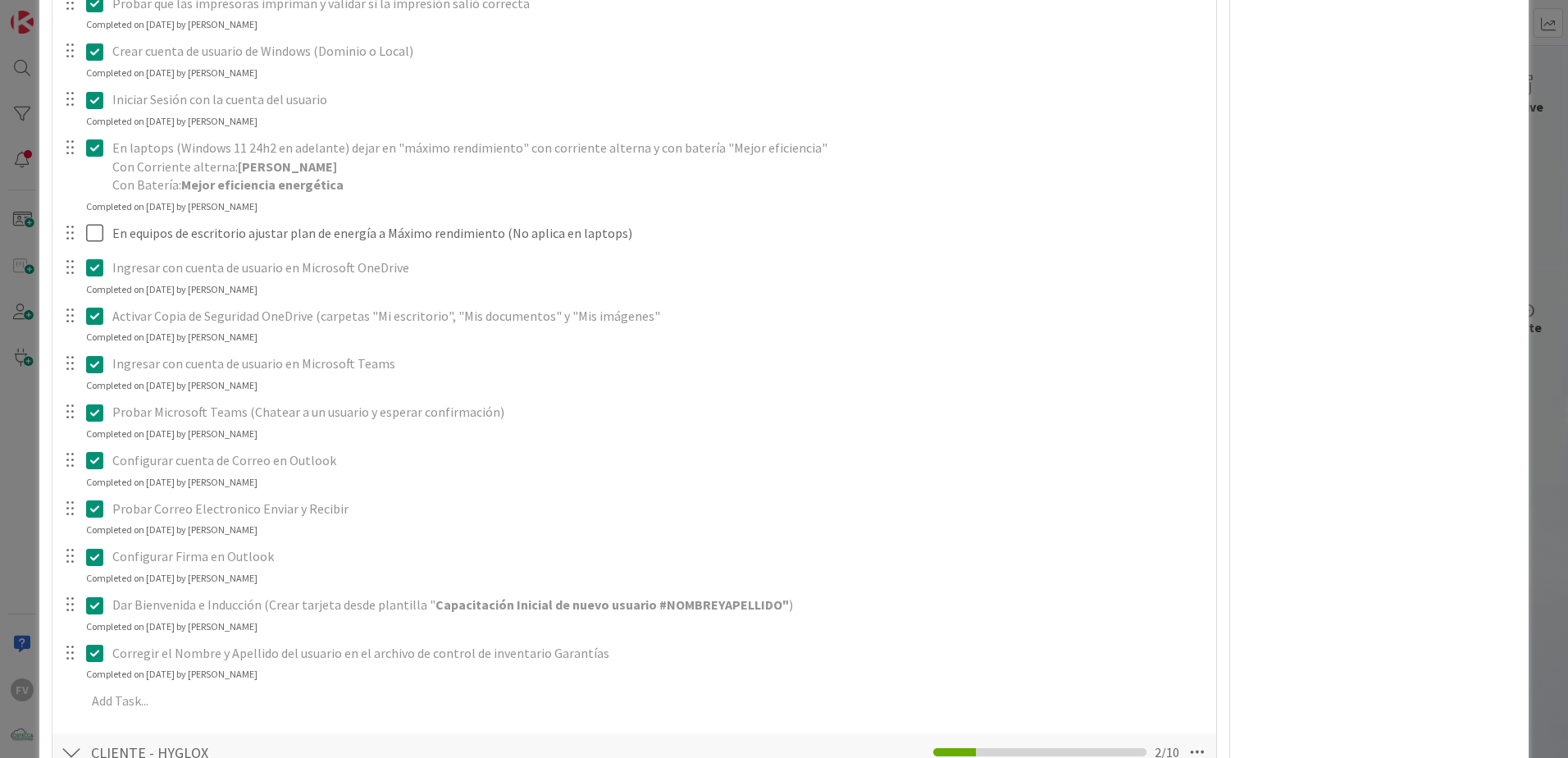
scroll to position [1969, 0]
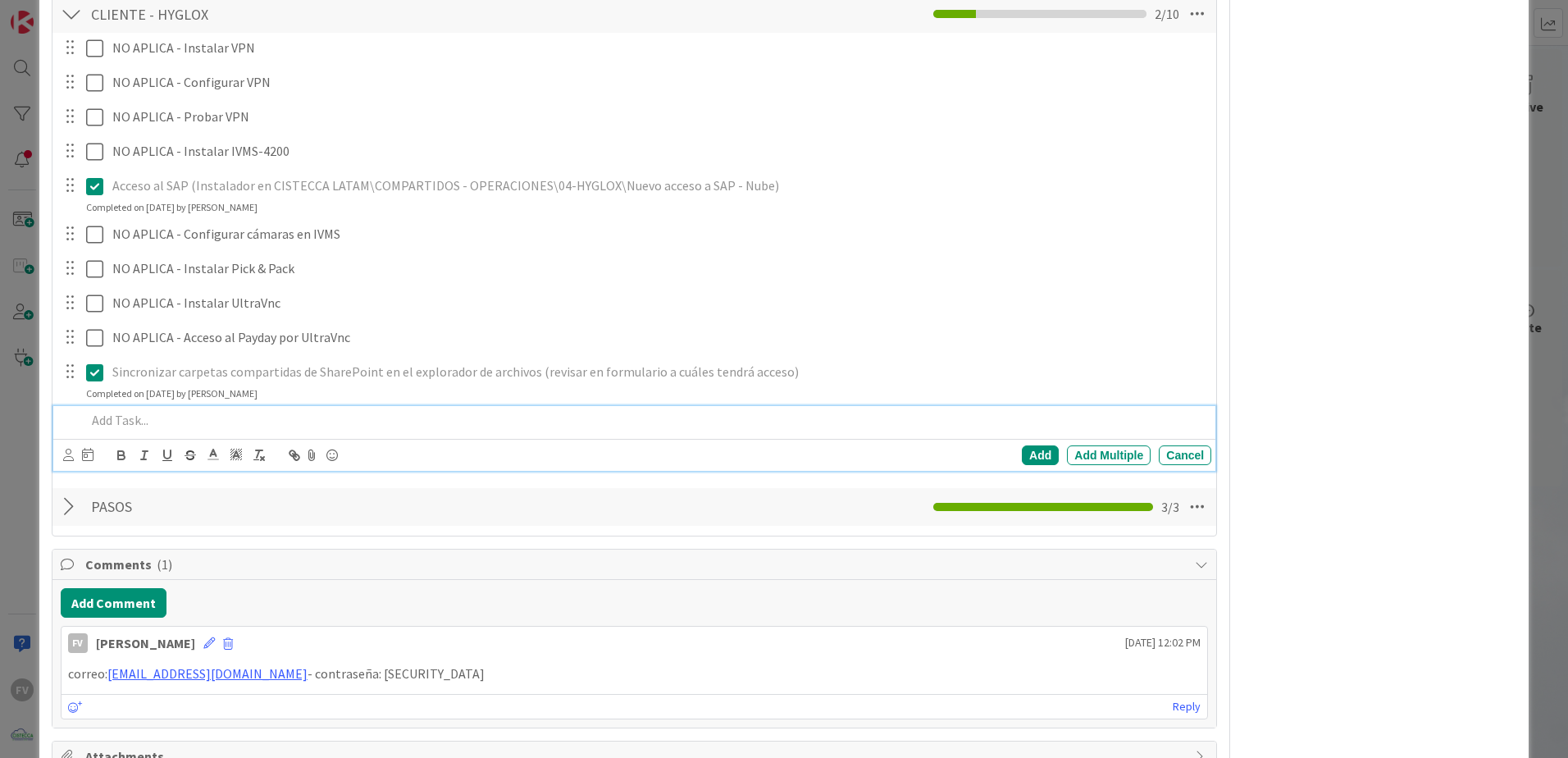
click at [116, 415] on p at bounding box center [645, 421] width 1119 height 19
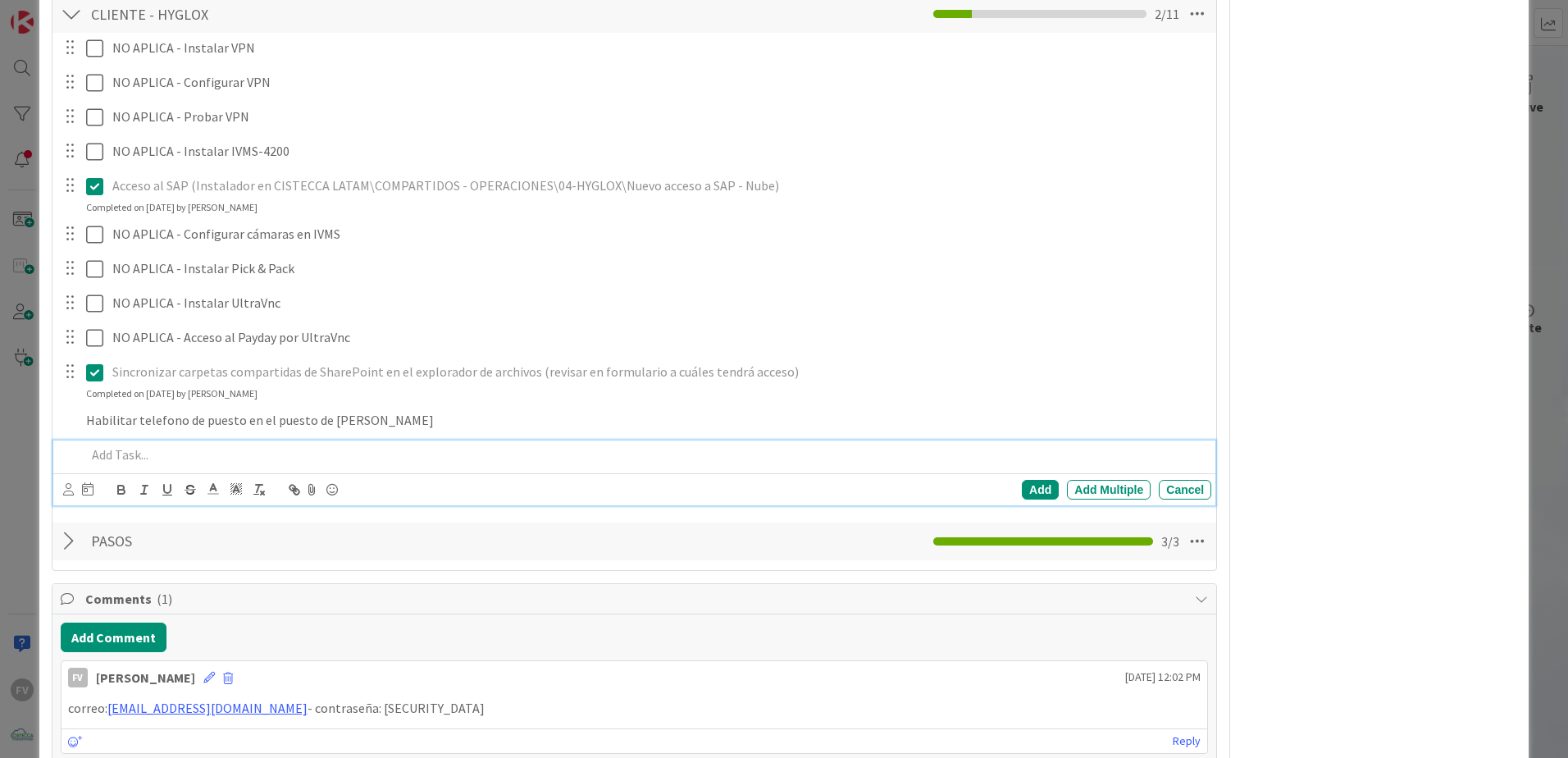
scroll to position [2003, 0]
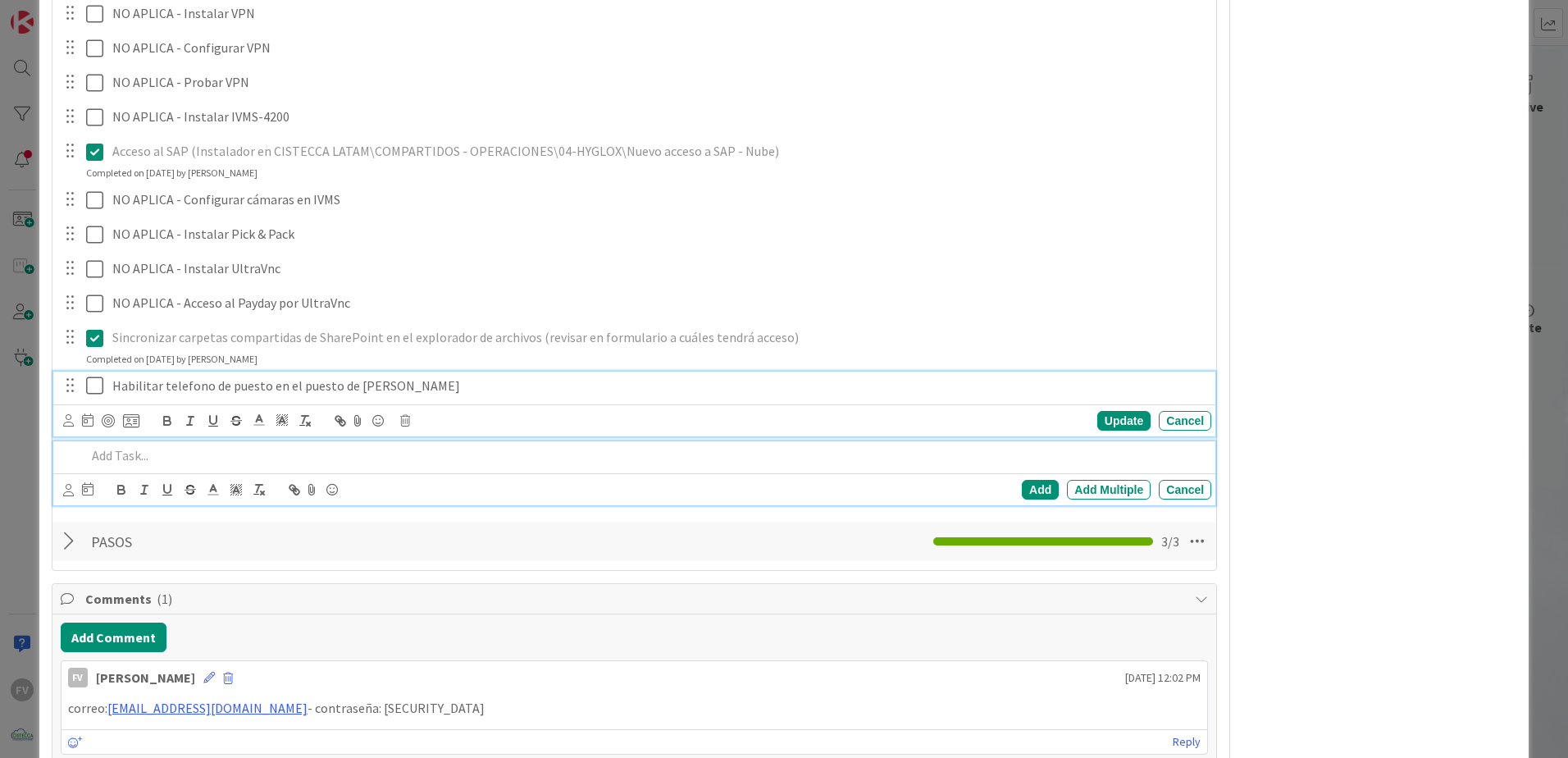
click at [460, 384] on div "Habilitar telefono de puesto en el puesto de [PERSON_NAME] Update Cancel" at bounding box center [635, 404] width 1162 height 65
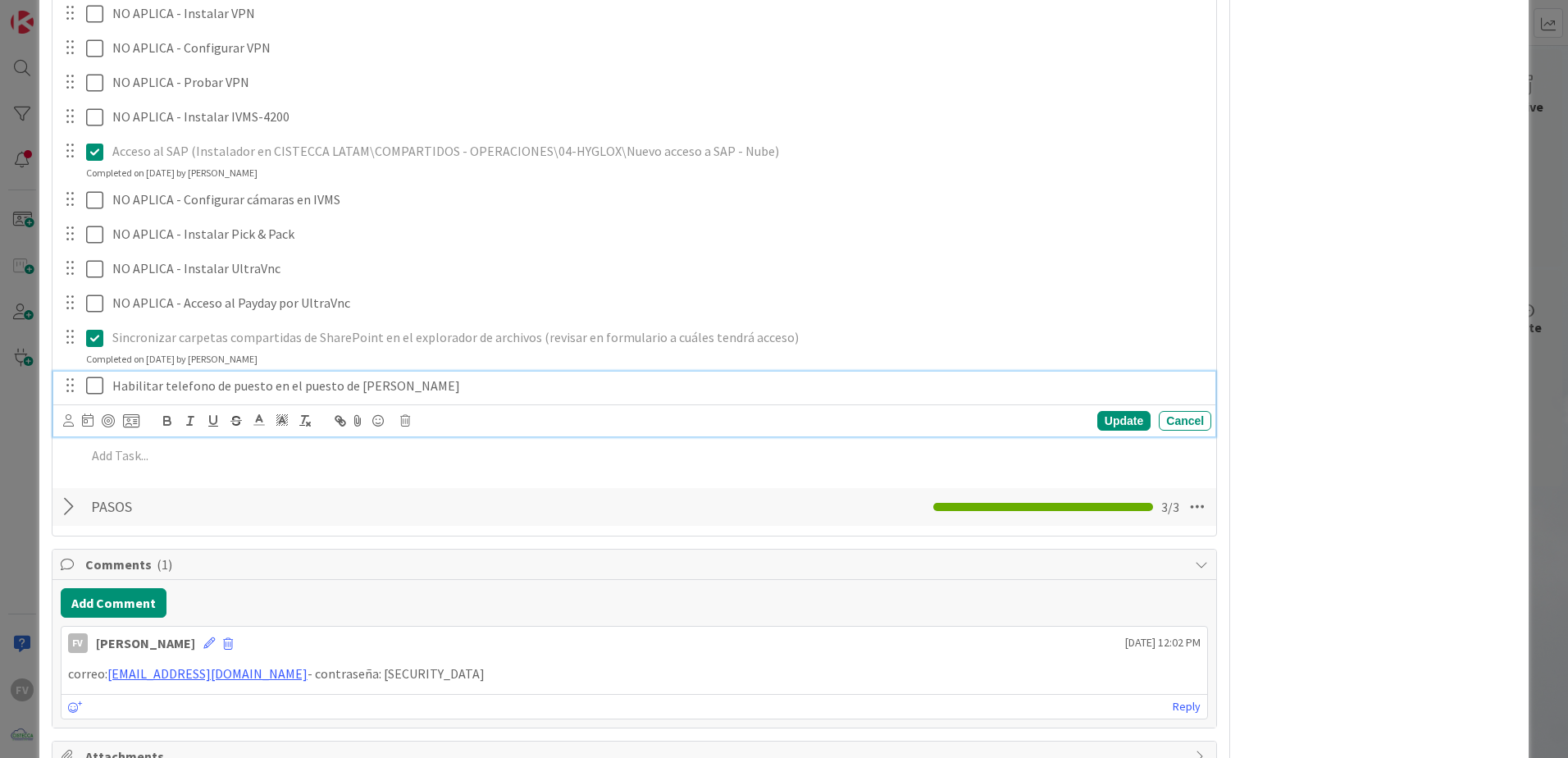
scroll to position [2039, 0]
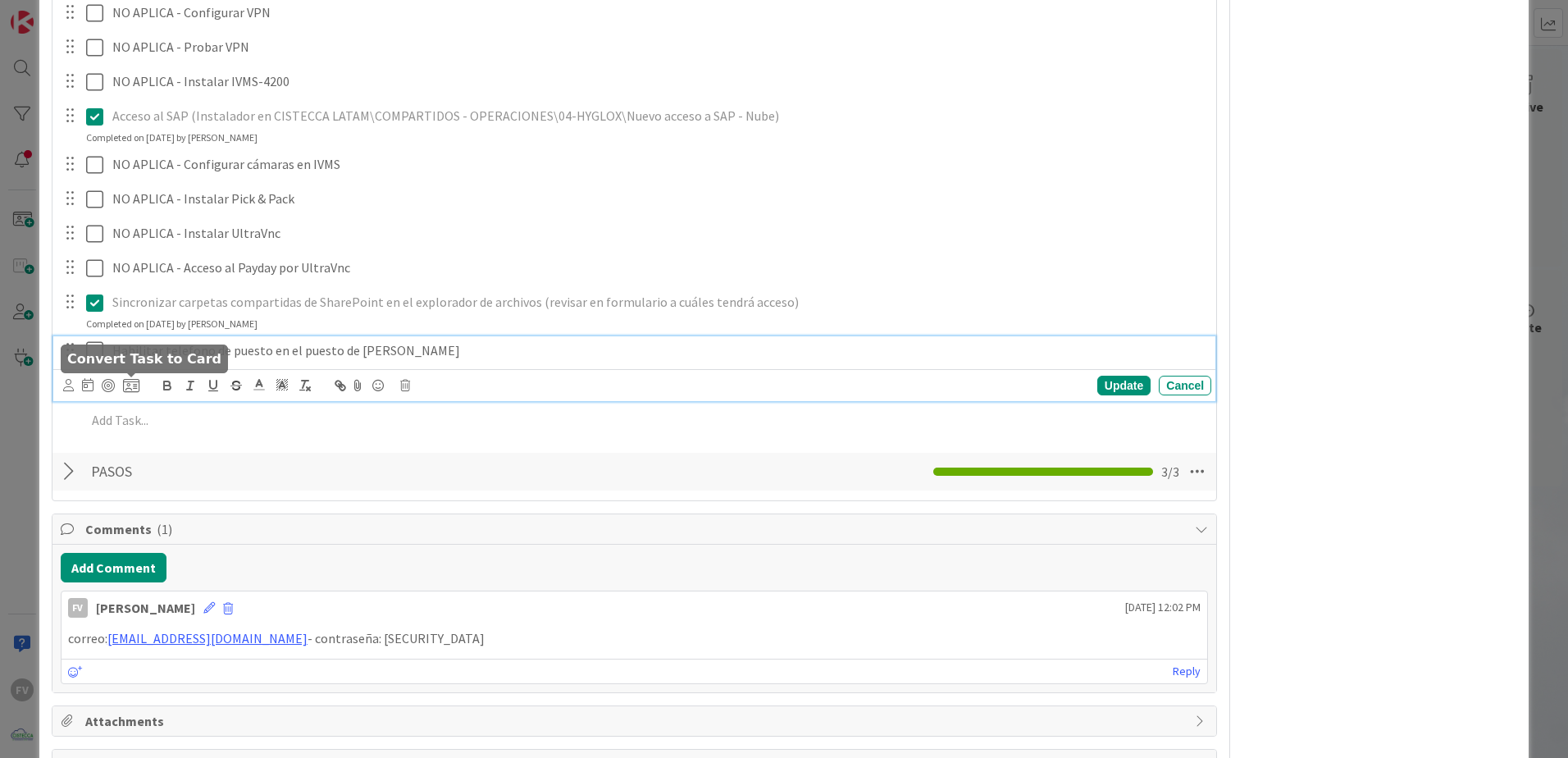
click at [135, 380] on icon at bounding box center [131, 385] width 16 height 14
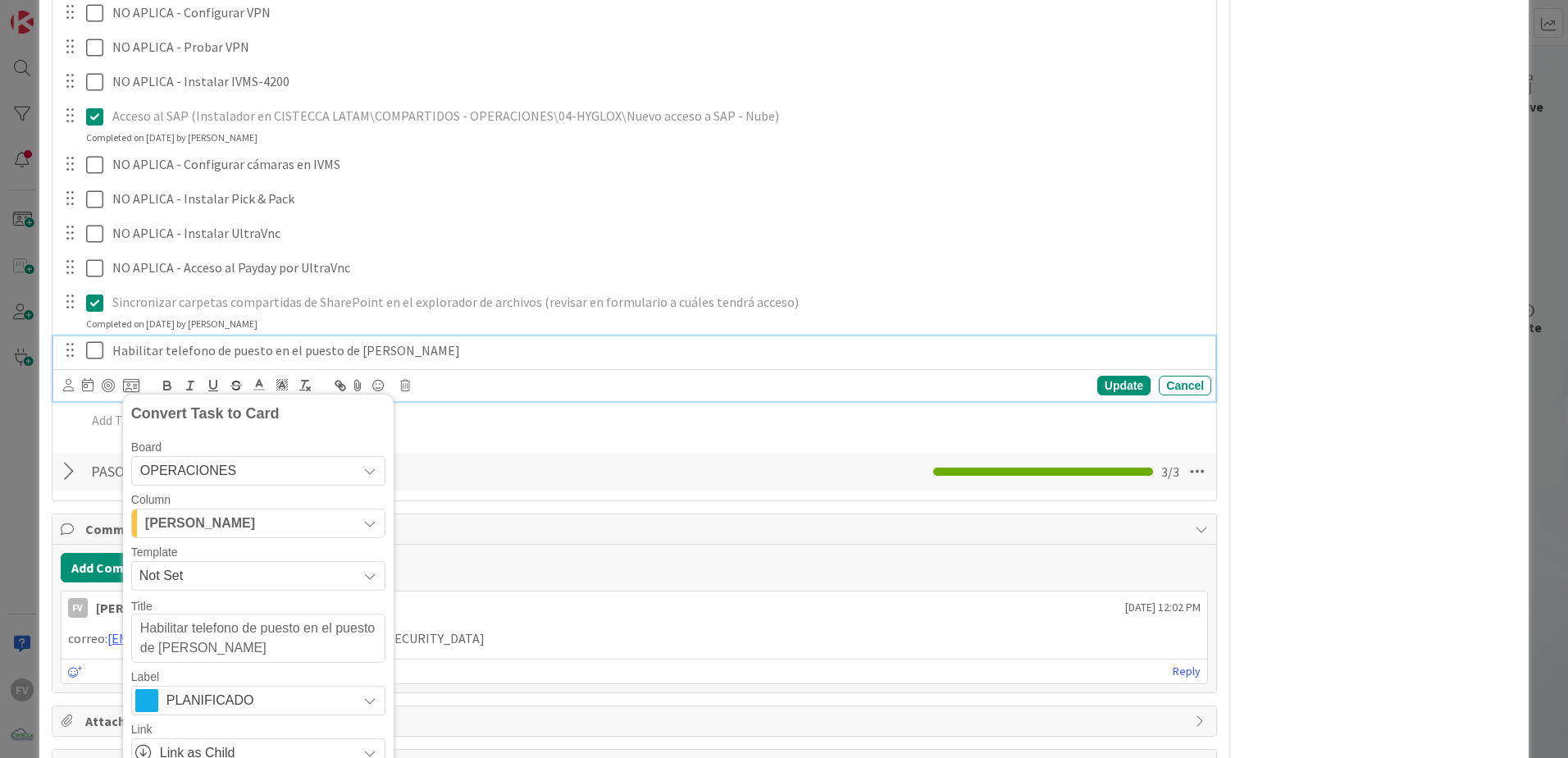
scroll to position [2120, 0]
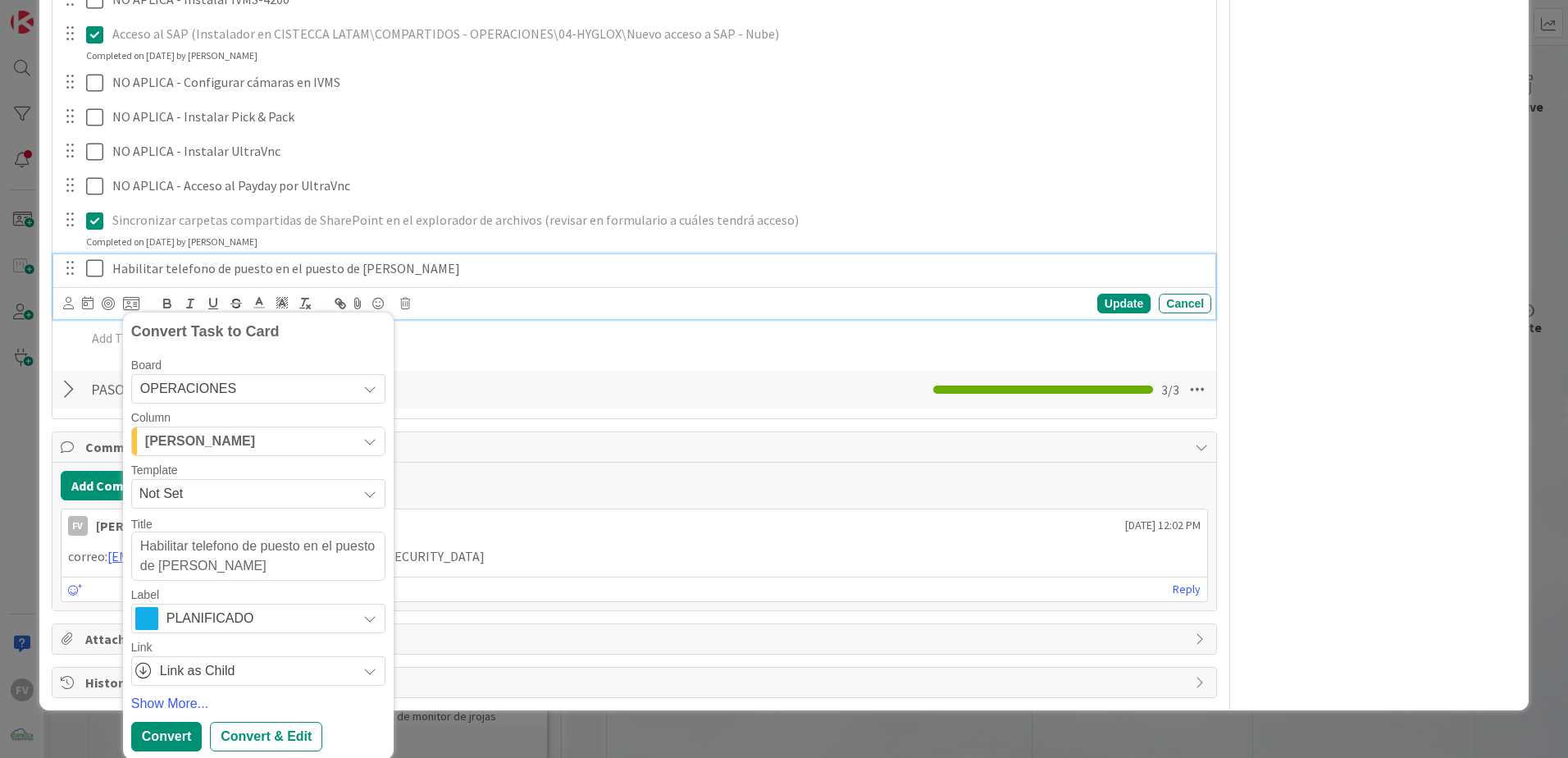
click at [223, 481] on span "Not Set" at bounding box center [257, 494] width 254 height 30
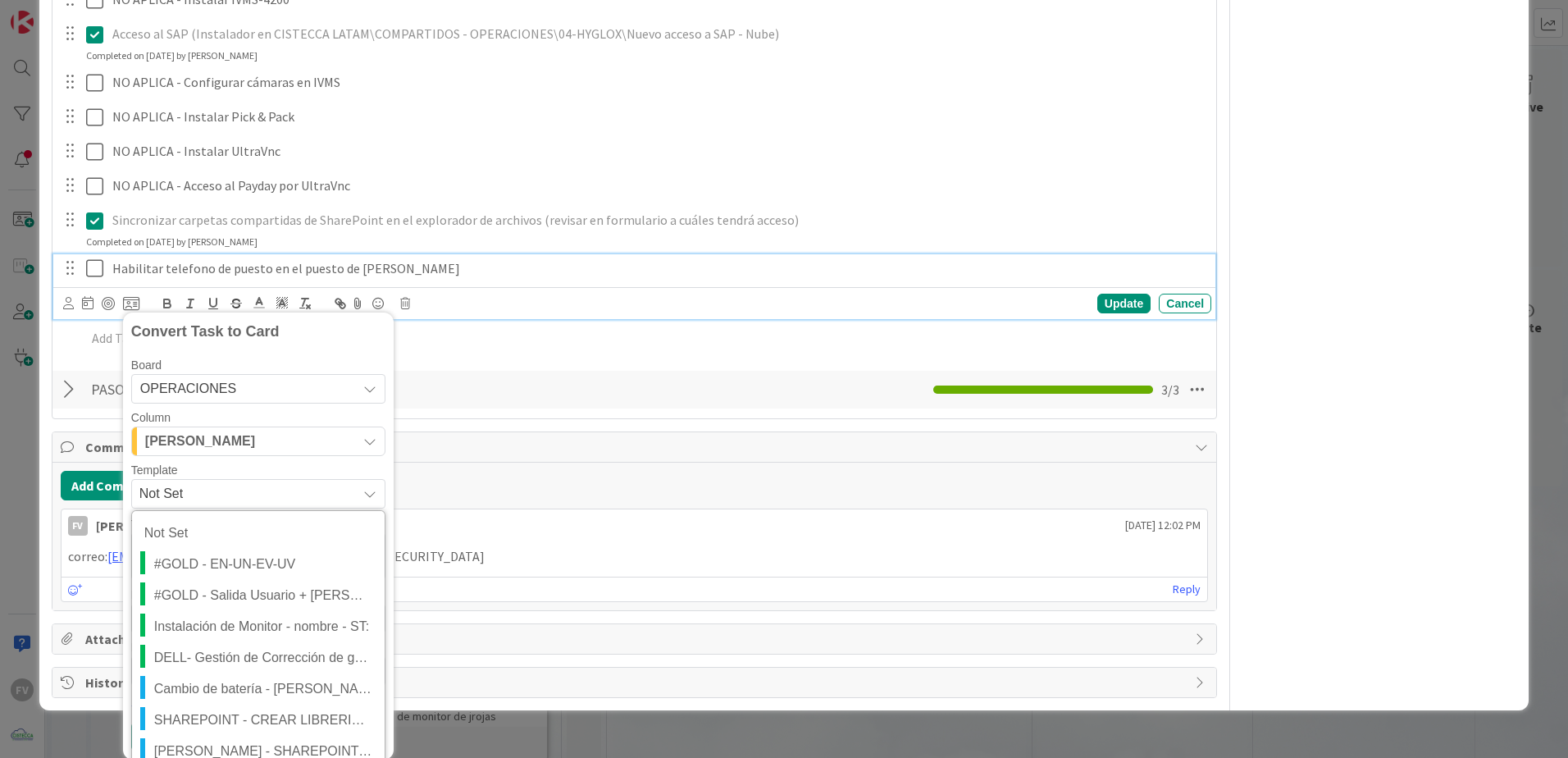
click at [223, 488] on span "Not Set" at bounding box center [241, 494] width 205 height 21
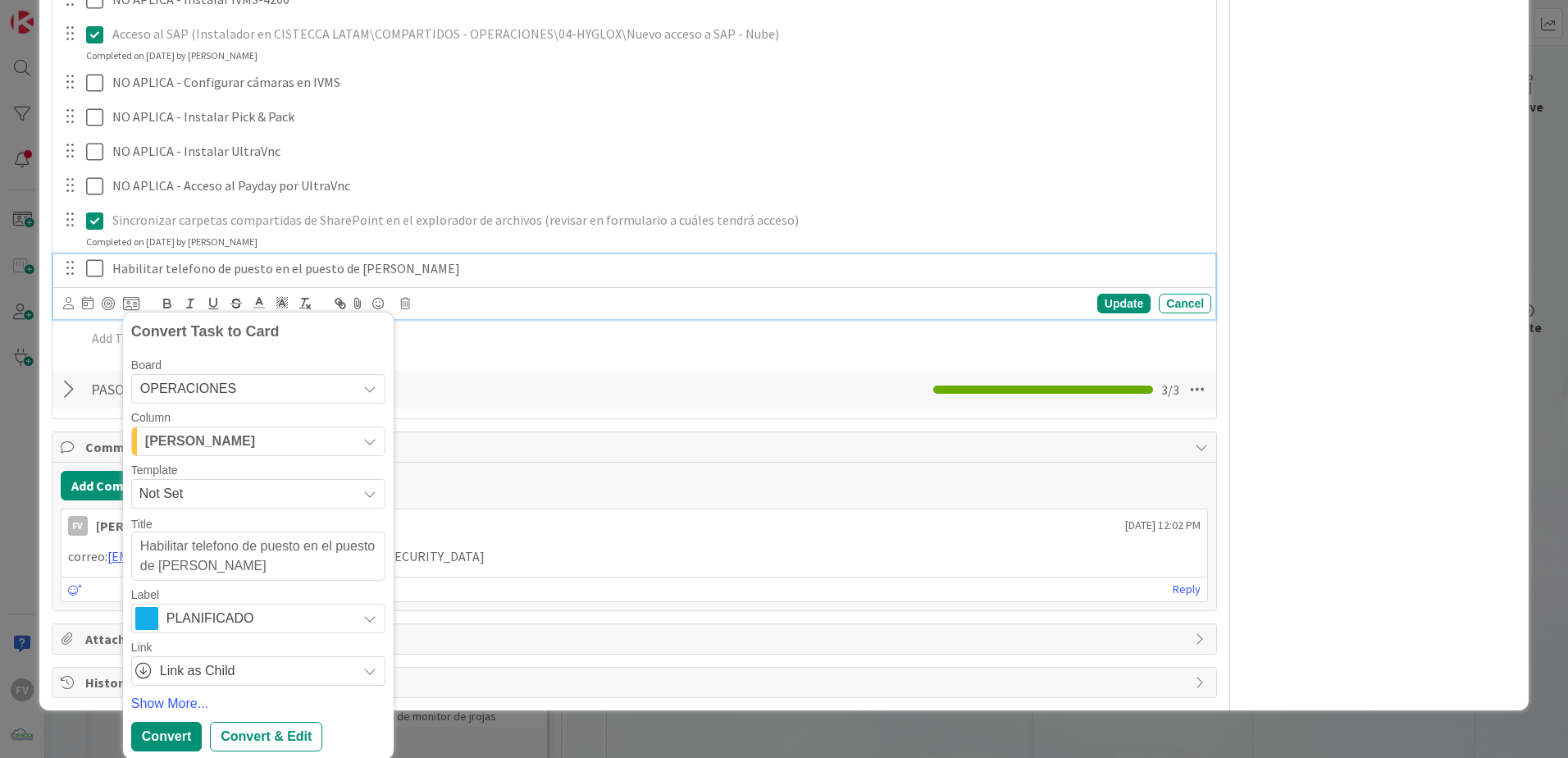
click at [224, 451] on div "[PERSON_NAME]" at bounding box center [249, 441] width 216 height 26
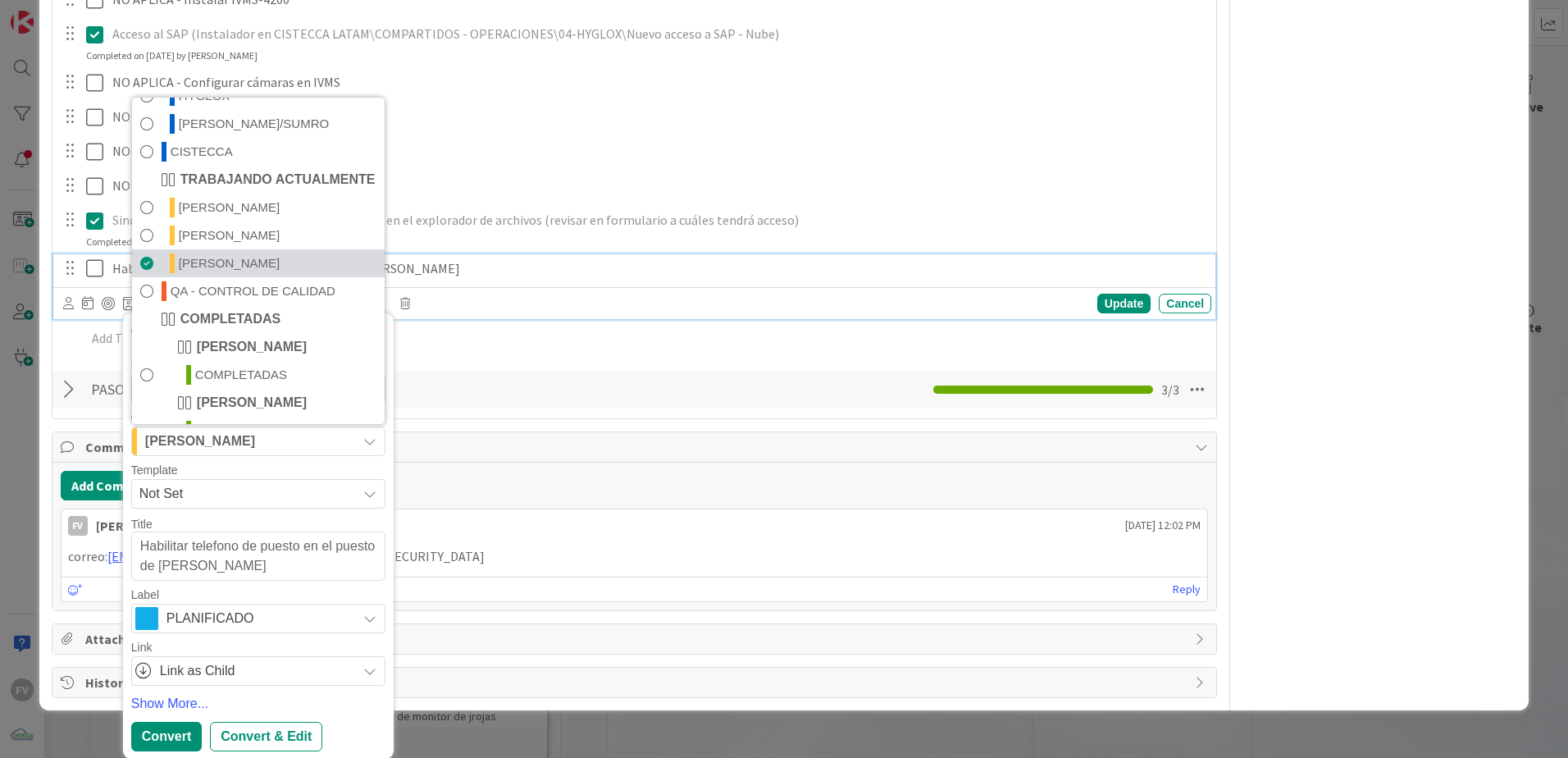
scroll to position [246, 0]
click at [224, 225] on link "[PERSON_NAME]" at bounding box center [257, 235] width 252 height 28
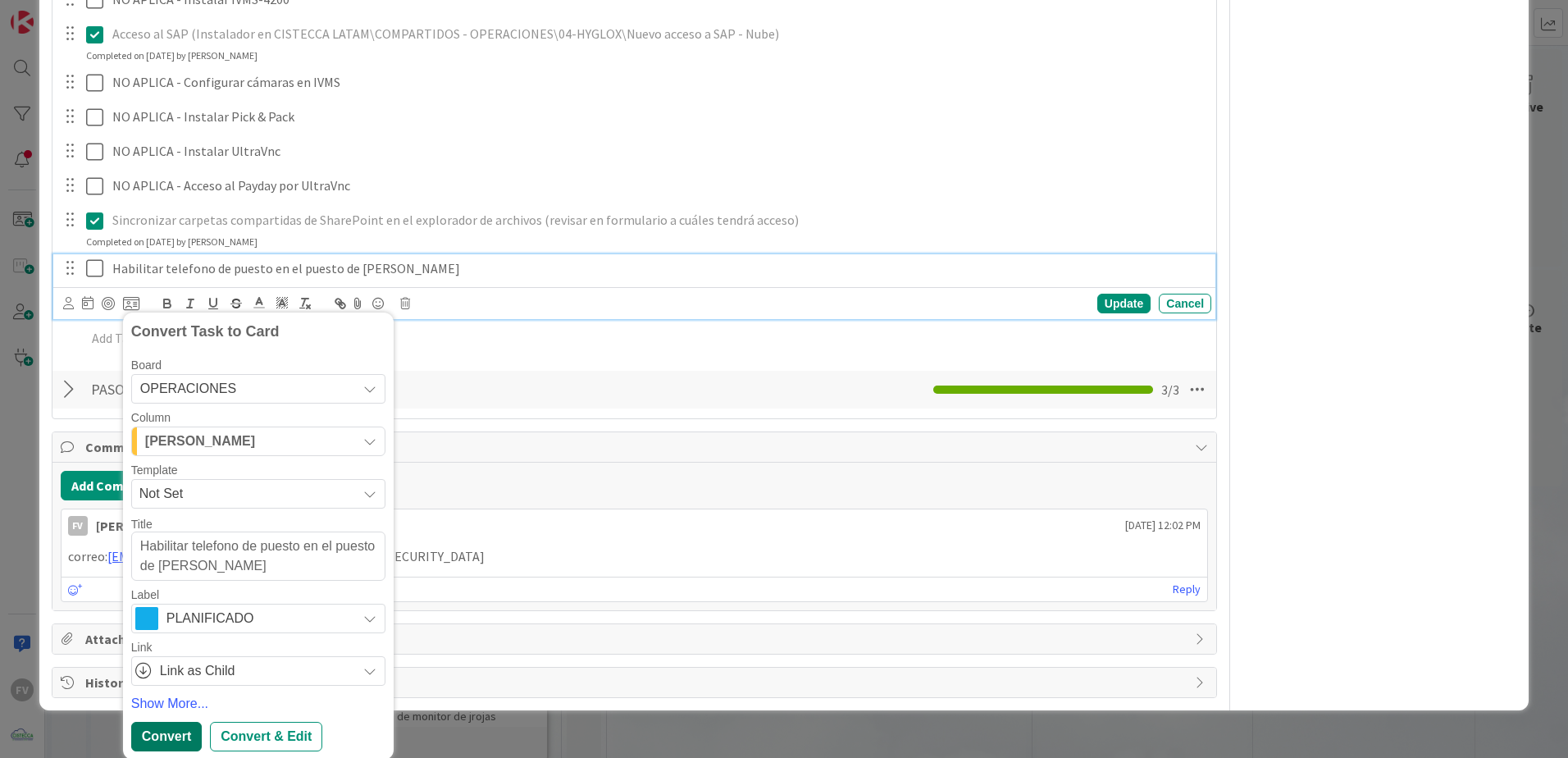
click at [192, 732] on div "Convert" at bounding box center [166, 737] width 71 height 30
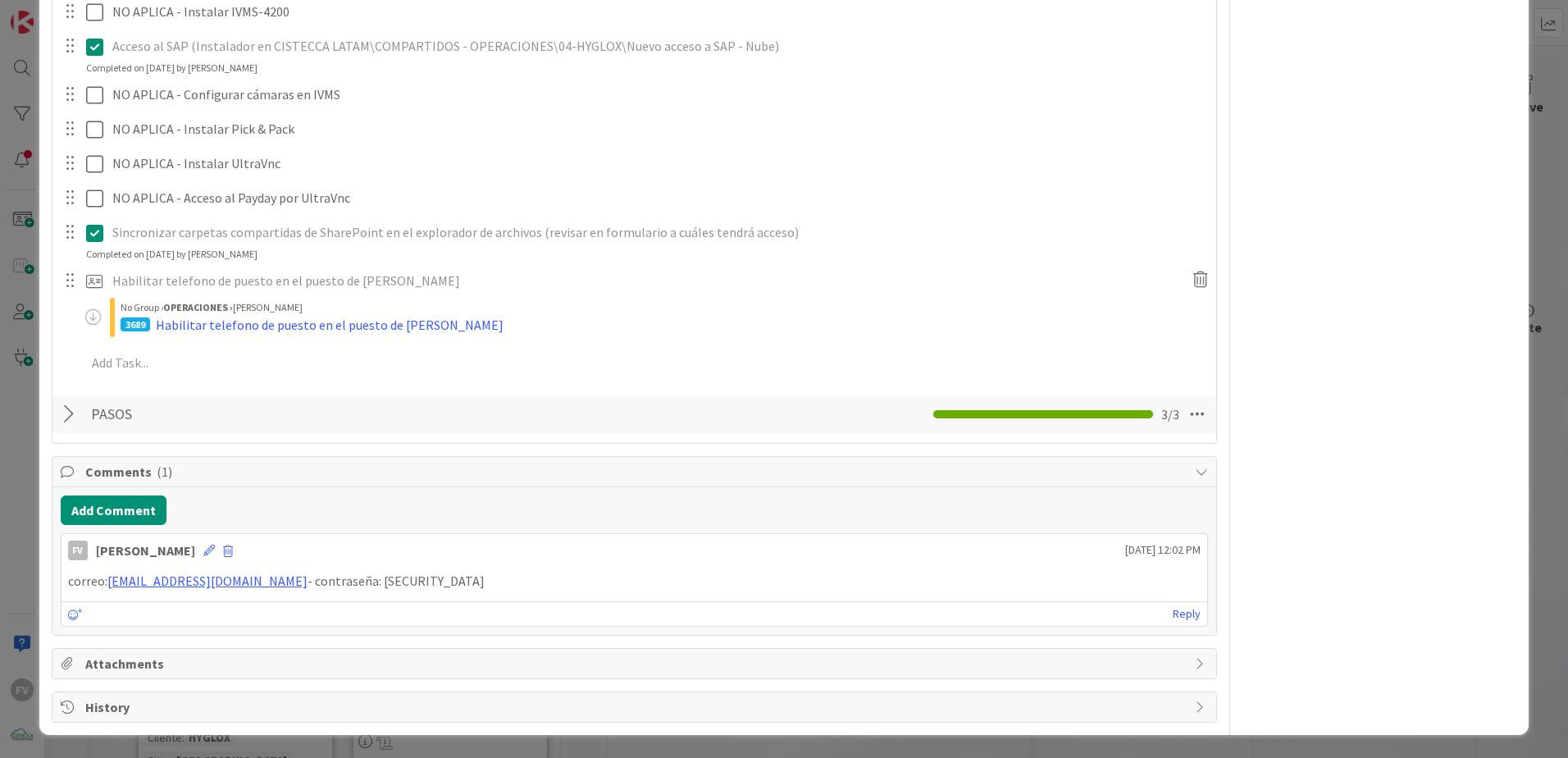
type textarea "x"
click at [23, 434] on div "**********" at bounding box center [784, 379] width 1568 height 758
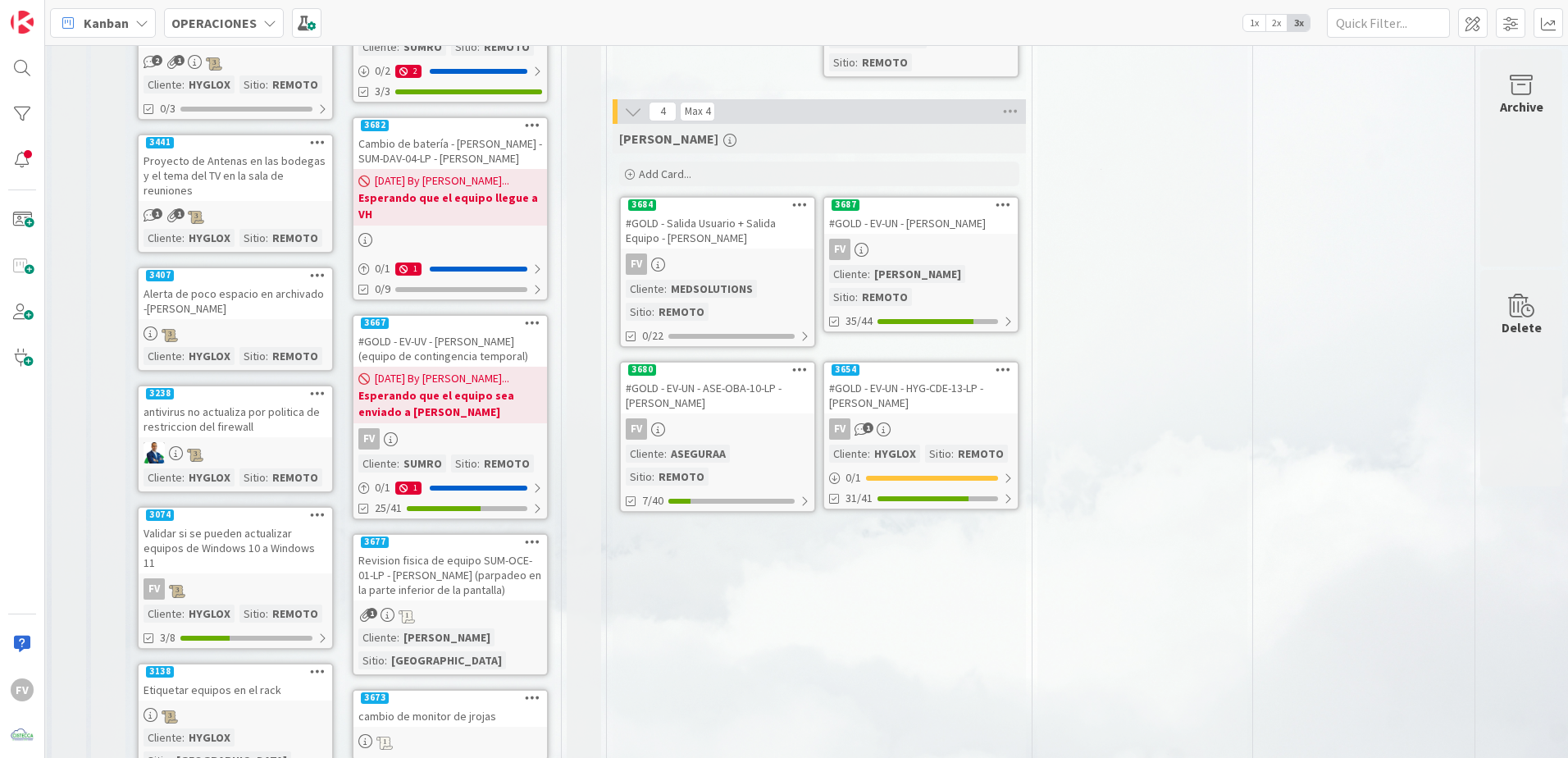
scroll to position [89, 215]
